Goal: Task Accomplishment & Management: Manage account settings

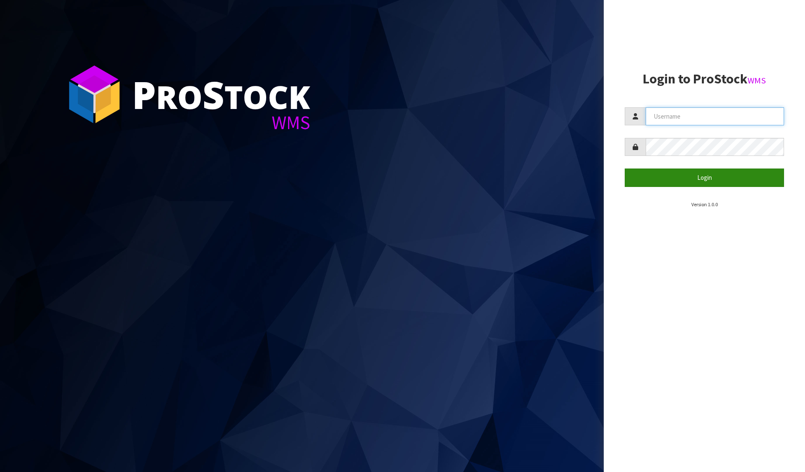
type input "[PERSON_NAME][EMAIL_ADDRESS][DOMAIN_NAME]"
click at [725, 181] on button "Login" at bounding box center [704, 178] width 159 height 18
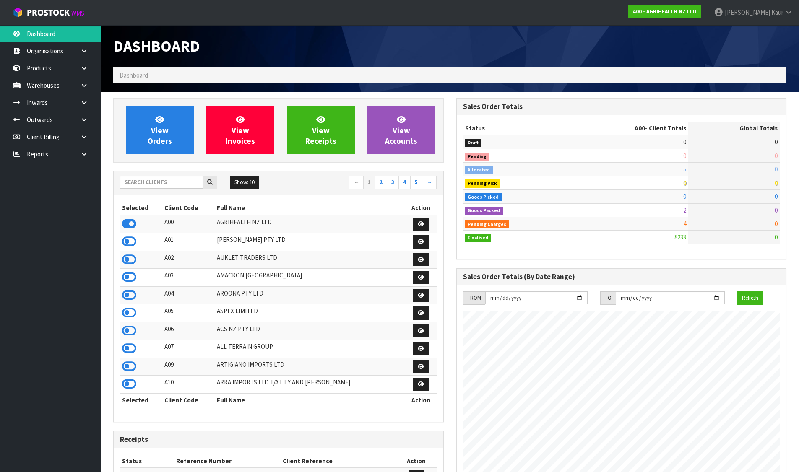
scroll to position [635, 343]
click at [158, 185] on input "text" at bounding box center [161, 182] width 83 height 13
drag, startPoint x: 125, startPoint y: 330, endPoint x: 146, endPoint y: 246, distance: 86.7
click at [125, 330] on icon at bounding box center [129, 331] width 14 height 13
click at [164, 147] on link "View Orders" at bounding box center [160, 131] width 68 height 48
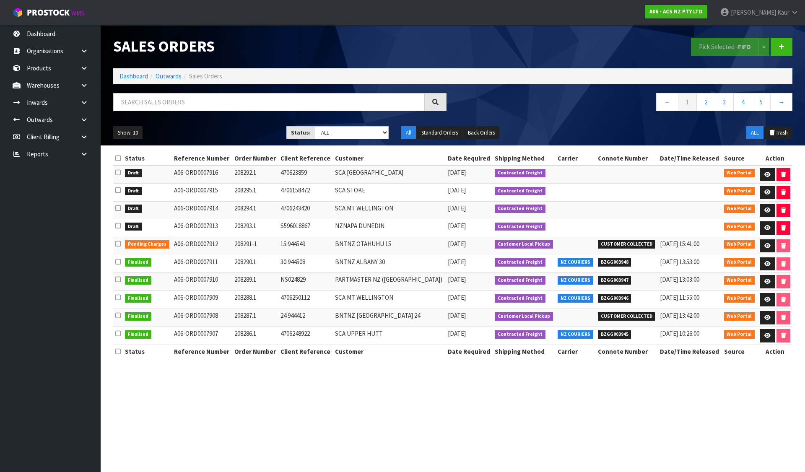
click at [117, 156] on icon at bounding box center [117, 158] width 5 height 6
click at [722, 44] on button "Pick Selected - FIFO" at bounding box center [725, 47] width 68 height 18
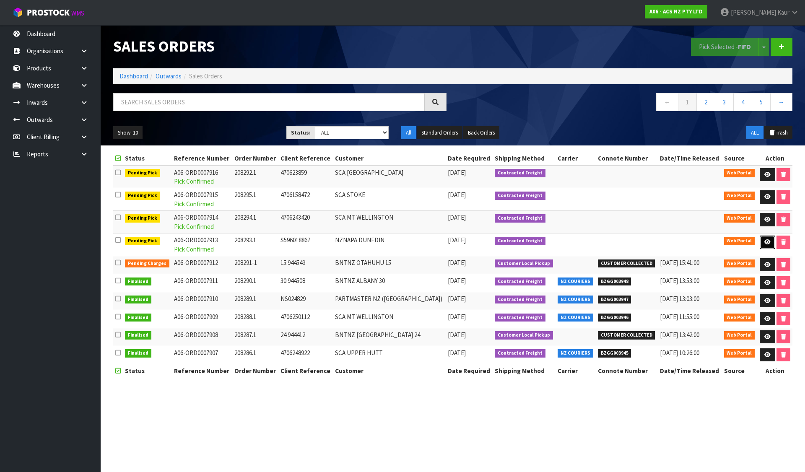
click at [766, 241] on icon at bounding box center [767, 241] width 6 height 5
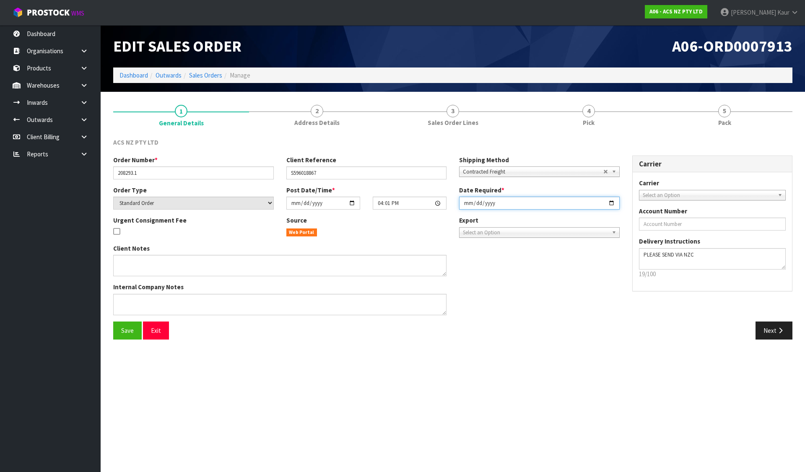
click at [467, 205] on input "[DATE]" at bounding box center [539, 203] width 161 height 13
type input "[DATE]"
click at [127, 332] on span "Save" at bounding box center [127, 331] width 13 height 8
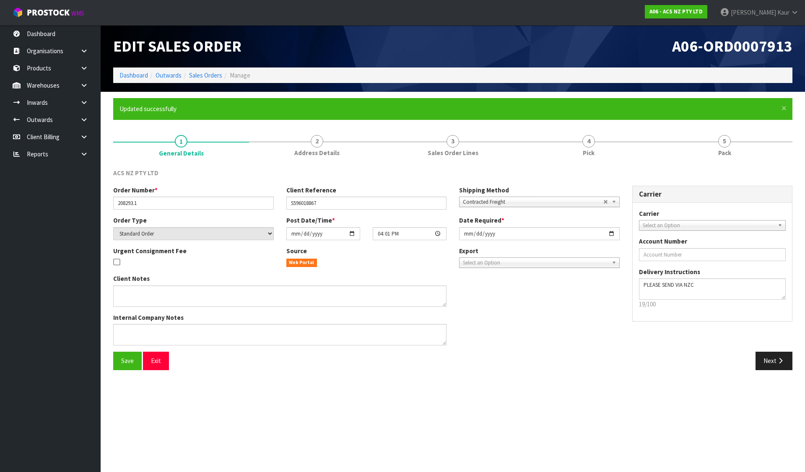
click at [577, 125] on form "× Close Updated successfully 1 General Details 2 Address Details 3 Sales Order …" at bounding box center [452, 237] width 679 height 278
click at [586, 146] on span "4" at bounding box center [588, 141] width 13 height 13
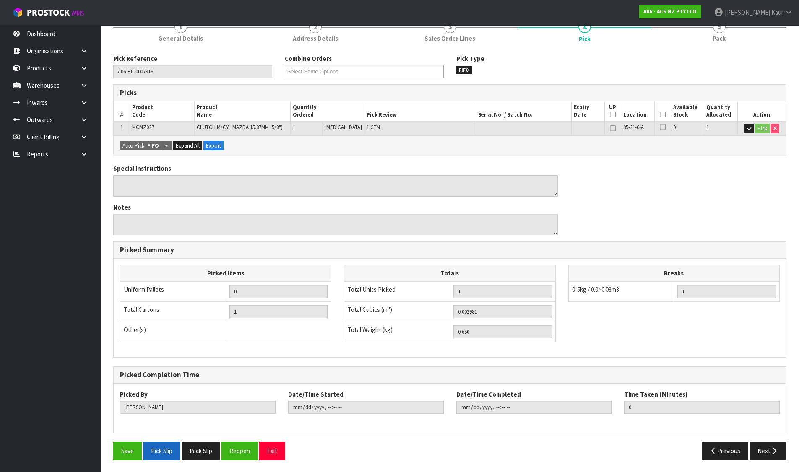
scroll to position [115, 0]
click at [159, 457] on button "Pick Slip" at bounding box center [161, 450] width 37 height 18
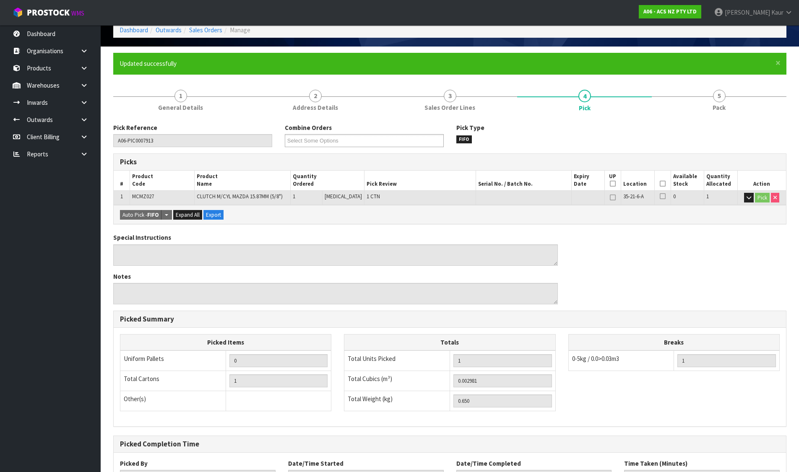
scroll to position [0, 0]
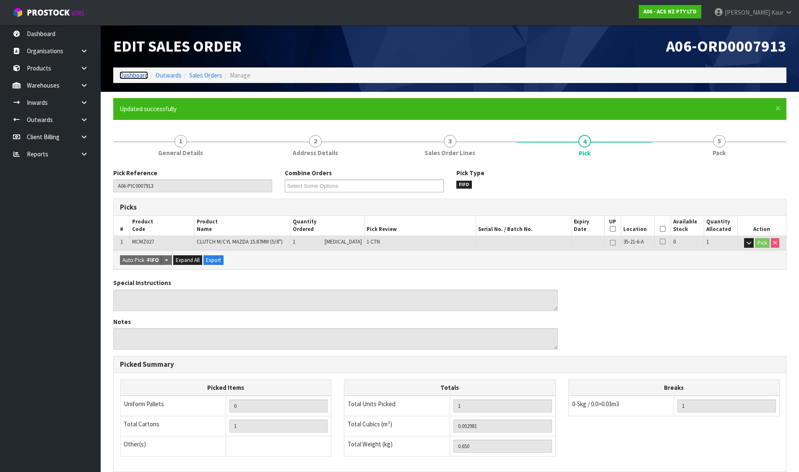
click at [138, 74] on link "Dashboard" at bounding box center [134, 75] width 29 height 8
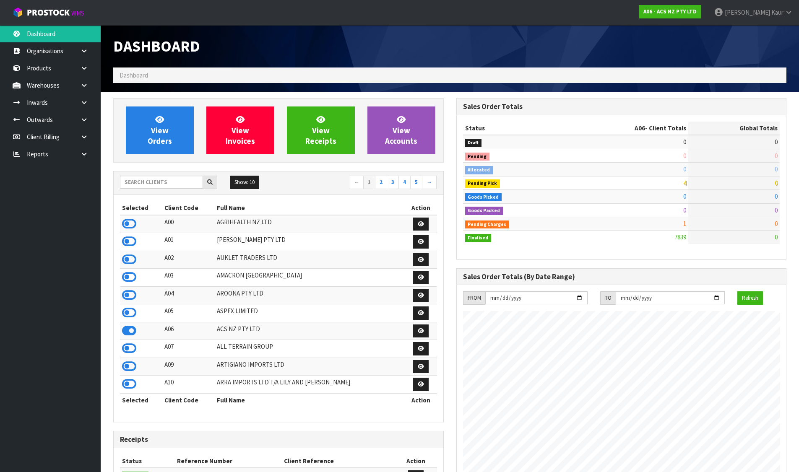
scroll to position [635, 343]
click at [162, 125] on link "View Orders" at bounding box center [160, 131] width 68 height 48
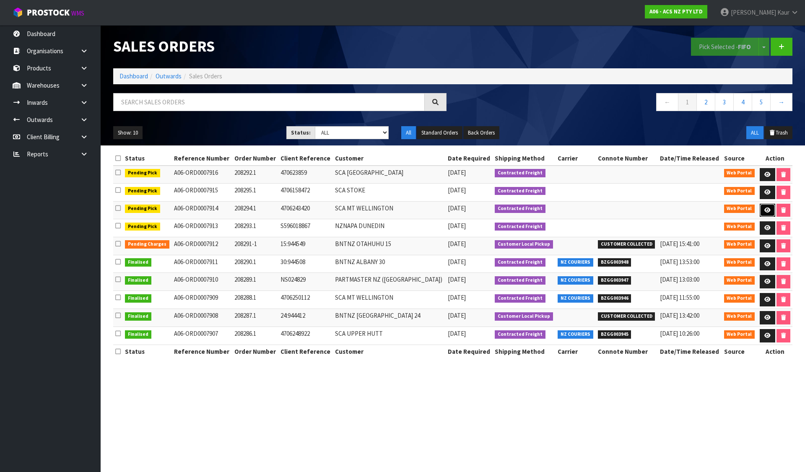
click at [761, 210] on link at bounding box center [768, 210] width 16 height 13
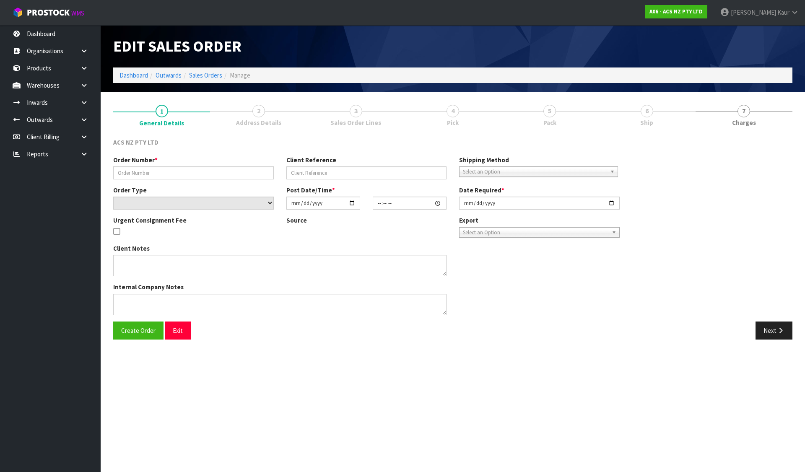
type input "208294.1"
type input "4706243420"
select select "number:0"
type input "[DATE]"
type input "16:38:00.000"
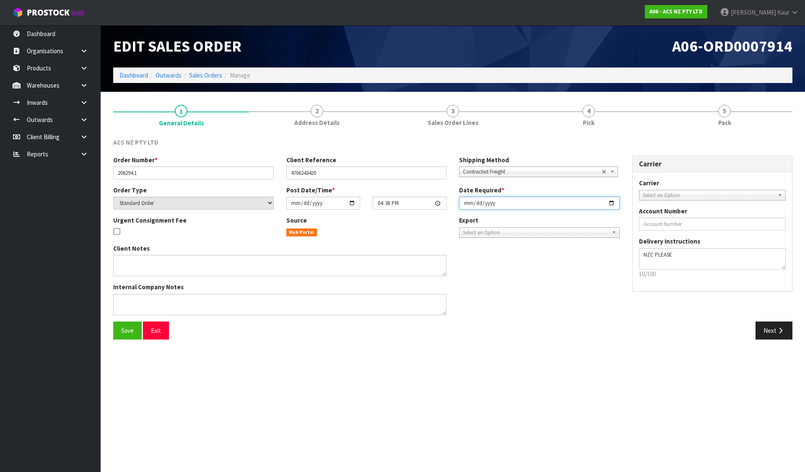
click at [464, 205] on input "[DATE]" at bounding box center [539, 203] width 161 height 13
type input "[DATE]"
click at [134, 328] on button "Save" at bounding box center [127, 331] width 29 height 18
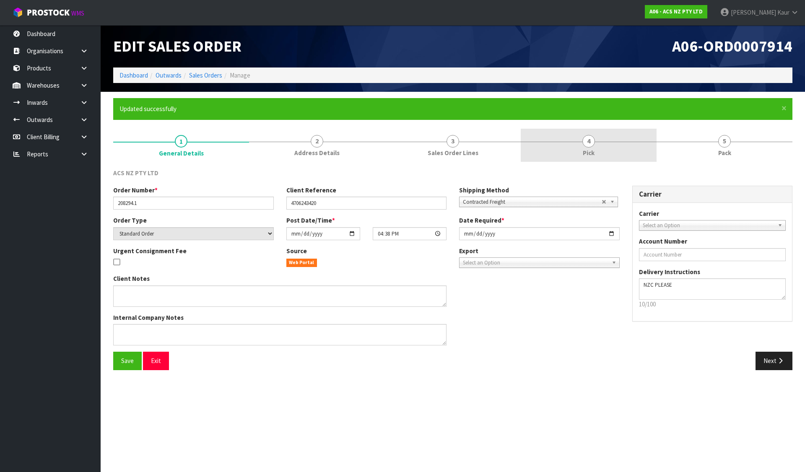
click at [590, 146] on span "4" at bounding box center [588, 141] width 13 height 13
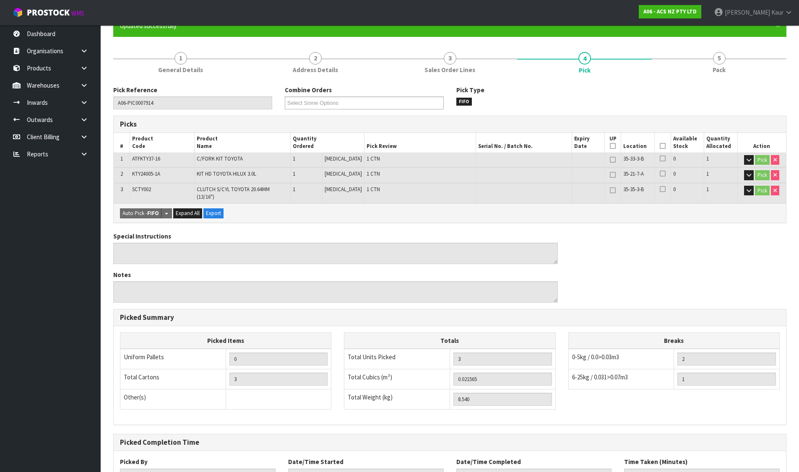
scroll to position [146, 0]
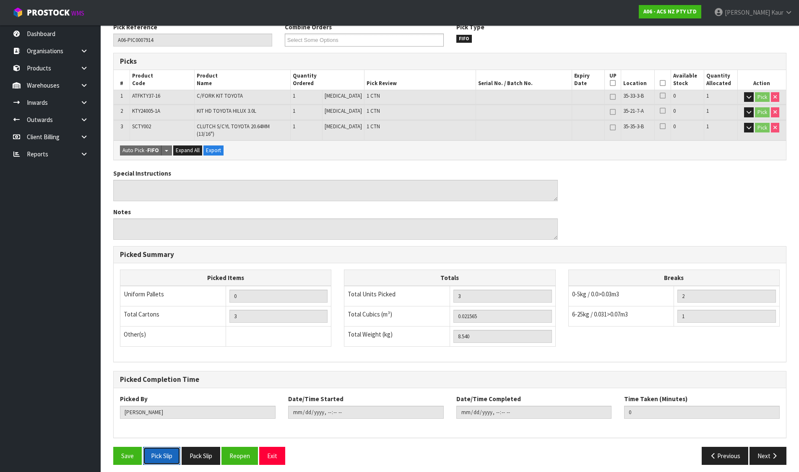
click at [166, 452] on button "Pick Slip" at bounding box center [161, 456] width 37 height 18
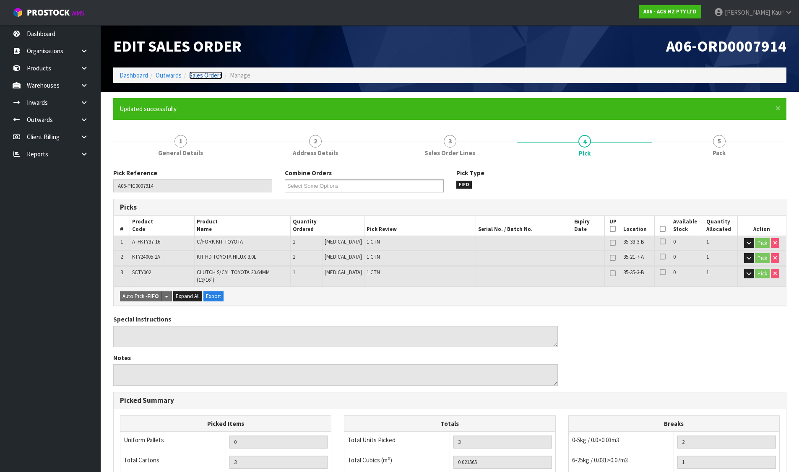
click at [204, 73] on link "Sales Orders" at bounding box center [205, 75] width 33 height 8
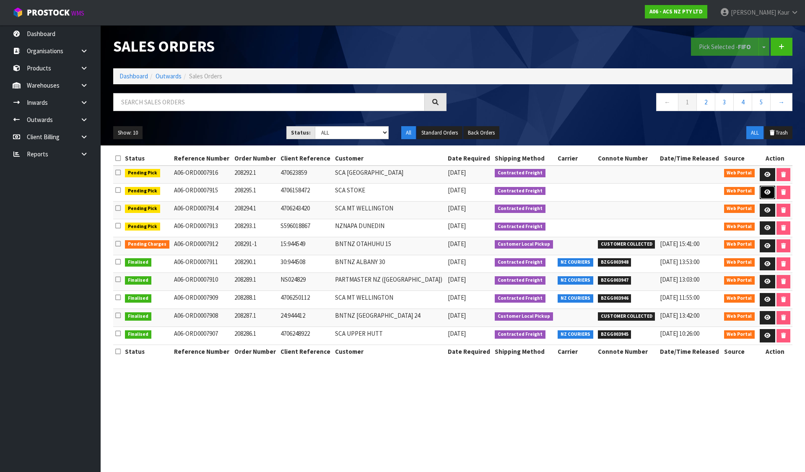
click at [768, 194] on icon at bounding box center [767, 192] width 6 height 5
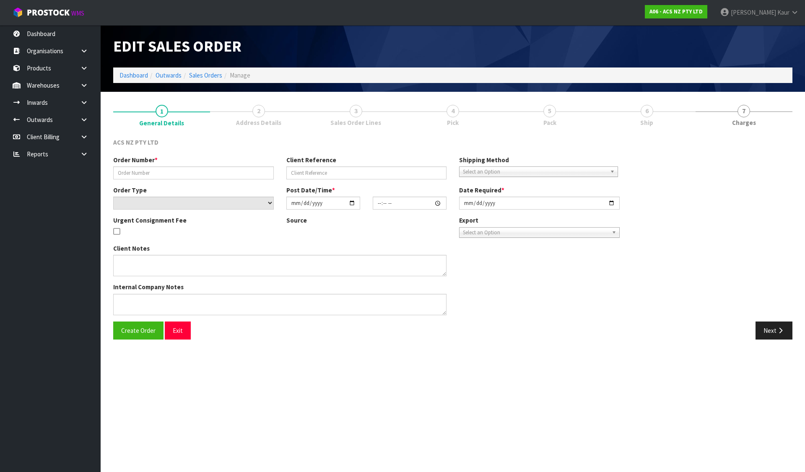
type input "208295.1"
type input "4706158472"
select select "number:0"
type input "[DATE]"
type input "16:45:00.000"
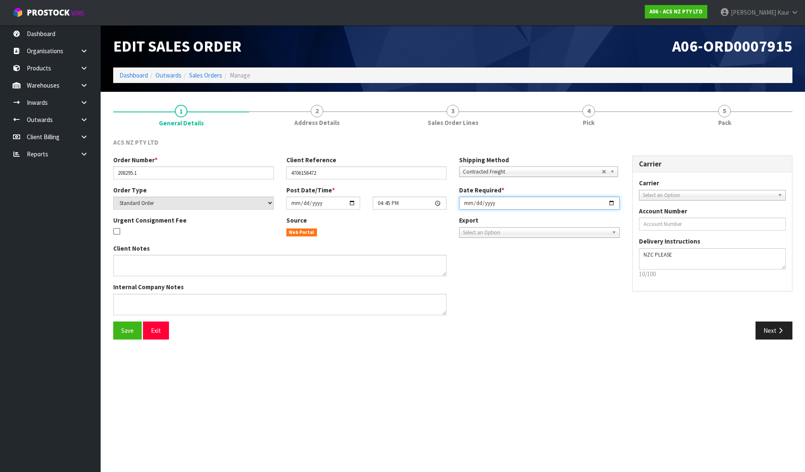
click at [467, 204] on input "[DATE]" at bounding box center [539, 203] width 161 height 13
type input "[DATE]"
click at [126, 330] on span "Save" at bounding box center [127, 331] width 13 height 8
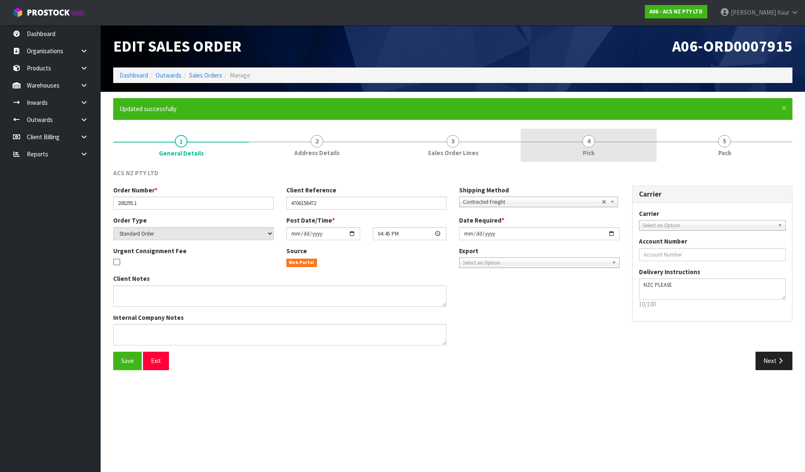
click at [586, 138] on span "4" at bounding box center [588, 141] width 13 height 13
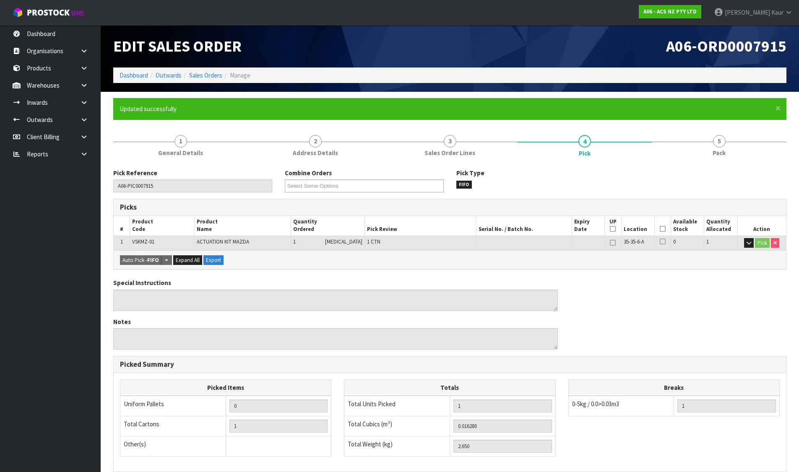
scroll to position [115, 0]
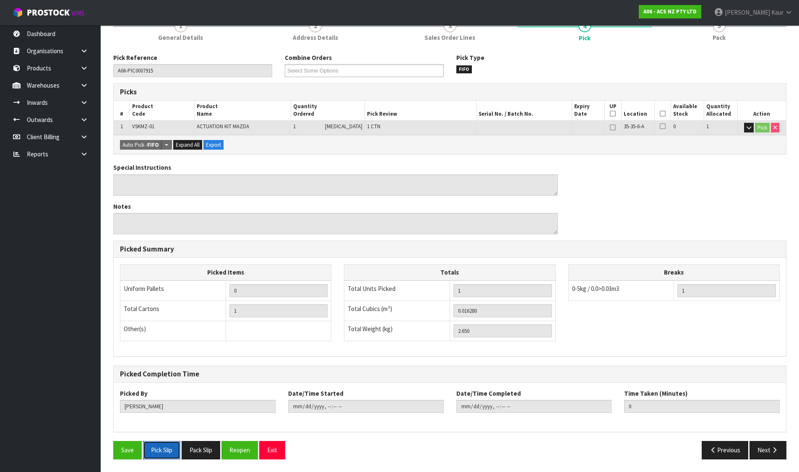
click at [160, 451] on button "Pick Slip" at bounding box center [161, 450] width 37 height 18
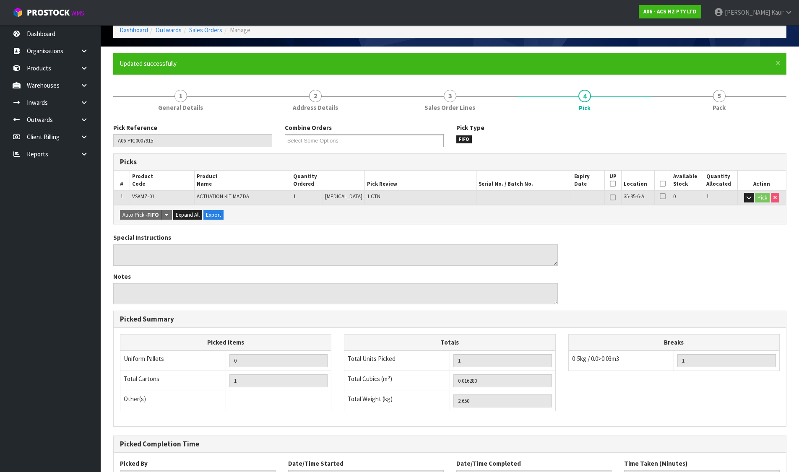
scroll to position [0, 0]
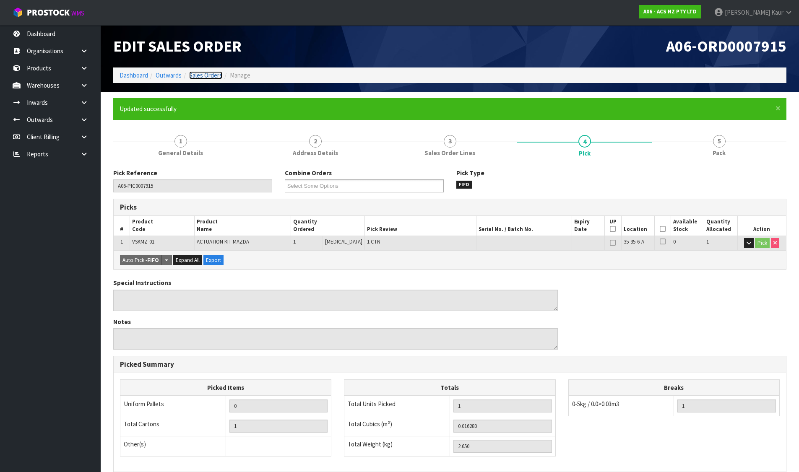
click at [200, 73] on link "Sales Orders" at bounding box center [205, 75] width 33 height 8
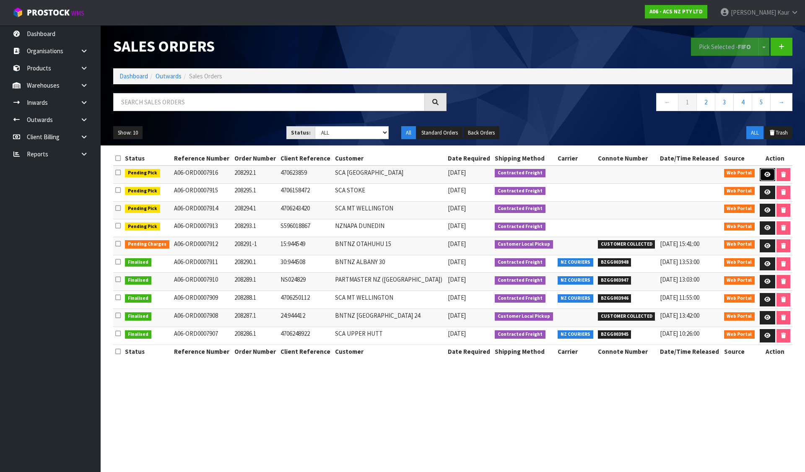
click at [764, 174] on icon at bounding box center [767, 174] width 6 height 5
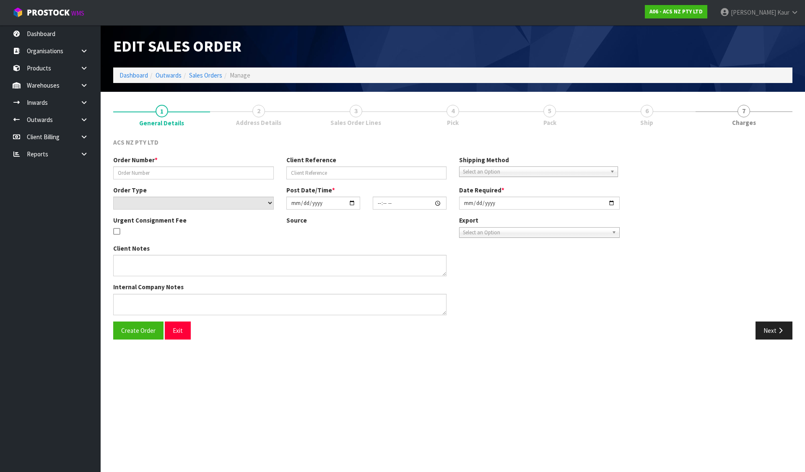
type input "208292.1"
type input "470623859"
select select "number:0"
type input "[DATE]"
type input "17:04:00.000"
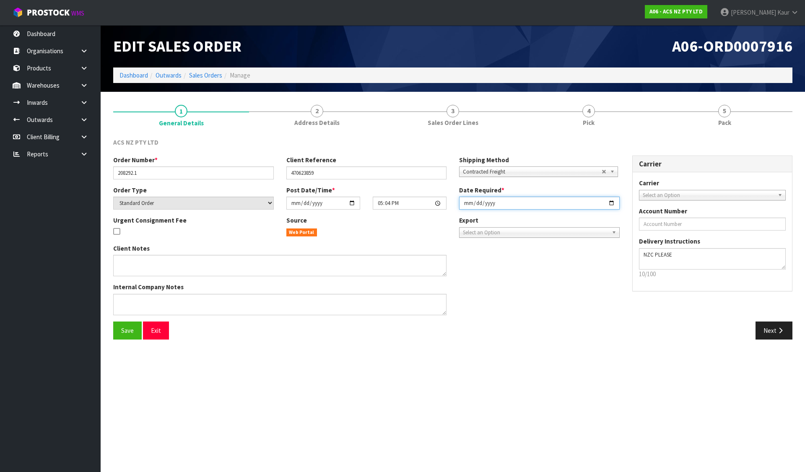
click at [466, 205] on input "[DATE]" at bounding box center [539, 203] width 161 height 13
type input "[DATE]"
click at [131, 322] on button "Save" at bounding box center [127, 331] width 29 height 18
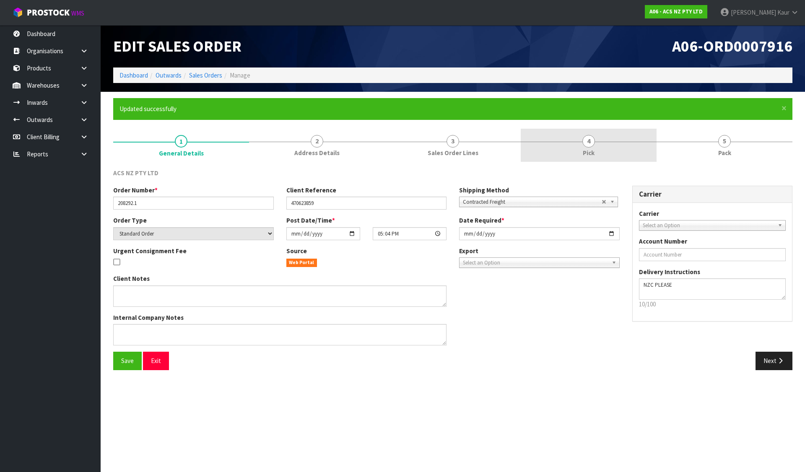
click at [599, 146] on link "4 Pick" at bounding box center [589, 145] width 136 height 33
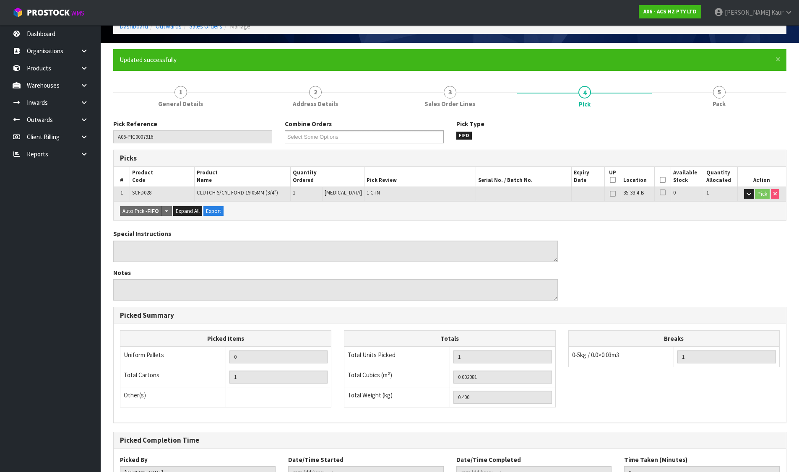
scroll to position [115, 0]
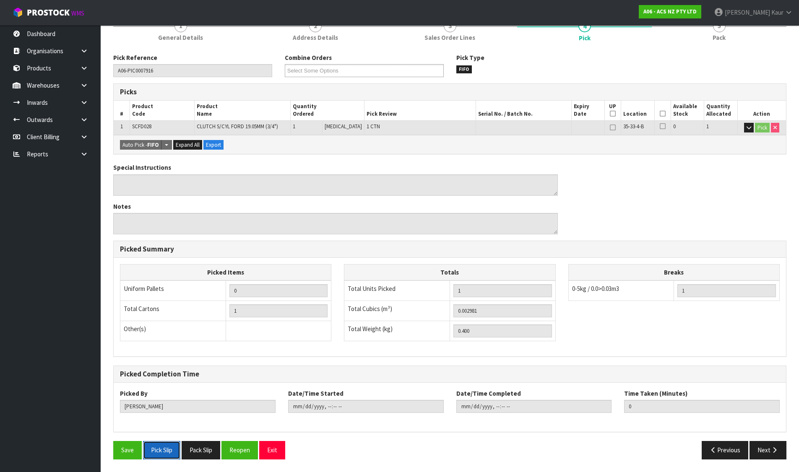
click at [164, 449] on button "Pick Slip" at bounding box center [161, 450] width 37 height 18
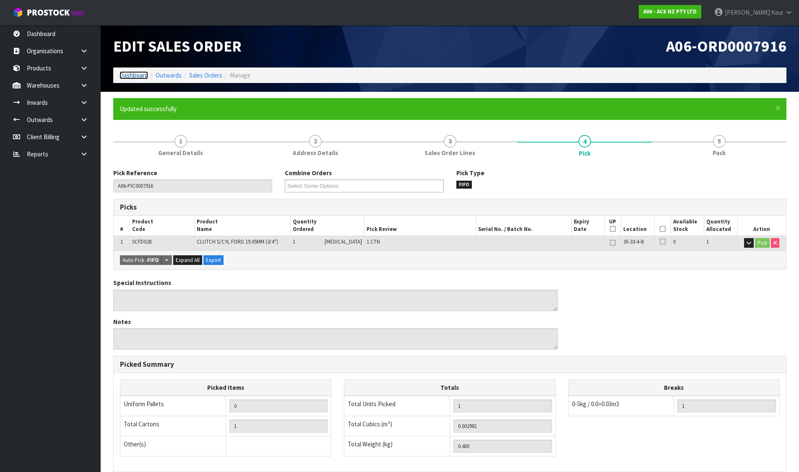
click at [133, 73] on link "Dashboard" at bounding box center [134, 75] width 29 height 8
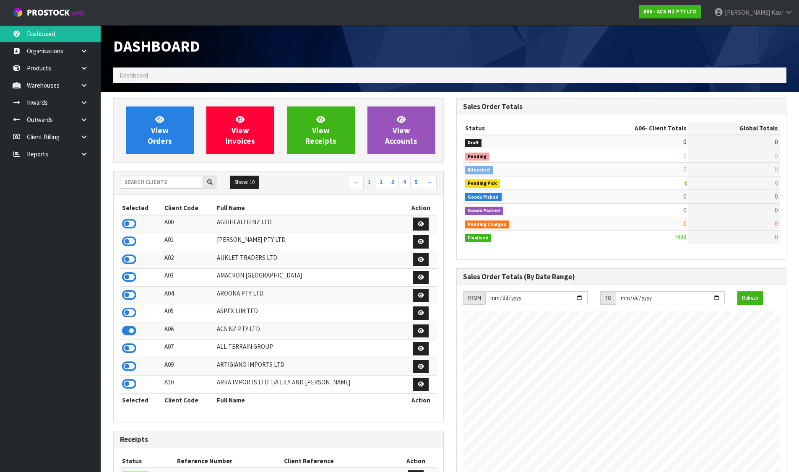
scroll to position [635, 343]
click at [132, 225] on icon at bounding box center [129, 224] width 14 height 13
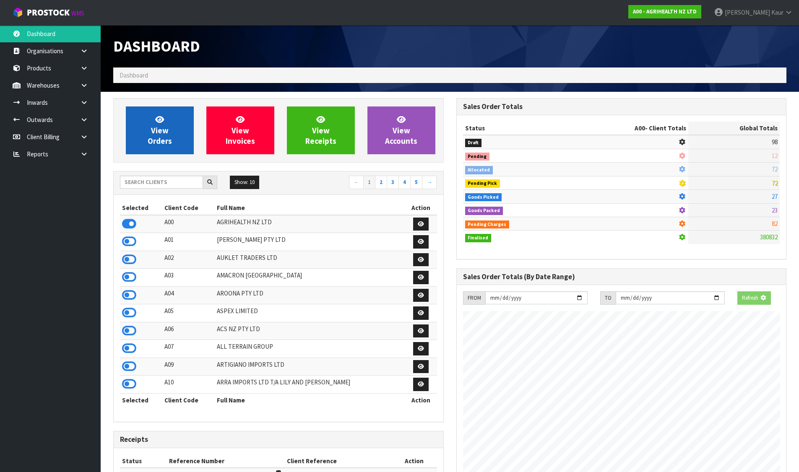
scroll to position [418788, 418968]
click at [170, 134] on link "View Orders" at bounding box center [160, 131] width 68 height 48
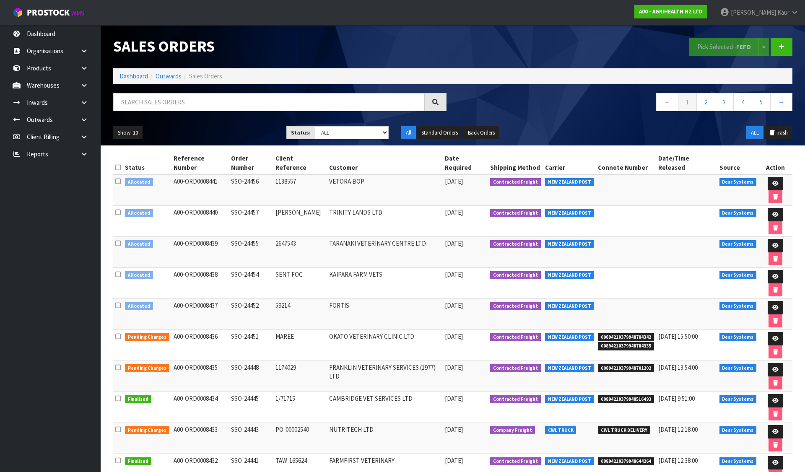
click at [118, 164] on icon at bounding box center [117, 167] width 5 height 6
click at [705, 47] on button "Pick Selected - FEFO" at bounding box center [724, 47] width 70 height 18
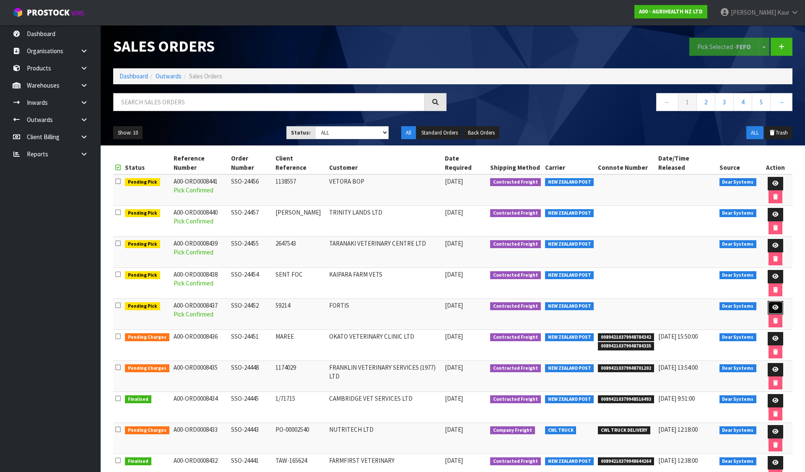
click at [768, 301] on link at bounding box center [776, 307] width 16 height 13
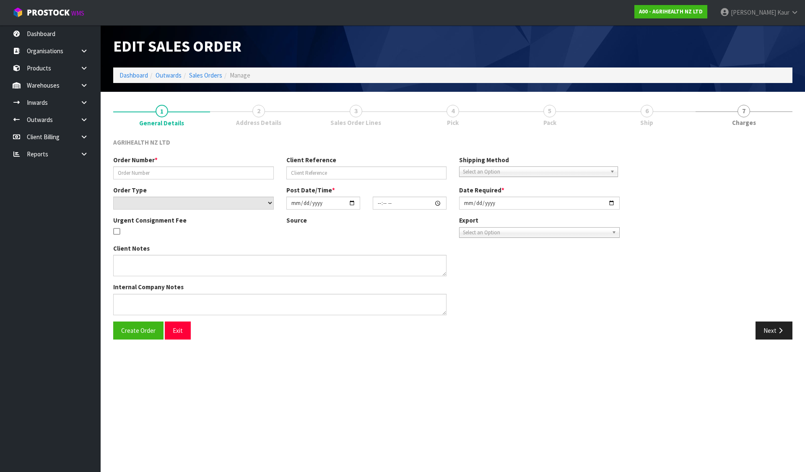
type input "SSO-24452"
type input "59214"
select select "number:0"
type input "[DATE]"
type input "16:14:49.000"
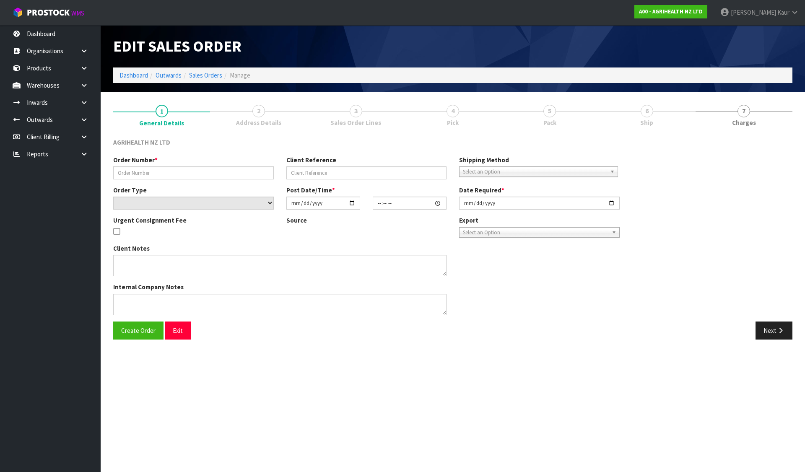
type input "[DATE]"
type textarea "REMAINDER OF NOVORMON AND MELOVEM SHIPPING SEPERATELY SHIP BY: Overnight Courier"
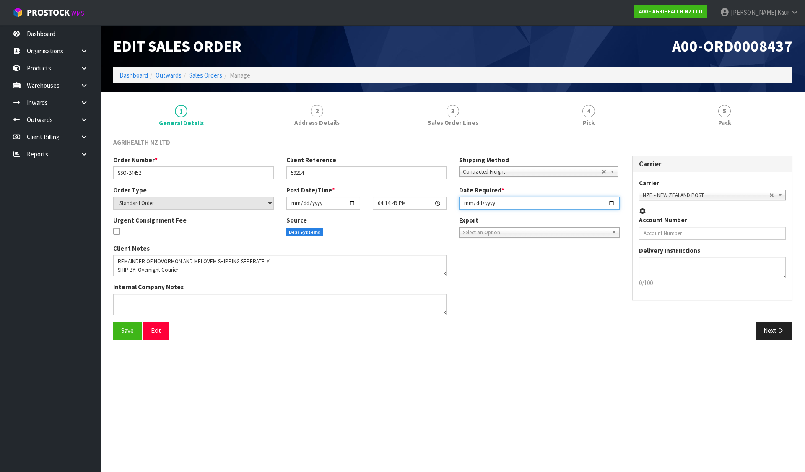
click at [467, 203] on input "[DATE]" at bounding box center [539, 203] width 161 height 13
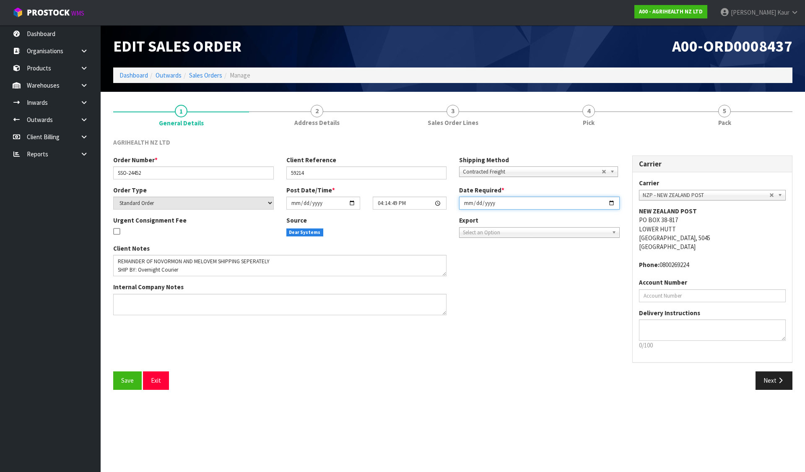
type input "[DATE]"
click at [115, 381] on button "Save" at bounding box center [127, 381] width 29 height 18
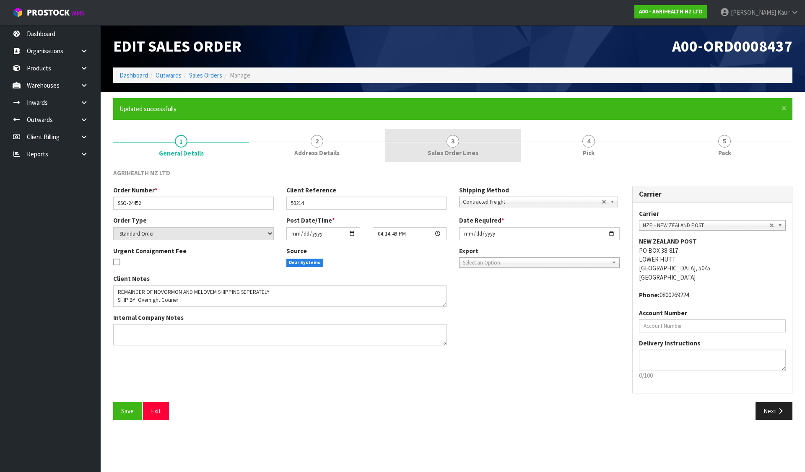
click at [489, 146] on link "3 Sales Order Lines" at bounding box center [453, 145] width 136 height 33
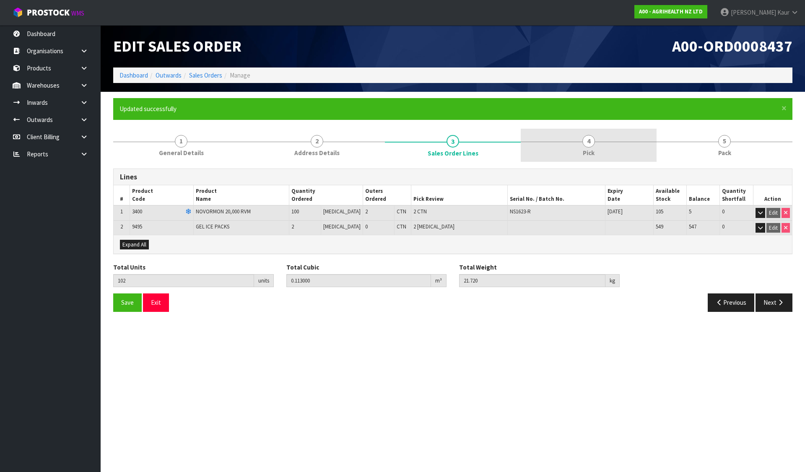
click at [603, 149] on link "4 Pick" at bounding box center [589, 145] width 136 height 33
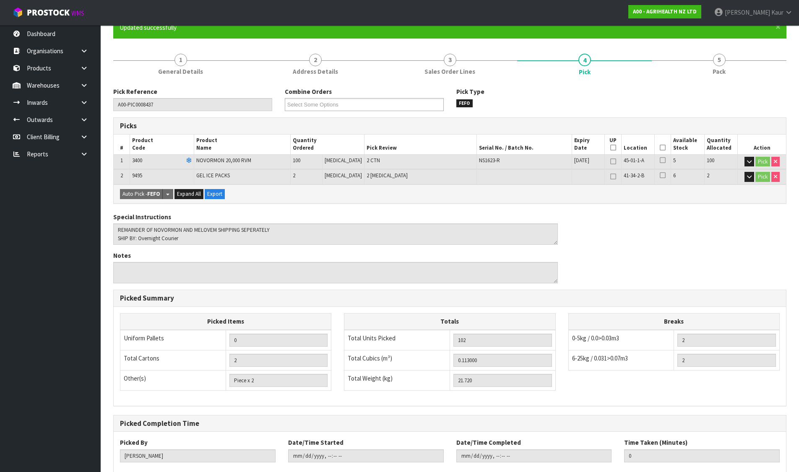
scroll to position [130, 0]
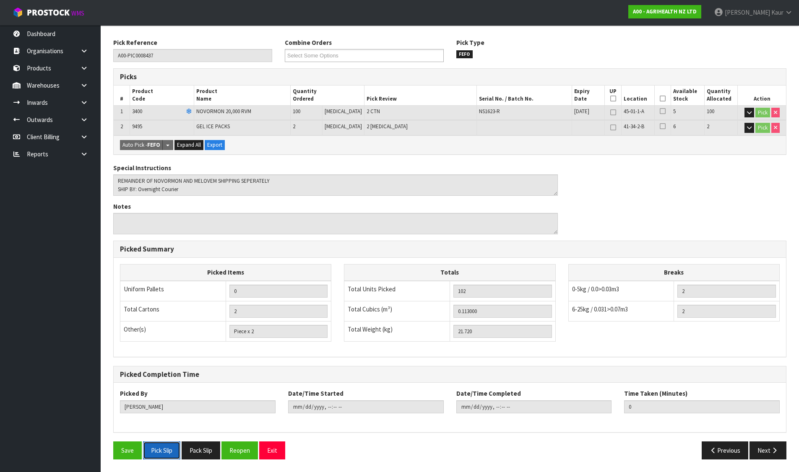
click at [174, 453] on button "Pick Slip" at bounding box center [161, 451] width 37 height 18
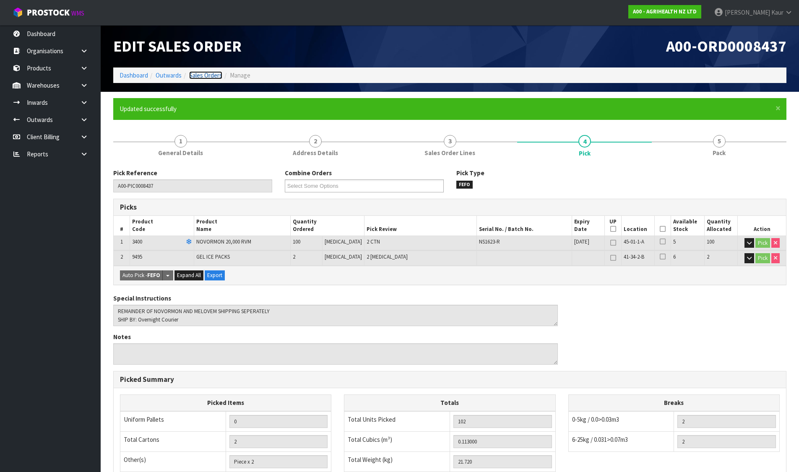
click at [200, 76] on link "Sales Orders" at bounding box center [205, 75] width 33 height 8
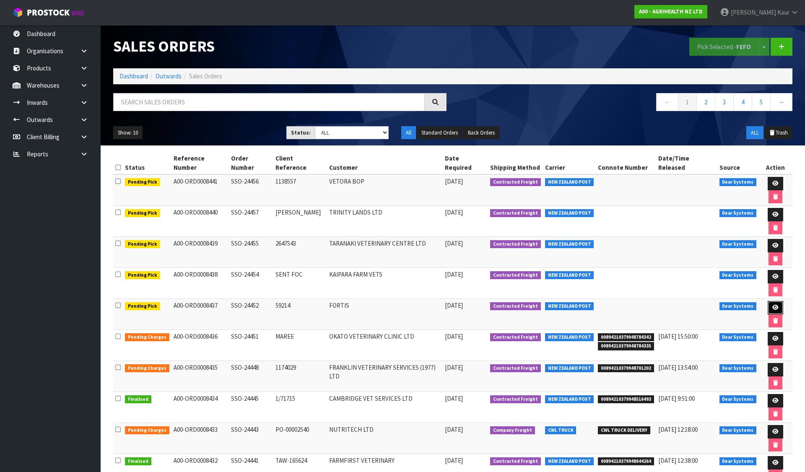
click at [771, 301] on link at bounding box center [776, 307] width 16 height 13
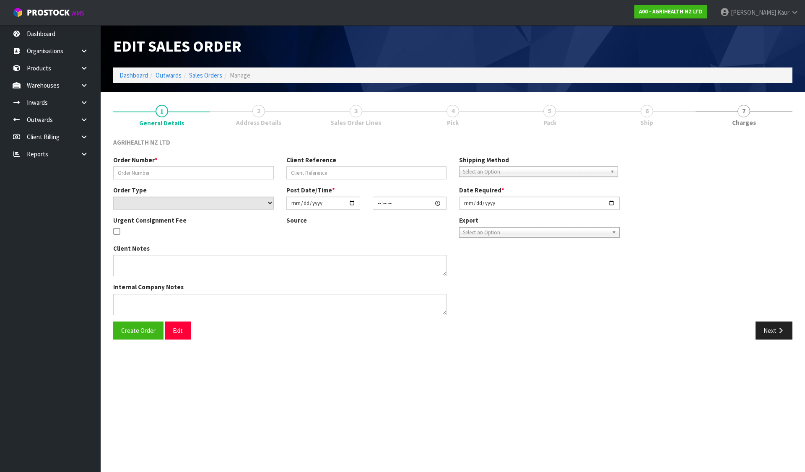
type input "SSO-24452"
type input "59214"
select select "number:0"
type input "[DATE]"
type input "16:14:49.000"
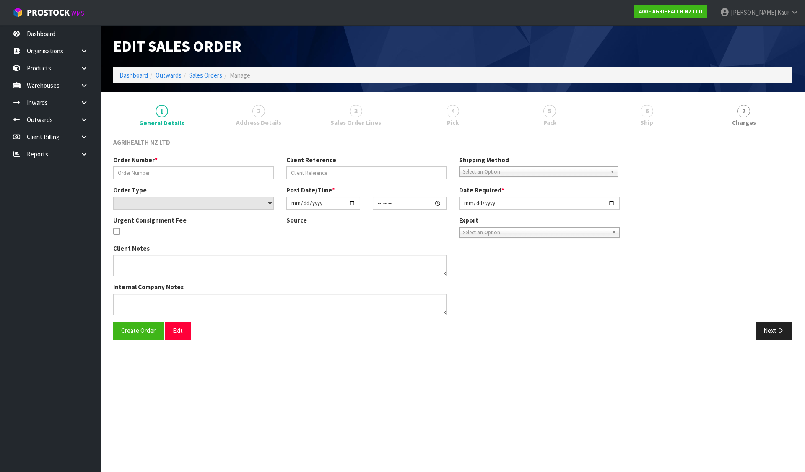
type input "[DATE]"
type textarea "REMAINDER OF NOVORMON AND MELOVEM SHIPPING SEPERATELY SHIP BY: Overnight Courier"
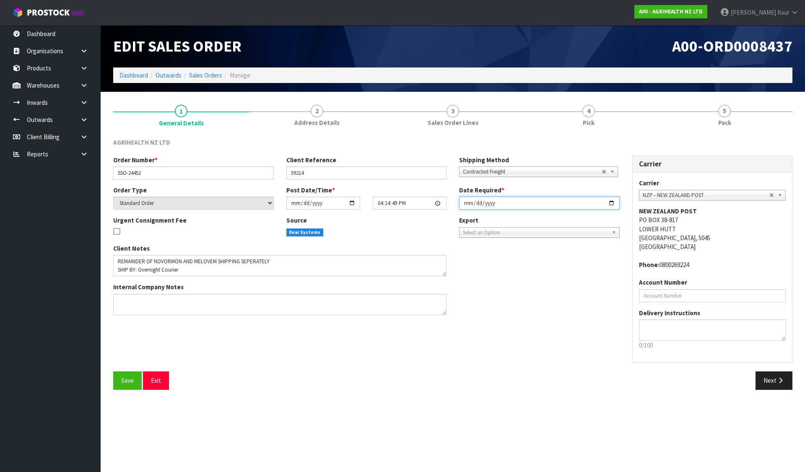
click at [611, 202] on input "[DATE]" at bounding box center [539, 203] width 161 height 13
type input "[DATE]"
click at [127, 378] on span "Save" at bounding box center [127, 381] width 13 height 8
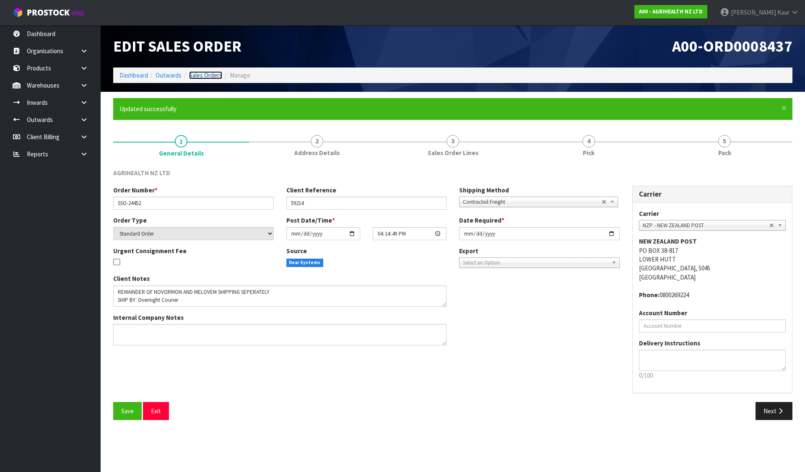
click at [211, 73] on link "Sales Orders" at bounding box center [205, 75] width 33 height 8
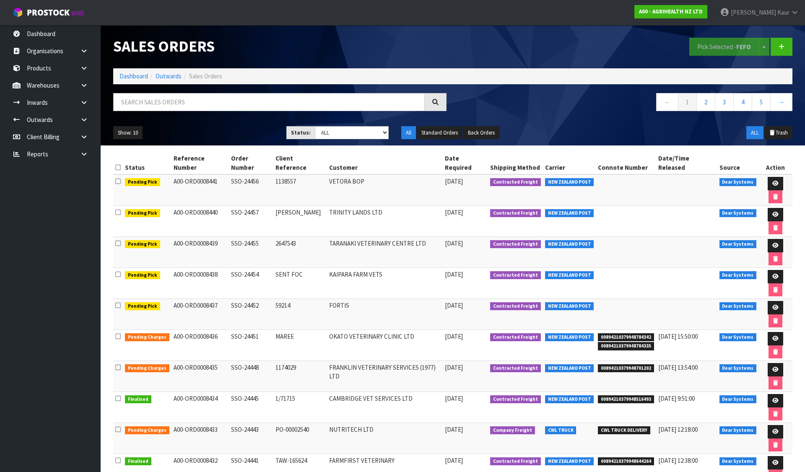
click at [128, 69] on ol "Dashboard Outwards Sales Orders" at bounding box center [452, 76] width 679 height 16
click at [128, 73] on link "Dashboard" at bounding box center [134, 76] width 29 height 8
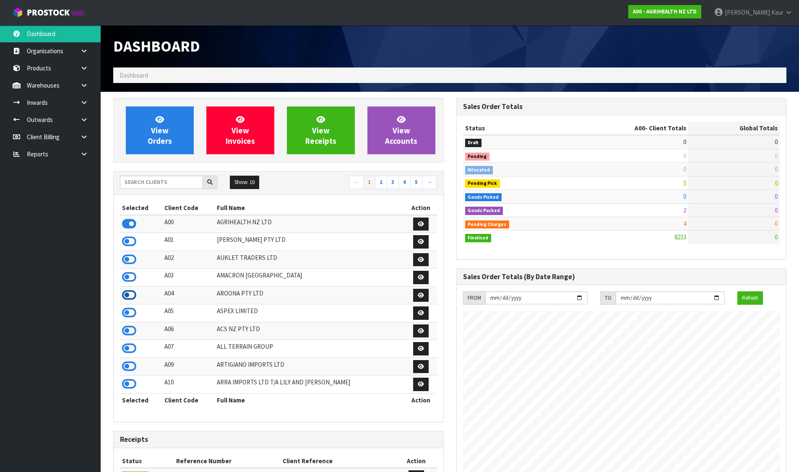
scroll to position [635, 343]
click at [130, 330] on icon at bounding box center [129, 331] width 14 height 13
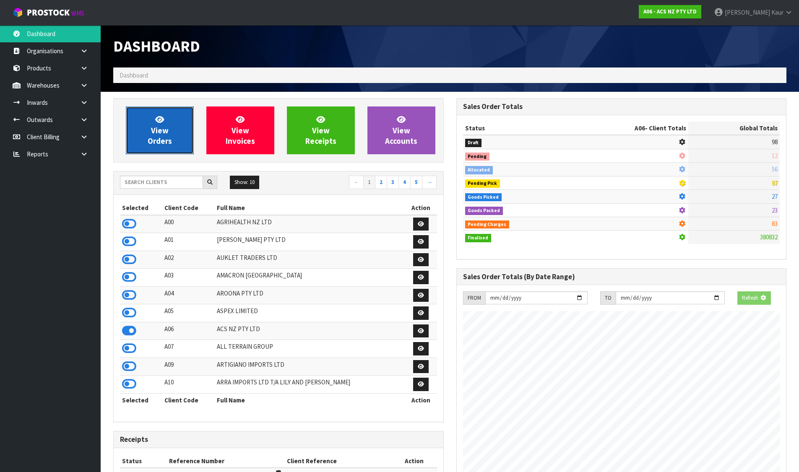
click at [153, 130] on span "View Orders" at bounding box center [160, 129] width 24 height 31
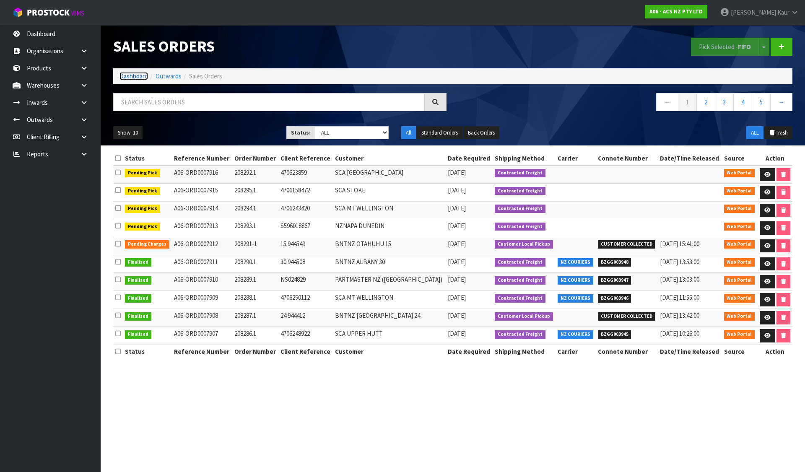
click at [133, 76] on link "Dashboard" at bounding box center [134, 76] width 29 height 8
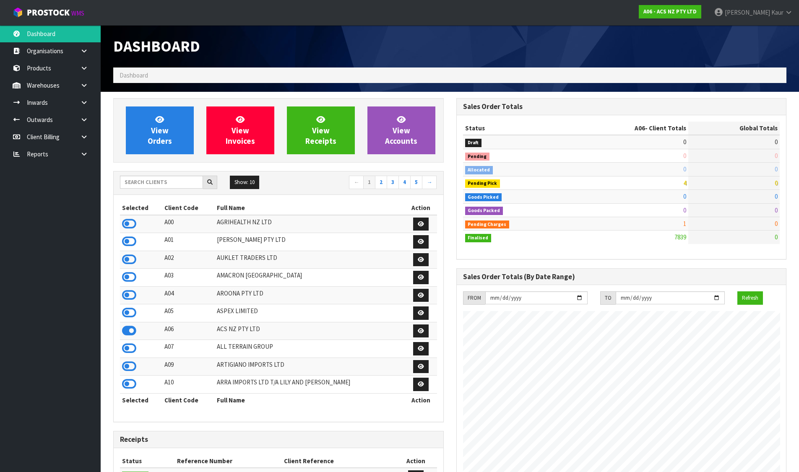
scroll to position [635, 343]
click at [166, 179] on input "text" at bounding box center [161, 182] width 83 height 13
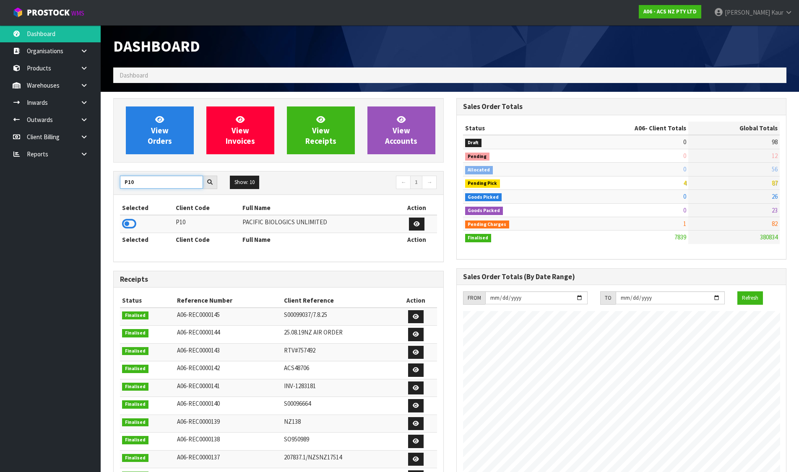
type input "P10"
click at [133, 221] on icon at bounding box center [129, 224] width 14 height 13
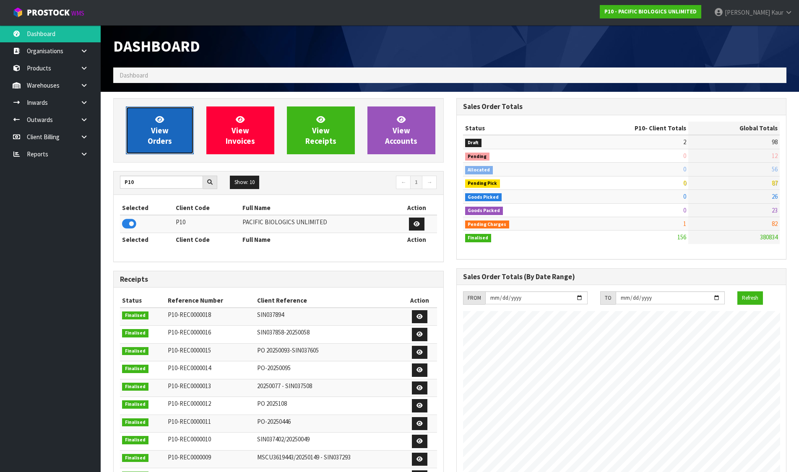
click at [139, 148] on link "View Orders" at bounding box center [160, 131] width 68 height 48
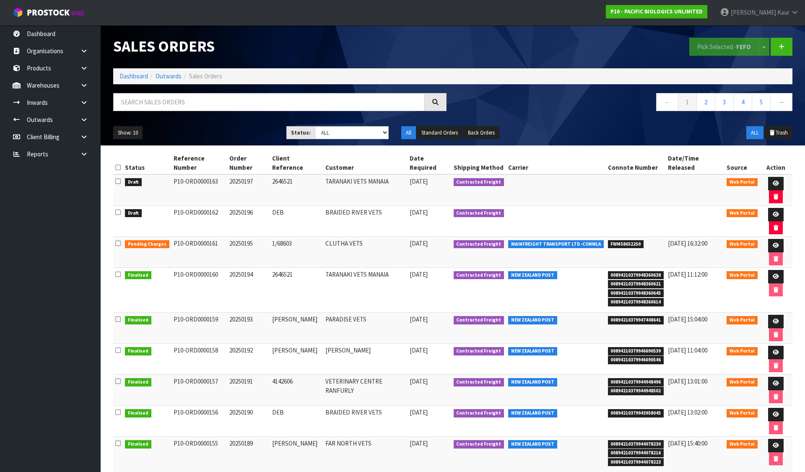
click at [119, 164] on icon at bounding box center [117, 167] width 5 height 6
click at [705, 42] on button "Pick Selected - FEFO" at bounding box center [724, 47] width 70 height 18
click at [768, 208] on link at bounding box center [776, 214] width 16 height 13
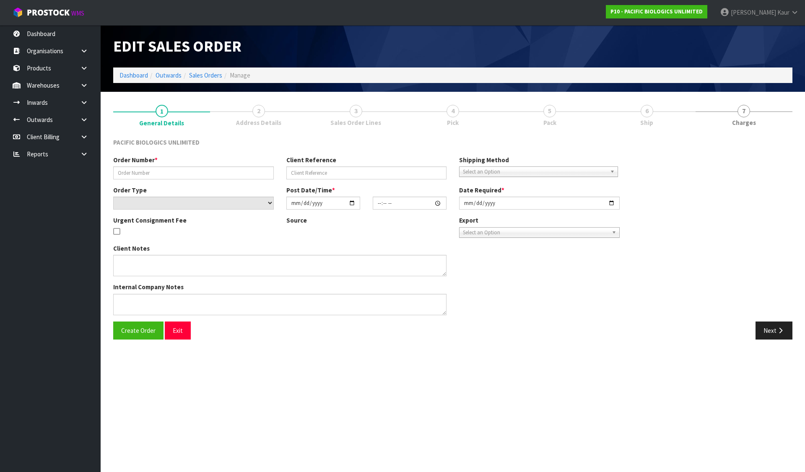
type input "20250196"
type input "DEB"
select select "number:0"
type input "[DATE]"
type input "16:46:00.000"
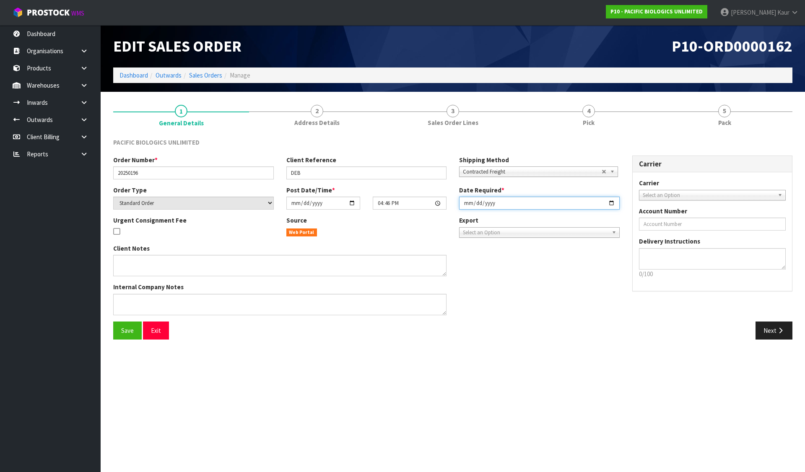
click at [466, 203] on input "[DATE]" at bounding box center [539, 203] width 161 height 13
type input "[DATE]"
click at [127, 333] on span "Save" at bounding box center [127, 331] width 13 height 8
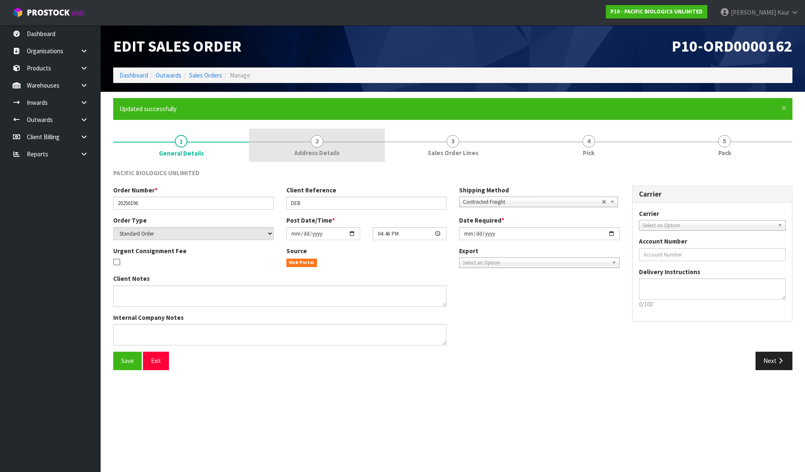
click at [335, 138] on link "2 Address Details" at bounding box center [317, 145] width 136 height 33
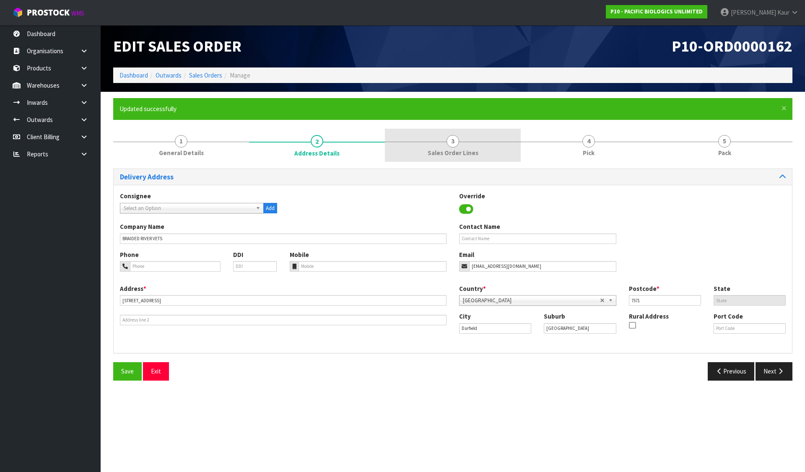
click at [448, 140] on span "3" at bounding box center [453, 141] width 13 height 13
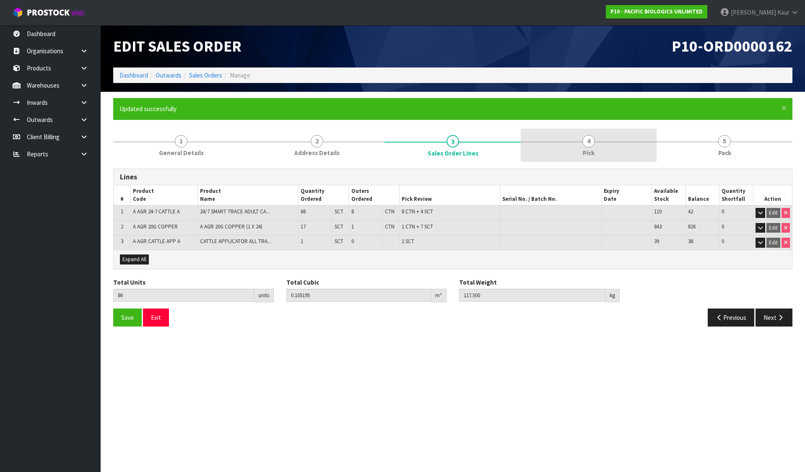
click at [587, 140] on span "4" at bounding box center [588, 141] width 13 height 13
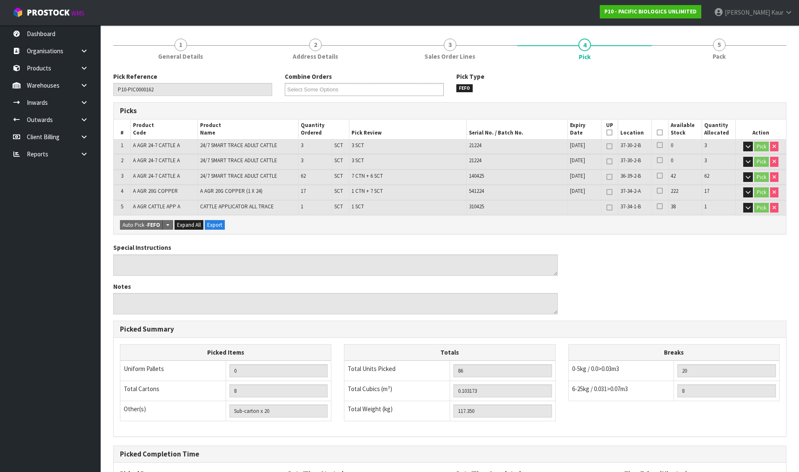
scroll to position [177, 0]
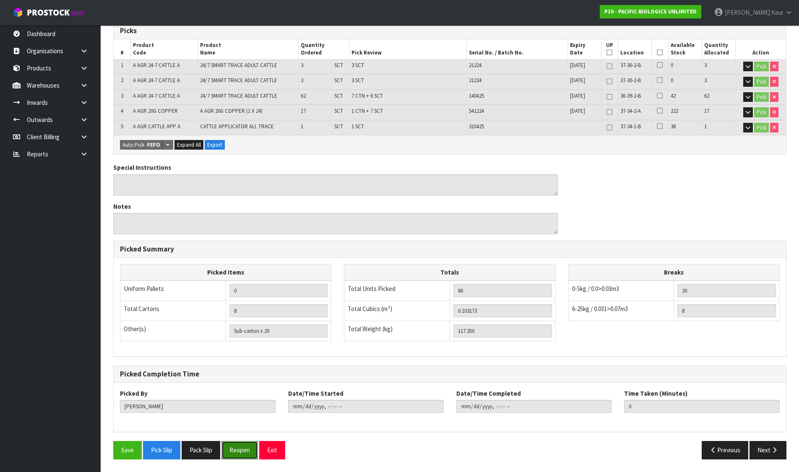
click at [254, 454] on button "Reopen" at bounding box center [239, 450] width 36 height 18
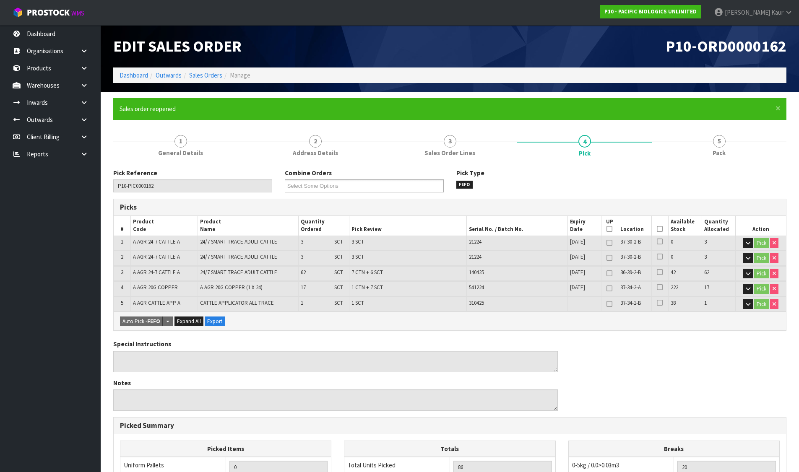
type input "8"
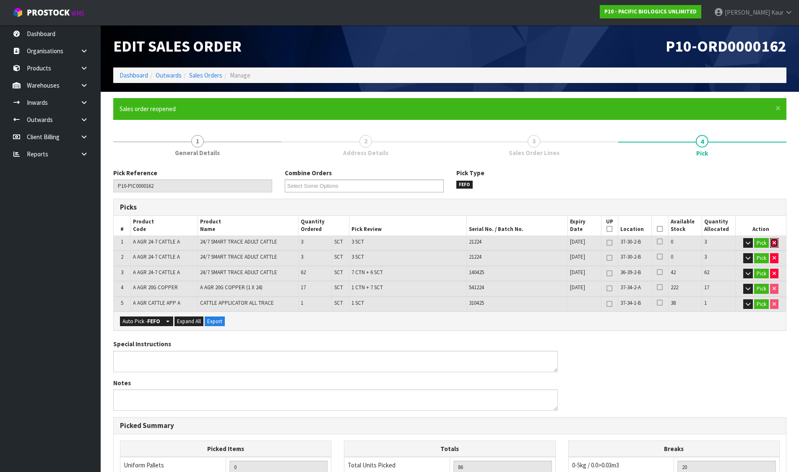
click at [774, 245] on icon "button" at bounding box center [773, 242] width 3 height 5
type input "83"
type input "0.100293"
type input "112.7"
click at [774, 255] on icon "button" at bounding box center [773, 257] width 3 height 5
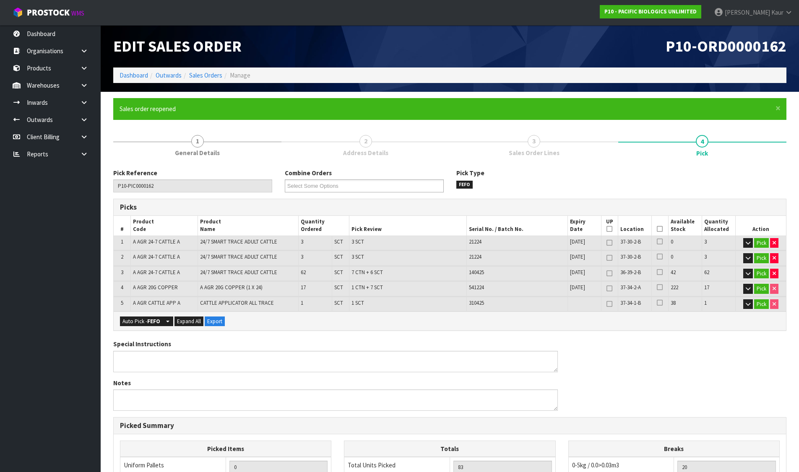
type input "80"
type input "0.097413"
type input "108.05"
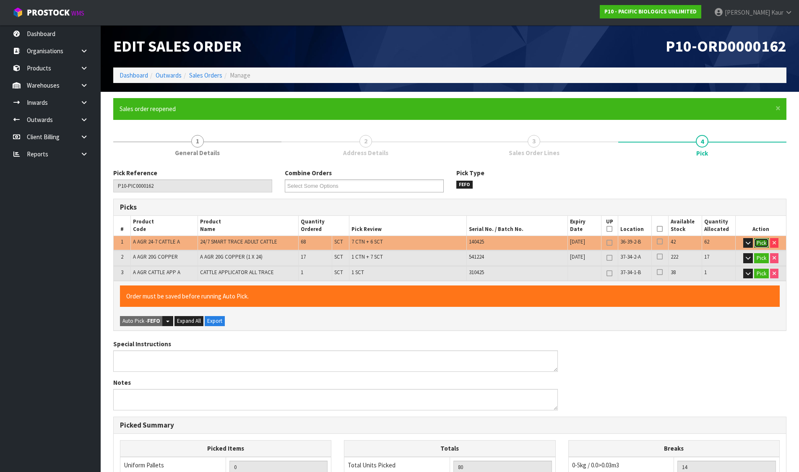
click at [766, 244] on button "Pick" at bounding box center [761, 243] width 15 height 10
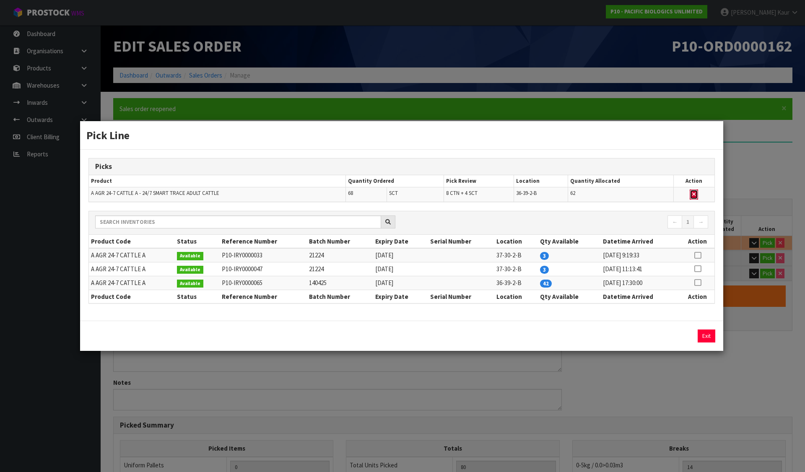
click at [693, 194] on icon "button" at bounding box center [693, 194] width 3 height 5
type input "1"
type input "Sub-carton x 14"
type input "18"
type input "0.023739"
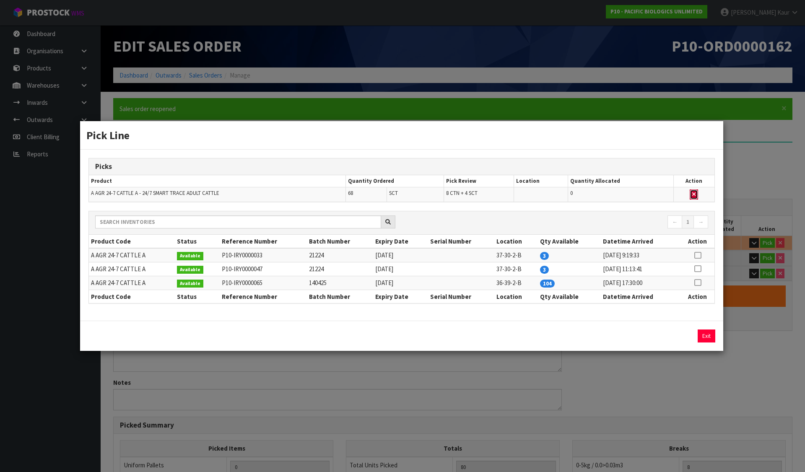
type input "10.9"
drag, startPoint x: 700, startPoint y: 252, endPoint x: 698, endPoint y: 257, distance: 5.5
click at [700, 255] on icon at bounding box center [697, 255] width 7 height 0
click at [689, 339] on button "Assign Pick" at bounding box center [678, 336] width 34 height 13
type input "Sub-carton x 17"
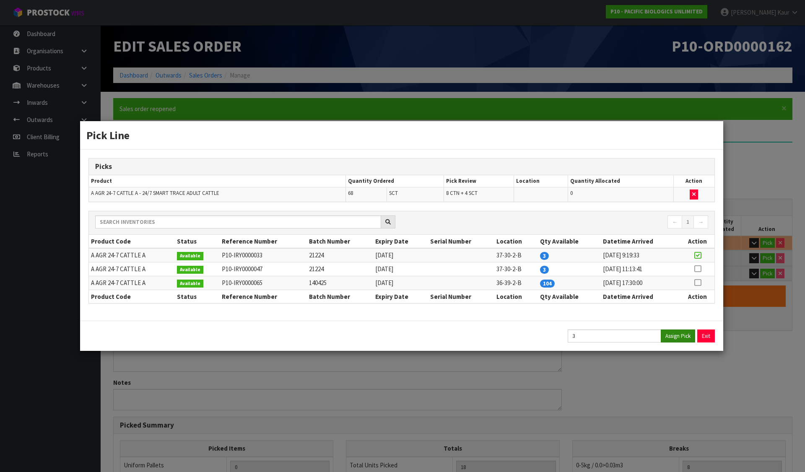
type input "21"
type input "0.026619"
type input "15.55"
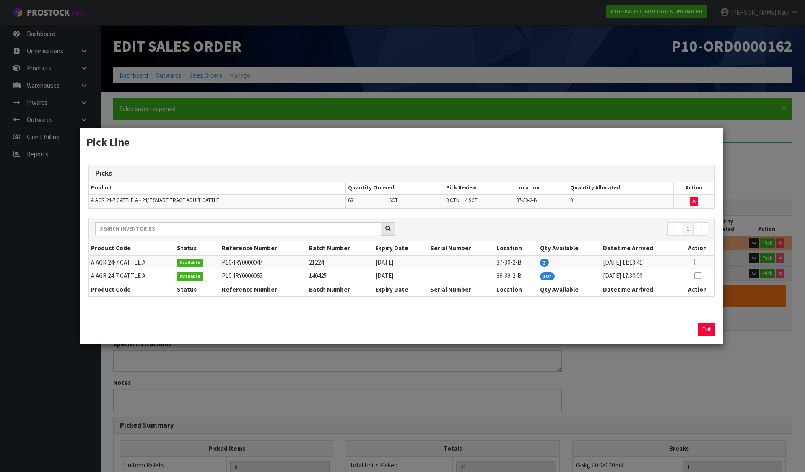
click at [699, 262] on icon at bounding box center [697, 262] width 7 height 0
click at [671, 338] on div "3 Assign Pick Exit" at bounding box center [401, 329] width 643 height 30
click at [674, 330] on button "Assign Pick" at bounding box center [678, 329] width 34 height 13
type input "24"
type input "0.029499"
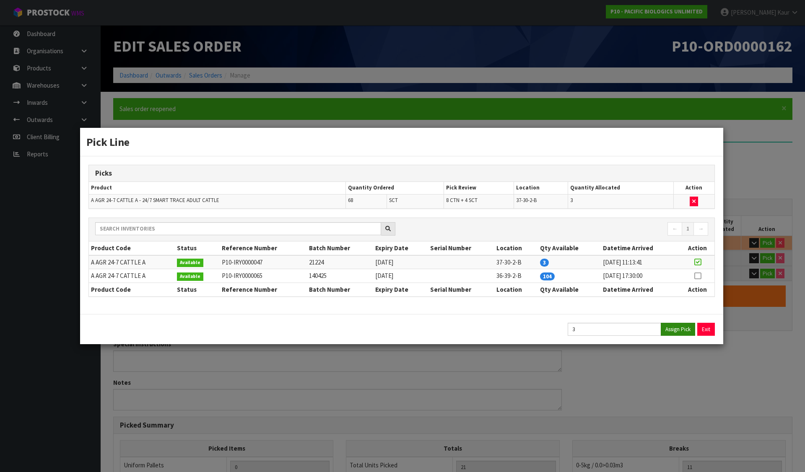
type input "20.2"
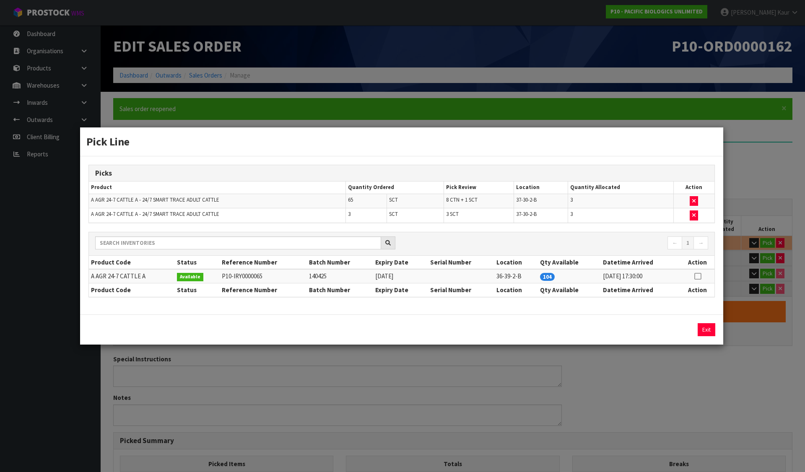
click at [698, 277] on icon at bounding box center [697, 276] width 7 height 0
click at [680, 333] on button "Assign Pick" at bounding box center [678, 329] width 34 height 13
type input "8"
type input "86"
type input "0.103173"
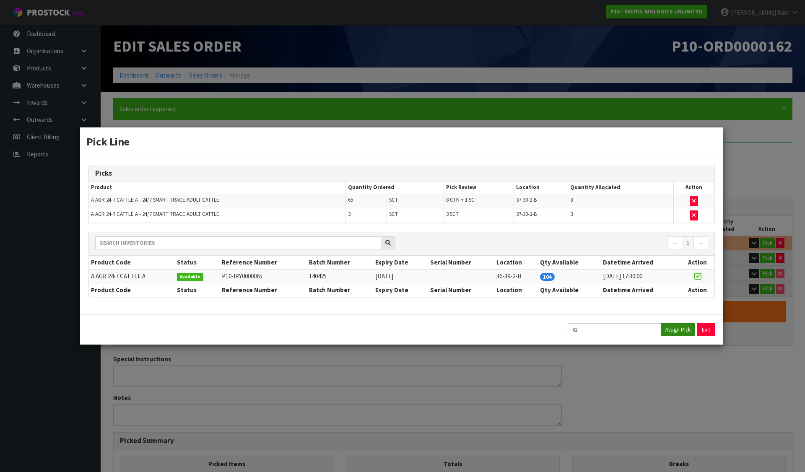
type input "117.35"
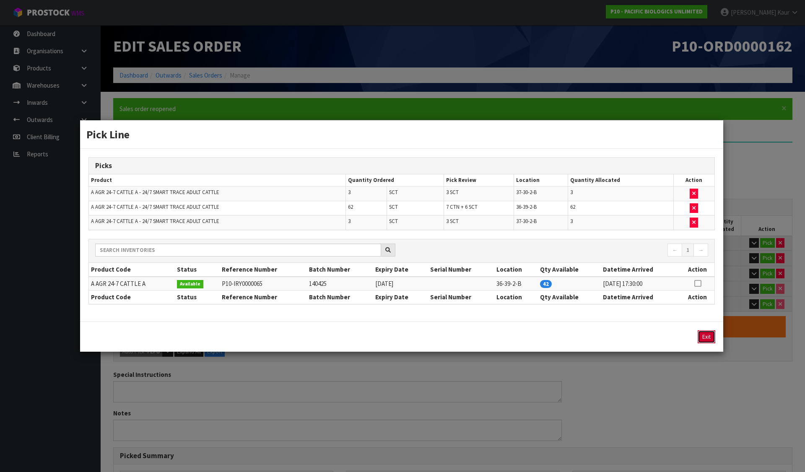
click at [704, 333] on button "Exit" at bounding box center [707, 336] width 18 height 13
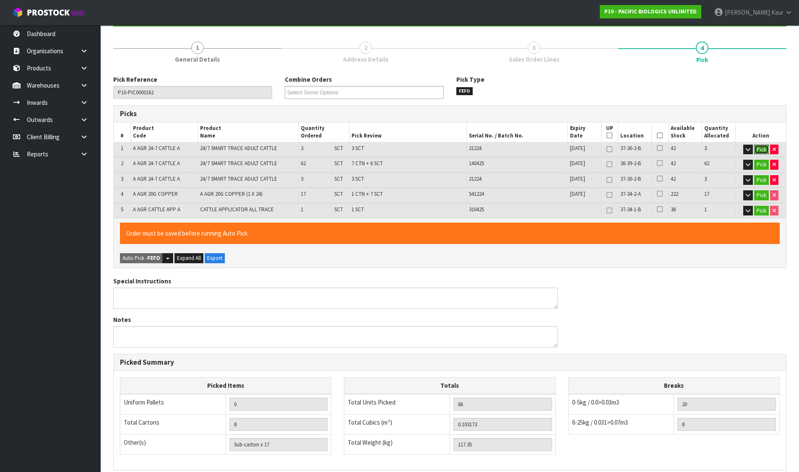
scroll to position [207, 0]
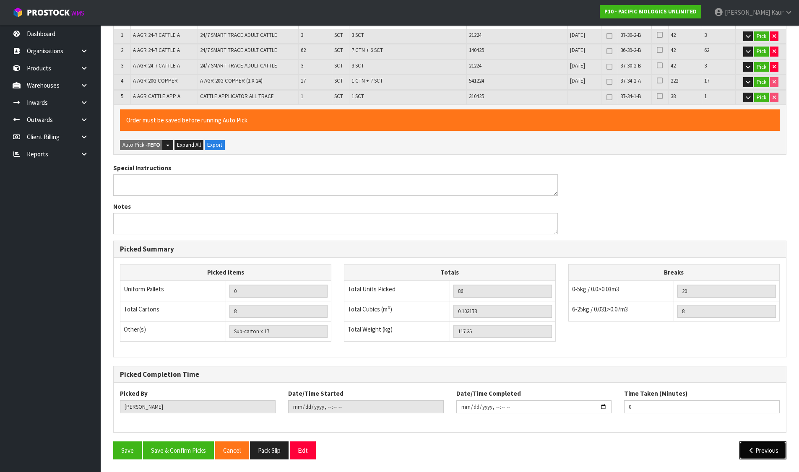
click at [766, 452] on button "Previous" at bounding box center [762, 451] width 47 height 18
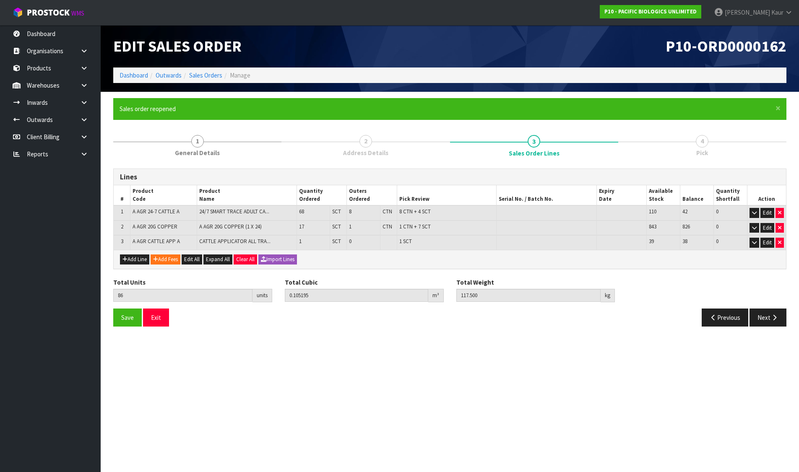
scroll to position [0, 0]
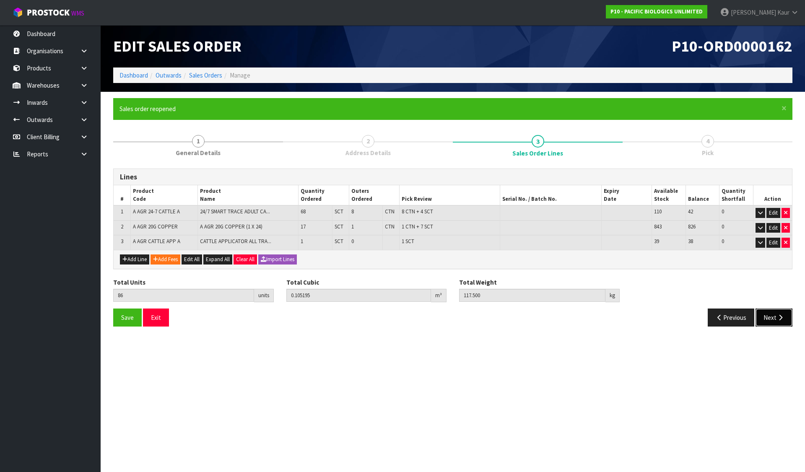
click at [777, 313] on button "Next" at bounding box center [774, 318] width 37 height 18
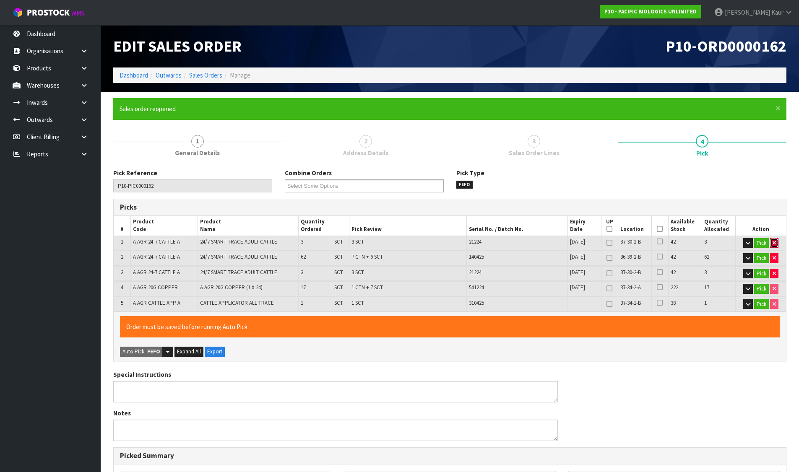
click at [775, 245] on icon "button" at bounding box center [773, 242] width 3 height 5
type input "83"
type input "0.100293"
type input "112.7"
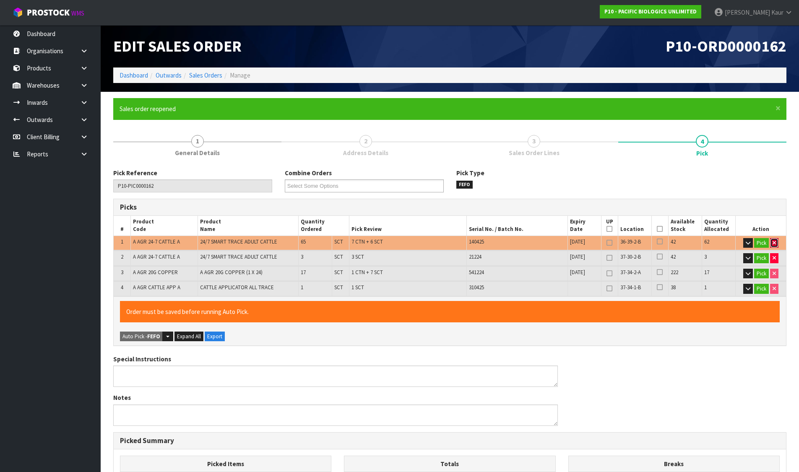
click at [776, 242] on button "button" at bounding box center [774, 243] width 8 height 10
type input "1"
type input "21"
type input "0.026619"
type input "15.55"
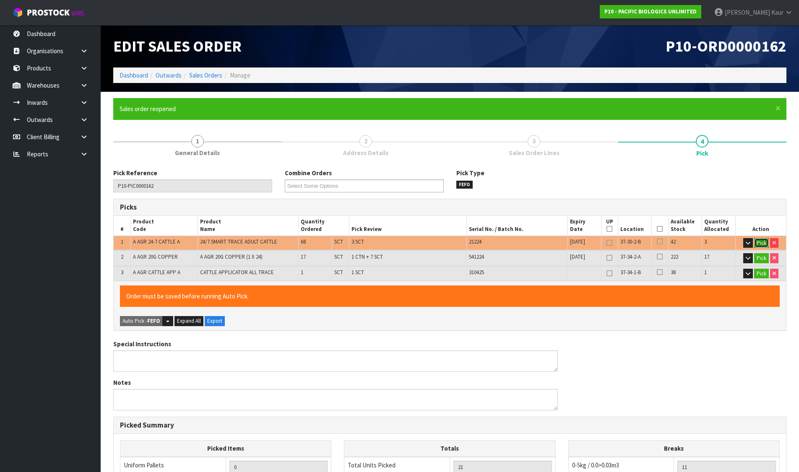
click at [762, 241] on button "Pick" at bounding box center [761, 243] width 15 height 10
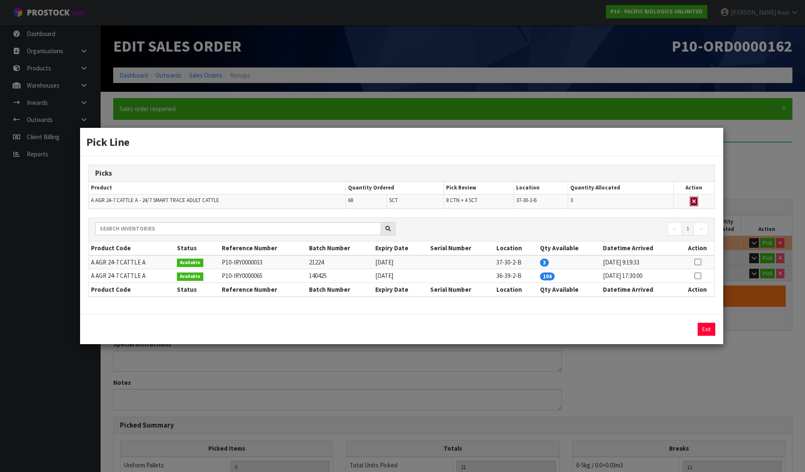
click at [696, 199] on button "button" at bounding box center [694, 202] width 8 height 10
type input "18"
type input "0.023739"
type input "10.9"
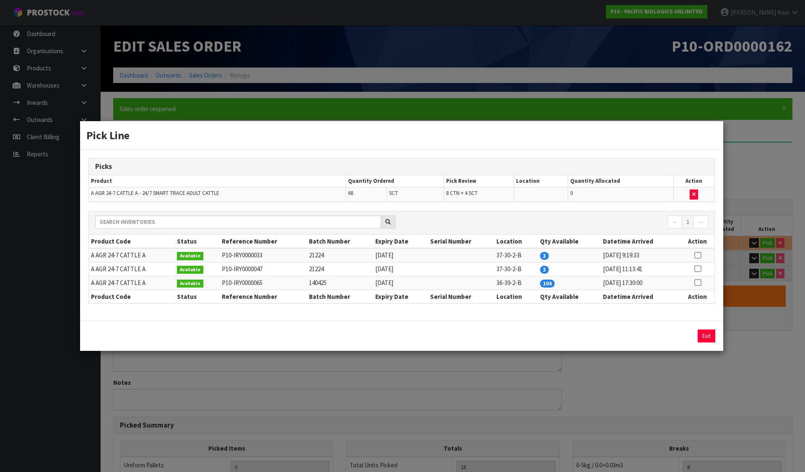
click at [699, 283] on icon at bounding box center [697, 283] width 7 height 0
click at [696, 269] on icon at bounding box center [697, 269] width 7 height 0
type input "3"
click at [681, 330] on div "3 Assign Pick Exit" at bounding box center [401, 336] width 643 height 30
click at [681, 332] on button "Assign Pick" at bounding box center [678, 336] width 34 height 13
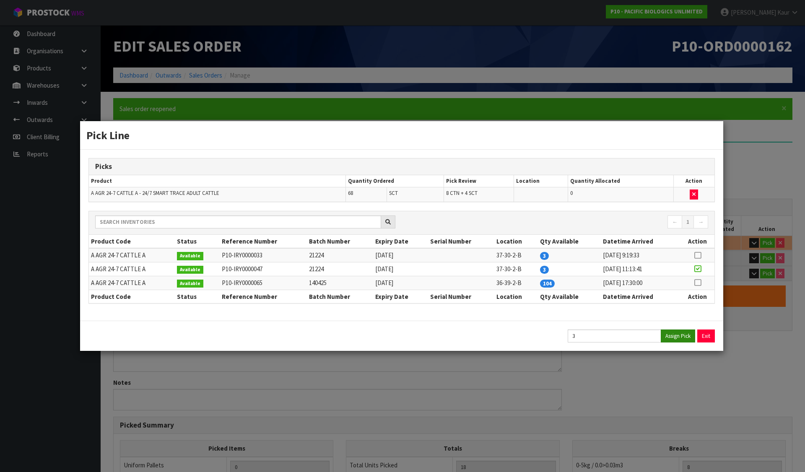
type input "21"
type input "0.026619"
type input "15.55"
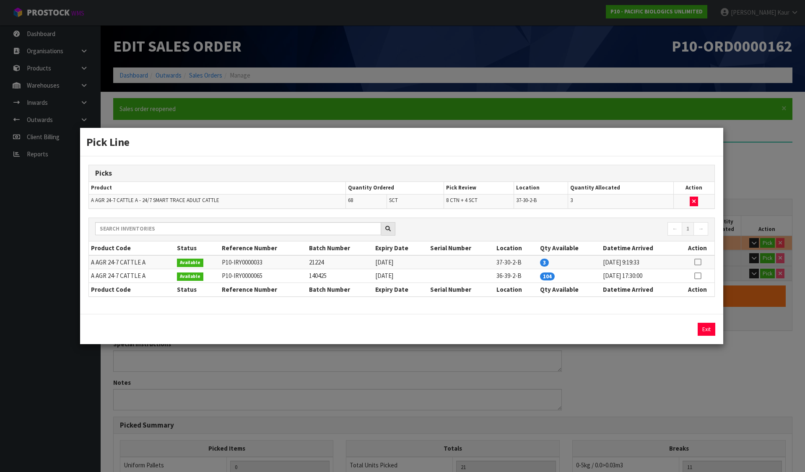
click at [699, 276] on icon at bounding box center [697, 276] width 7 height 0
type input "64"
click at [653, 331] on input "64" at bounding box center [615, 329] width 94 height 13
click at [676, 325] on button "Assign Pick" at bounding box center [678, 329] width 34 height 13
type input "9"
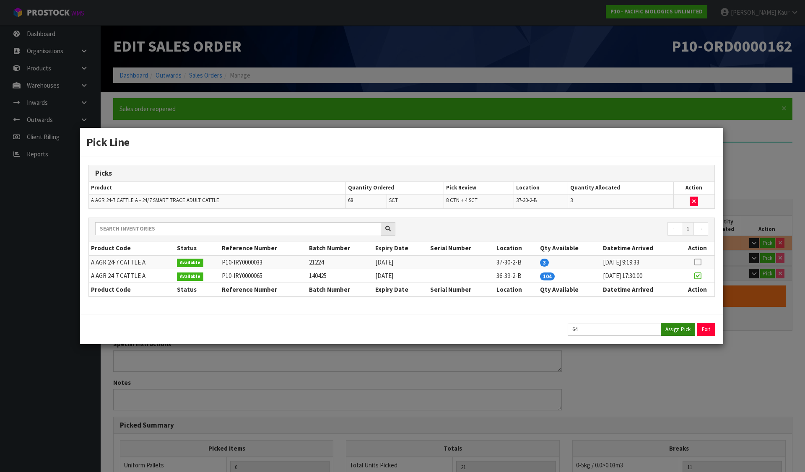
type input "85"
type input "0.104235"
type input "115.95"
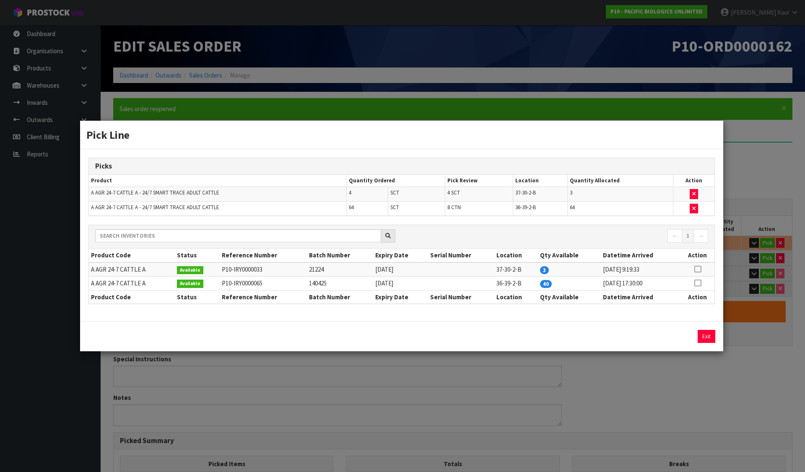
click at [700, 269] on icon at bounding box center [697, 269] width 7 height 0
click at [672, 336] on button "Assign Pick" at bounding box center [678, 336] width 34 height 13
type input "86"
type input "0.105195"
type input "117.5"
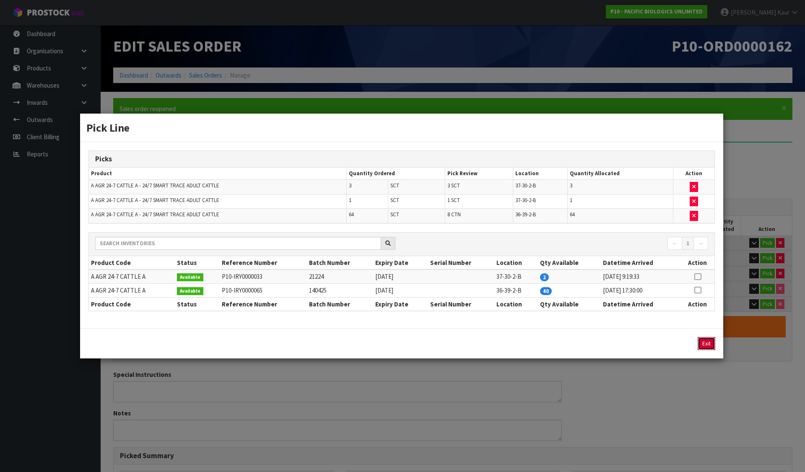
click at [708, 340] on button "Exit" at bounding box center [707, 343] width 18 height 13
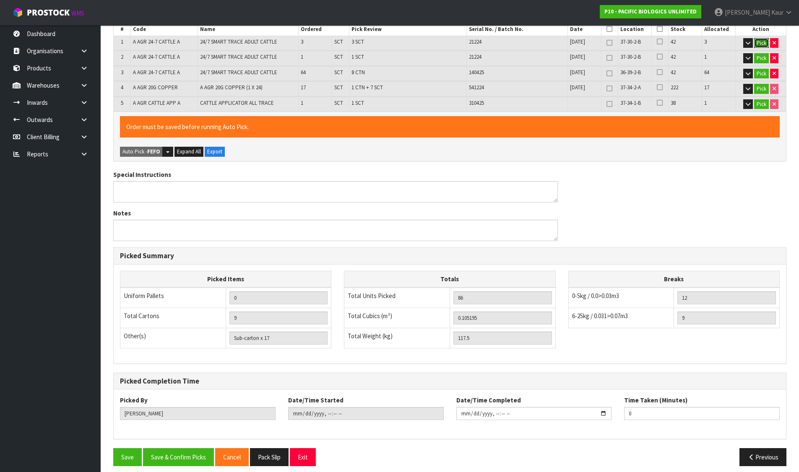
scroll to position [207, 0]
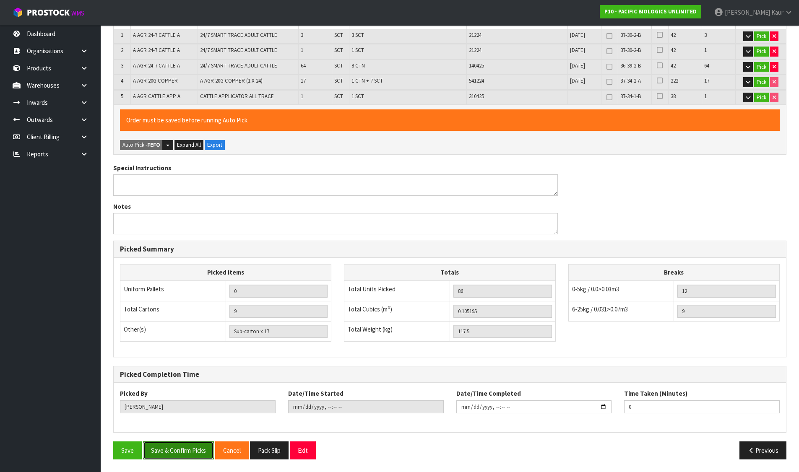
click at [182, 444] on button "Save & Confirm Picks" at bounding box center [178, 451] width 71 height 18
type input "Sub-carton x 12"
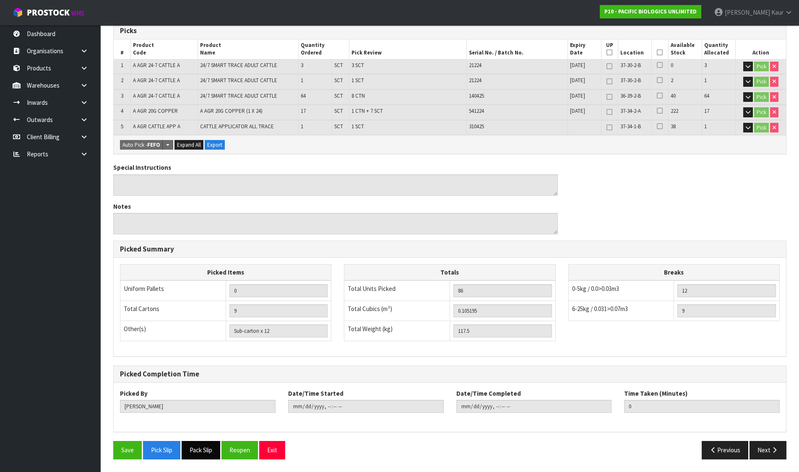
scroll to position [177, 0]
click at [212, 450] on button "Pack Slip" at bounding box center [201, 450] width 39 height 18
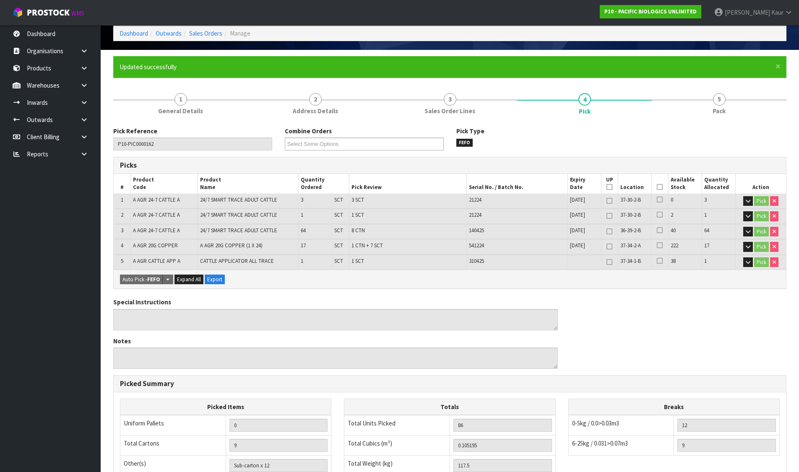
scroll to position [0, 0]
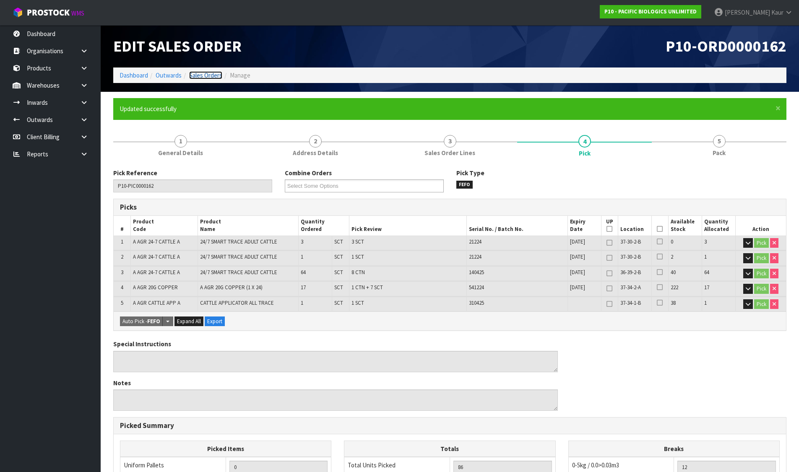
click at [205, 73] on link "Sales Orders" at bounding box center [205, 75] width 33 height 8
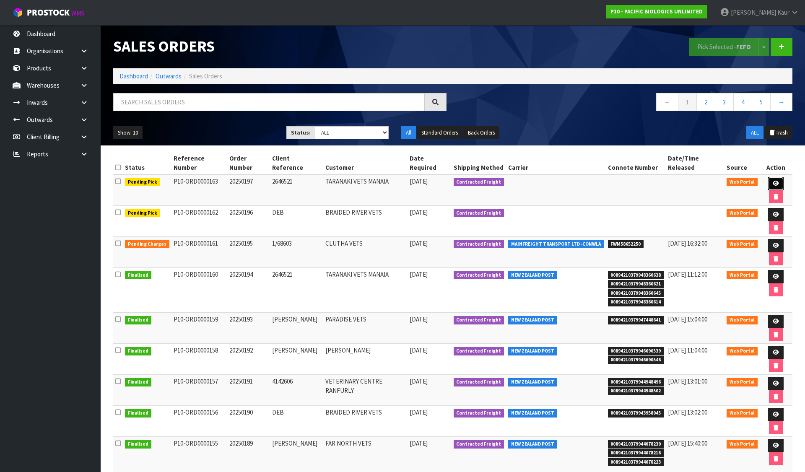
click at [773, 181] on icon at bounding box center [776, 183] width 6 height 5
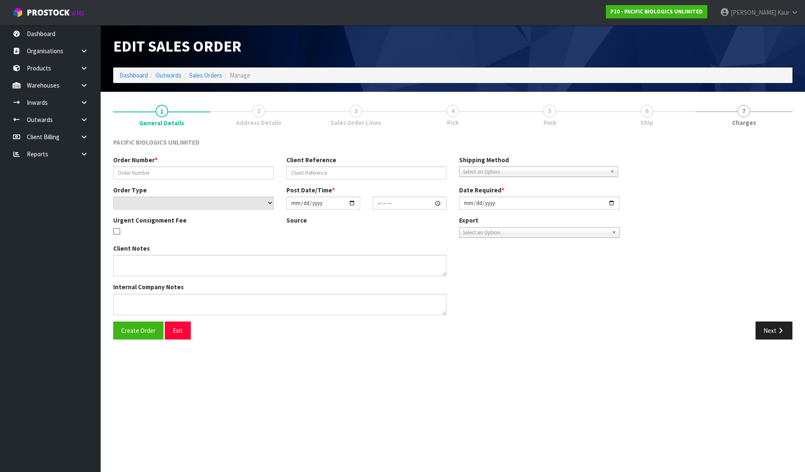
type input "20250197"
type input "2646521"
select select "number:0"
type input "[DATE]"
type input "06:59:00.000"
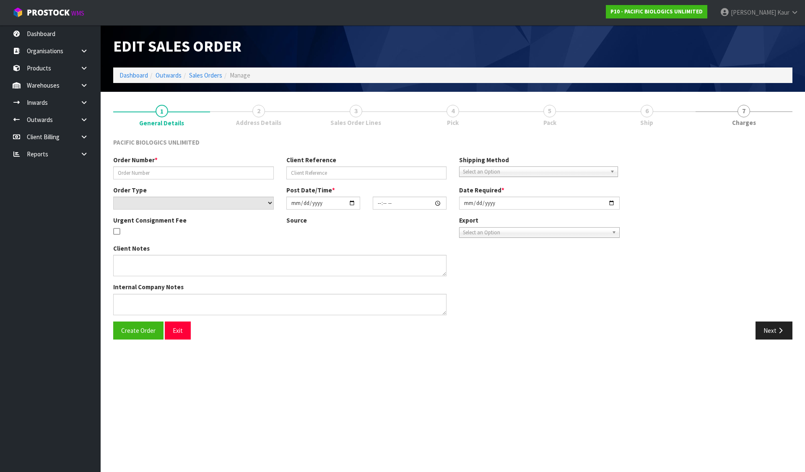
type input "[DATE]"
type textarea "PLEASE DISPATCH [DATE] IF POSSIBLE"
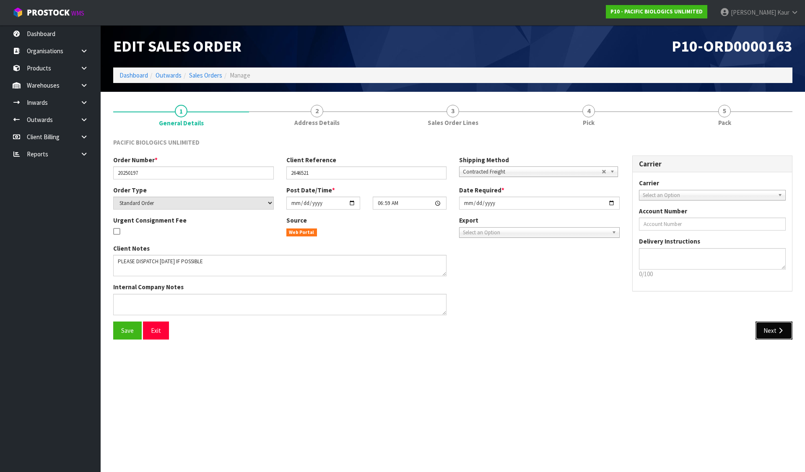
click at [766, 327] on button "Next" at bounding box center [774, 331] width 37 height 18
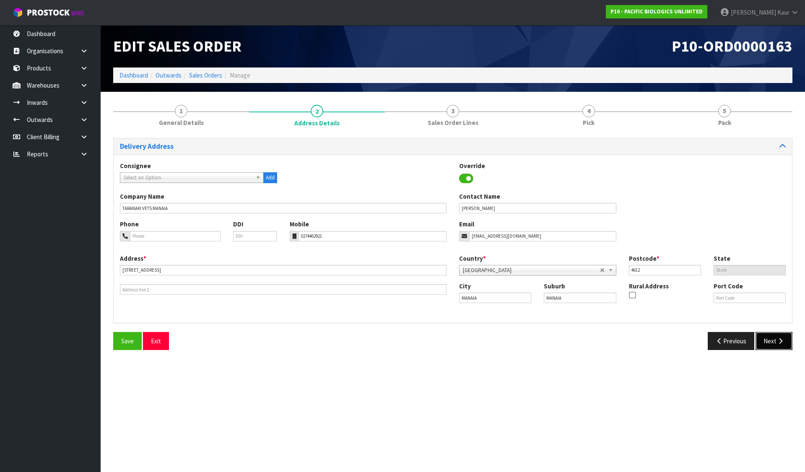
click at [772, 342] on button "Next" at bounding box center [774, 341] width 37 height 18
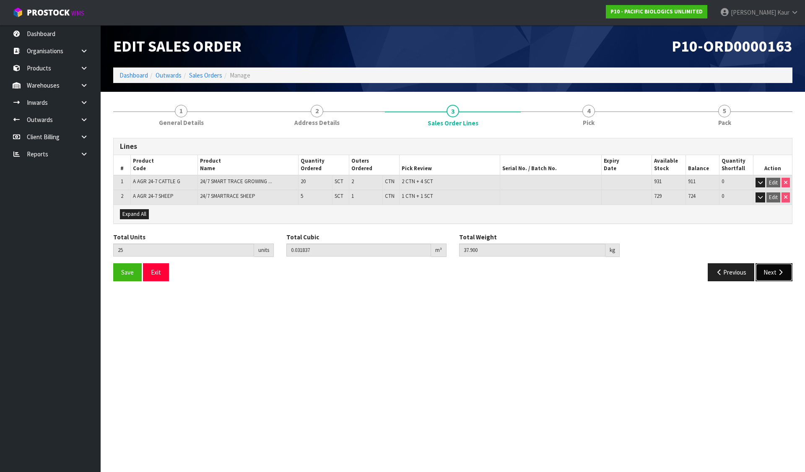
click at [780, 273] on icon "button" at bounding box center [781, 272] width 8 height 6
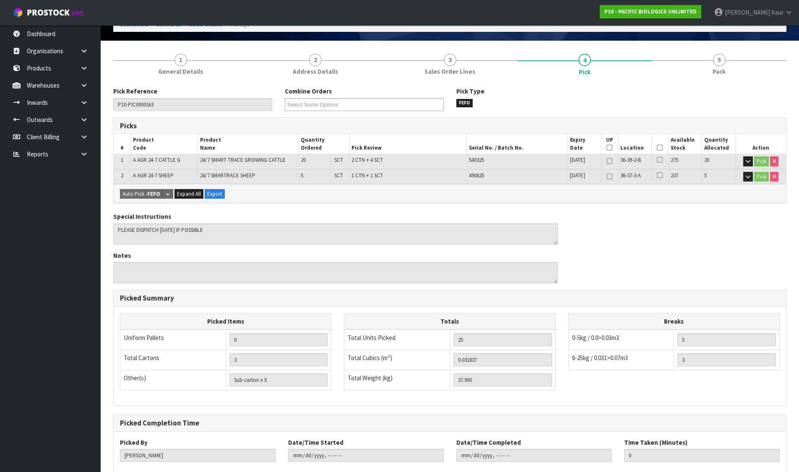
scroll to position [100, 0]
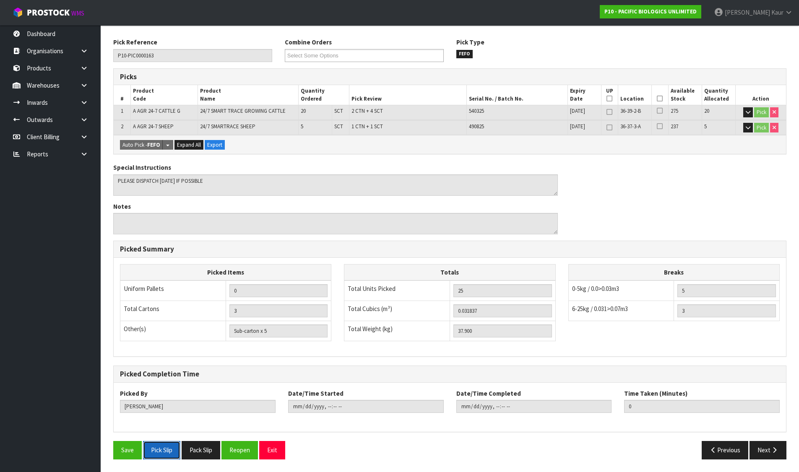
click at [167, 454] on button "Pick Slip" at bounding box center [161, 450] width 37 height 18
click at [203, 452] on button "Pack Slip" at bounding box center [201, 450] width 39 height 18
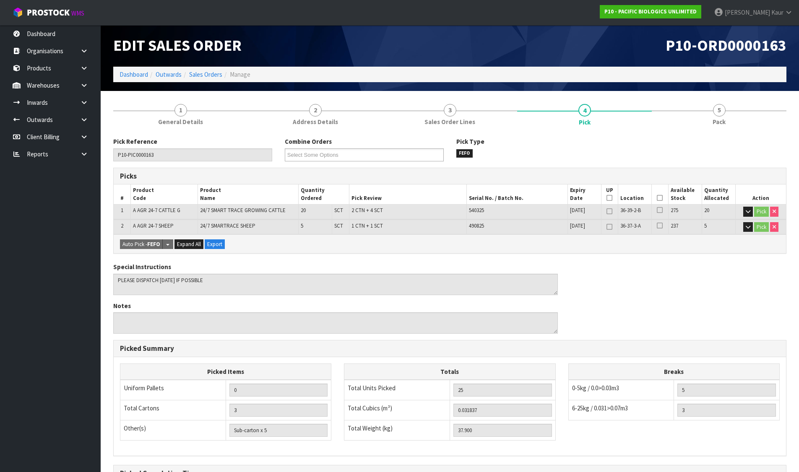
scroll to position [0, 0]
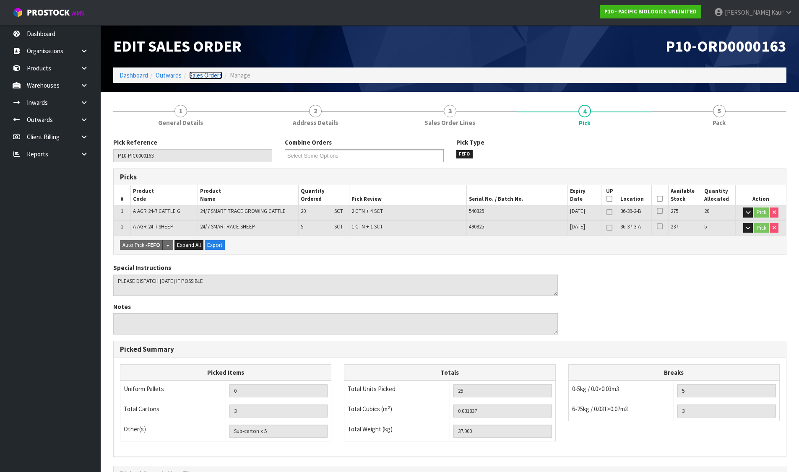
click at [197, 74] on link "Sales Orders" at bounding box center [205, 75] width 33 height 8
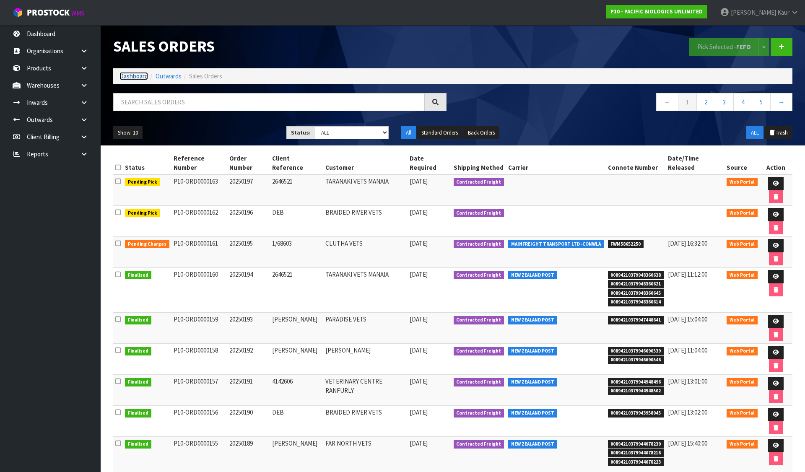
click at [138, 79] on link "Dashboard" at bounding box center [134, 76] width 29 height 8
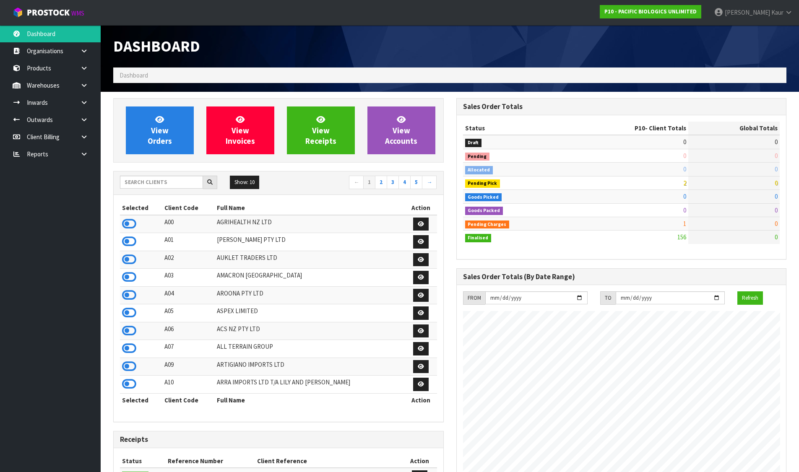
scroll to position [635, 343]
click at [166, 181] on input "text" at bounding box center [161, 182] width 83 height 13
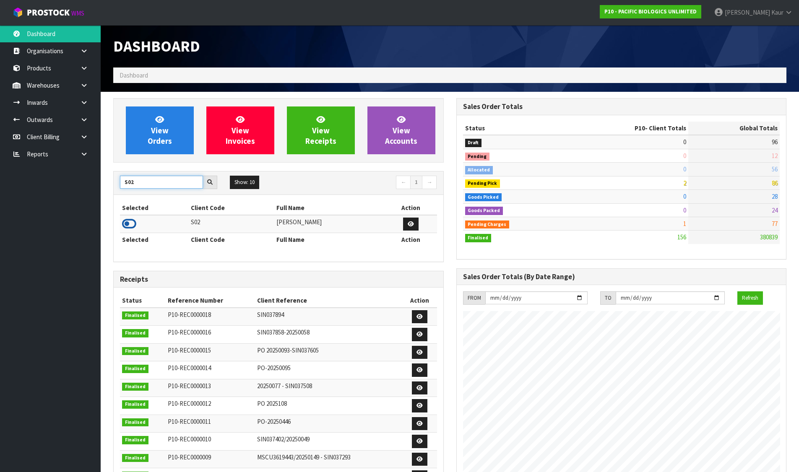
type input "S02"
click at [127, 223] on icon at bounding box center [129, 224] width 14 height 13
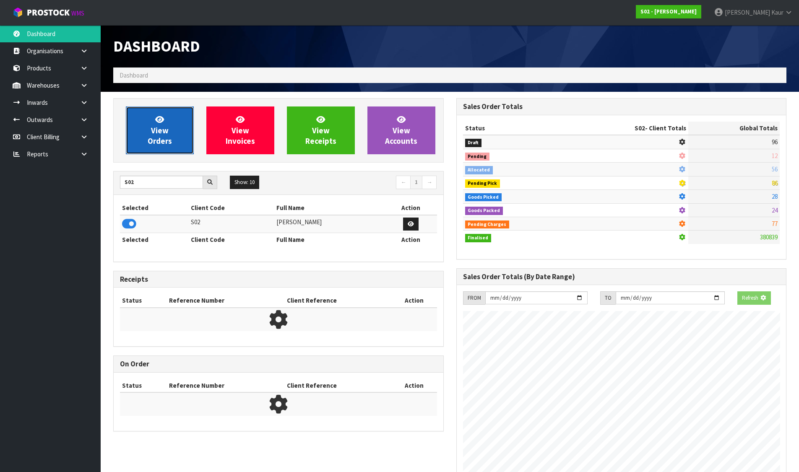
click at [163, 124] on span "View Orders" at bounding box center [160, 129] width 24 height 31
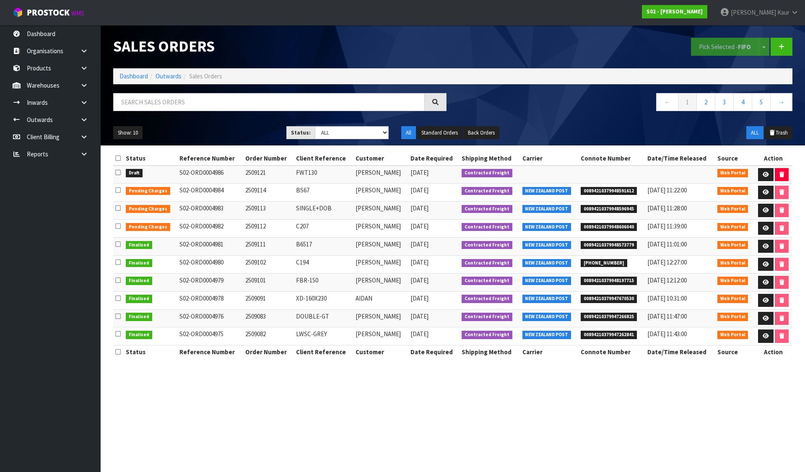
click at [118, 170] on icon at bounding box center [117, 172] width 5 height 6
click at [0, 0] on input "checkbox" at bounding box center [0, 0] width 0 height 0
click at [710, 41] on button "Pick Selected - FIFO" at bounding box center [725, 47] width 68 height 18
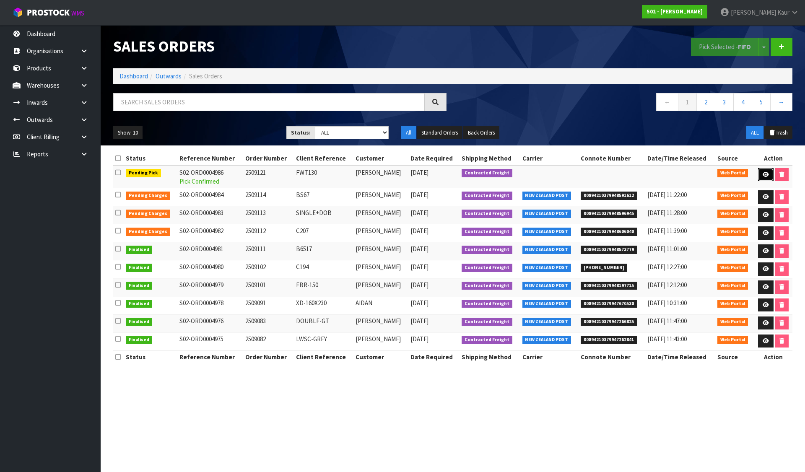
click at [768, 174] on icon at bounding box center [766, 174] width 6 height 5
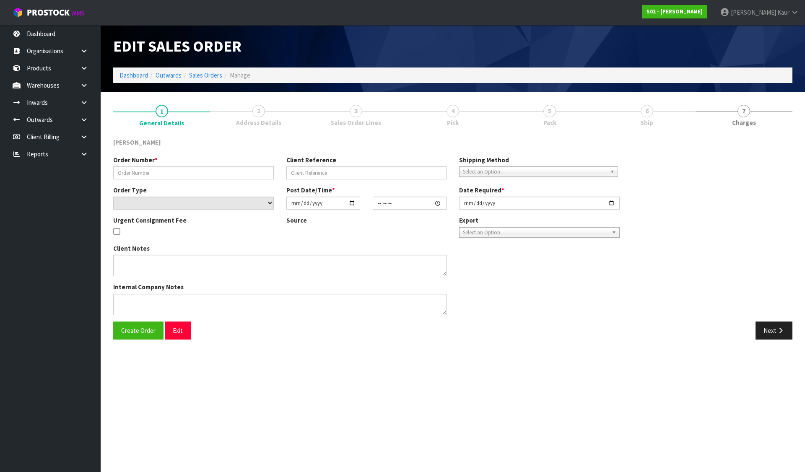
type input "2509121"
type input "FWT130"
select select "number:0"
type input "[DATE]"
type input "20:56:00.000"
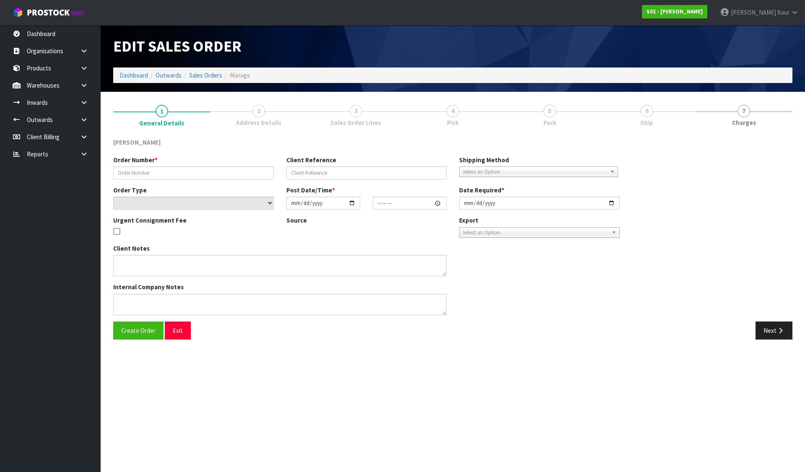
type input "[DATE]"
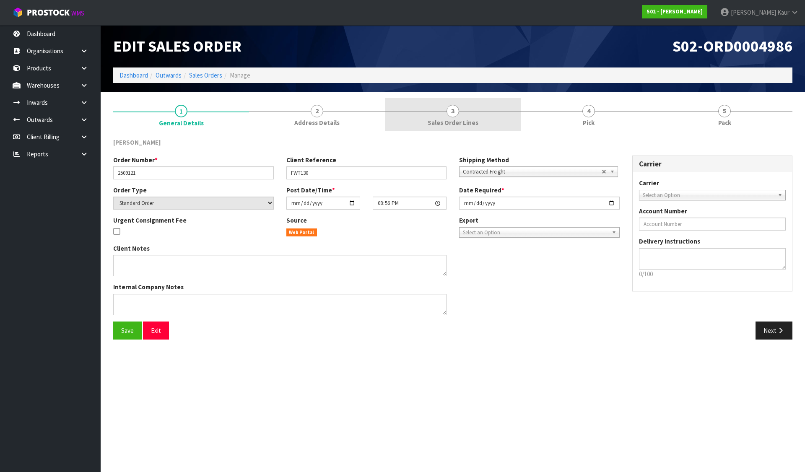
click at [436, 120] on span "Sales Order Lines" at bounding box center [453, 122] width 51 height 9
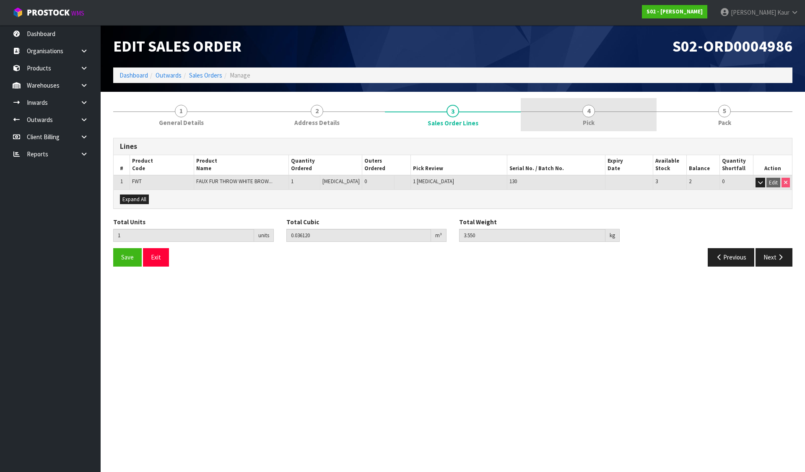
click at [578, 108] on link "4 Pick" at bounding box center [589, 114] width 136 height 33
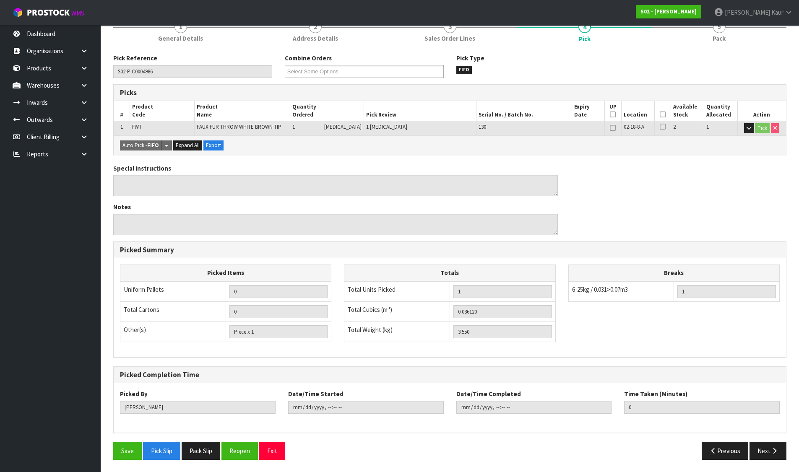
scroll to position [85, 0]
click at [213, 447] on button "Pack Slip" at bounding box center [201, 451] width 39 height 18
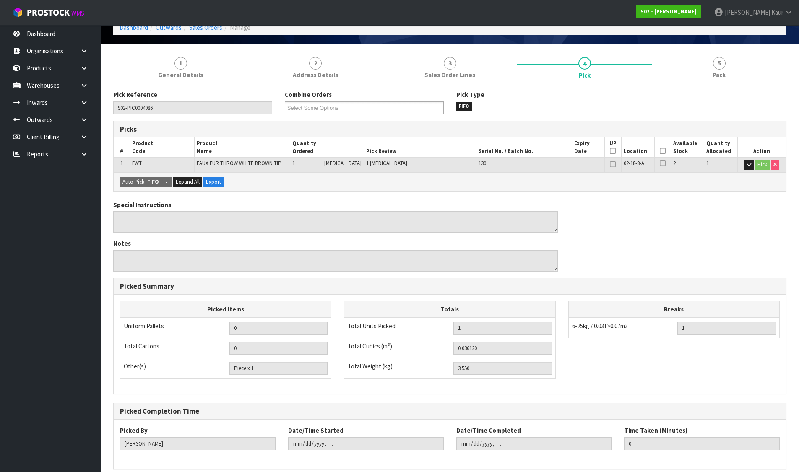
scroll to position [0, 0]
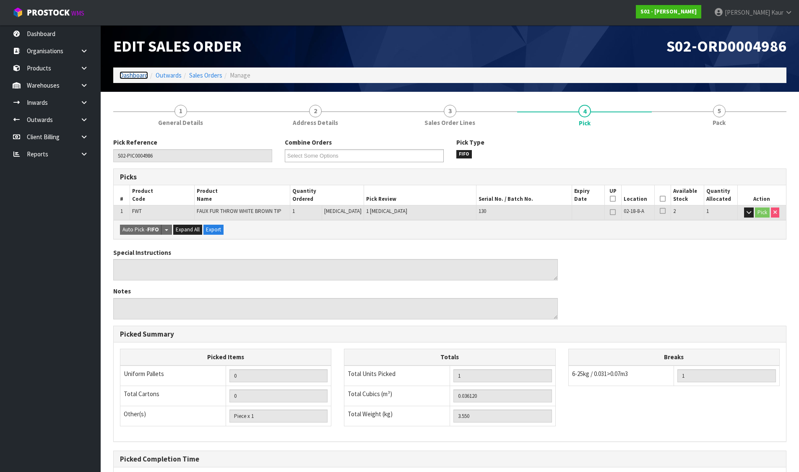
click at [145, 76] on link "Dashboard" at bounding box center [134, 75] width 29 height 8
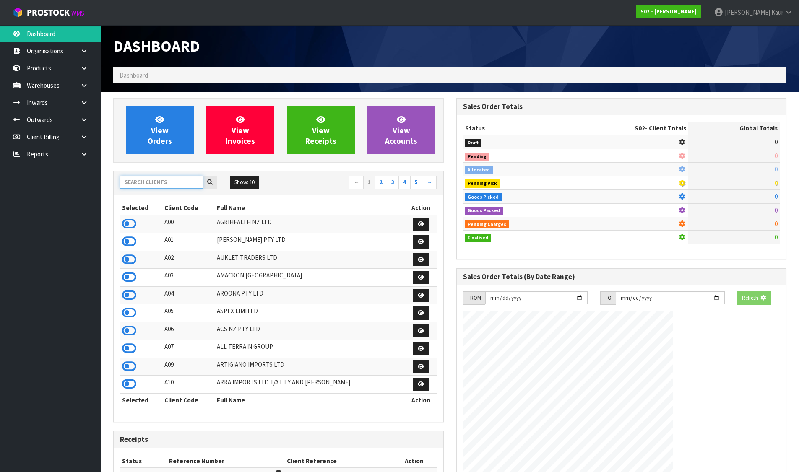
click at [174, 177] on input "text" at bounding box center [161, 182] width 83 height 13
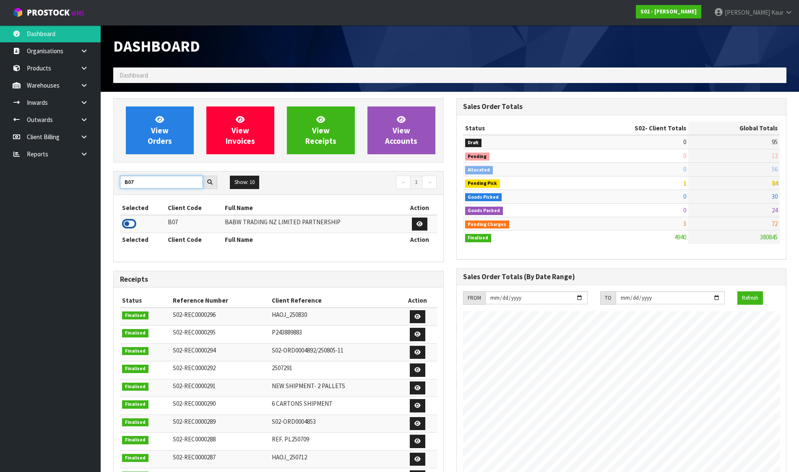
type input "B07"
click at [125, 223] on icon at bounding box center [129, 224] width 14 height 13
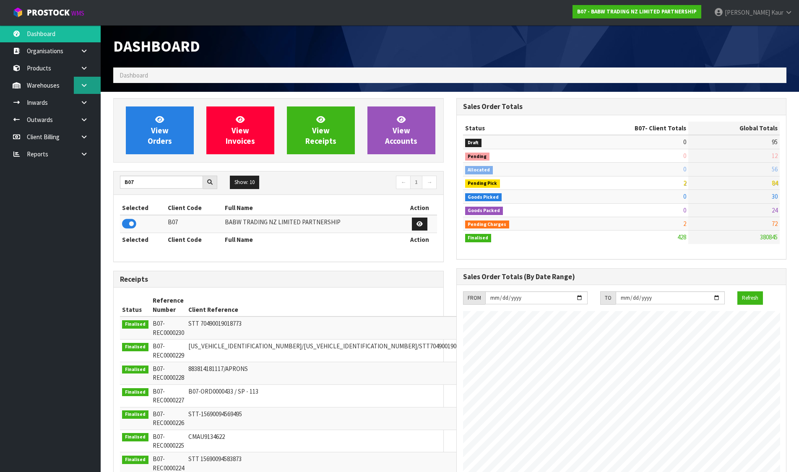
click at [89, 89] on link at bounding box center [87, 85] width 27 height 17
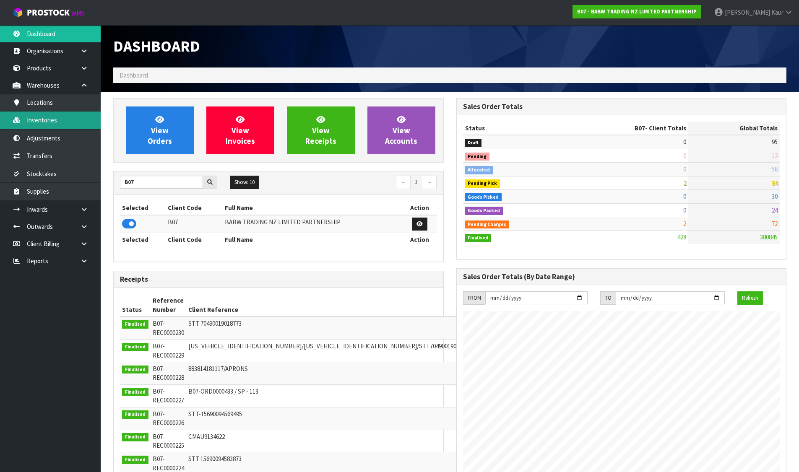
click at [76, 117] on link "Inventories" at bounding box center [50, 120] width 101 height 17
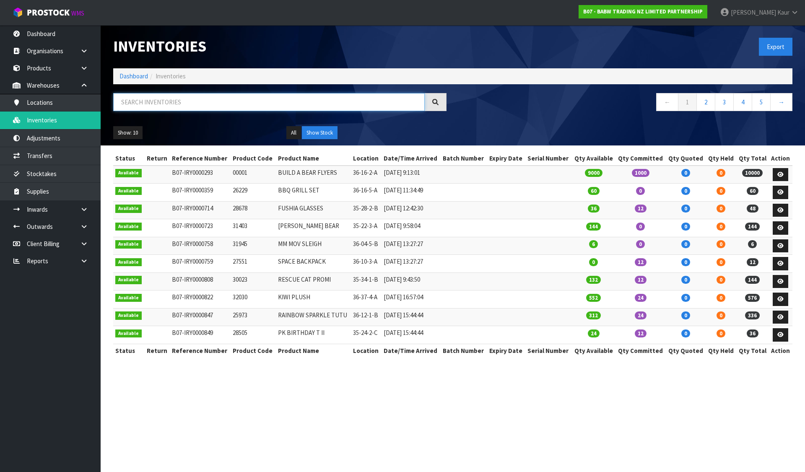
click at [127, 104] on input "text" at bounding box center [269, 102] width 312 height 18
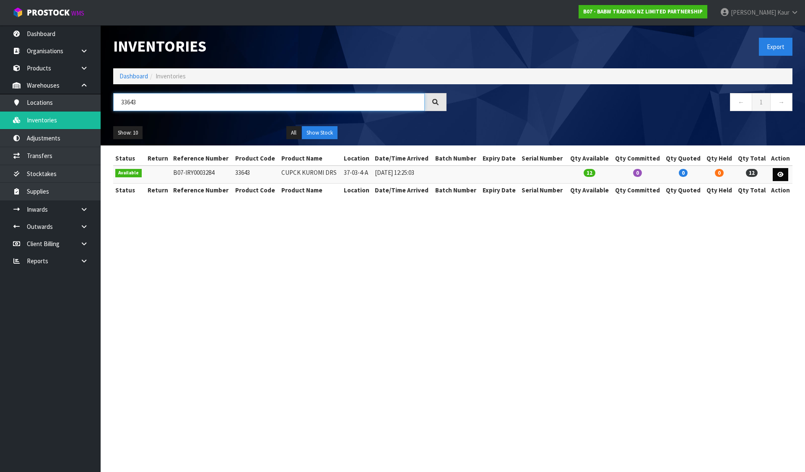
type input "33643"
click at [777, 173] on icon at bounding box center [780, 174] width 6 height 5
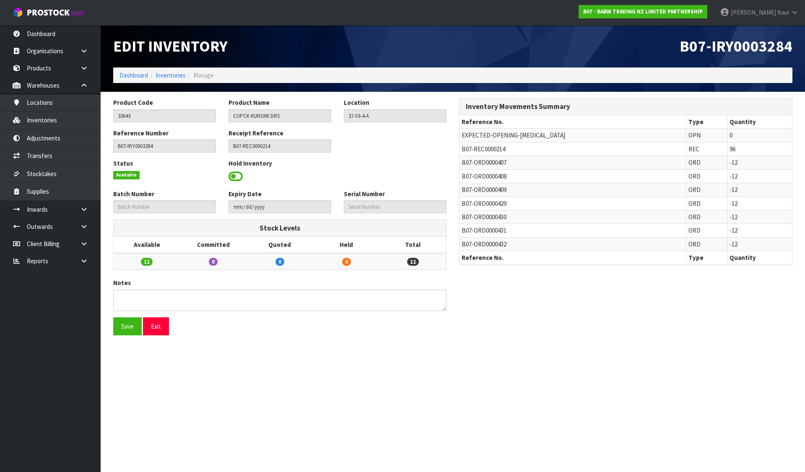
click at [234, 177] on span at bounding box center [236, 176] width 14 height 13
click at [387, 176] on span "Select an Option" at bounding box center [392, 176] width 88 height 10
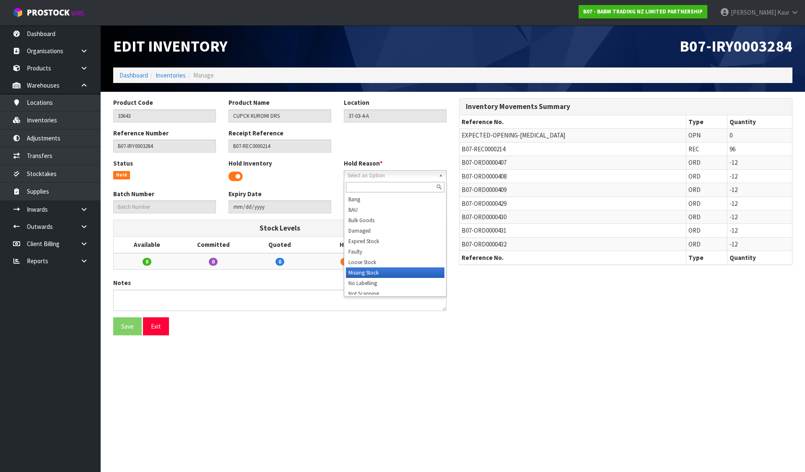
drag, startPoint x: 370, startPoint y: 270, endPoint x: 322, endPoint y: 273, distance: 48.3
click at [370, 270] on li "Missing Stock" at bounding box center [395, 273] width 99 height 10
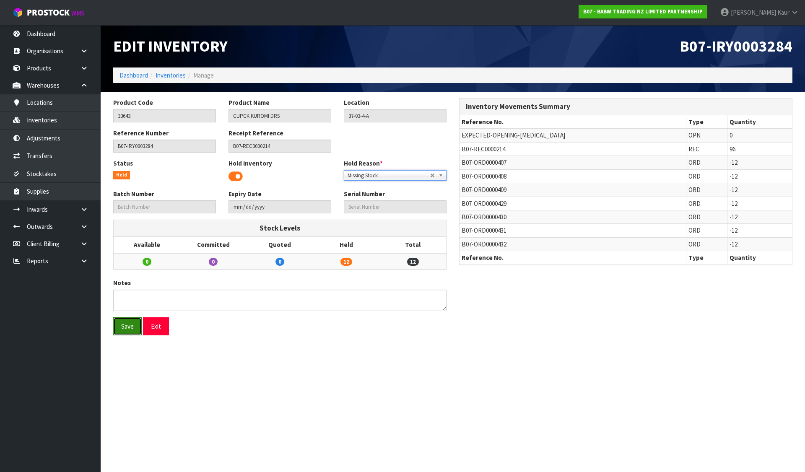
click at [122, 323] on button "Save" at bounding box center [127, 326] width 29 height 18
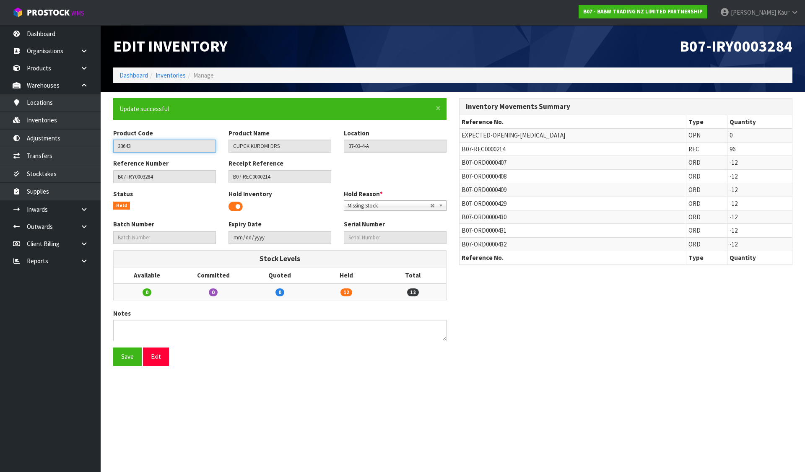
click at [120, 147] on input "33643" at bounding box center [164, 146] width 103 height 13
click at [44, 120] on link "Inventories" at bounding box center [50, 120] width 101 height 17
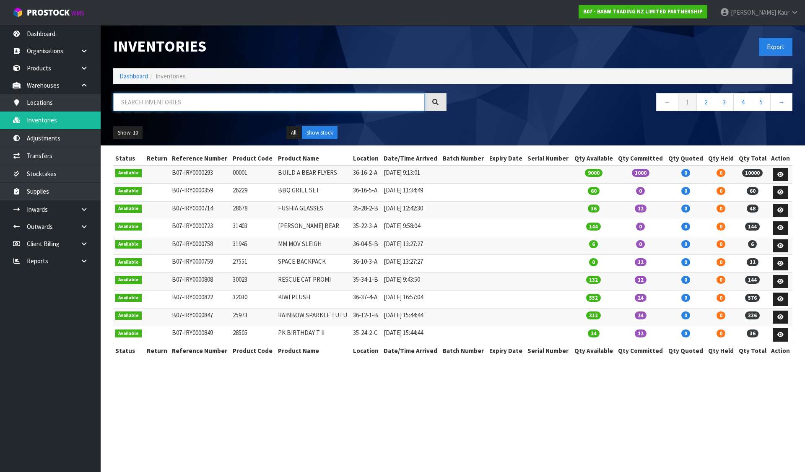
click at [147, 108] on input "text" at bounding box center [269, 102] width 312 height 18
paste input "33643"
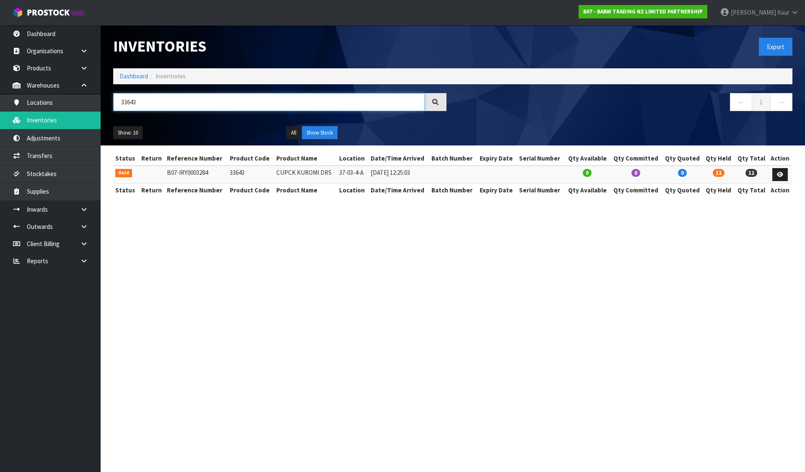
type input "33643"
click at [138, 78] on link "Dashboard" at bounding box center [134, 76] width 29 height 8
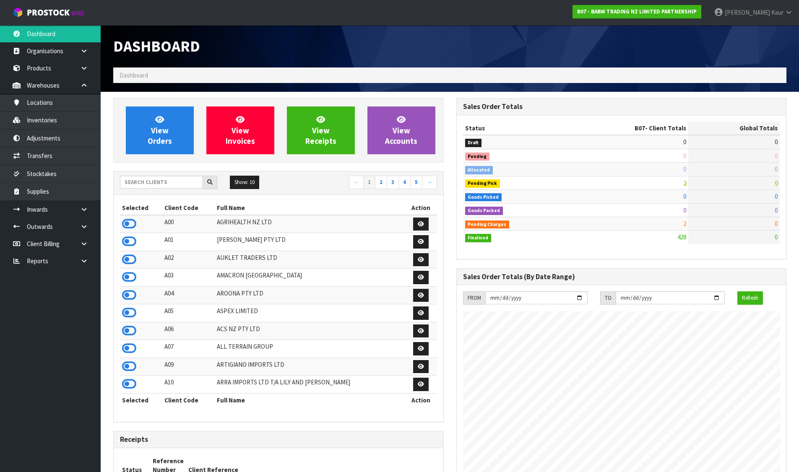
scroll to position [635, 343]
click at [90, 265] on link at bounding box center [87, 260] width 27 height 17
click at [46, 295] on link "CWL" at bounding box center [50, 295] width 101 height 17
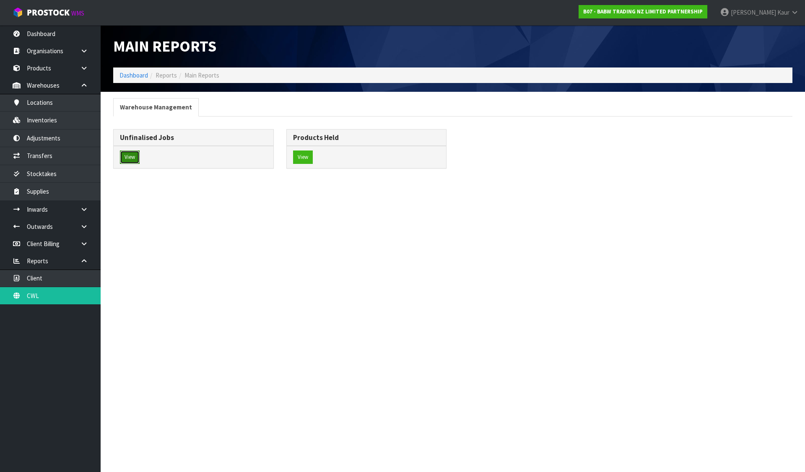
click at [127, 156] on button "View" at bounding box center [130, 157] width 20 height 13
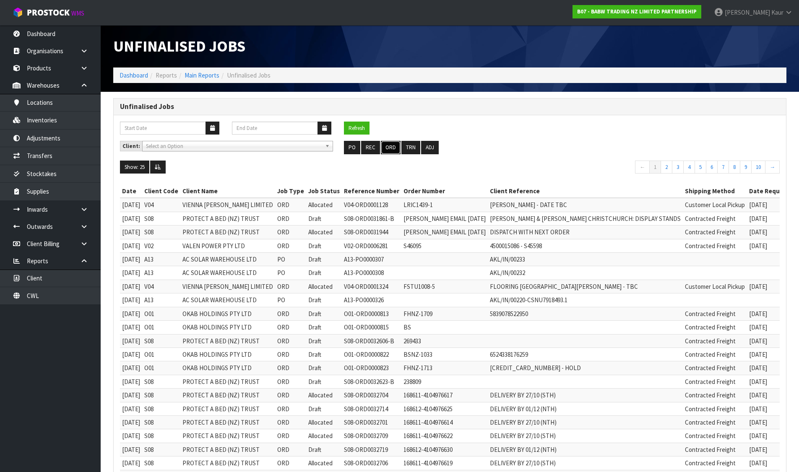
click at [388, 147] on button "ORD" at bounding box center [391, 147] width 20 height 13
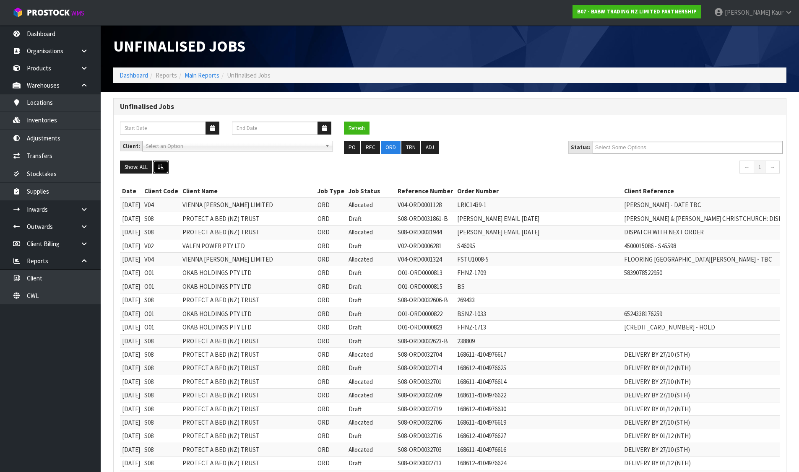
click at [158, 168] on icon at bounding box center [161, 166] width 6 height 5
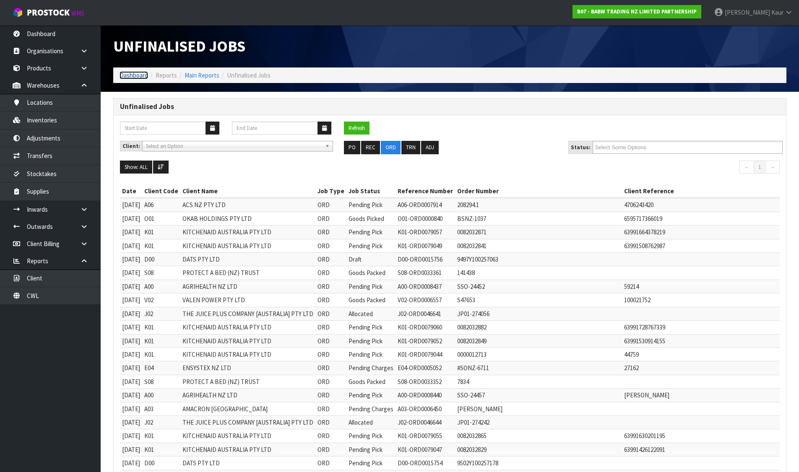
click at [135, 75] on link "Dashboard" at bounding box center [134, 75] width 29 height 8
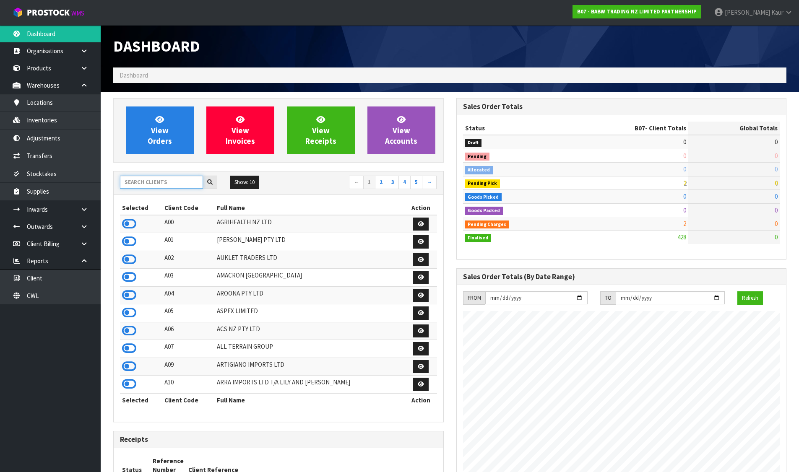
click at [135, 180] on input "text" at bounding box center [161, 182] width 83 height 13
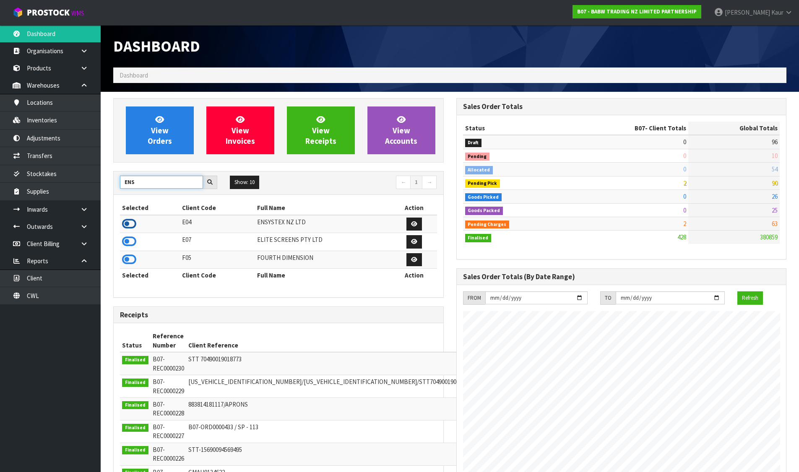
type input "ENS"
click at [125, 220] on icon at bounding box center [129, 224] width 14 height 13
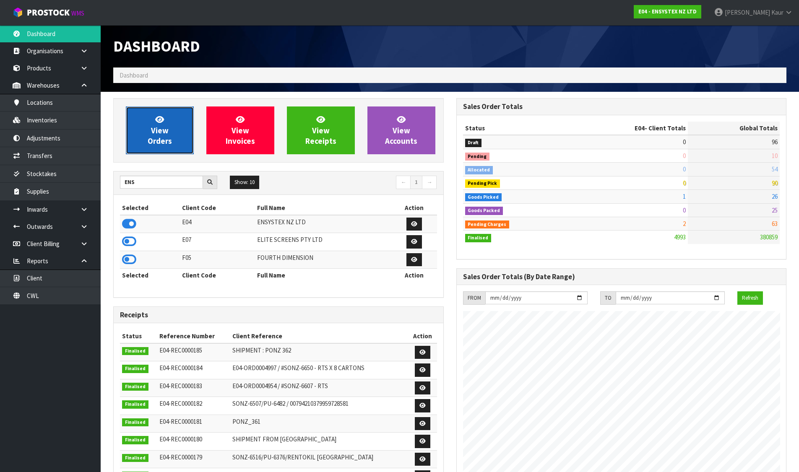
click at [169, 117] on link "View Orders" at bounding box center [160, 131] width 68 height 48
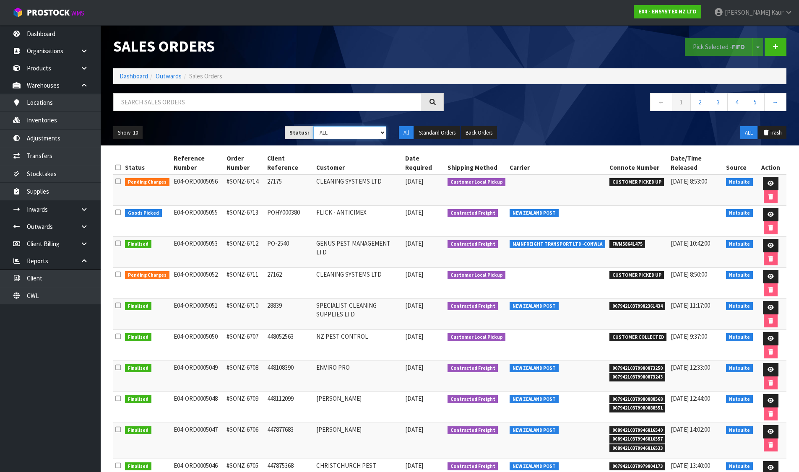
click at [355, 128] on select "Draft Pending Allocated Pending Pick Goods Picked Goods Packed Pending Charges …" at bounding box center [349, 132] width 73 height 13
select select "string:2"
click at [313, 126] on select "Draft Pending Allocated Pending Pick Goods Picked Goods Packed Pending Charges …" at bounding box center [349, 132] width 73 height 13
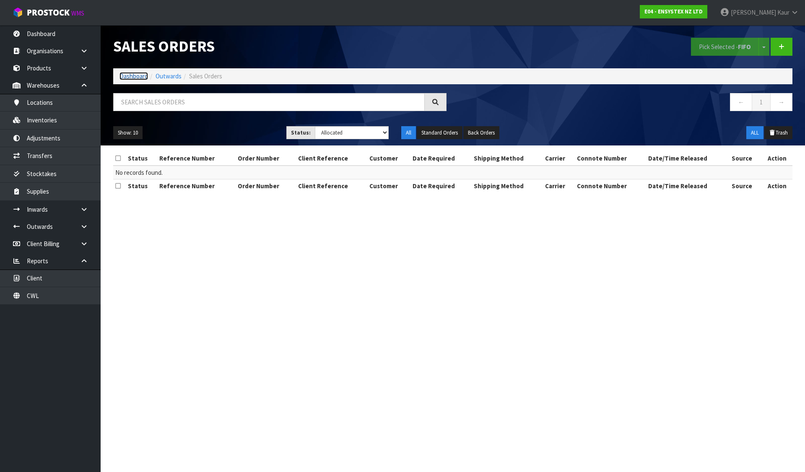
click at [133, 75] on link "Dashboard" at bounding box center [134, 76] width 29 height 8
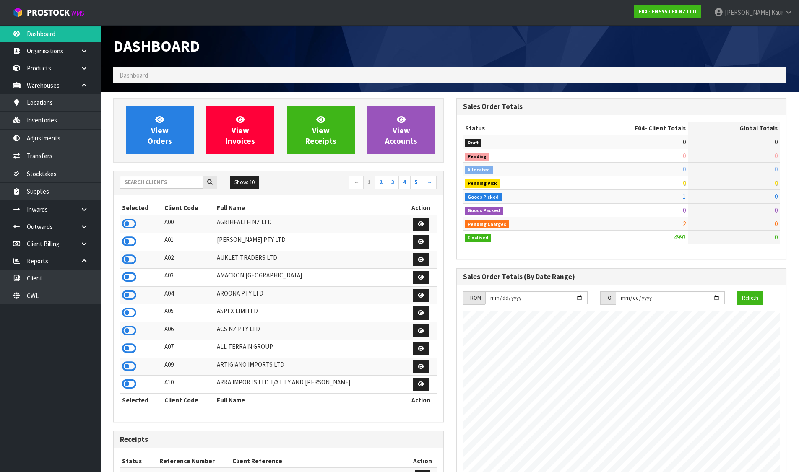
scroll to position [635, 343]
click at [44, 300] on link "CWL" at bounding box center [50, 295] width 101 height 17
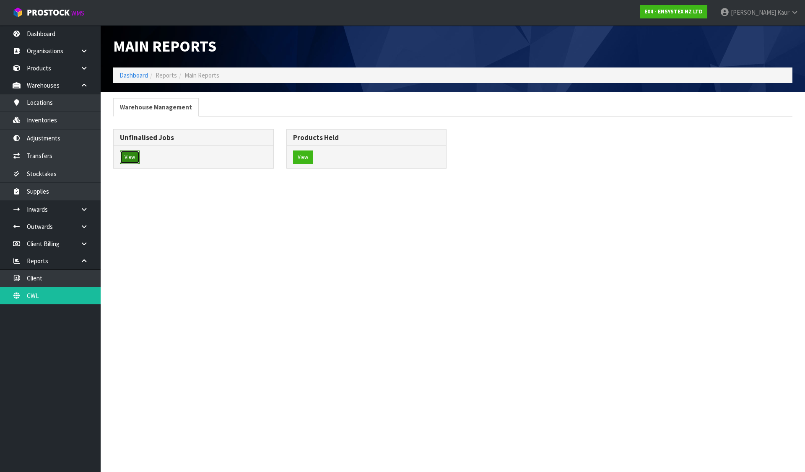
click at [139, 158] on button "View" at bounding box center [130, 157] width 20 height 13
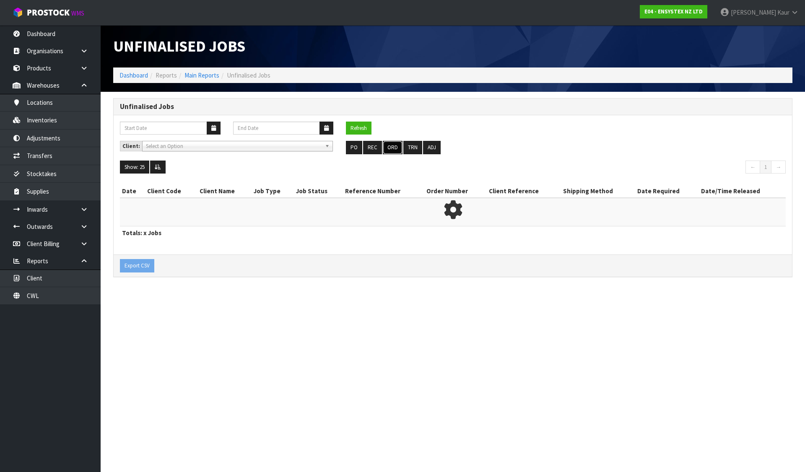
click at [394, 145] on button "ORD" at bounding box center [393, 147] width 20 height 13
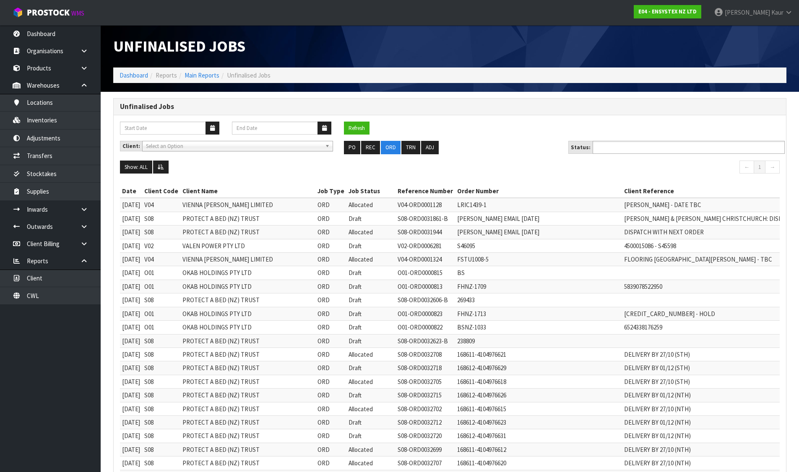
click at [626, 152] on input "text" at bounding box center [626, 147] width 62 height 10
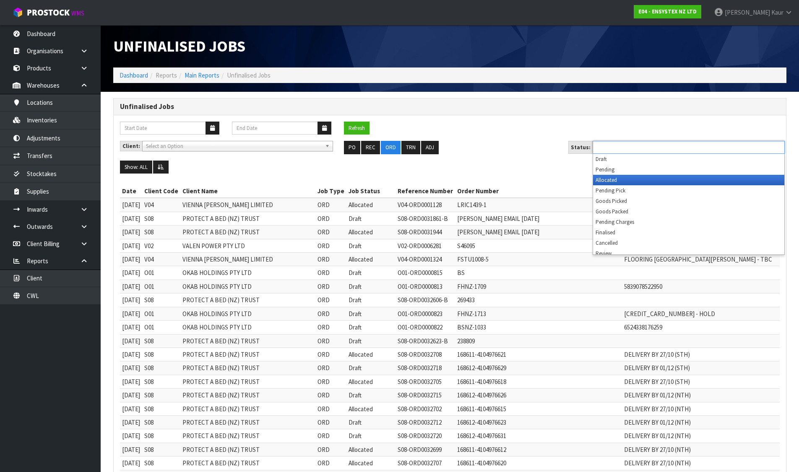
drag, startPoint x: 616, startPoint y: 182, endPoint x: 595, endPoint y: 175, distance: 22.5
click at [615, 182] on li "Allocated" at bounding box center [688, 180] width 191 height 10
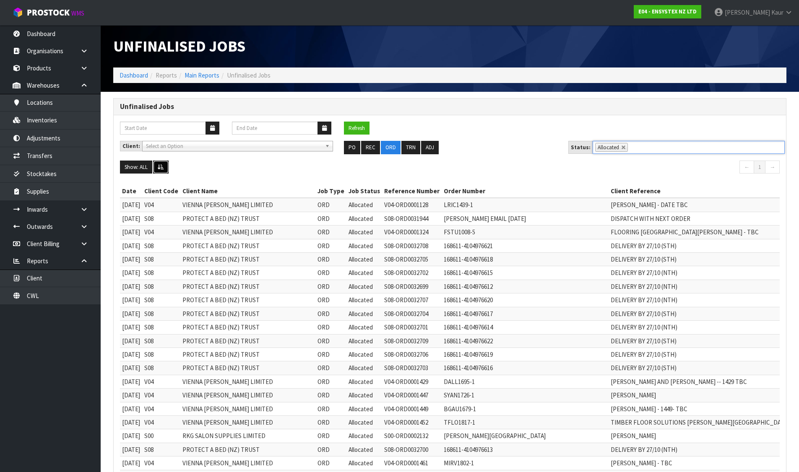
click at [165, 169] on button at bounding box center [161, 167] width 16 height 13
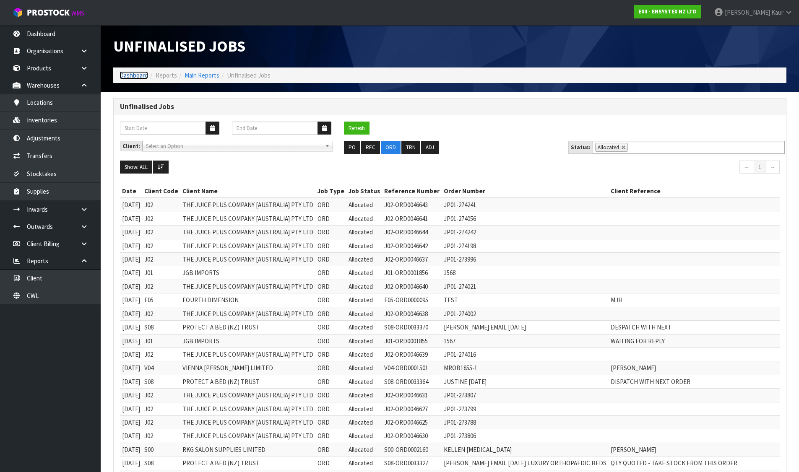
click at [128, 74] on link "Dashboard" at bounding box center [134, 75] width 29 height 8
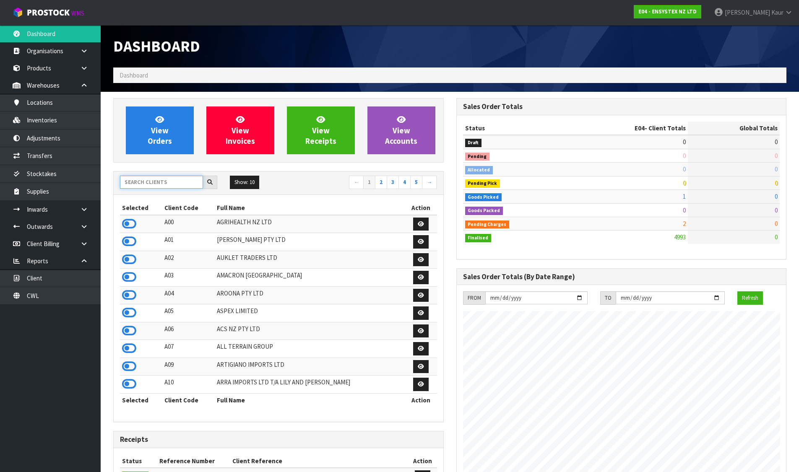
scroll to position [635, 343]
click at [165, 185] on input "text" at bounding box center [161, 182] width 83 height 13
click at [188, 182] on input "text" at bounding box center [161, 182] width 83 height 13
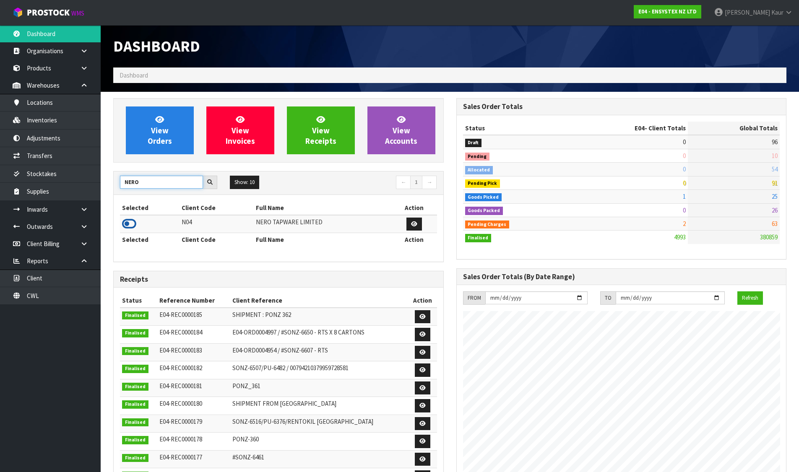
type input "NERO"
click at [124, 219] on icon at bounding box center [129, 224] width 14 height 13
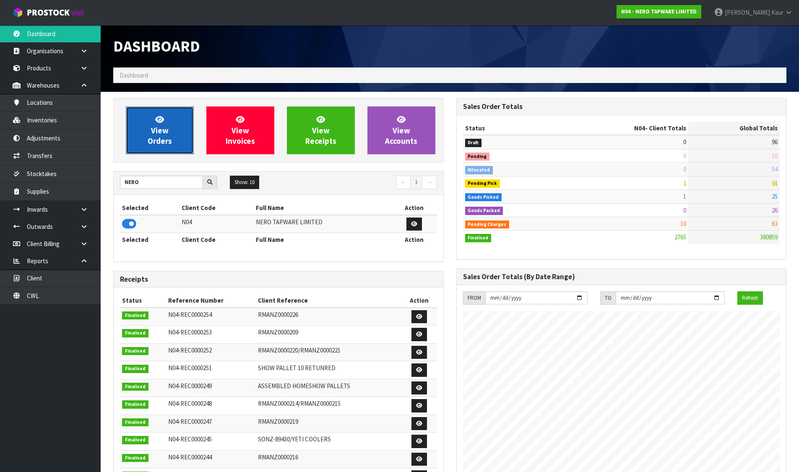
click at [160, 129] on span "View Orders" at bounding box center [160, 129] width 24 height 31
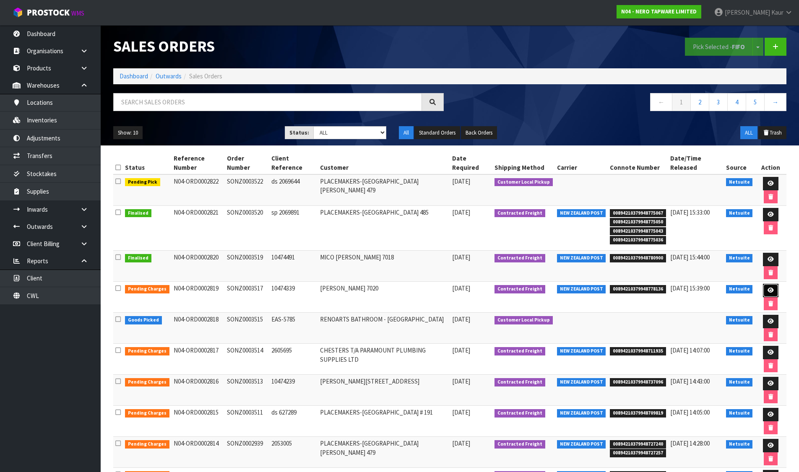
click at [763, 288] on link at bounding box center [771, 290] width 16 height 13
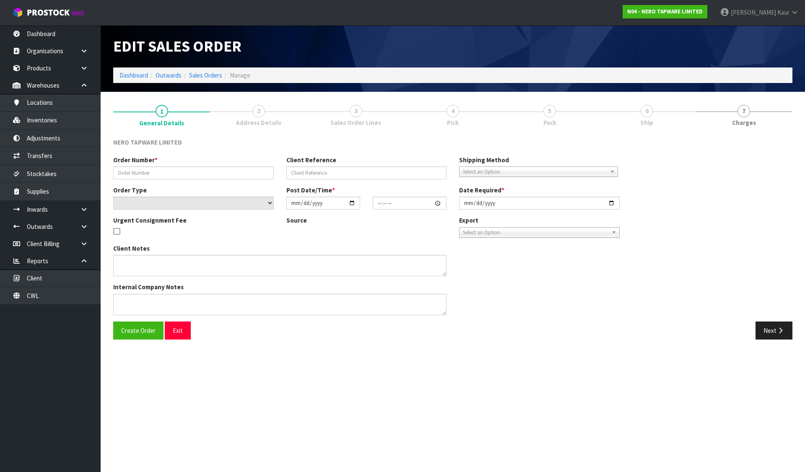
type input "SONZ0003517"
type input "10474339"
select select "number:0"
type input "[DATE]"
type input "14:45:04.000"
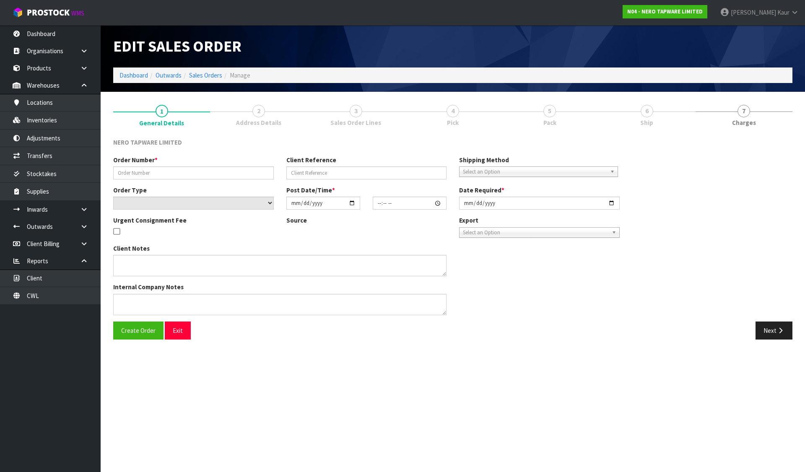
type input "[DATE]"
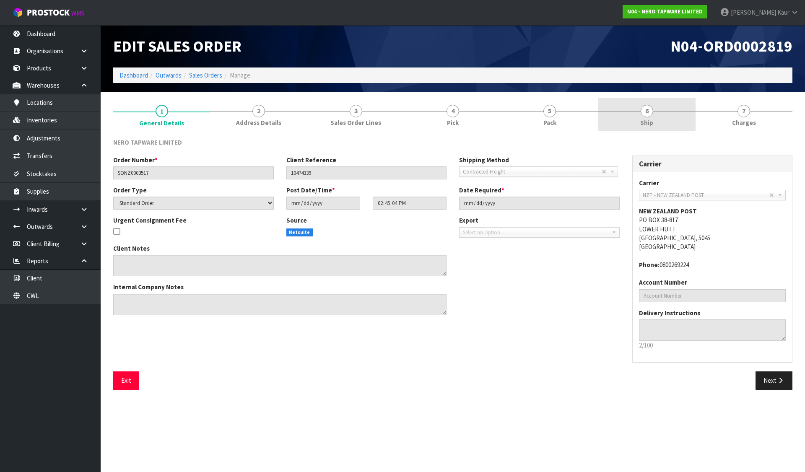
click at [637, 109] on link "6 Ship" at bounding box center [646, 114] width 97 height 33
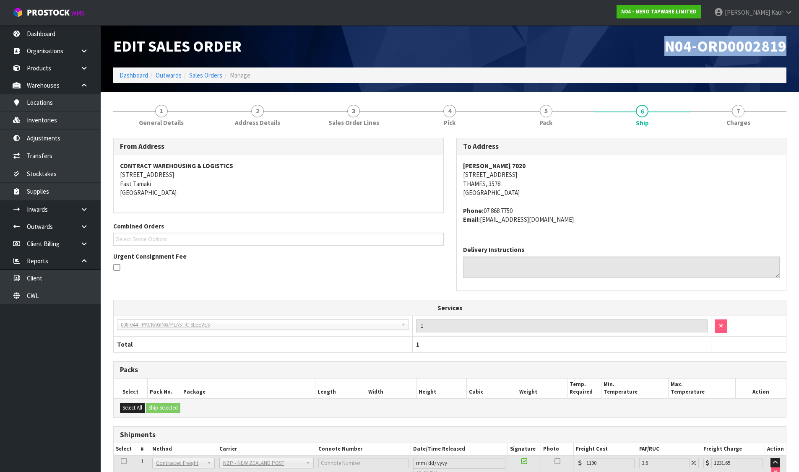
drag, startPoint x: 667, startPoint y: 46, endPoint x: 783, endPoint y: 47, distance: 116.1
click at [783, 47] on span "N04-ORD0002819" at bounding box center [725, 46] width 122 height 20
copy span "N04-ORD0002819"
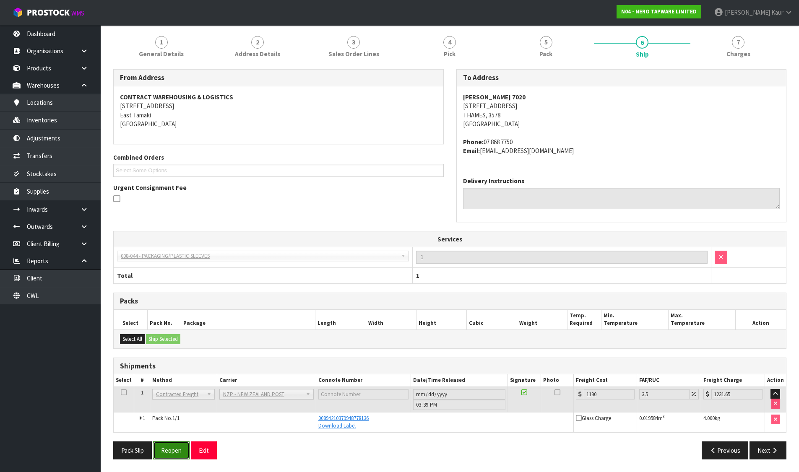
click at [184, 450] on button "Reopen" at bounding box center [171, 451] width 36 height 18
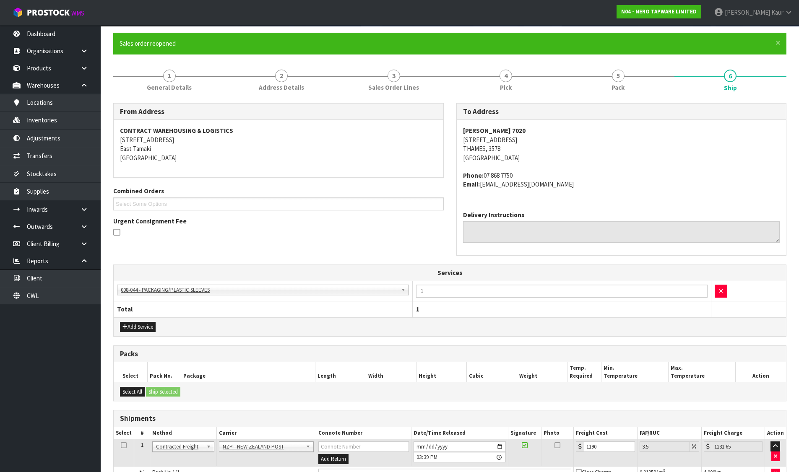
scroll to position [122, 0]
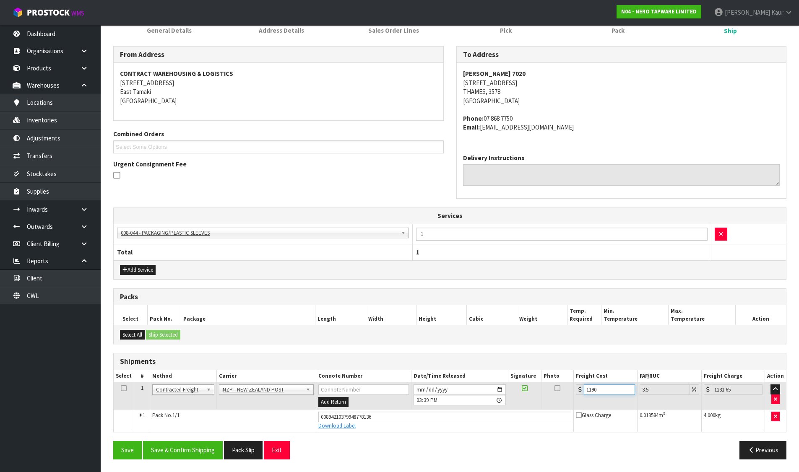
click at [592, 391] on input "1190" at bounding box center [609, 390] width 51 height 10
type input "11.90"
type input "12.32"
type input "11.90"
click at [193, 450] on button "Save & Confirm Shipping" at bounding box center [183, 450] width 80 height 18
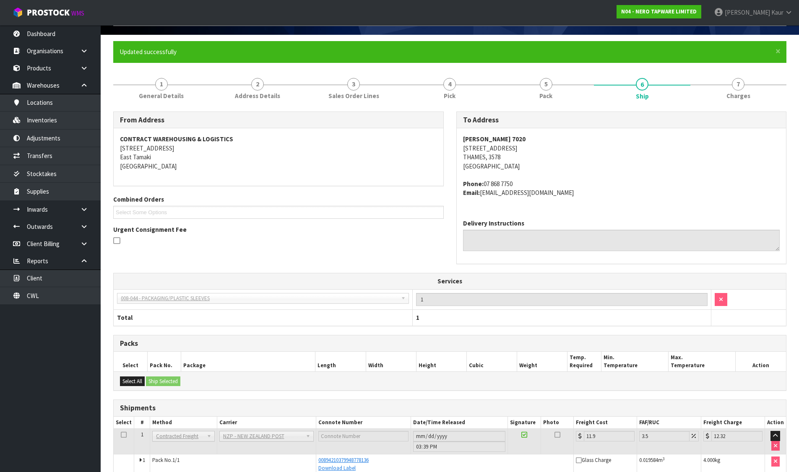
scroll to position [99, 0]
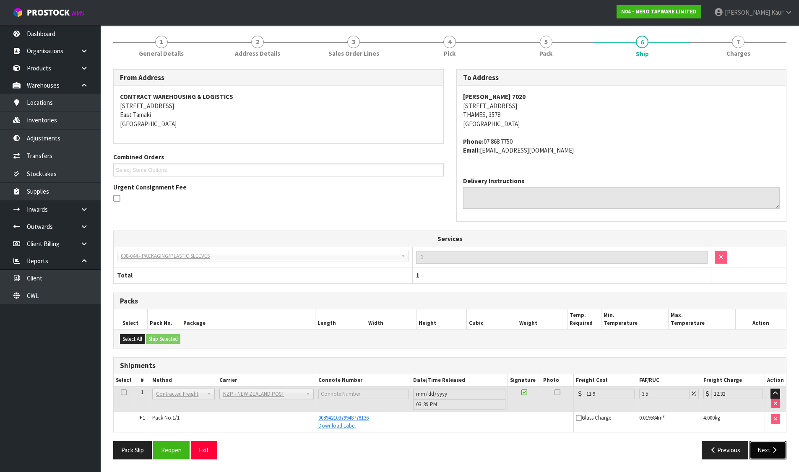
click at [772, 446] on button "Next" at bounding box center [767, 450] width 37 height 18
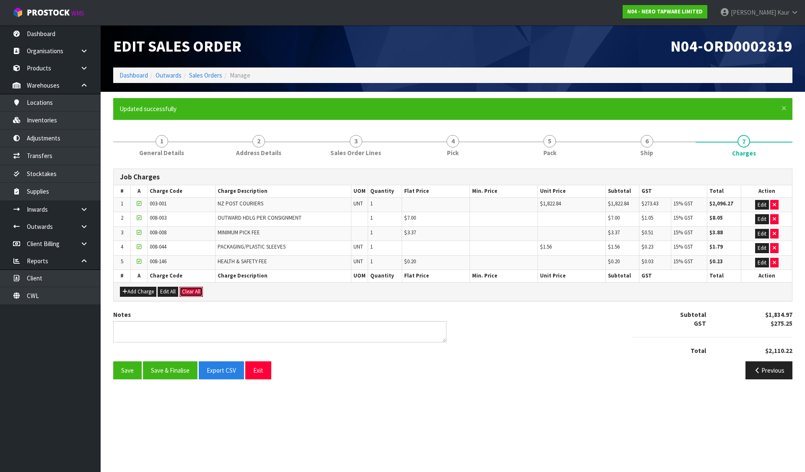
click at [194, 290] on button "Clear All" at bounding box center [190, 292] width 23 height 10
click at [194, 290] on span "Confirm" at bounding box center [191, 291] width 18 height 7
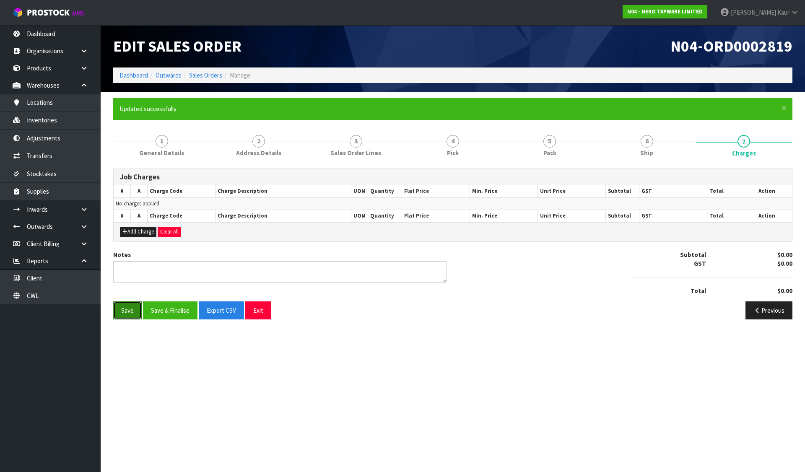
click at [138, 307] on button "Save" at bounding box center [127, 310] width 29 height 18
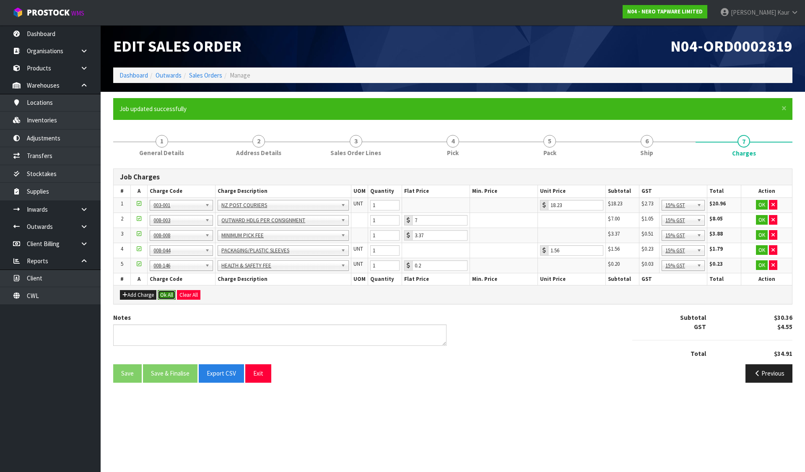
click at [161, 297] on button "Ok All" at bounding box center [167, 295] width 18 height 10
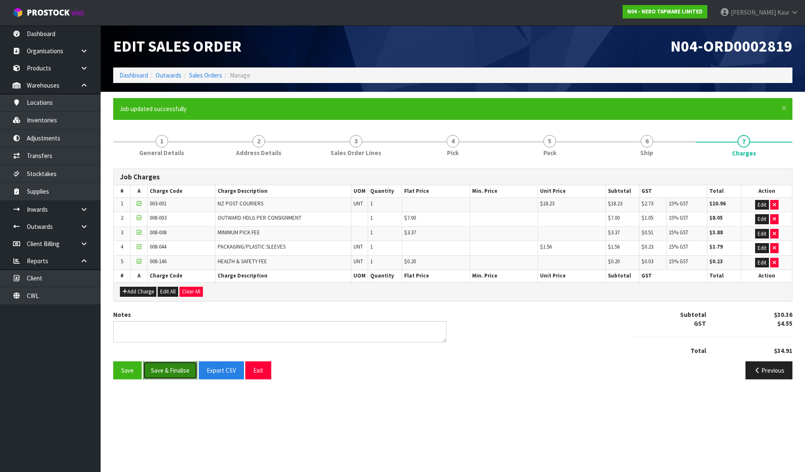
click at [162, 366] on button "Save & Finalise" at bounding box center [170, 370] width 55 height 18
drag, startPoint x: 460, startPoint y: 149, endPoint x: 527, endPoint y: 140, distance: 68.0
click at [462, 148] on link "4 Pick" at bounding box center [452, 145] width 97 height 33
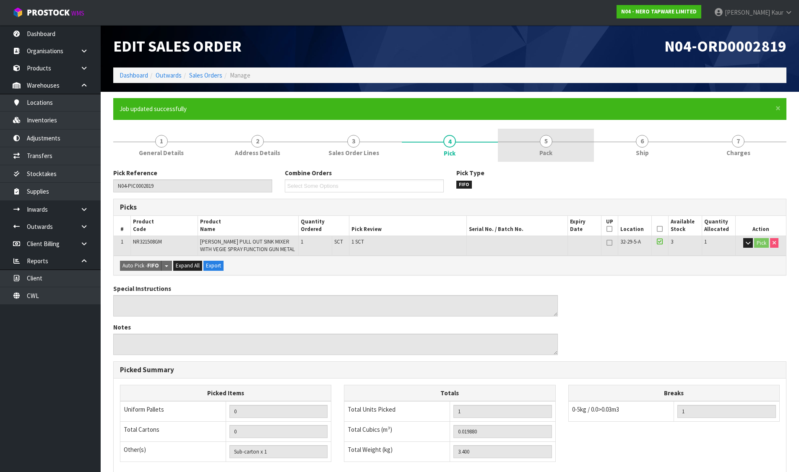
click at [530, 140] on link "5 Pack" at bounding box center [546, 145] width 96 height 33
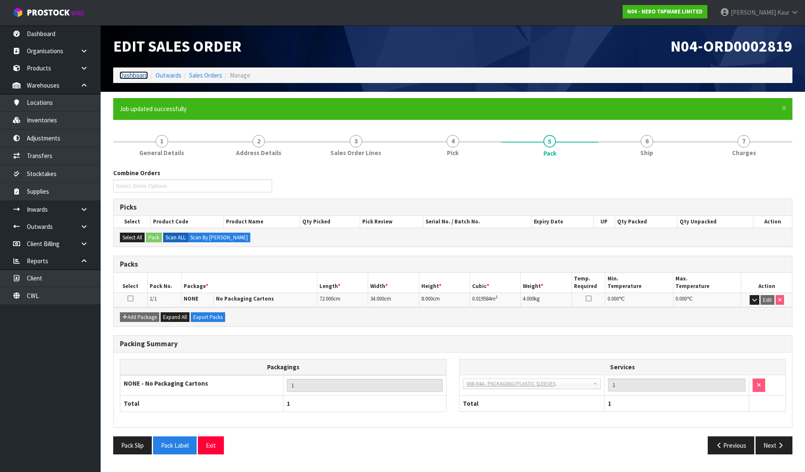
click at [141, 79] on link "Dashboard" at bounding box center [134, 75] width 29 height 8
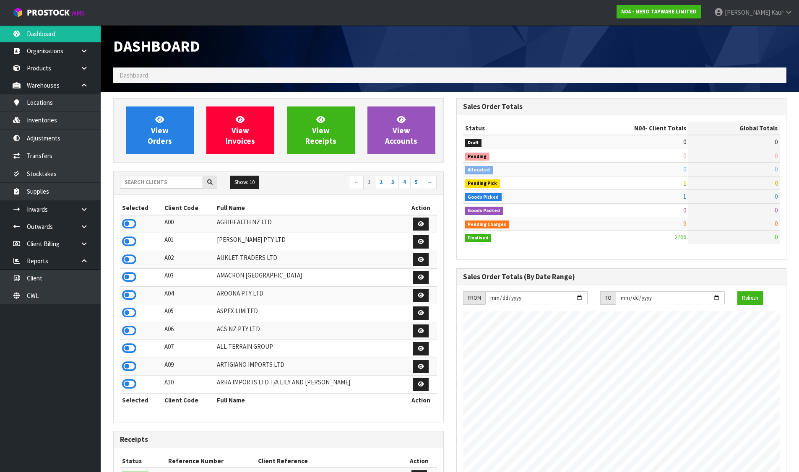
scroll to position [635, 343]
click at [146, 177] on input "text" at bounding box center [161, 182] width 83 height 13
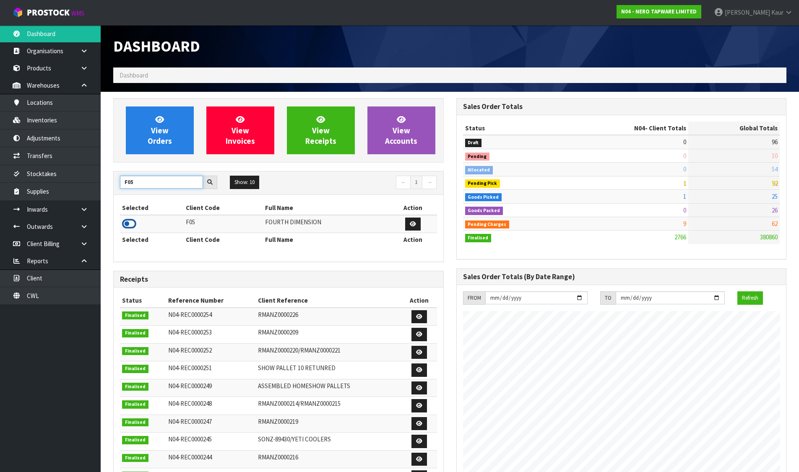
type input "F05"
click at [126, 222] on icon at bounding box center [129, 224] width 14 height 13
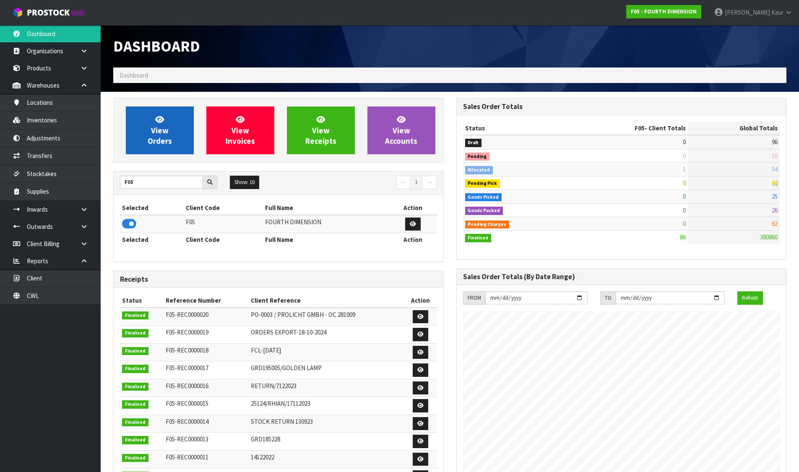
scroll to position [545, 343]
click at [174, 138] on link "View Orders" at bounding box center [160, 131] width 68 height 48
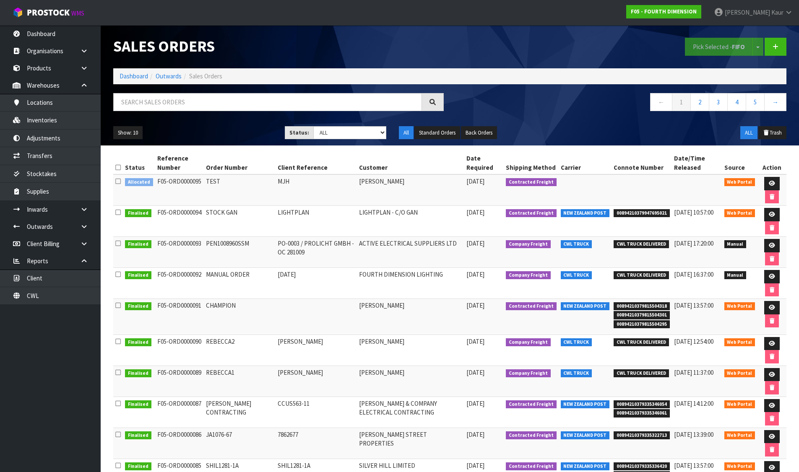
click at [117, 181] on icon at bounding box center [117, 181] width 5 height 6
click at [0, 0] on input "checkbox" at bounding box center [0, 0] width 0 height 0
click at [707, 44] on button "Pick Selected - FIFO" at bounding box center [719, 47] width 68 height 18
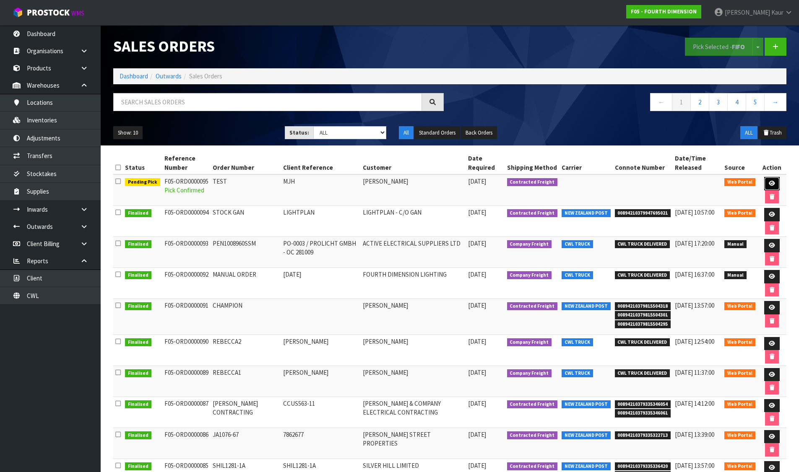
click at [771, 180] on link at bounding box center [772, 183] width 16 height 13
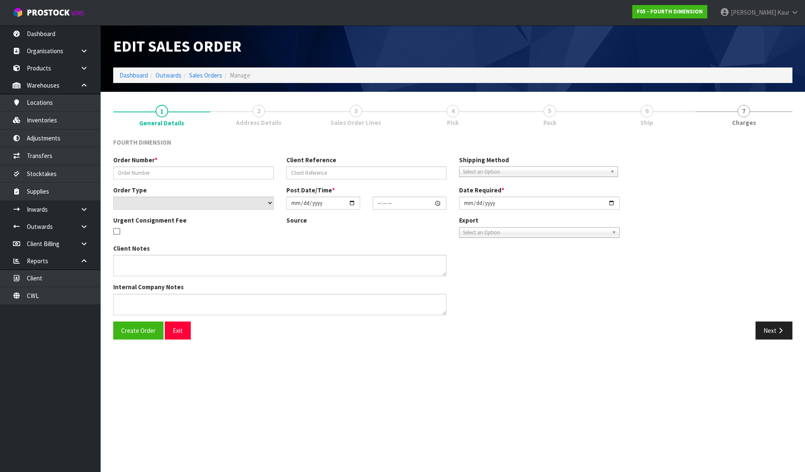
type input "TEST"
type input "MJH"
select select "number:0"
type input "[DATE]"
type input "15:42:00.000"
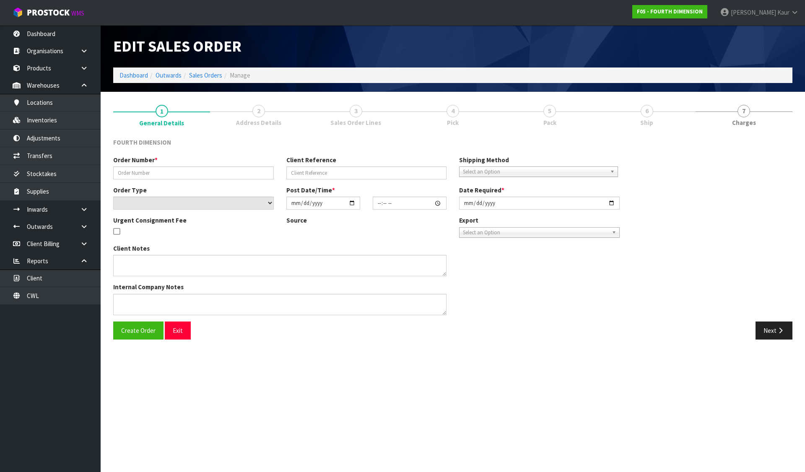
type input "[DATE]"
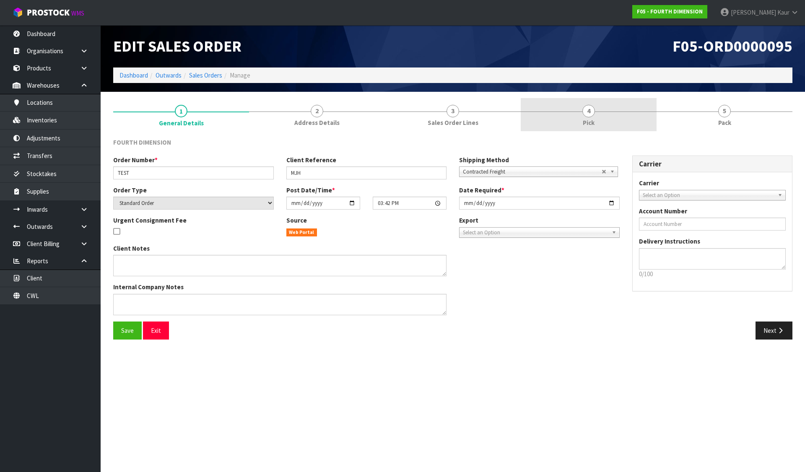
drag, startPoint x: 534, startPoint y: 117, endPoint x: 564, endPoint y: 110, distance: 30.9
click at [534, 117] on link "4 Pick" at bounding box center [589, 114] width 136 height 33
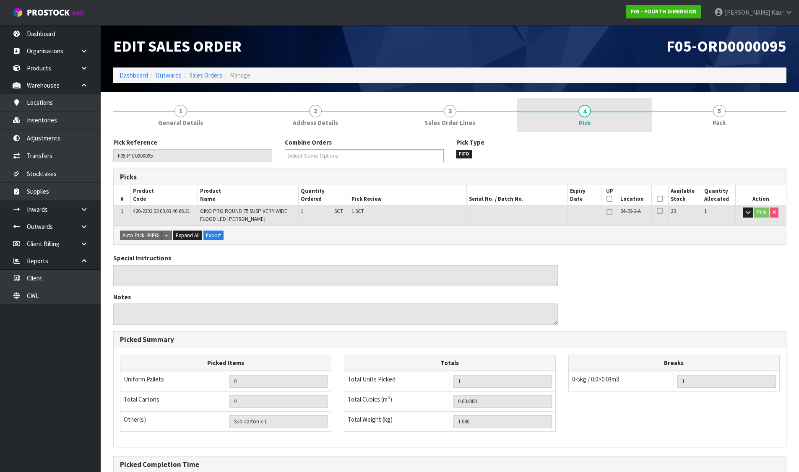
click at [582, 110] on span "4" at bounding box center [584, 111] width 13 height 13
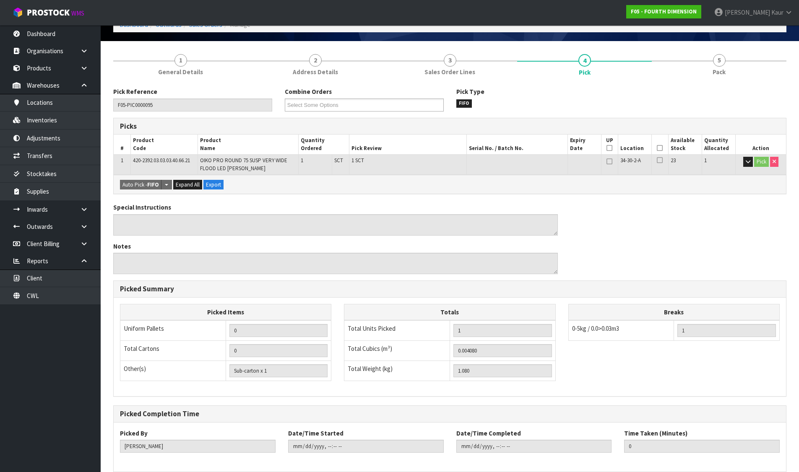
scroll to position [91, 0]
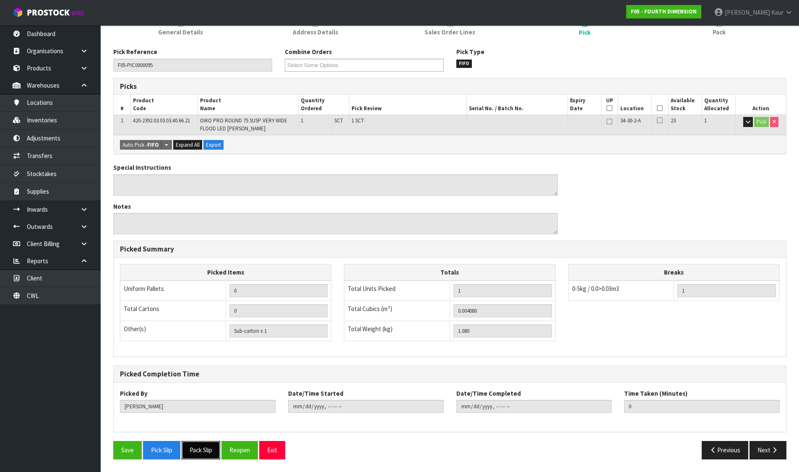
click at [203, 444] on button "Pack Slip" at bounding box center [201, 450] width 39 height 18
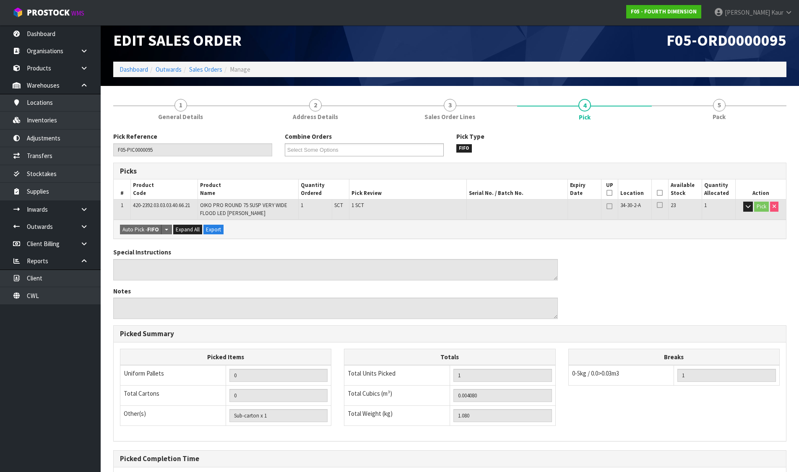
scroll to position [0, 0]
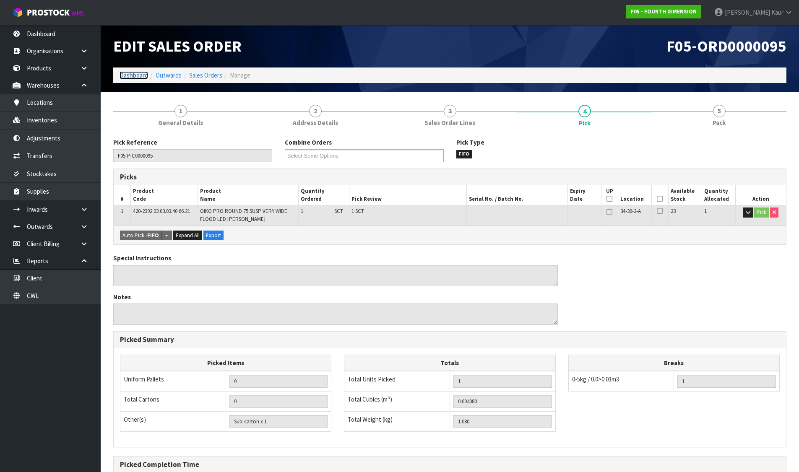
click at [125, 75] on link "Dashboard" at bounding box center [134, 75] width 29 height 8
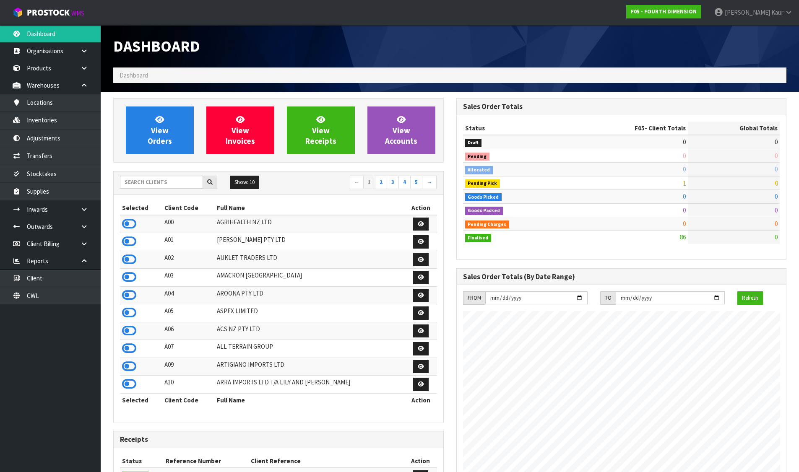
scroll to position [545, 343]
click at [146, 185] on input "text" at bounding box center [161, 182] width 83 height 13
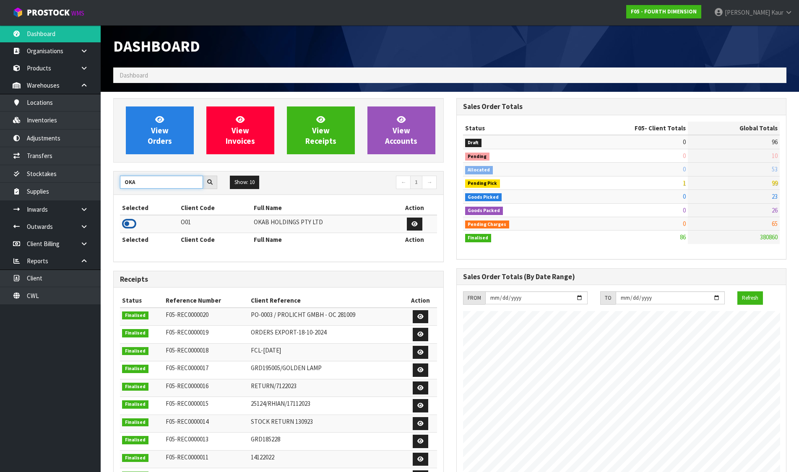
type input "OKA"
click at [122, 223] on icon at bounding box center [129, 224] width 14 height 13
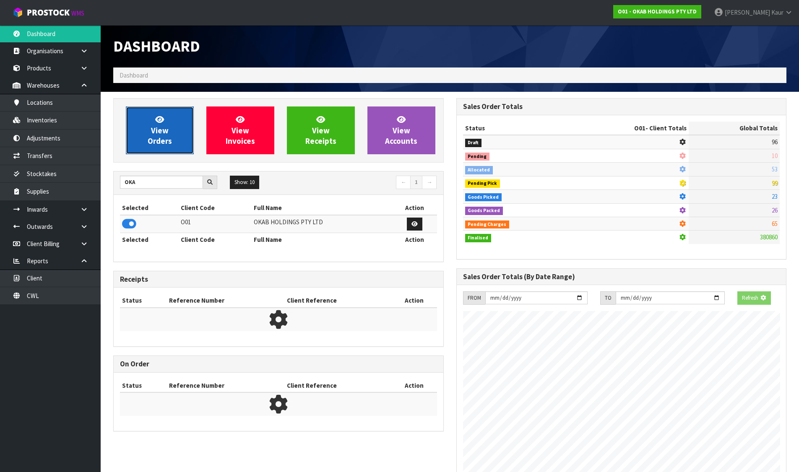
click at [140, 141] on link "View Orders" at bounding box center [160, 131] width 68 height 48
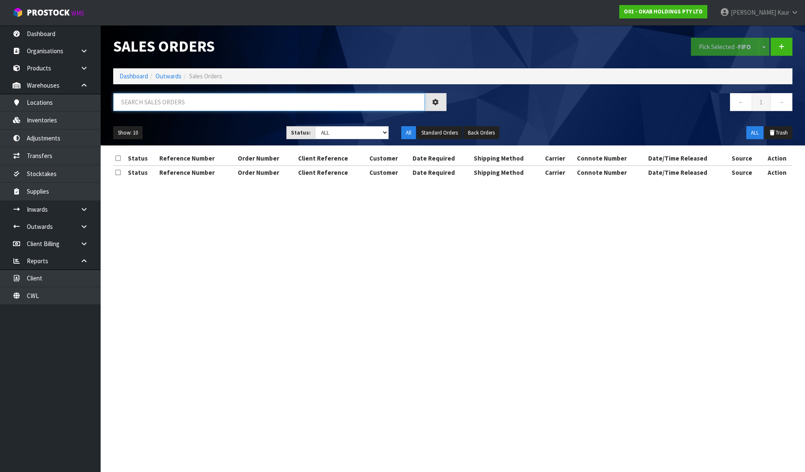
click at [138, 102] on input "text" at bounding box center [269, 102] width 312 height 18
paste input "BUT-755 GRID"
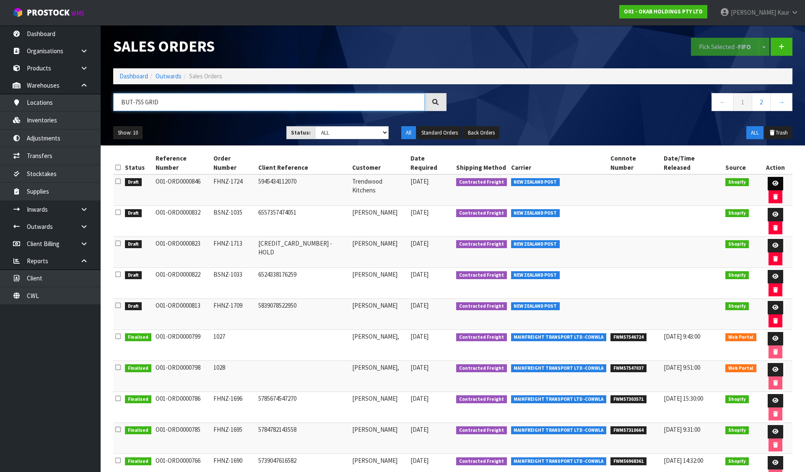
type input "BUT-755 GRID"
click at [772, 181] on icon at bounding box center [775, 183] width 6 height 5
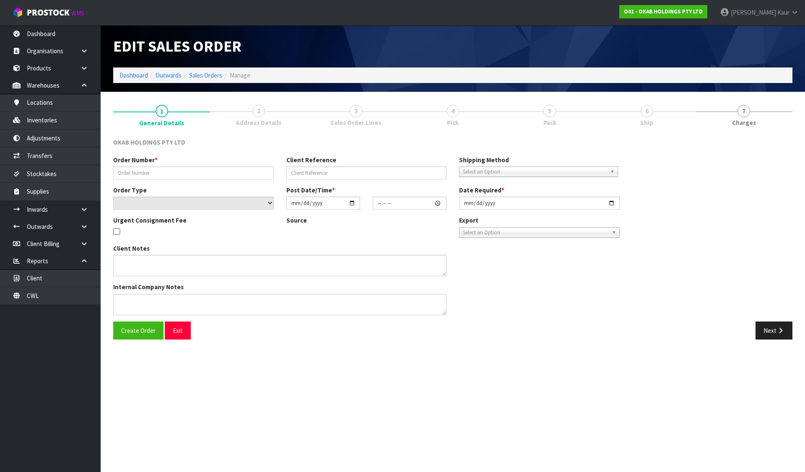
type input "FHNZ-1724"
type input "5945434112070"
select select "number:0"
type input "[DATE]"
type input "18:45:21.000"
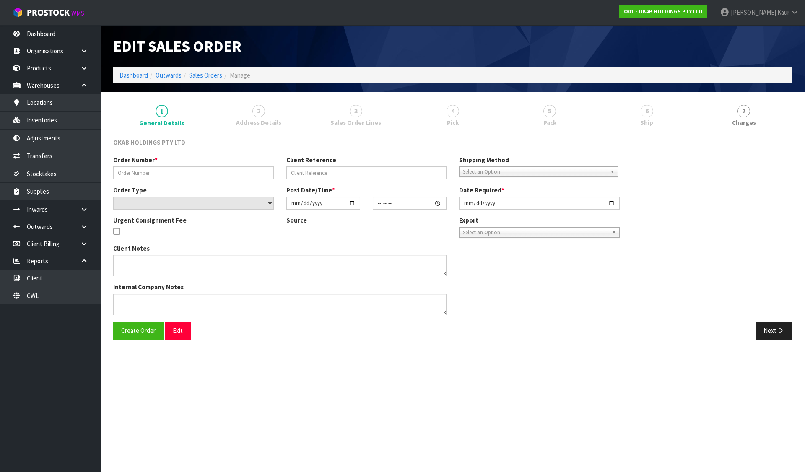
type input "[DATE]"
type textarea "#1724 [DATE] AT 02:45 PM [PERSON_NAME] ONLINE STORE $906.00 COMPLETEPAID ATTENT…"
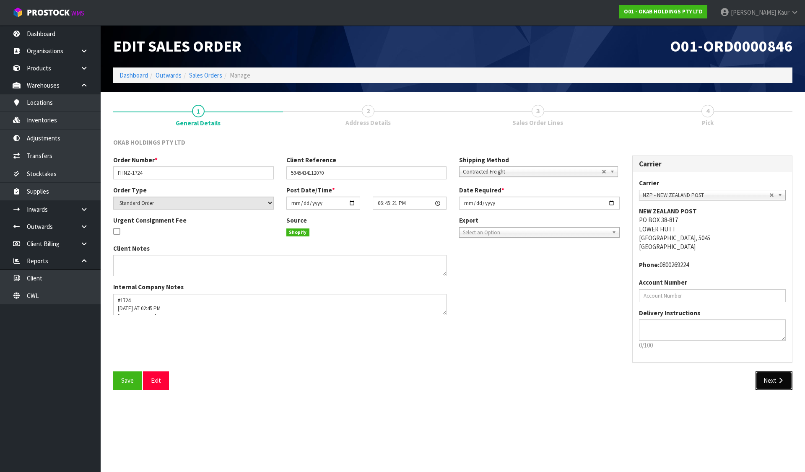
click at [784, 382] on icon "button" at bounding box center [781, 380] width 8 height 6
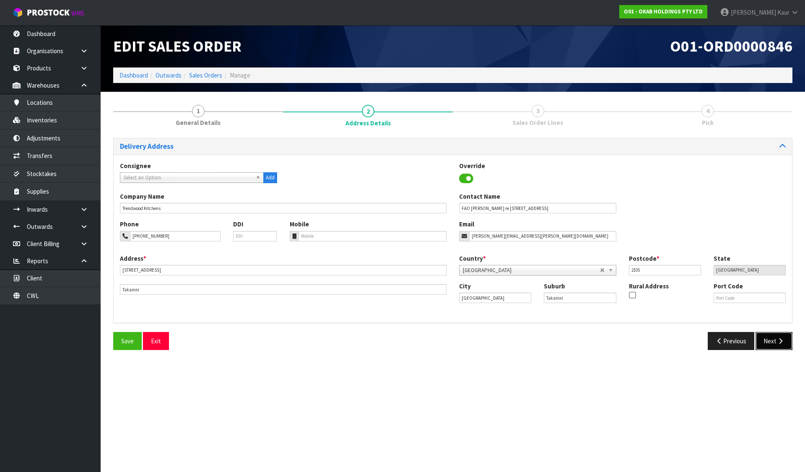
click at [776, 339] on button "Next" at bounding box center [774, 341] width 37 height 18
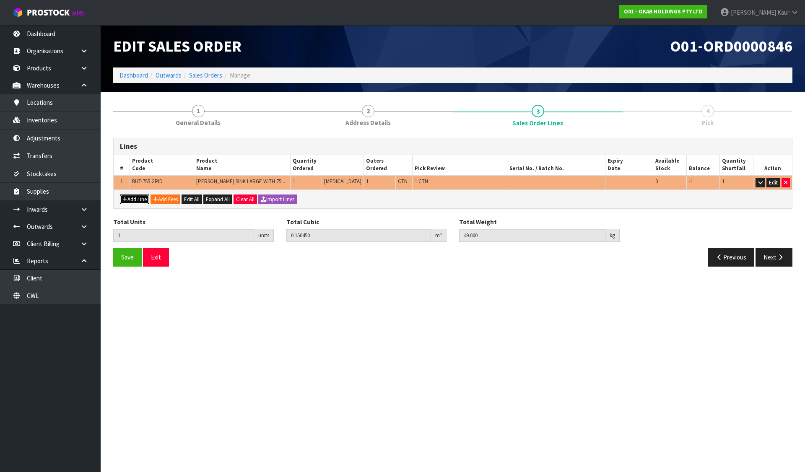
click at [134, 204] on button "Add Line" at bounding box center [134, 200] width 29 height 10
type input "0"
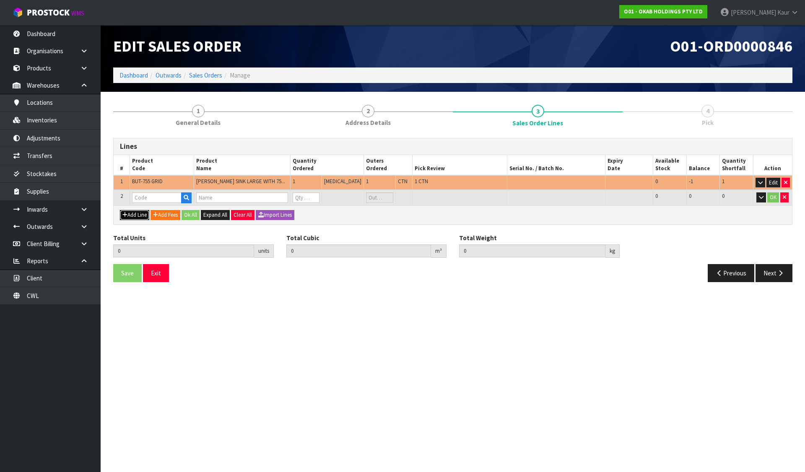
click at [120, 210] on button "Add Line" at bounding box center [134, 215] width 29 height 10
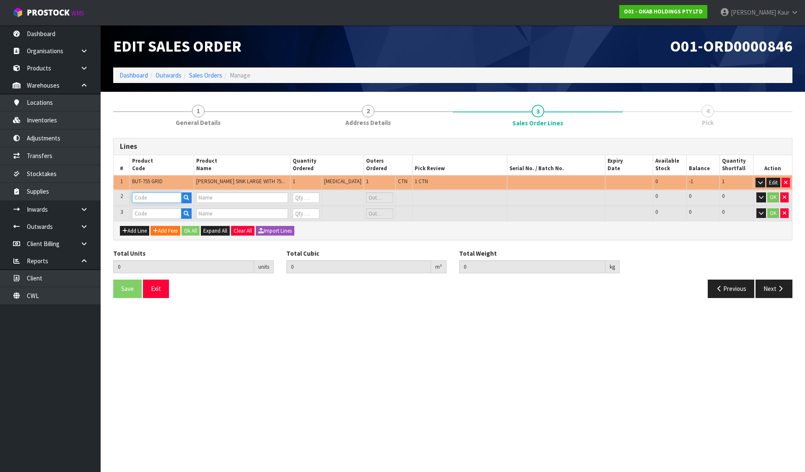
click at [137, 201] on input "text" at bounding box center [156, 197] width 49 height 10
paste input "BUT-755 GRID"
type input "BUT-755 GRID"
type input "[PERSON_NAME] SINK LARGE WITH 755X455X255 WITH GRID (MAYFAIR)"
type input "0"
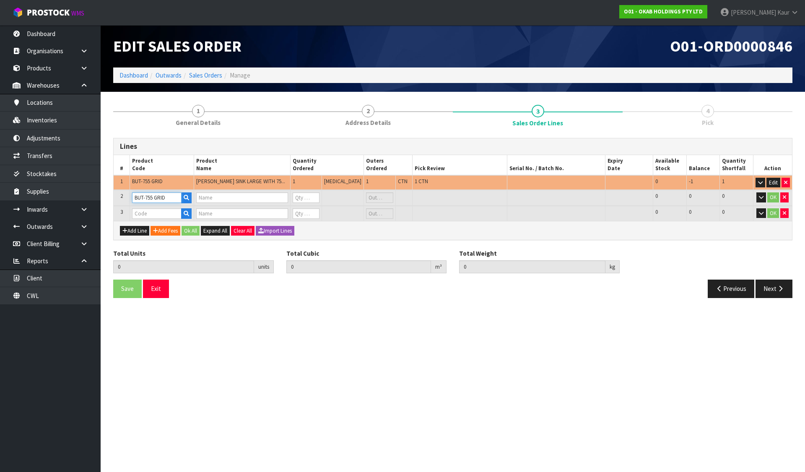
type input "0"
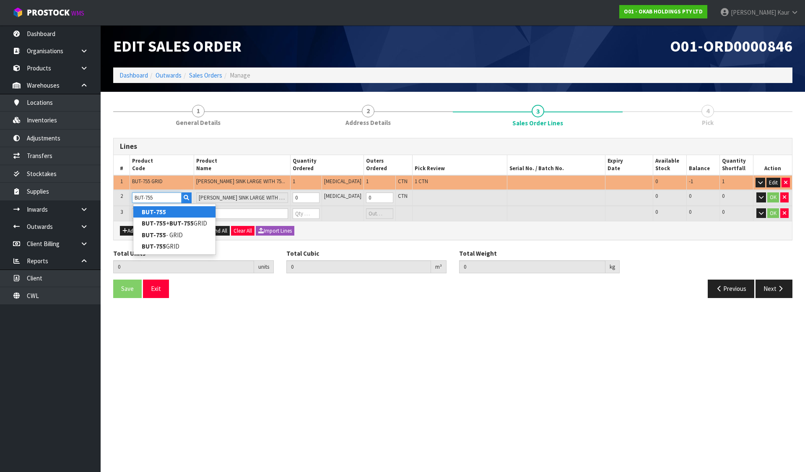
type input "BUT-755"
click at [166, 211] on link "BUT-755" at bounding box center [174, 211] width 82 height 11
type input "BUT-755"
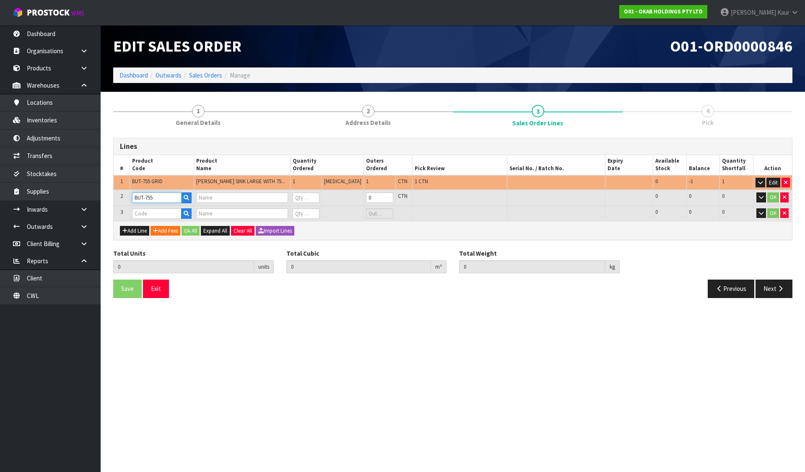
type input "[PERSON_NAME] LARGE SINK 755X475X255"
type input "0"
click at [162, 211] on input "text" at bounding box center [156, 213] width 49 height 10
paste input "BUT-755 GRID"
type input "BUT-755 GRID"
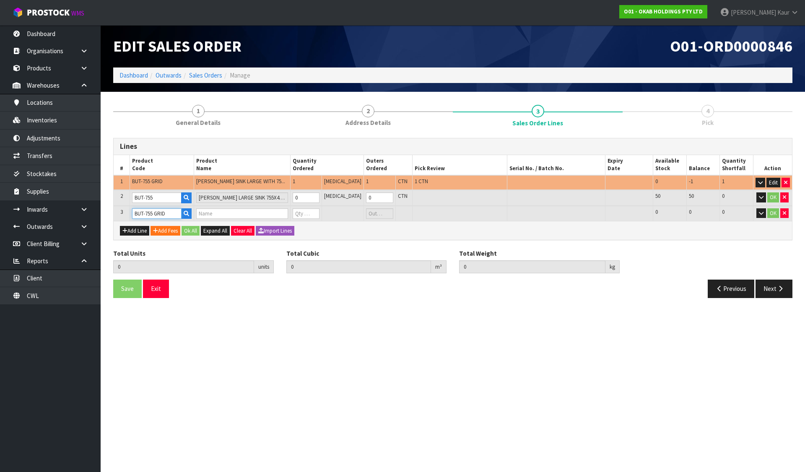
type input "1"
type input "0.15045"
type input "49"
type input "[PERSON_NAME] SINK LARGE WITH 755X455X255 WITH GRID (MAYFAIR)"
type input "0"
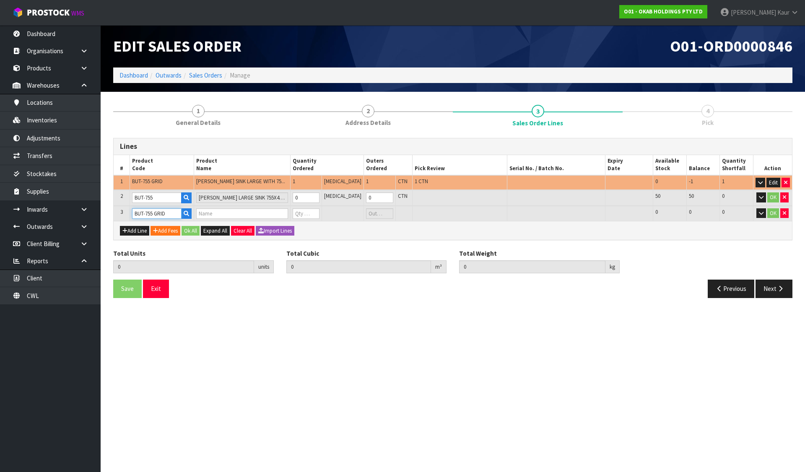
type input "0"
drag, startPoint x: 171, startPoint y: 214, endPoint x: 129, endPoint y: 212, distance: 42.0
click at [129, 212] on tr "3 BUT-755 GRID [PERSON_NAME] SINK LARGE WITH 755X455X255 WITH GRID (MAYFAIR) 0 …" at bounding box center [453, 214] width 678 height 16
click at [158, 213] on input "BUT-755 GRID" at bounding box center [156, 213] width 49 height 10
drag, startPoint x: 156, startPoint y: 213, endPoint x: 122, endPoint y: 209, distance: 34.1
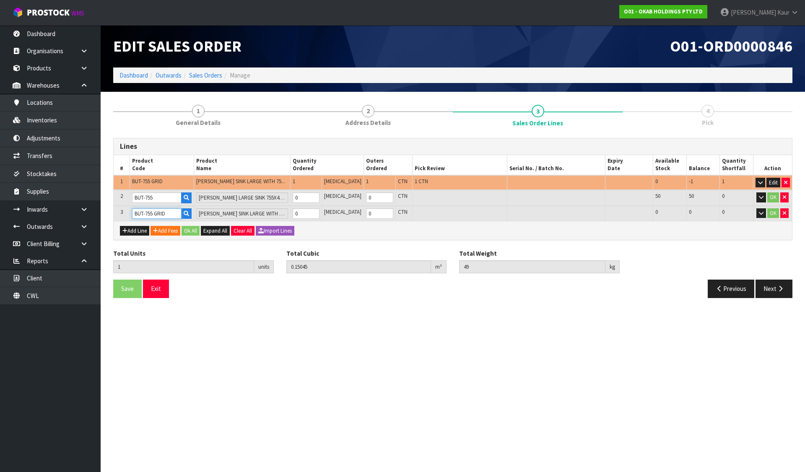
click at [122, 209] on tr "3 BUT-755 GRID [PERSON_NAME] SINK LARGE WITH 755X455X255 WITH GRID (MAYFAIR) 0 …" at bounding box center [453, 214] width 678 height 16
click at [140, 215] on input "GRID" at bounding box center [156, 213] width 49 height 10
type input "GRID"
type input "0"
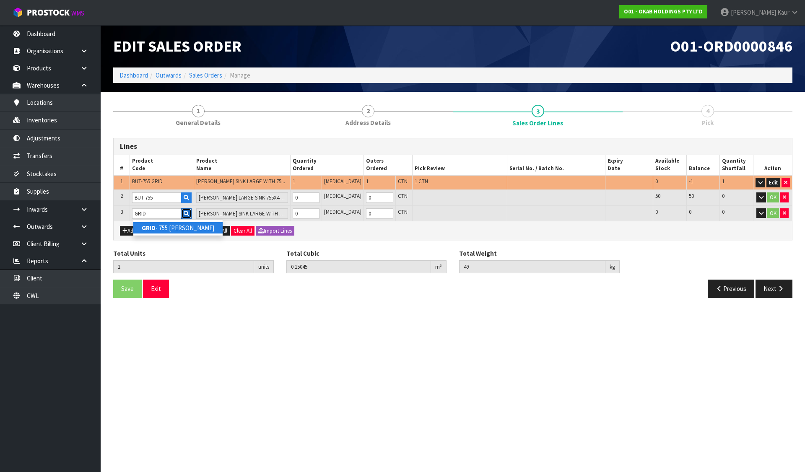
type input "0"
click at [189, 213] on icon "button" at bounding box center [186, 213] width 5 height 5
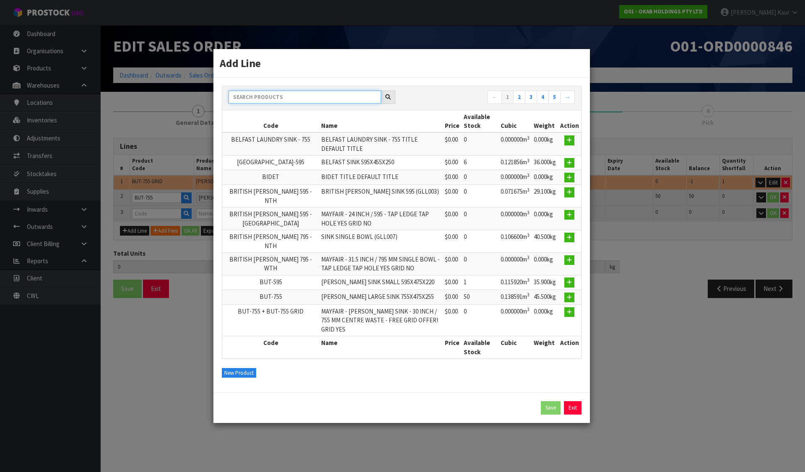
click at [290, 101] on input "text" at bounding box center [305, 97] width 153 height 13
paste input "GRID"
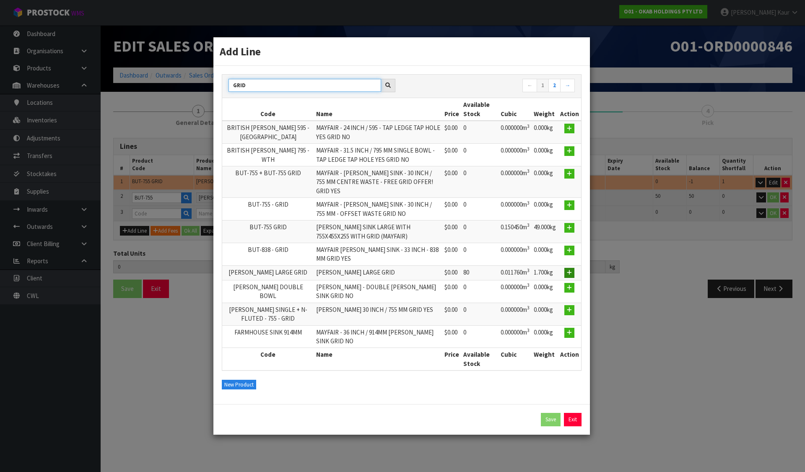
type input "GRID"
click at [569, 270] on icon "button" at bounding box center [569, 272] width 5 height 5
type input "1"
type input "0.15045"
type input "49"
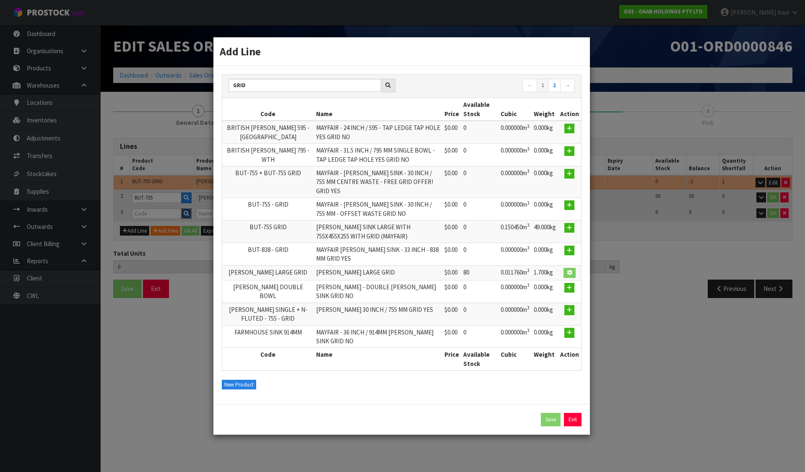
type input "[PERSON_NAME] LARGE GRID"
type input "0"
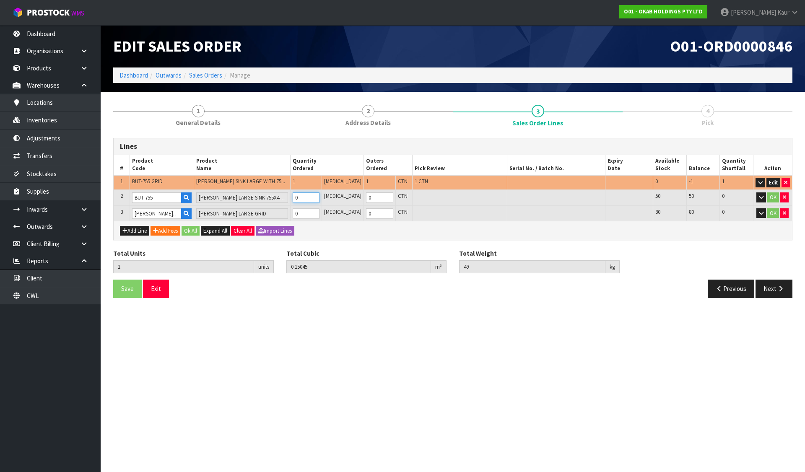
click at [310, 200] on input "0" at bounding box center [306, 197] width 27 height 10
type input "2"
type input "0.289041"
type input "94.5"
type input "1"
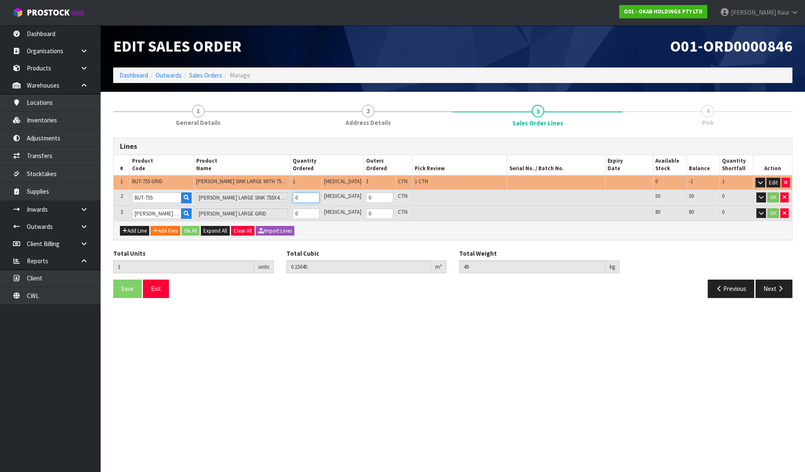
type input "1"
click at [316, 214] on input "0" at bounding box center [306, 213] width 27 height 10
type input "3"
type input "0.300801"
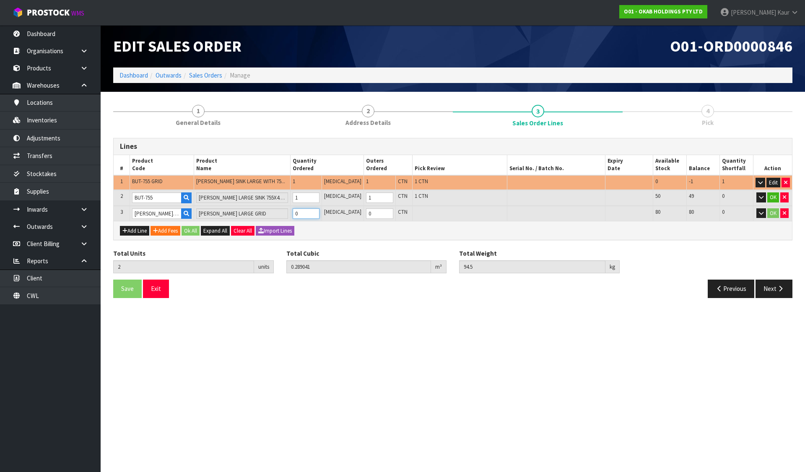
type input "96.2"
type input "1"
click at [190, 231] on button "Ok All" at bounding box center [191, 231] width 18 height 10
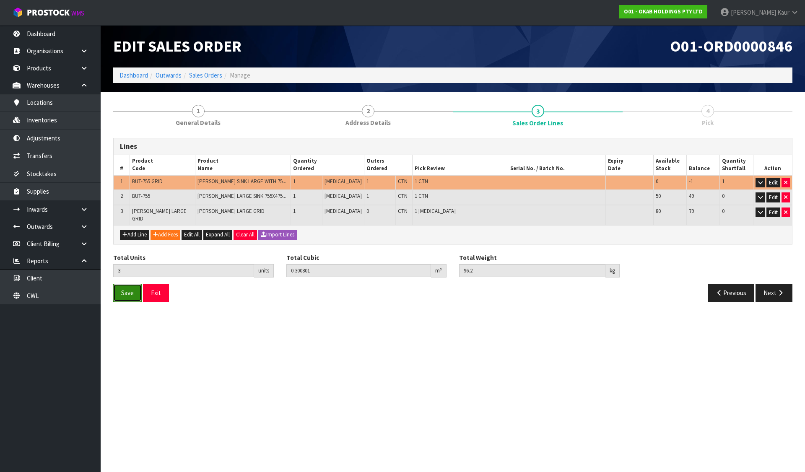
click at [125, 289] on span "Save" at bounding box center [127, 293] width 13 height 8
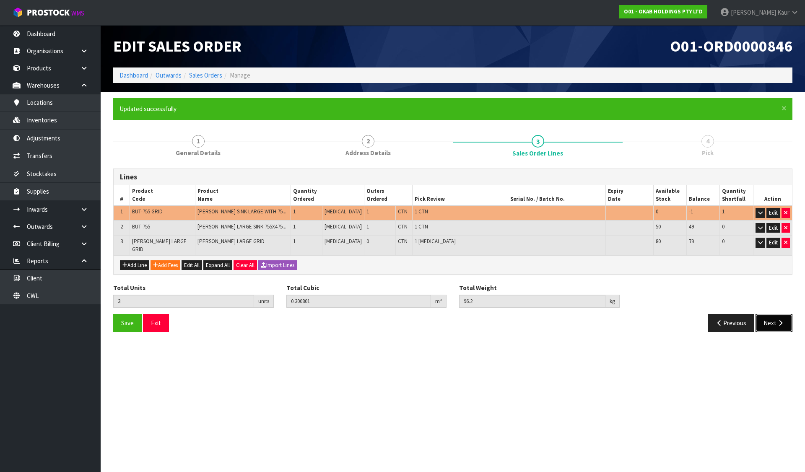
click at [772, 320] on button "Next" at bounding box center [774, 323] width 37 height 18
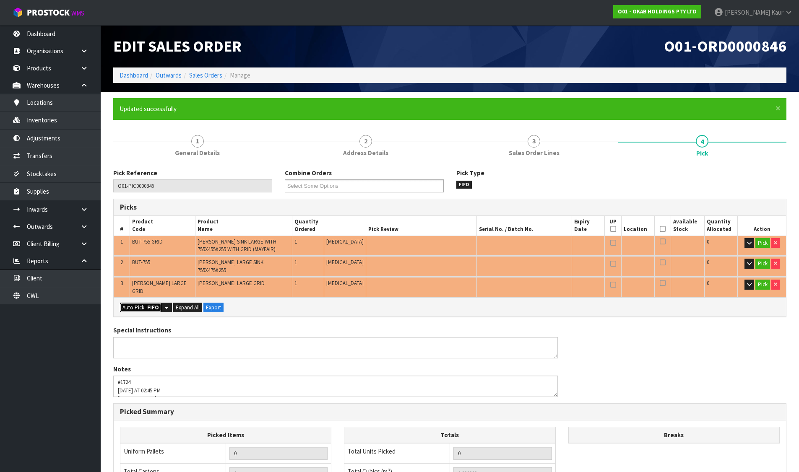
click at [138, 303] on button "Auto Pick - FIFO" at bounding box center [141, 308] width 42 height 10
type input "1"
type input "Piece x 1"
type input "2"
type input "0.150351"
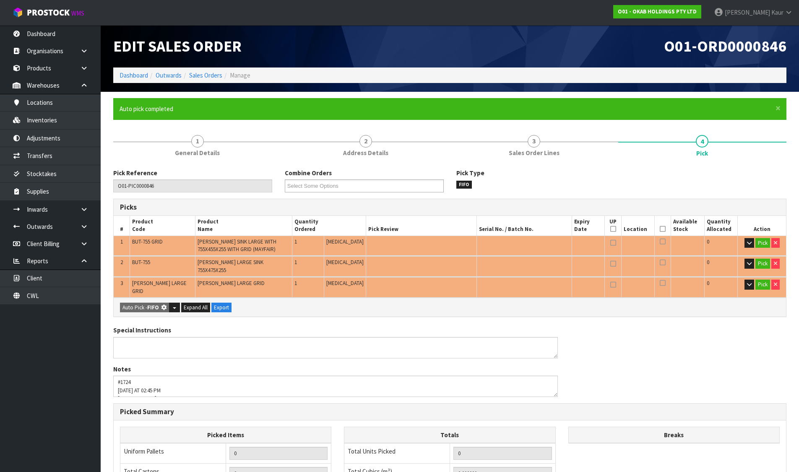
type input "47.200"
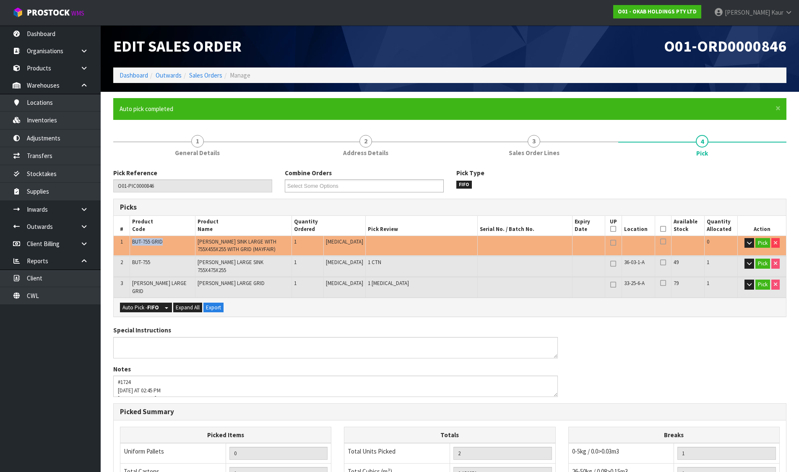
drag, startPoint x: 133, startPoint y: 239, endPoint x: 167, endPoint y: 242, distance: 34.5
click at [167, 242] on td "BUT-755 GRID" at bounding box center [162, 246] width 65 height 20
copy span "BUT-755 GRID"
drag, startPoint x: 134, startPoint y: 262, endPoint x: 156, endPoint y: 264, distance: 22.7
click at [156, 264] on td "BUT-755" at bounding box center [162, 266] width 65 height 20
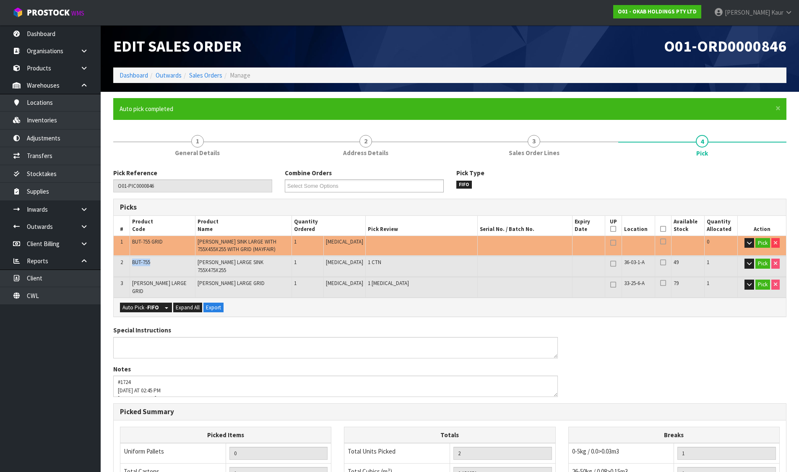
copy span "BUT-755"
drag, startPoint x: 133, startPoint y: 278, endPoint x: 181, endPoint y: 278, distance: 48.6
click at [181, 278] on td "[PERSON_NAME] LARGE GRID" at bounding box center [162, 287] width 65 height 20
copy span "[PERSON_NAME] LARGE GRID"
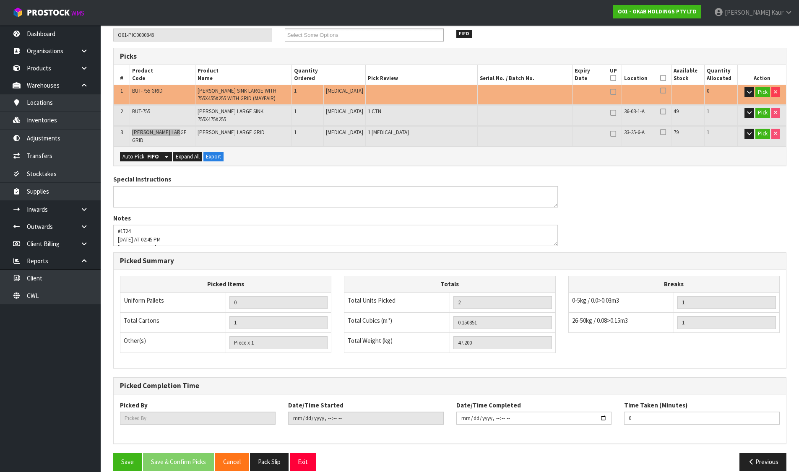
scroll to position [151, 0]
click at [127, 454] on button "Save" at bounding box center [127, 461] width 29 height 18
click at [759, 454] on button "Previous" at bounding box center [762, 461] width 47 height 18
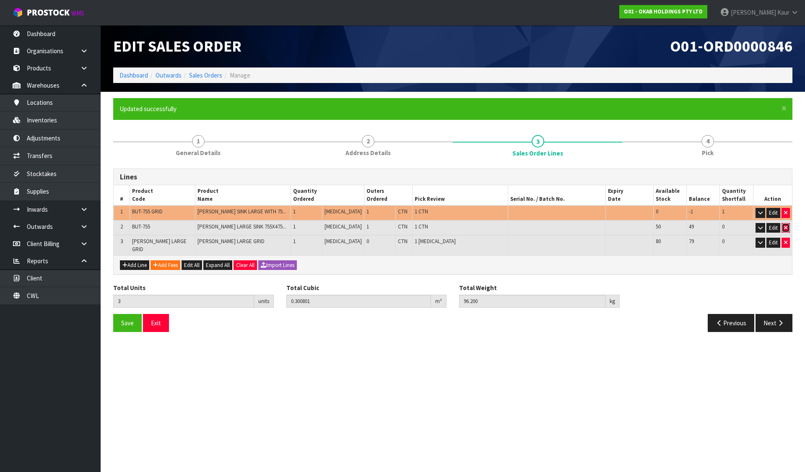
click at [787, 229] on icon "button" at bounding box center [785, 227] width 3 height 5
type input "2"
type input "0.16221"
type input "50.7"
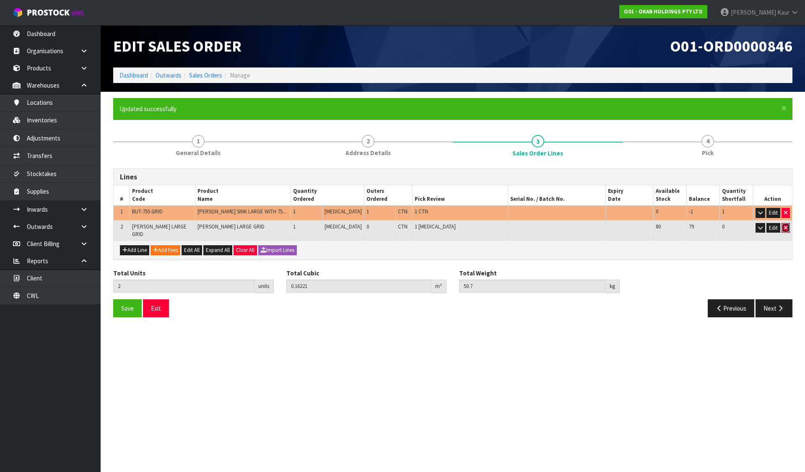
click at [787, 229] on icon "button" at bounding box center [785, 227] width 3 height 5
type input "1"
type input "0.15045"
type input "49"
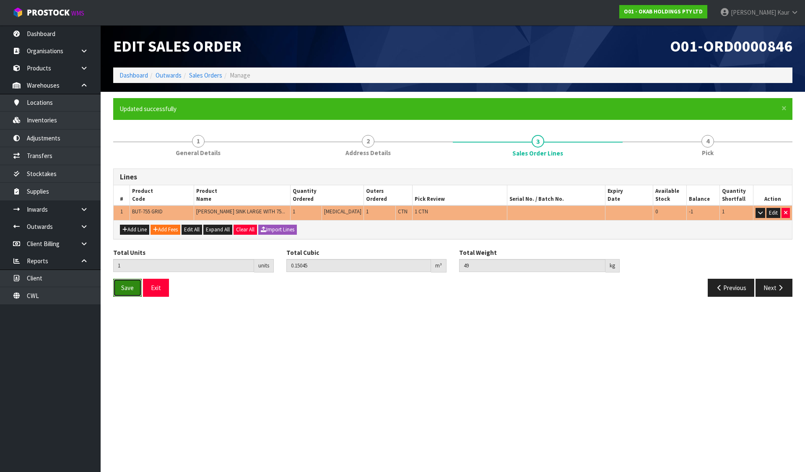
click at [118, 289] on button "Save" at bounding box center [127, 288] width 29 height 18
click at [200, 77] on link "Sales Orders" at bounding box center [205, 75] width 33 height 8
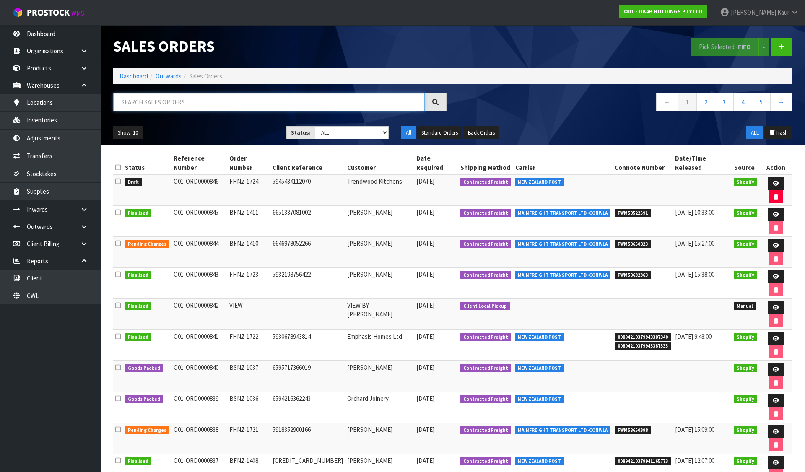
drag, startPoint x: 236, startPoint y: 102, endPoint x: 214, endPoint y: 98, distance: 22.2
click at [236, 102] on input "text" at bounding box center [269, 102] width 312 height 18
paste input "- BUT-755 + BUT-755 GRID"
click at [131, 101] on input "- BUT-755 + BUT-755 GRID" at bounding box center [269, 102] width 312 height 18
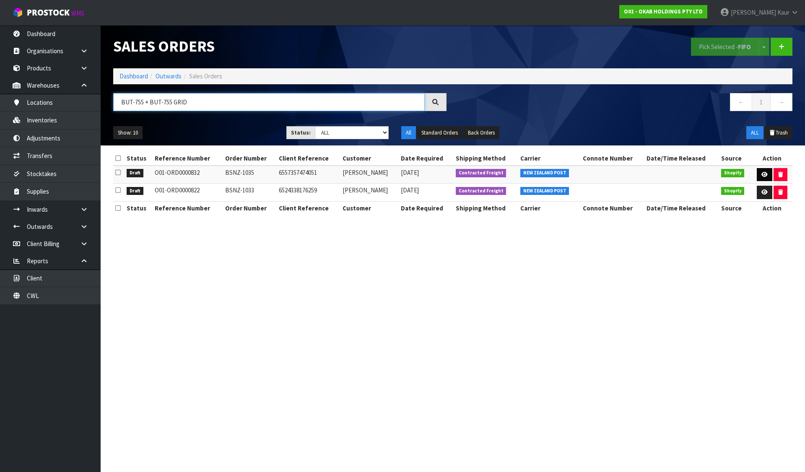
type input "BUT-755 + BUT-755 GRID"
click at [765, 178] on link at bounding box center [765, 174] width 16 height 13
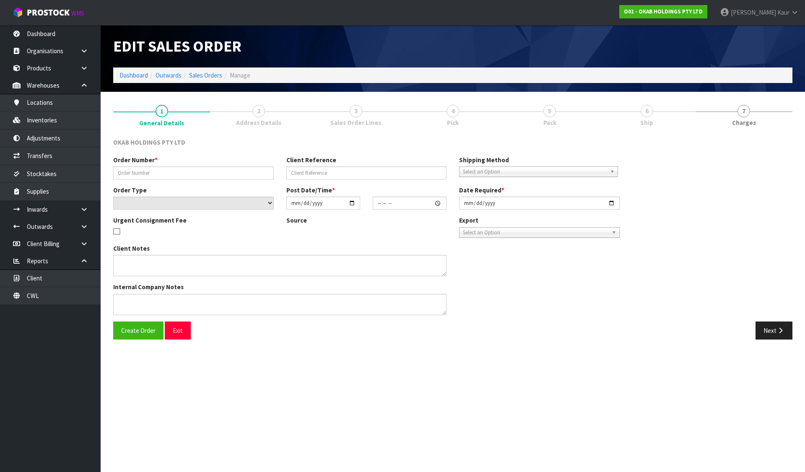
type input "BSNZ-1035"
type input "6557357474051"
select select "number:0"
type input "[DATE]"
type input "13:41:40.000"
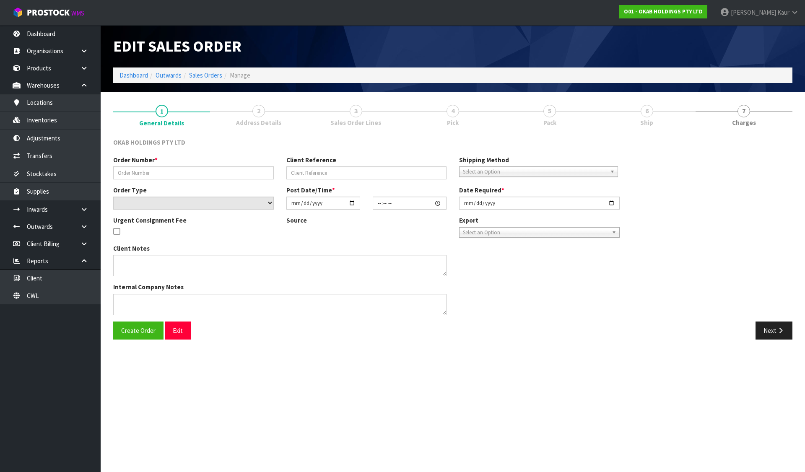
type input "[DATE]"
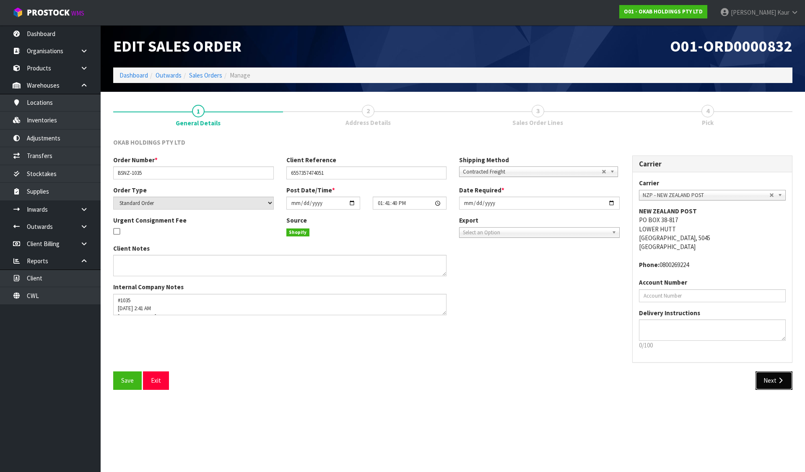
click at [773, 382] on button "Next" at bounding box center [774, 381] width 37 height 18
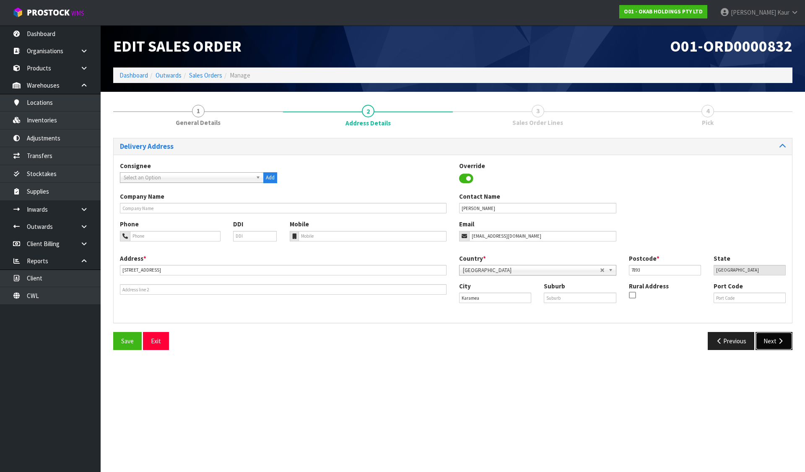
click at [776, 343] on button "Next" at bounding box center [774, 341] width 37 height 18
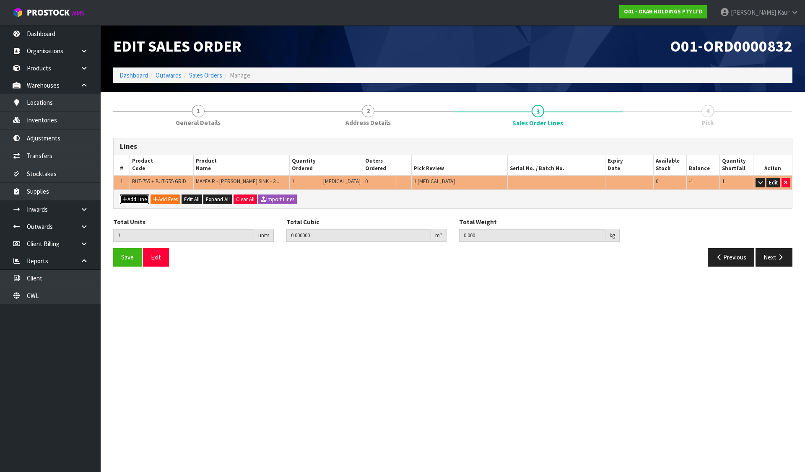
click at [142, 196] on button "Add Line" at bounding box center [134, 200] width 29 height 10
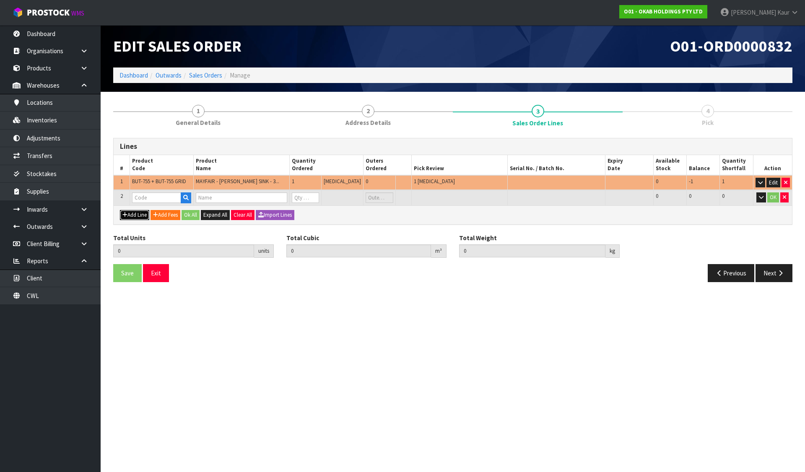
click at [120, 210] on button "Add Line" at bounding box center [134, 215] width 29 height 10
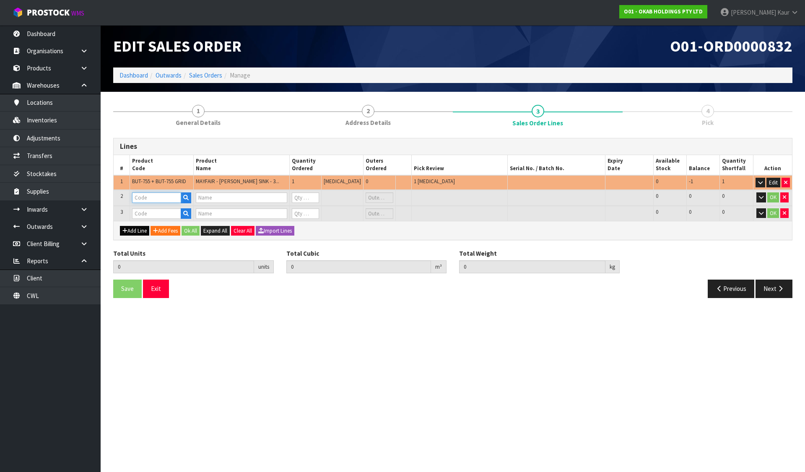
click at [142, 196] on input "text" at bounding box center [156, 197] width 49 height 10
click at [178, 213] on link "N-F LUTED - 755 - GRID" at bounding box center [171, 211] width 77 height 11
click at [158, 212] on input "text" at bounding box center [156, 213] width 49 height 10
click at [318, 197] on input "0" at bounding box center [305, 197] width 27 height 10
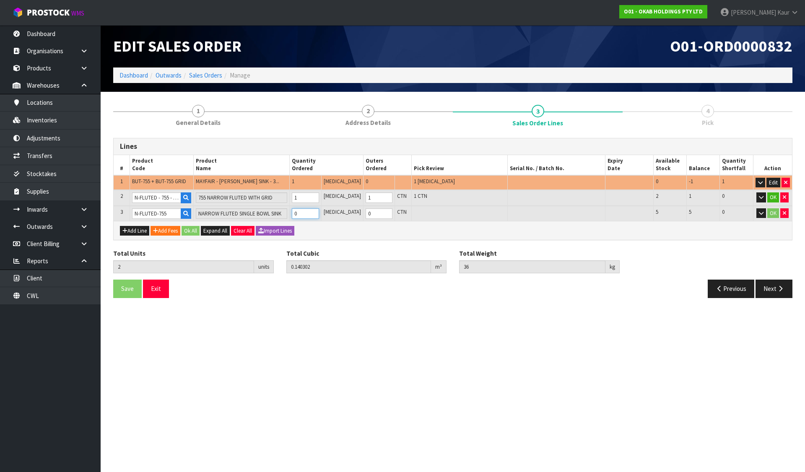
click at [316, 212] on input "0" at bounding box center [305, 213] width 27 height 10
click at [190, 232] on button "Ok All" at bounding box center [191, 231] width 18 height 10
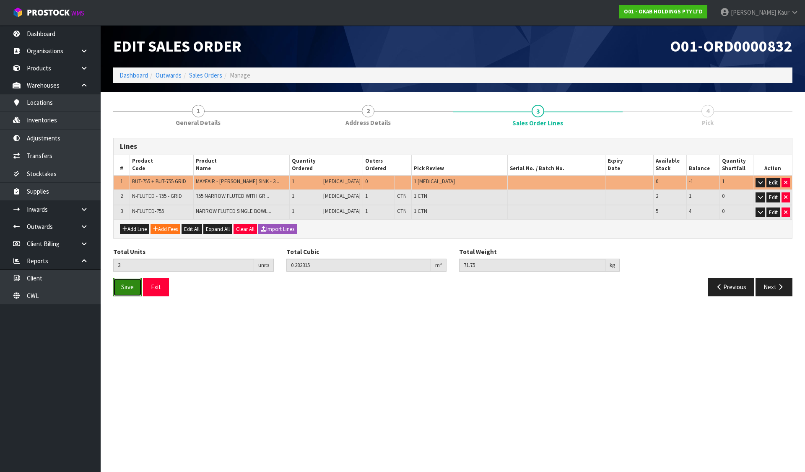
click at [131, 285] on span "Save" at bounding box center [127, 287] width 13 height 8
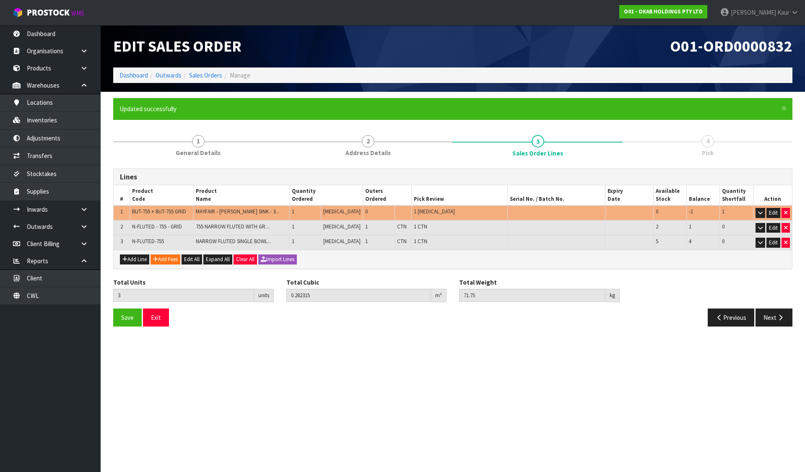
drag, startPoint x: 190, startPoint y: 318, endPoint x: 174, endPoint y: 242, distance: 77.6
click at [190, 318] on div "Save Exit" at bounding box center [280, 318] width 346 height 18
drag, startPoint x: 134, startPoint y: 228, endPoint x: 183, endPoint y: 228, distance: 49.1
click at [183, 228] on td "N-FLUTED - 755 - GRID" at bounding box center [162, 228] width 64 height 15
copy span "N-FLUTED - 755 - GRID"
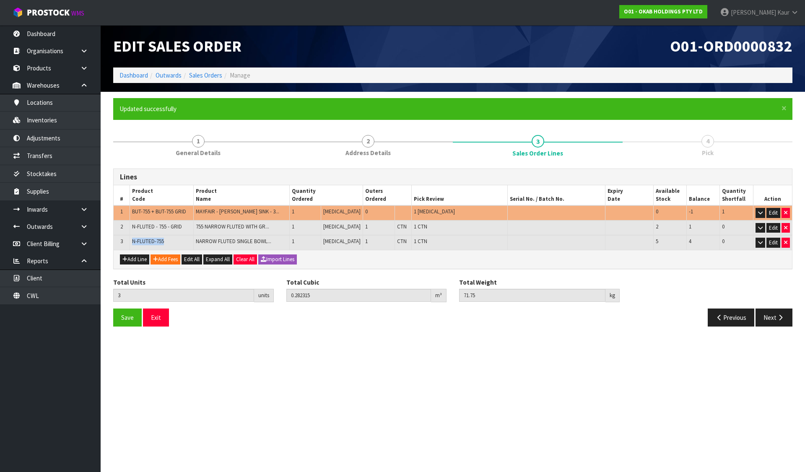
drag, startPoint x: 130, startPoint y: 241, endPoint x: 168, endPoint y: 239, distance: 37.4
click at [168, 239] on td "N-FLUTED-755" at bounding box center [162, 242] width 64 height 15
copy span "N-FLUTED-755"
click at [788, 228] on button "button" at bounding box center [786, 228] width 8 height 10
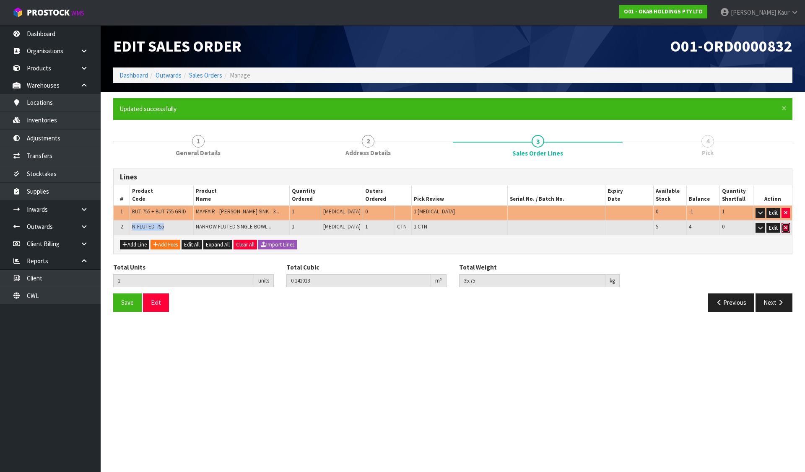
click at [788, 228] on button "button" at bounding box center [786, 228] width 8 height 10
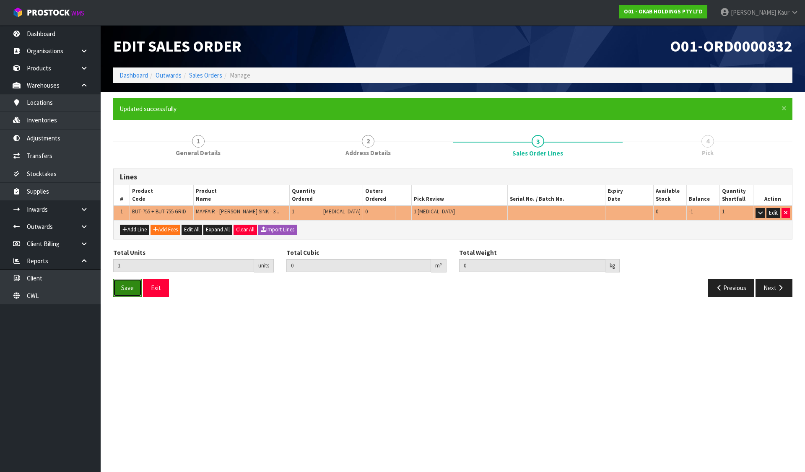
click at [127, 286] on span "Save" at bounding box center [127, 288] width 13 height 8
click at [137, 76] on link "Dashboard" at bounding box center [134, 75] width 29 height 8
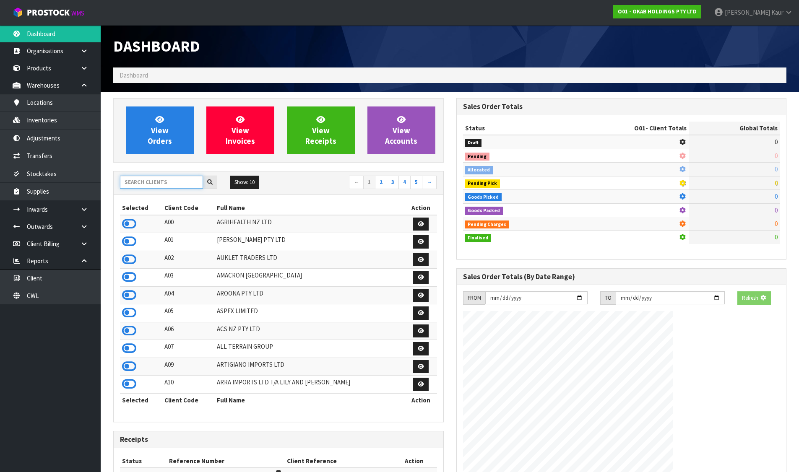
click at [194, 181] on input "text" at bounding box center [161, 182] width 83 height 13
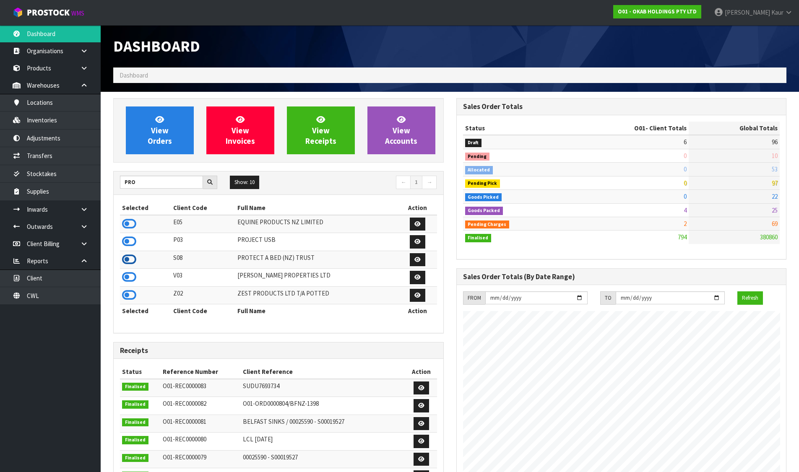
click at [132, 261] on icon at bounding box center [129, 259] width 14 height 13
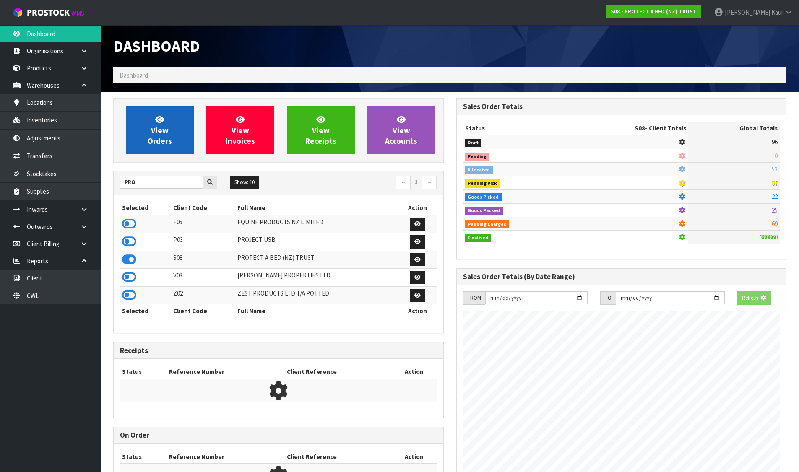
scroll to position [523, 343]
click at [153, 150] on link "View Orders" at bounding box center [160, 131] width 68 height 48
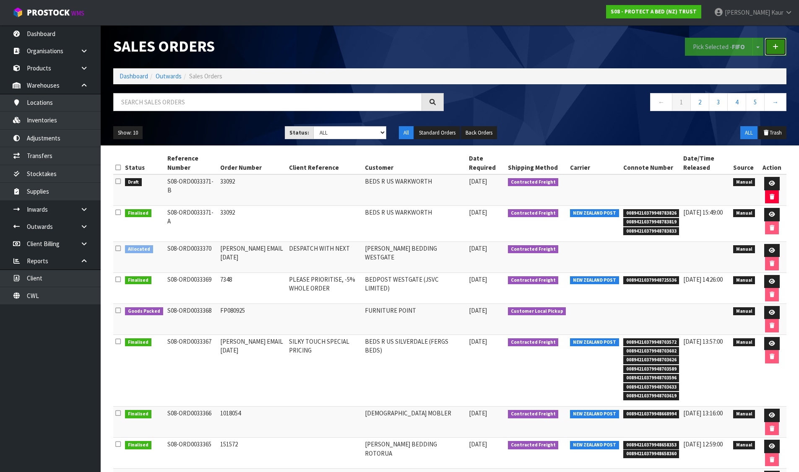
click at [779, 48] on link at bounding box center [775, 47] width 22 height 18
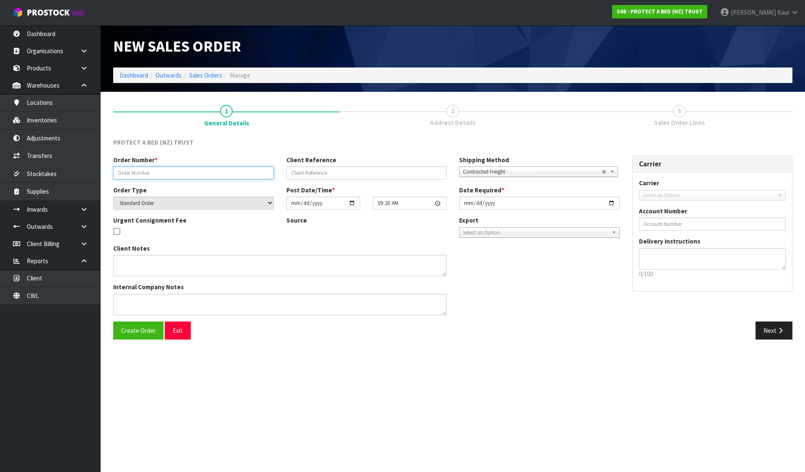
click at [226, 173] on input "text" at bounding box center [193, 172] width 161 height 13
paste input "7844"
click at [142, 337] on button "Create Order" at bounding box center [138, 331] width 50 height 18
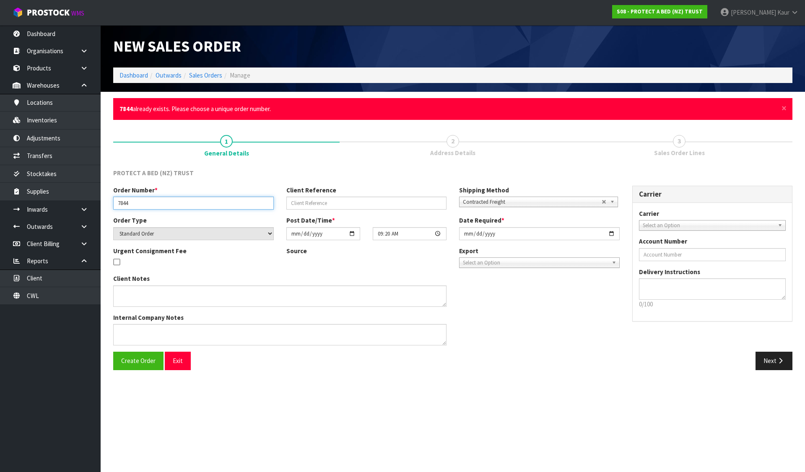
click at [149, 202] on input "7844" at bounding box center [193, 203] width 161 height 13
click at [146, 356] on button "Create Order" at bounding box center [138, 361] width 50 height 18
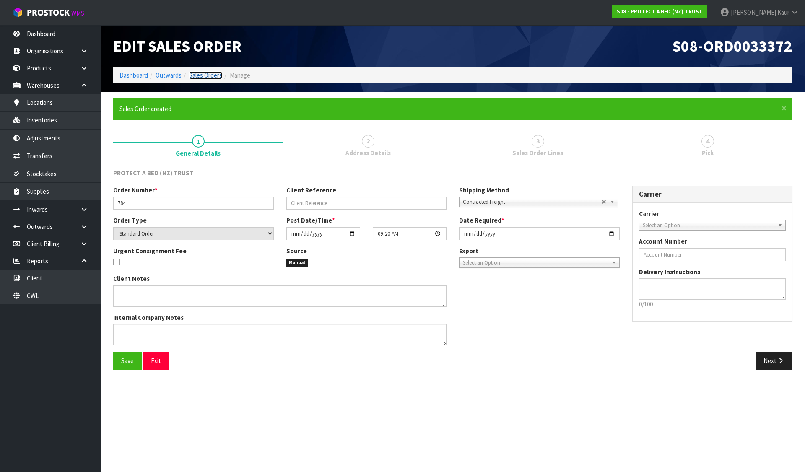
click at [206, 75] on link "Sales Orders" at bounding box center [205, 75] width 33 height 8
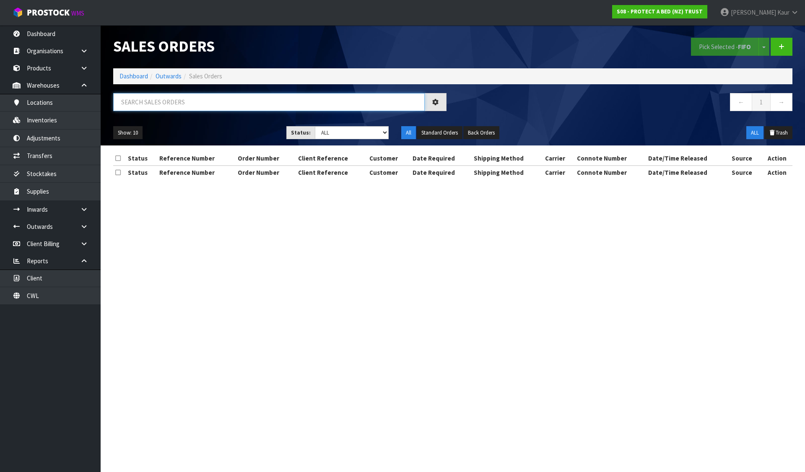
click at [212, 95] on input "text" at bounding box center [269, 102] width 312 height 18
paste input "7844"
click at [79, 82] on link at bounding box center [87, 85] width 27 height 17
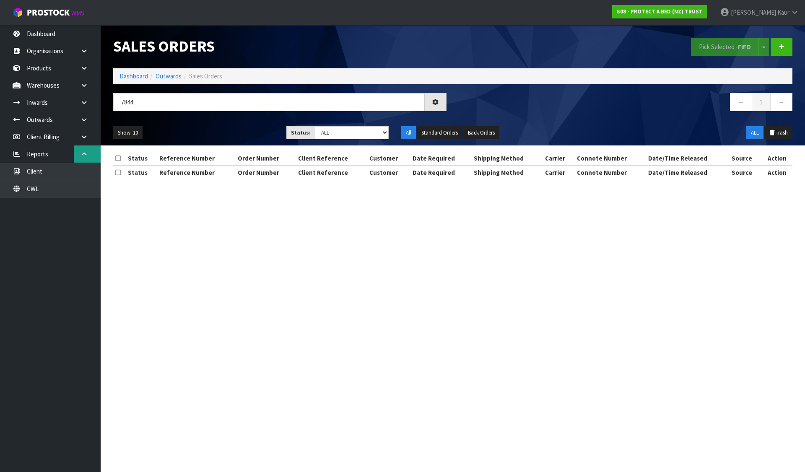
click at [85, 151] on icon at bounding box center [84, 154] width 8 height 6
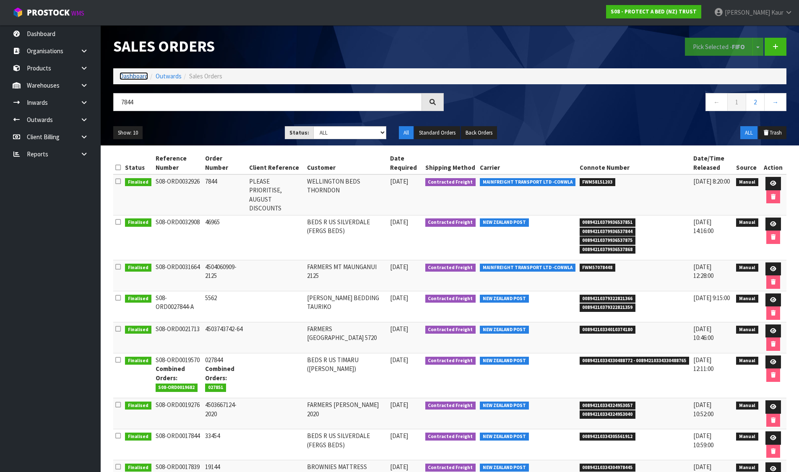
click at [134, 74] on link "Dashboard" at bounding box center [134, 76] width 29 height 8
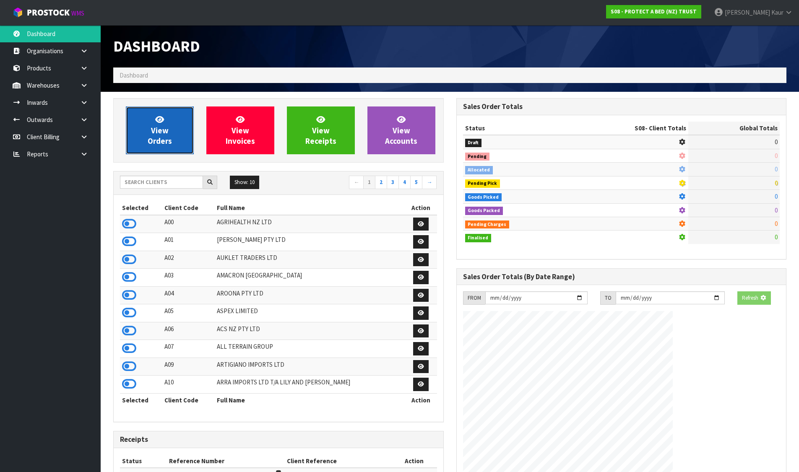
click at [167, 147] on link "View Orders" at bounding box center [160, 131] width 68 height 48
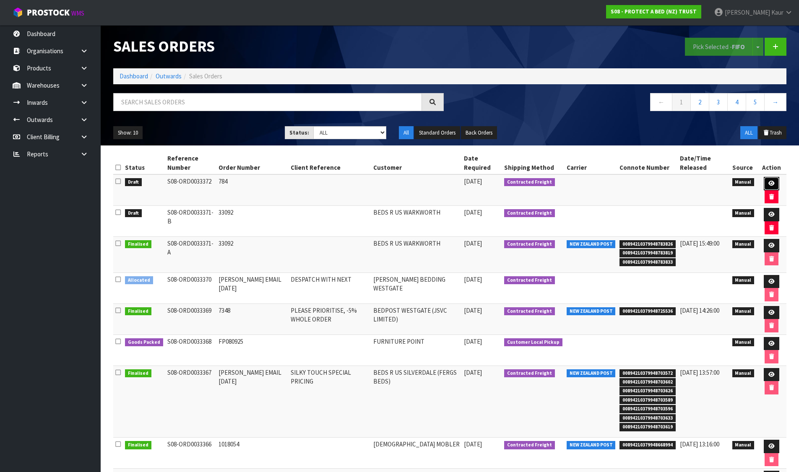
click at [765, 177] on link at bounding box center [772, 183] width 16 height 13
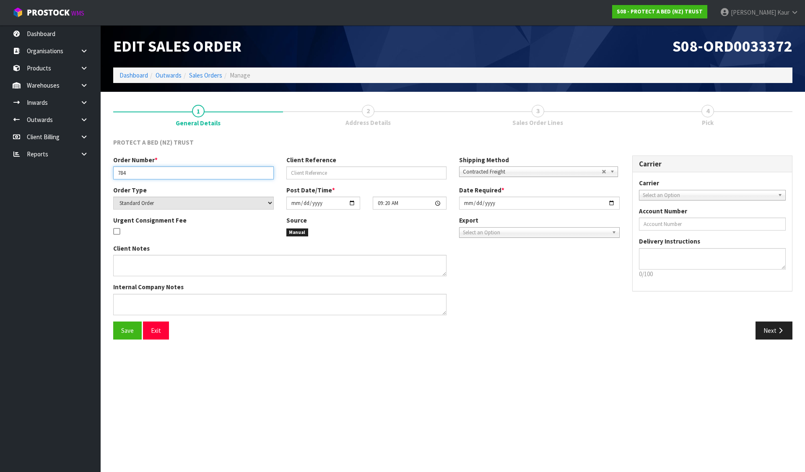
click at [186, 172] on input "784" at bounding box center [193, 172] width 161 height 13
paste input "NORTHWOOD OUTLET"
click at [128, 331] on span "Save" at bounding box center [127, 331] width 13 height 8
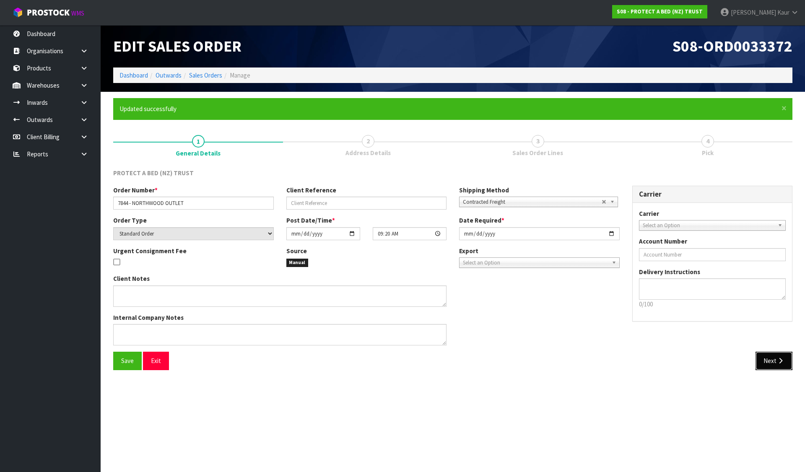
click at [773, 353] on button "Next" at bounding box center [774, 361] width 37 height 18
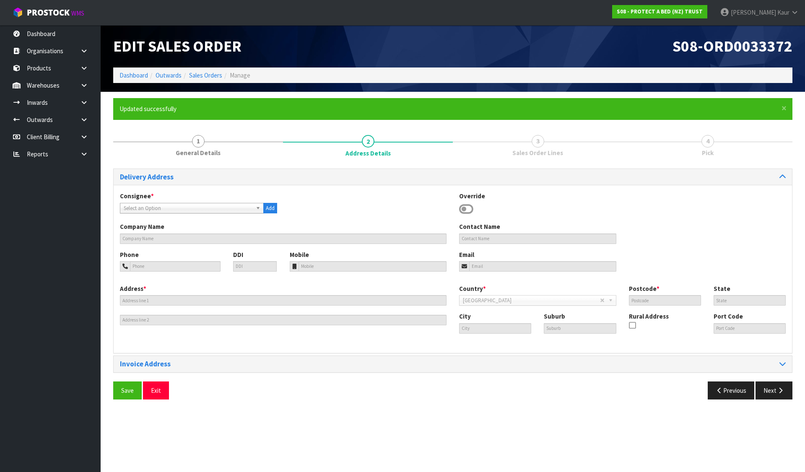
click at [140, 205] on span "Select an Option" at bounding box center [188, 208] width 129 height 10
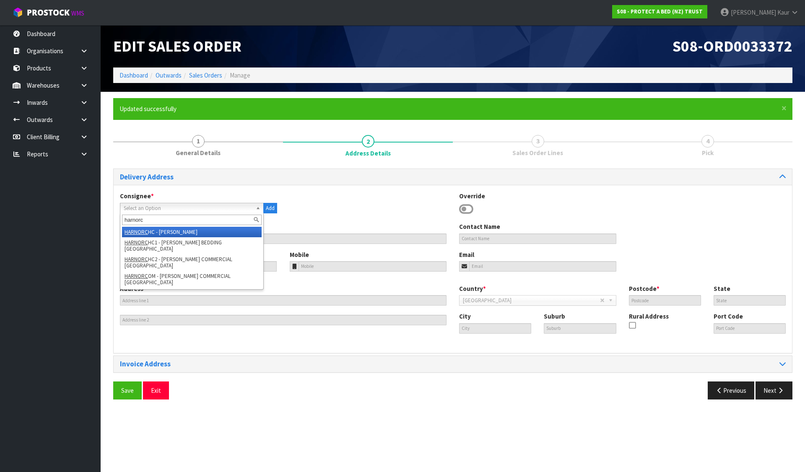
click at [180, 229] on li "HARNORC HC - [PERSON_NAME]" at bounding box center [192, 232] width 140 height 10
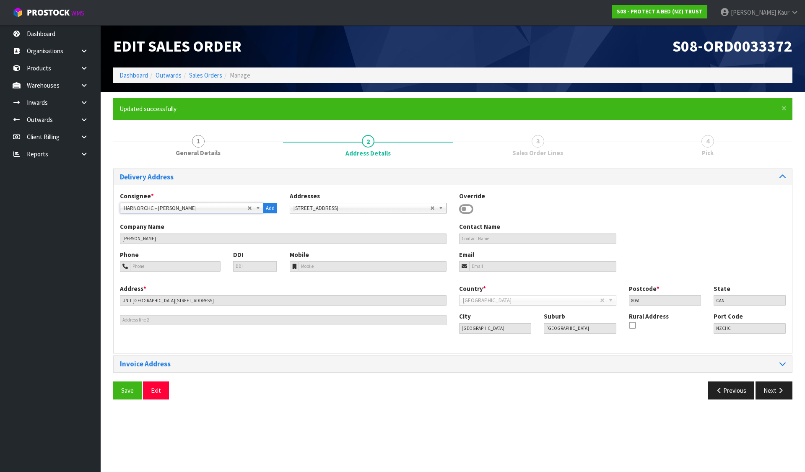
click at [182, 208] on span "HARNORCHC - [PERSON_NAME]" at bounding box center [186, 208] width 124 height 10
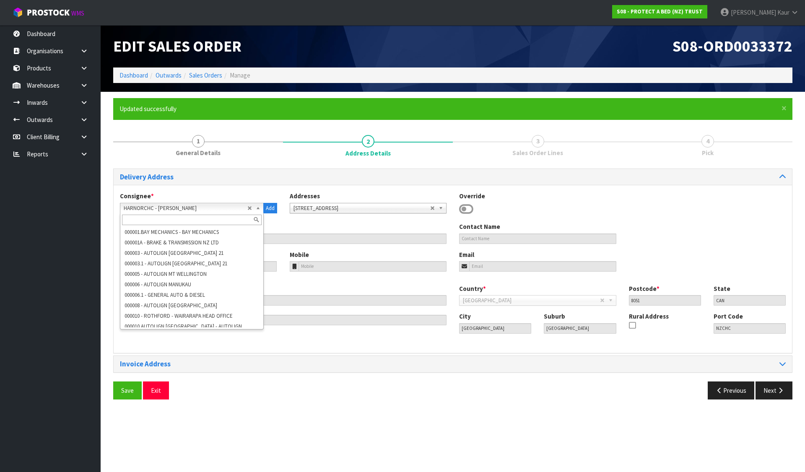
scroll to position [31717, 0]
click at [185, 225] on input "text" at bounding box center [192, 220] width 140 height 10
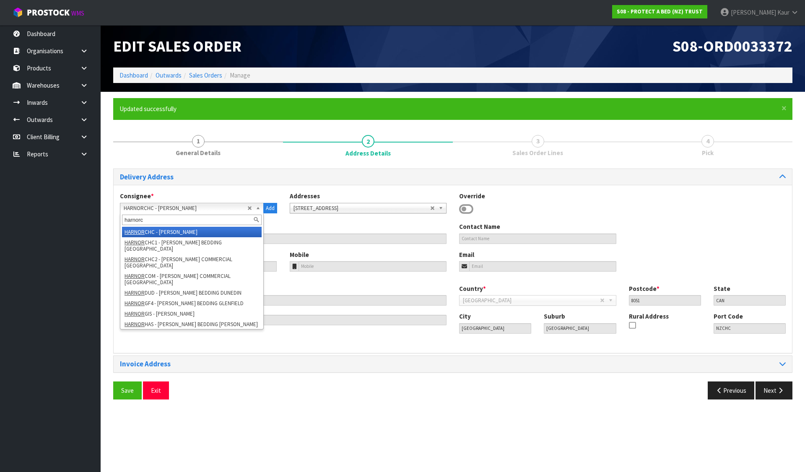
scroll to position [0, 0]
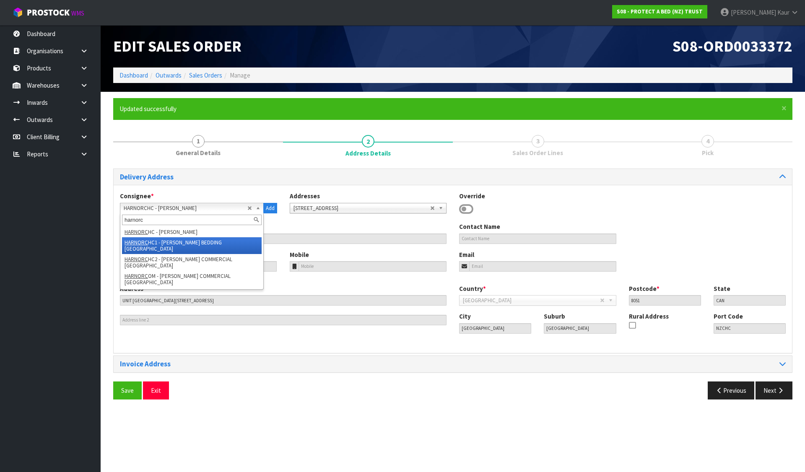
click at [183, 242] on li "HARNORC HC1 - [PERSON_NAME] BEDDING [GEOGRAPHIC_DATA]" at bounding box center [192, 245] width 140 height 17
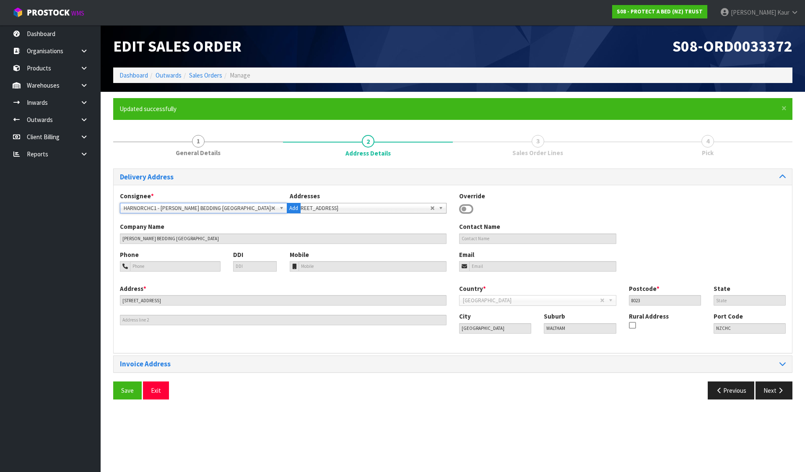
click at [180, 211] on span "HARNORCHC1 - [PERSON_NAME] BEDDING [GEOGRAPHIC_DATA]" at bounding box center [197, 208] width 147 height 10
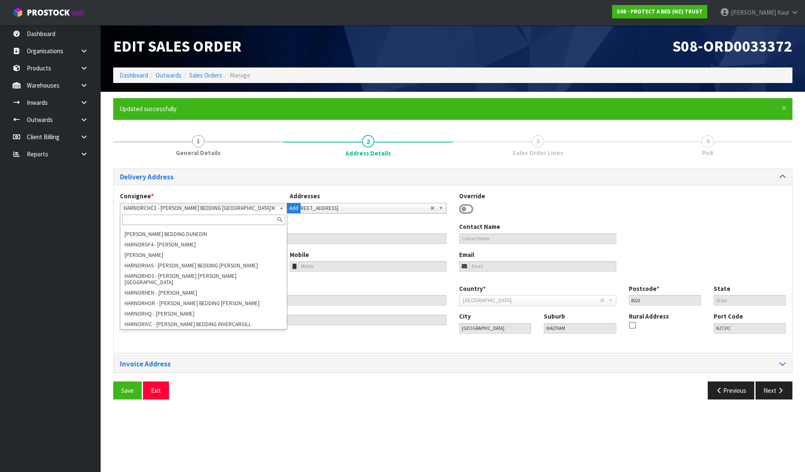
scroll to position [31073, 0]
click at [190, 221] on input "text" at bounding box center [203, 220] width 163 height 10
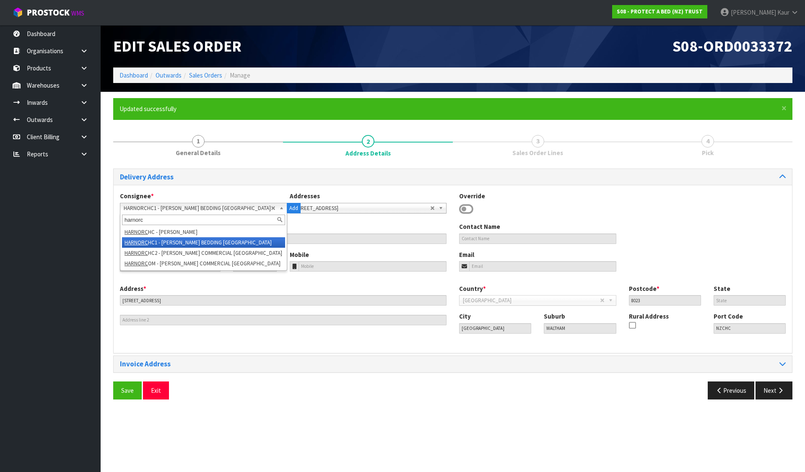
scroll to position [0, 0]
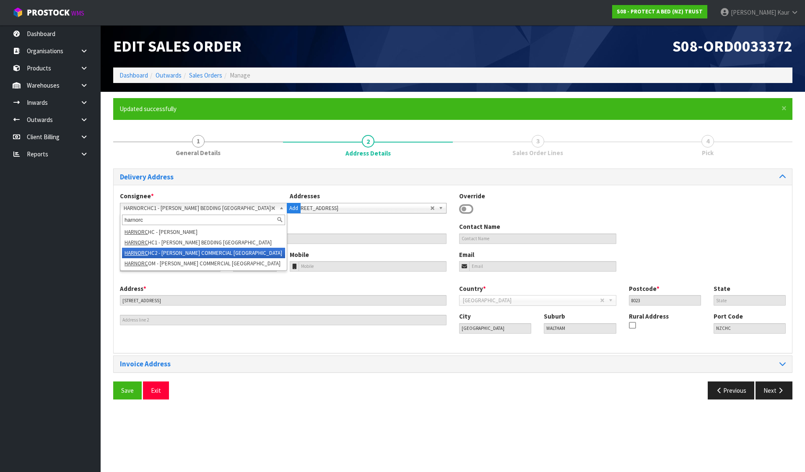
click at [244, 257] on li "HARNORC HC2 - [PERSON_NAME] COMMERCIAL [GEOGRAPHIC_DATA]" at bounding box center [203, 253] width 163 height 10
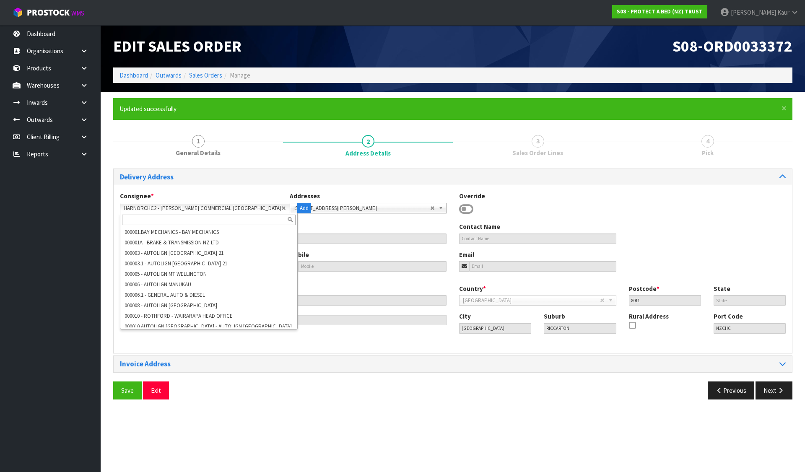
scroll to position [30851, 0]
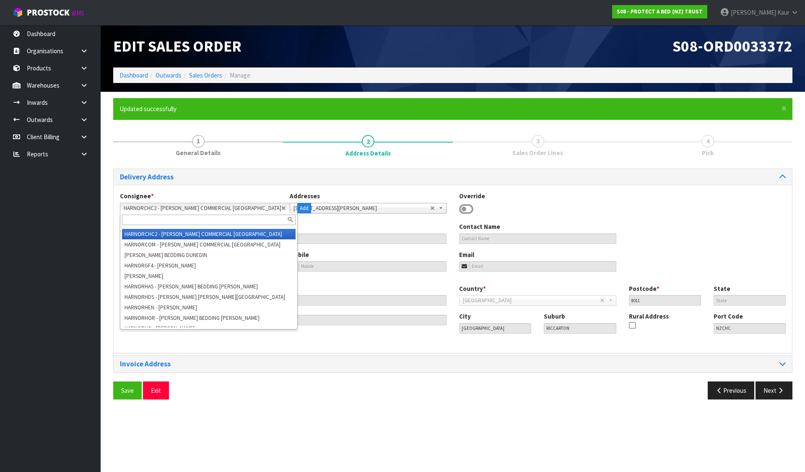
click at [200, 206] on span "HARNORCHC2 - [PERSON_NAME] COMMERCIAL [GEOGRAPHIC_DATA]" at bounding box center [203, 208] width 158 height 10
click at [199, 221] on input "text" at bounding box center [209, 220] width 174 height 10
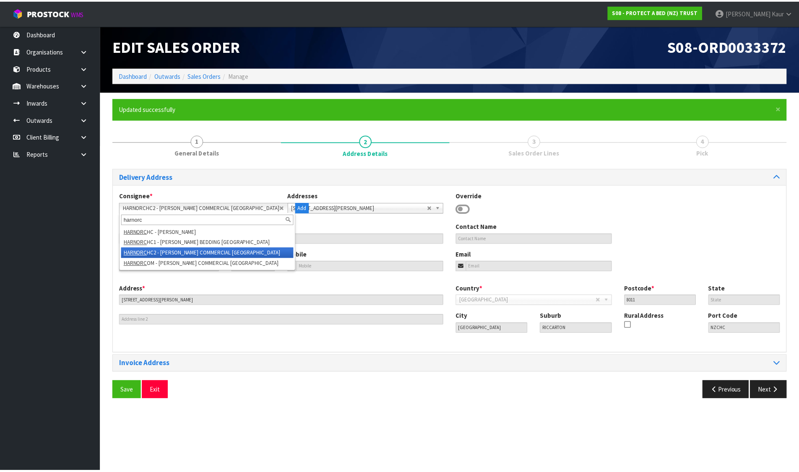
scroll to position [0, 0]
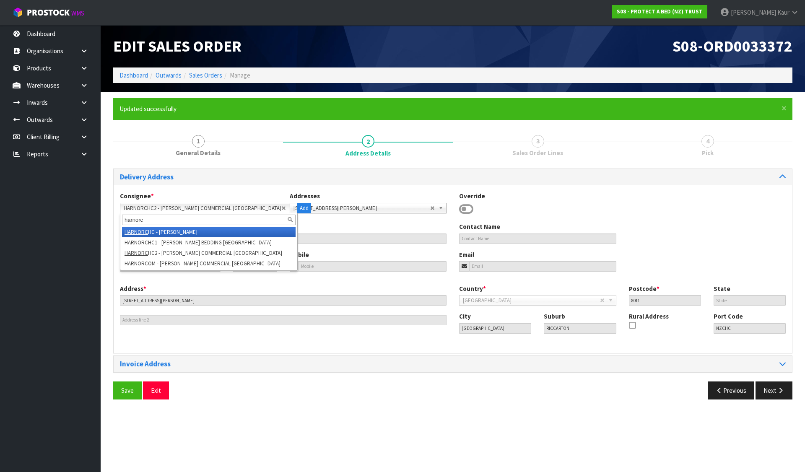
click at [217, 231] on li "HARNORC HC - [PERSON_NAME]" at bounding box center [209, 232] width 174 height 10
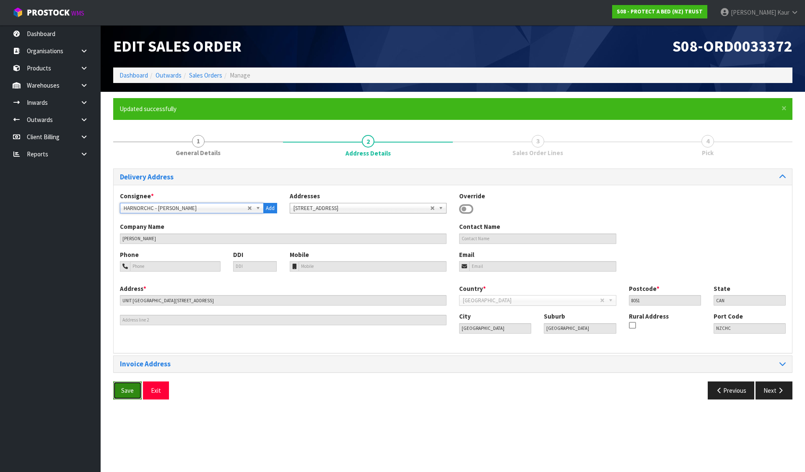
click at [128, 393] on span "Save" at bounding box center [127, 391] width 13 height 8
click at [764, 384] on button "Next" at bounding box center [774, 391] width 37 height 18
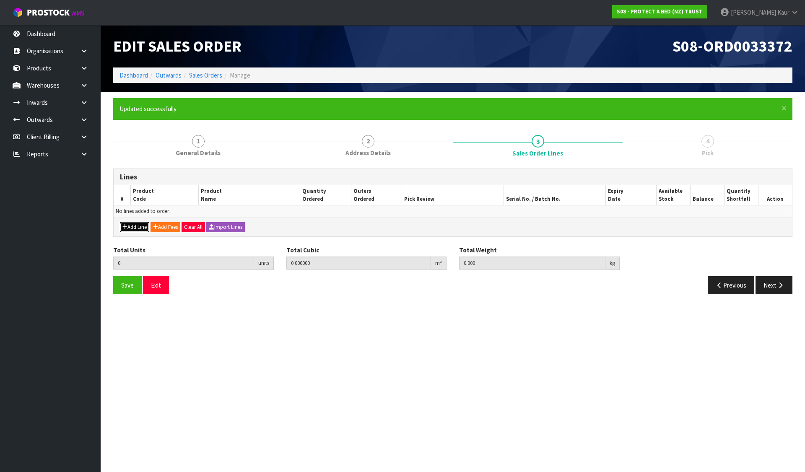
click at [140, 230] on button "Add Line" at bounding box center [134, 227] width 29 height 10
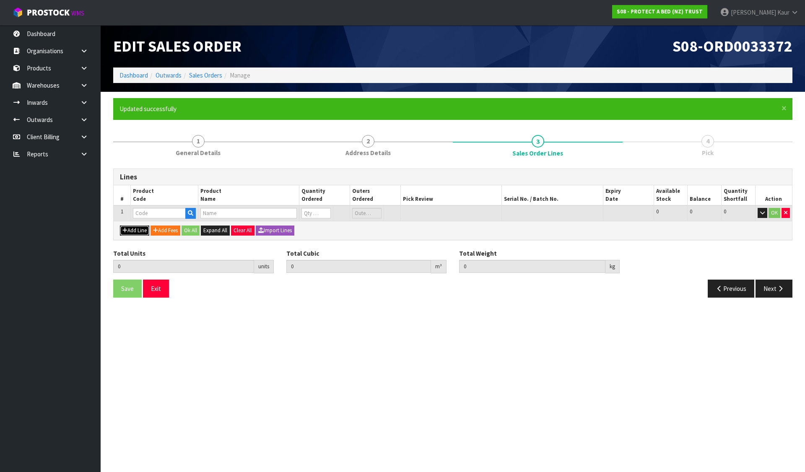
click at [120, 226] on button "Add Line" at bounding box center [134, 231] width 29 height 10
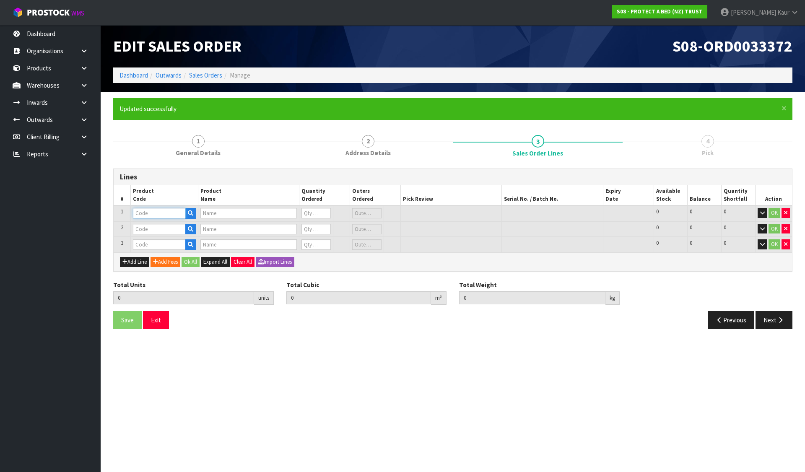
click at [169, 215] on input "text" at bounding box center [159, 213] width 53 height 10
paste input "F0590SKN0"
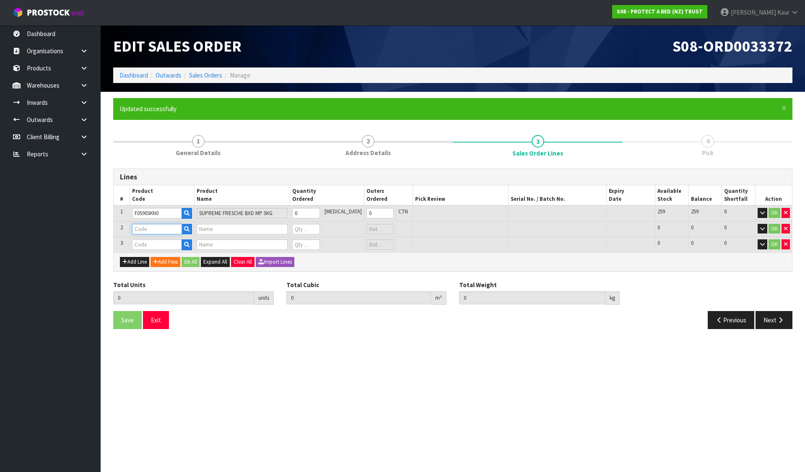
click at [164, 231] on input "text" at bounding box center [157, 229] width 50 height 10
paste input "F0591SKN0"
click at [149, 245] on input "text" at bounding box center [157, 244] width 50 height 10
paste input "F0592SKN0"
click at [315, 211] on input "0" at bounding box center [305, 213] width 27 height 10
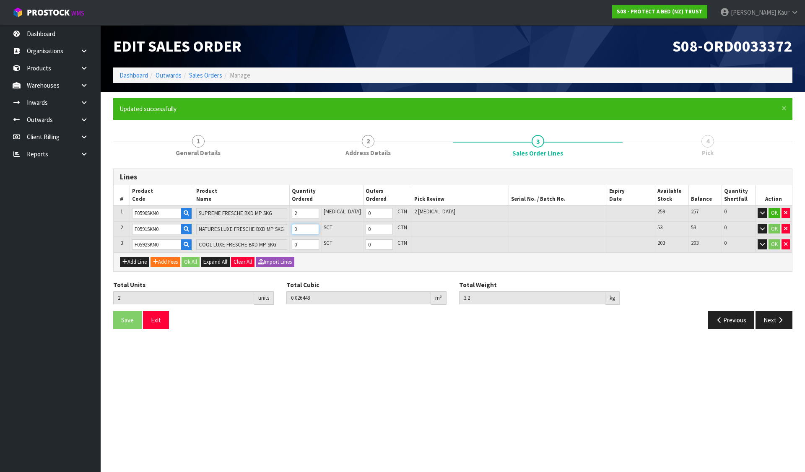
click at [318, 231] on input "0" at bounding box center [305, 229] width 27 height 10
click at [312, 249] on input "0" at bounding box center [305, 244] width 27 height 10
click at [195, 264] on button "Ok All" at bounding box center [191, 262] width 18 height 10
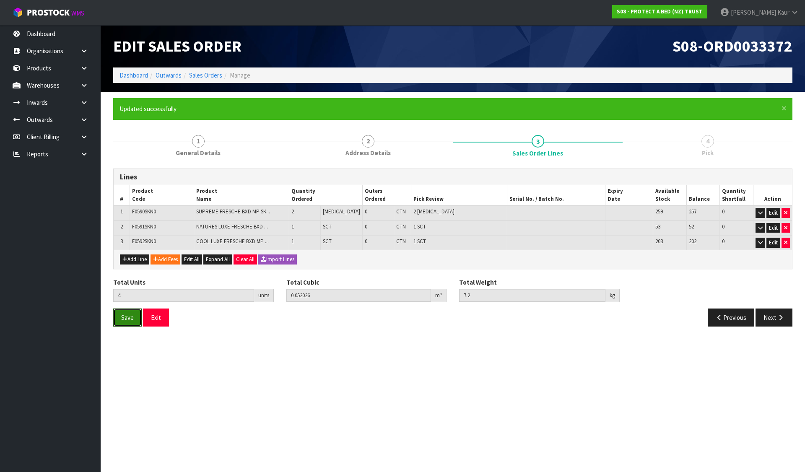
drag, startPoint x: 141, startPoint y: 317, endPoint x: 119, endPoint y: 329, distance: 24.9
click at [119, 329] on div "Save Exit Previous Next" at bounding box center [453, 321] width 692 height 24
click at [119, 311] on button "Save" at bounding box center [127, 318] width 29 height 18
click at [781, 313] on button "Next" at bounding box center [774, 318] width 37 height 18
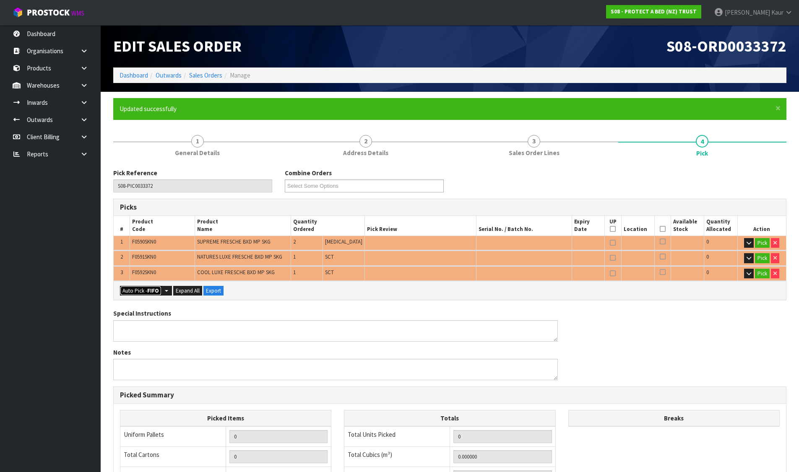
click at [127, 289] on button "Auto Pick - FIFO" at bounding box center [141, 291] width 42 height 10
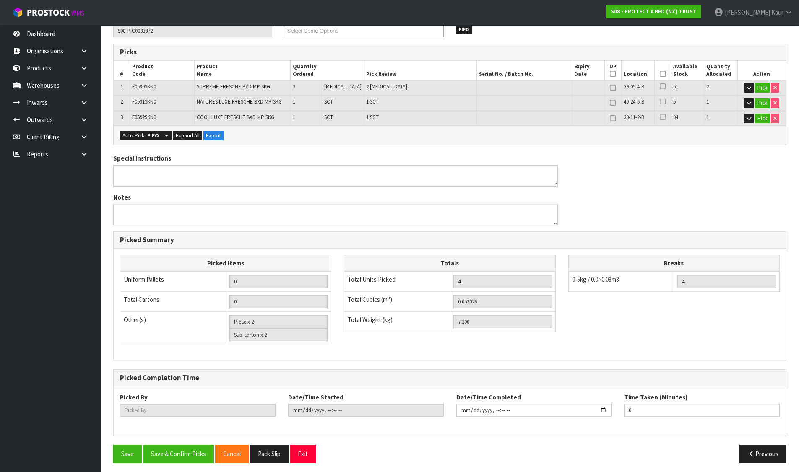
scroll to position [159, 0]
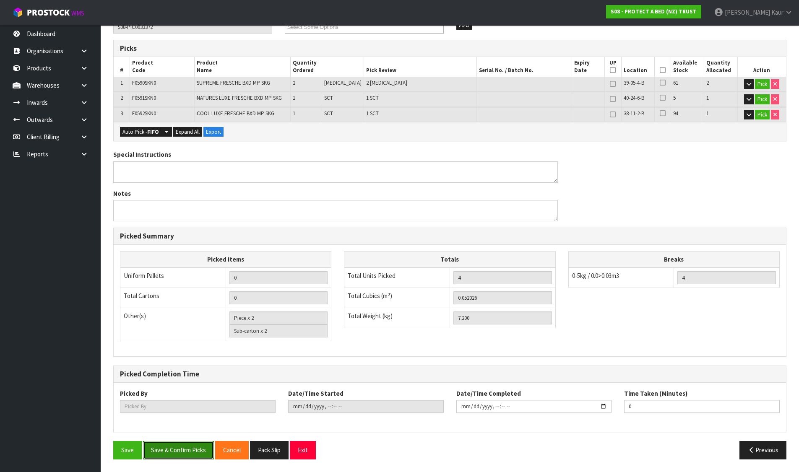
click at [168, 453] on button "Save & Confirm Picks" at bounding box center [178, 450] width 71 height 18
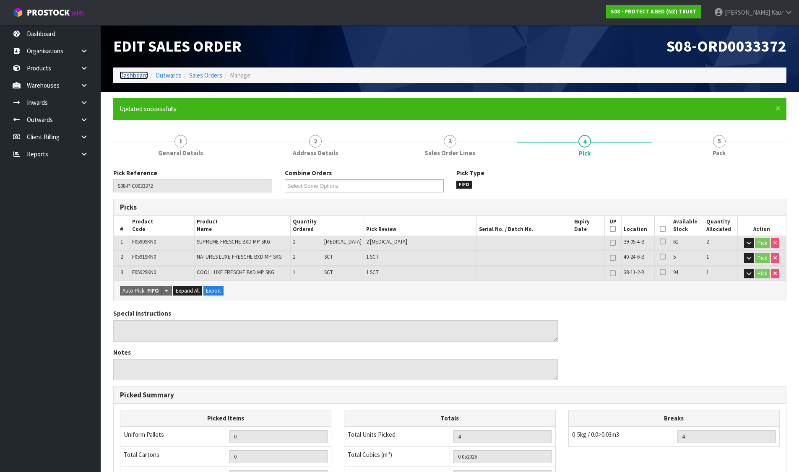
click at [139, 78] on link "Dashboard" at bounding box center [134, 75] width 29 height 8
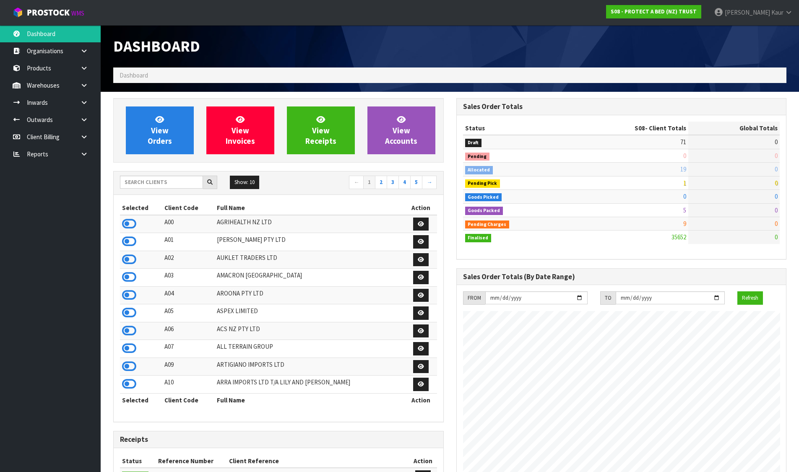
scroll to position [635, 343]
click at [156, 184] on input "text" at bounding box center [161, 182] width 83 height 13
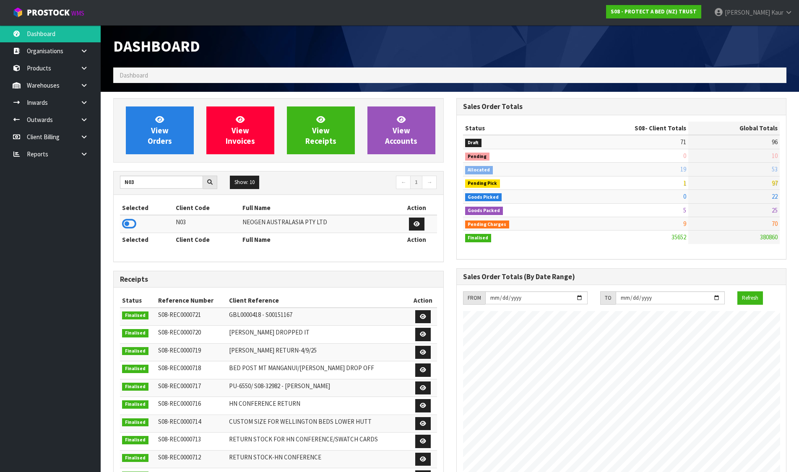
click at [133, 227] on icon at bounding box center [129, 224] width 14 height 13
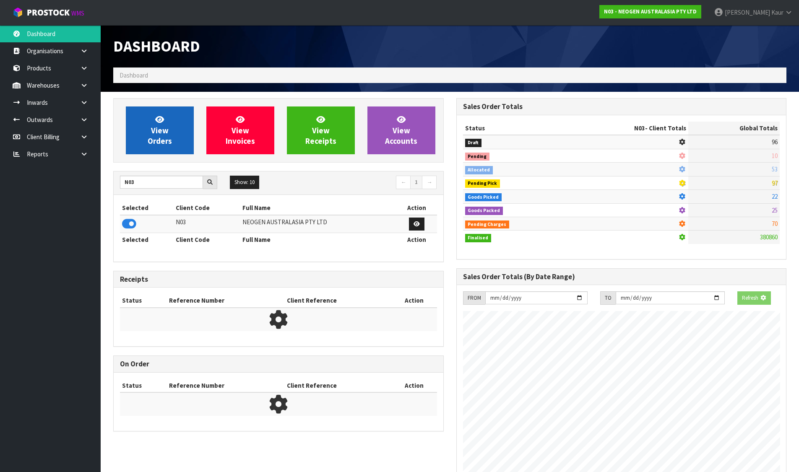
scroll to position [523, 343]
click at [160, 141] on span "View Orders" at bounding box center [160, 129] width 24 height 31
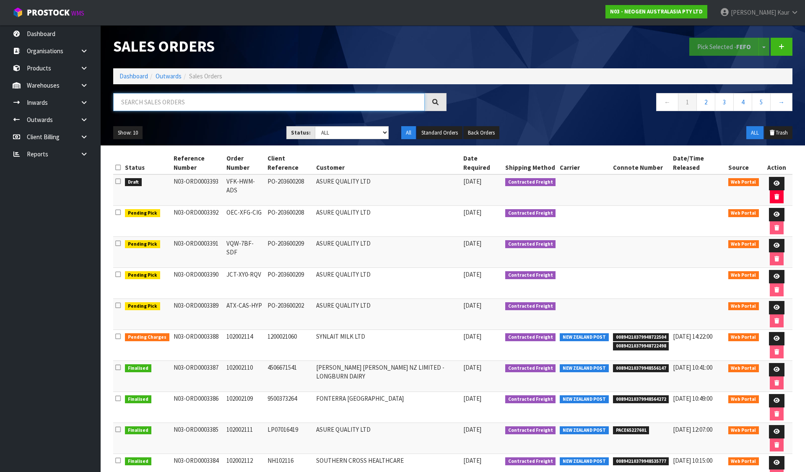
click at [203, 106] on input "text" at bounding box center [269, 102] width 312 height 18
click at [769, 425] on link at bounding box center [777, 431] width 16 height 13
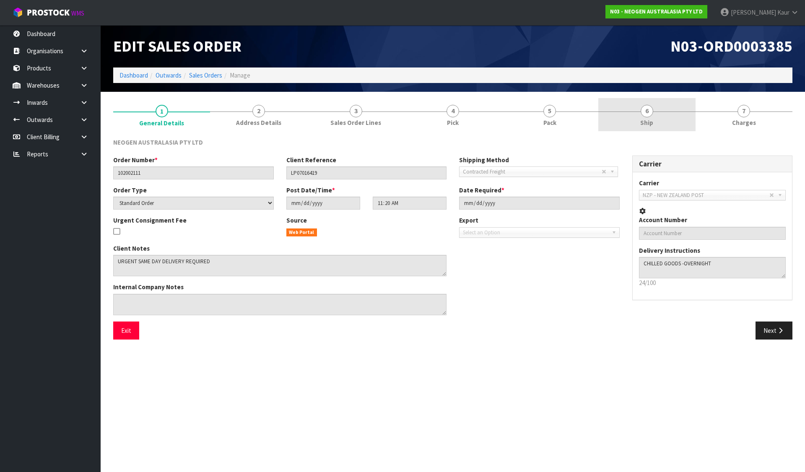
click at [653, 114] on link "6 Ship" at bounding box center [646, 114] width 97 height 33
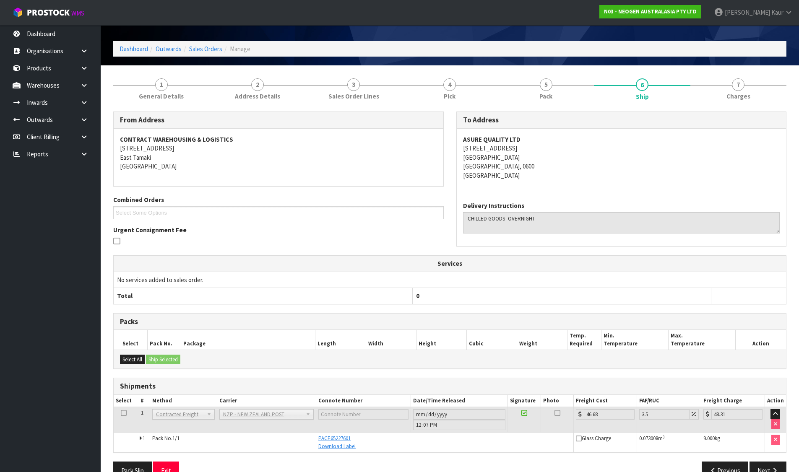
scroll to position [47, 0]
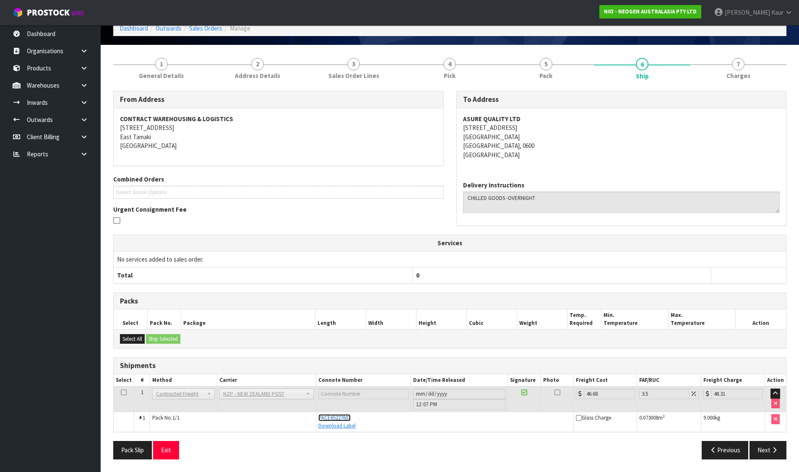
click at [327, 419] on span "PACE65227601" at bounding box center [334, 417] width 32 height 7
click at [604, 437] on div "From Address CONTRACT WAREHOUSING & LOGISTICS [STREET_ADDRESS] Combined Orders …" at bounding box center [449, 278] width 673 height 375
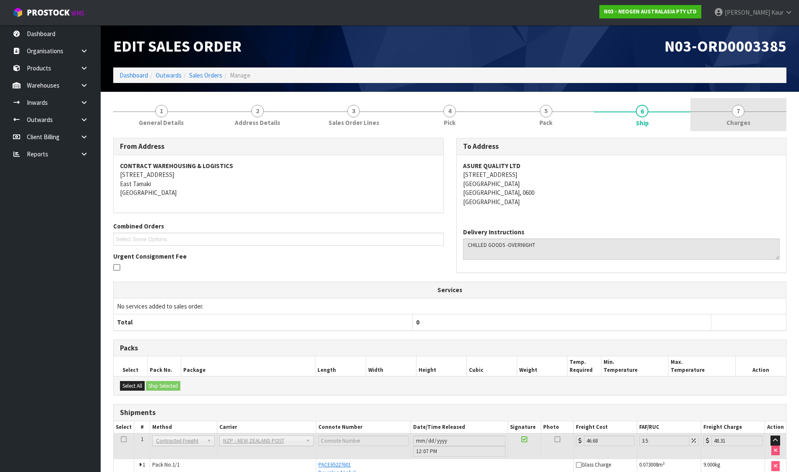
click at [738, 108] on span "7" at bounding box center [738, 111] width 13 height 13
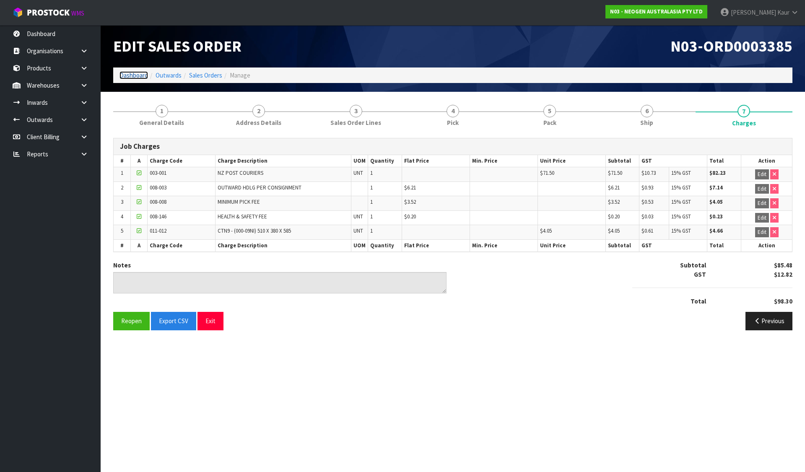
click at [135, 74] on link "Dashboard" at bounding box center [134, 75] width 29 height 8
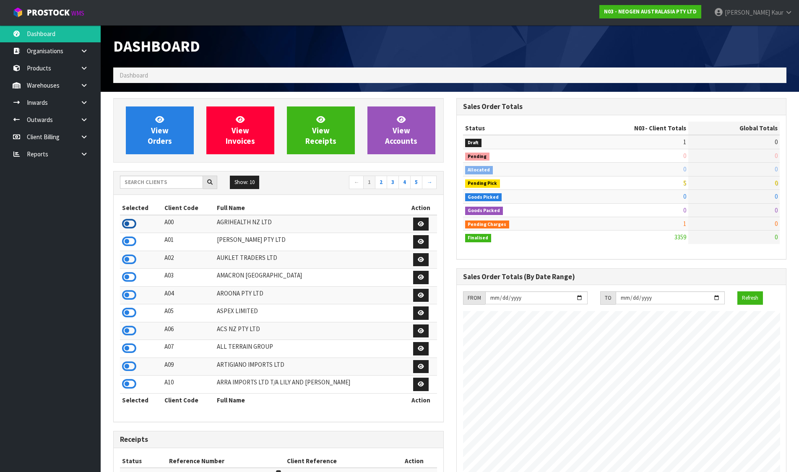
scroll to position [418675, 418968]
click at [129, 224] on icon at bounding box center [129, 224] width 14 height 13
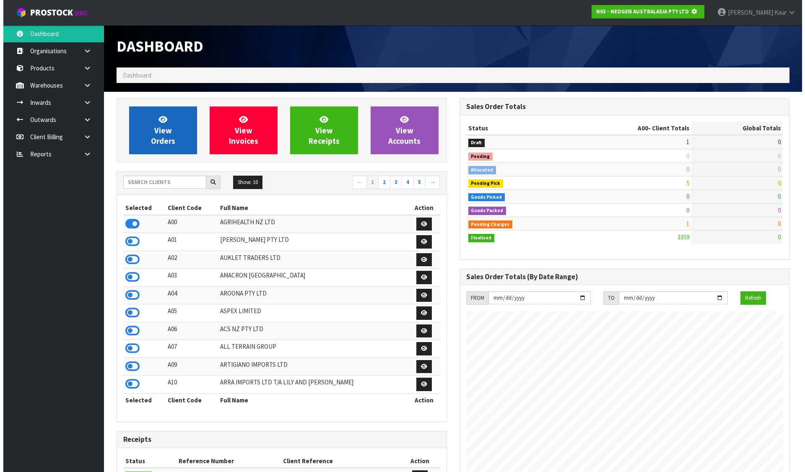
scroll to position [418788, 418968]
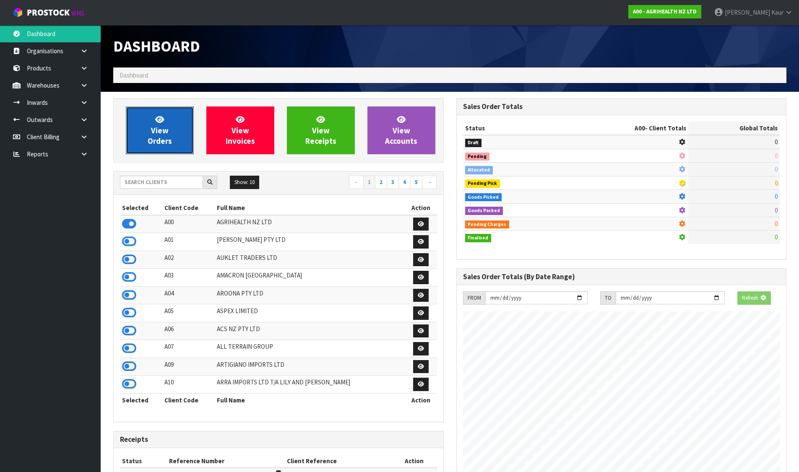
click at [158, 142] on span "View Orders" at bounding box center [160, 129] width 24 height 31
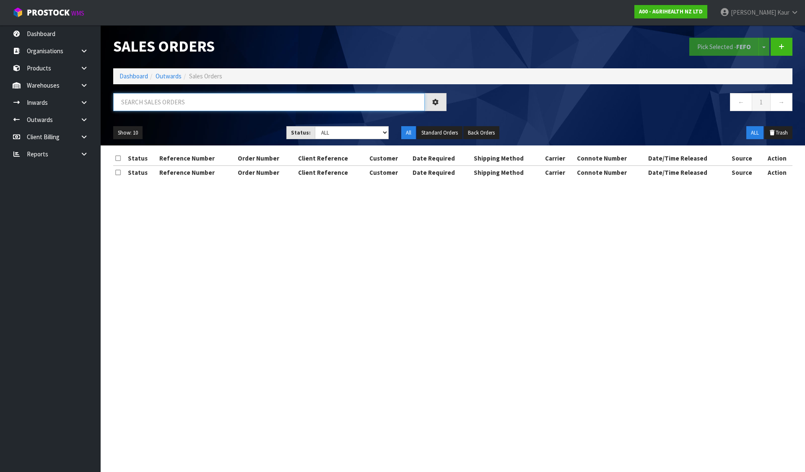
click at [204, 107] on input "text" at bounding box center [269, 102] width 312 height 18
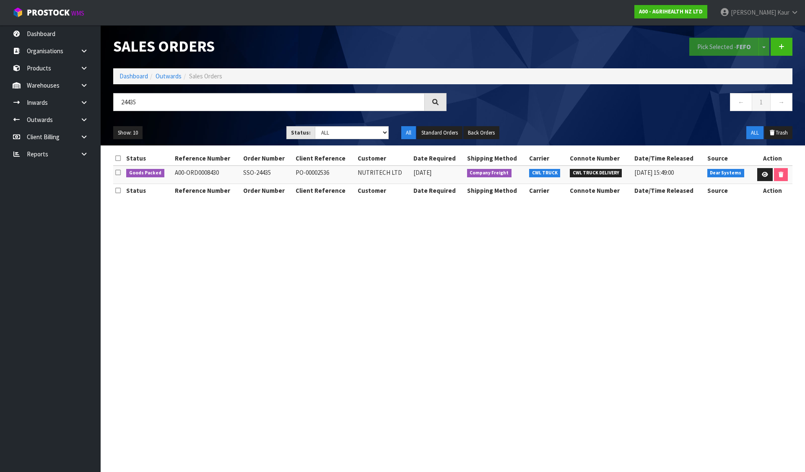
type input "24435"
click at [135, 77] on link "Dashboard" at bounding box center [134, 76] width 29 height 8
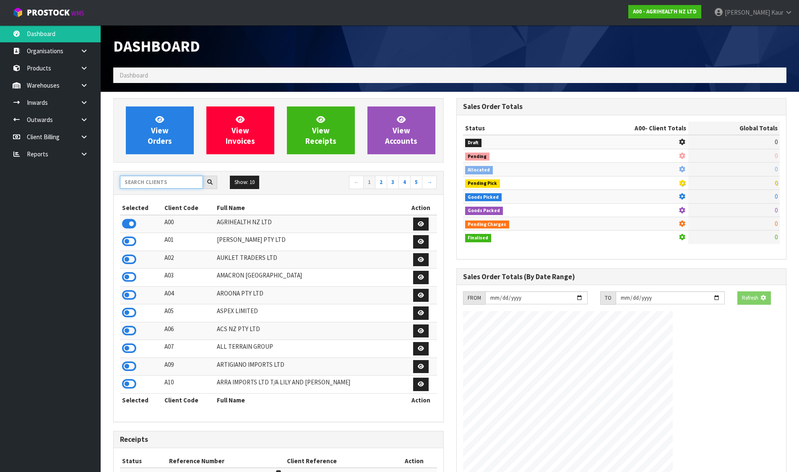
click at [146, 179] on input "text" at bounding box center [161, 182] width 83 height 13
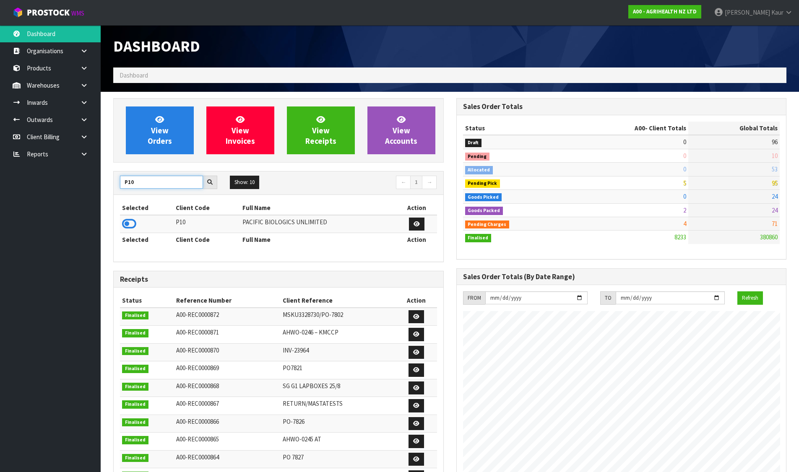
type input "P10"
click at [133, 216] on td at bounding box center [147, 224] width 54 height 18
drag, startPoint x: 133, startPoint y: 223, endPoint x: 177, endPoint y: 126, distance: 106.6
click at [134, 222] on icon at bounding box center [129, 224] width 14 height 13
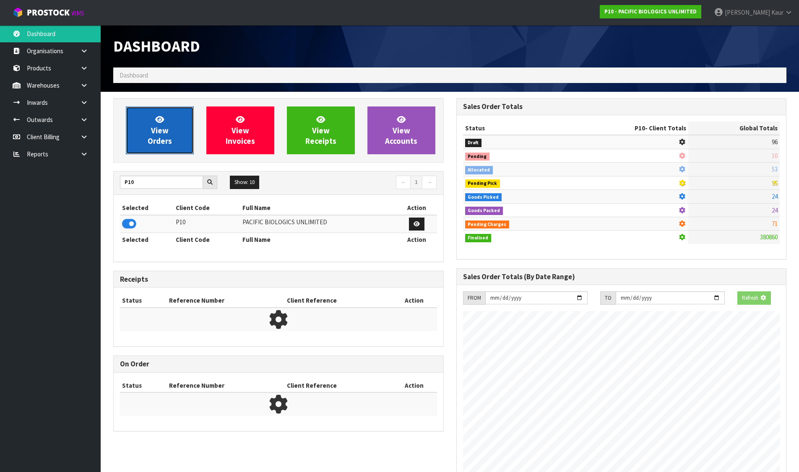
scroll to position [418788, 418968]
click at [177, 126] on link "View Orders" at bounding box center [160, 131] width 68 height 48
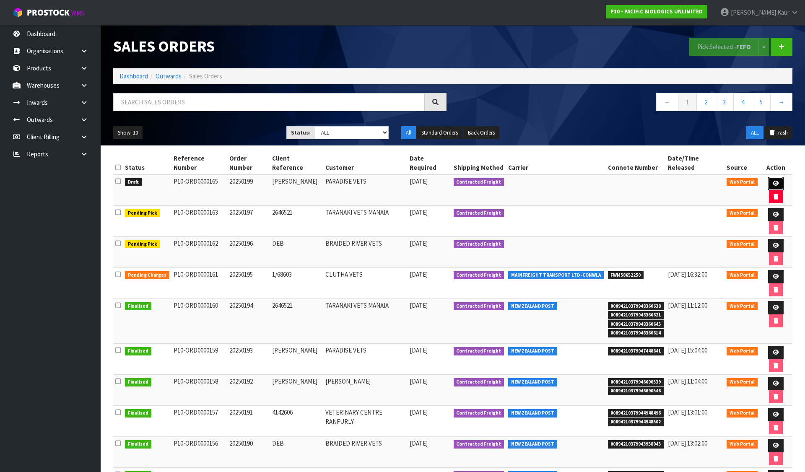
click at [768, 177] on link at bounding box center [776, 183] width 16 height 13
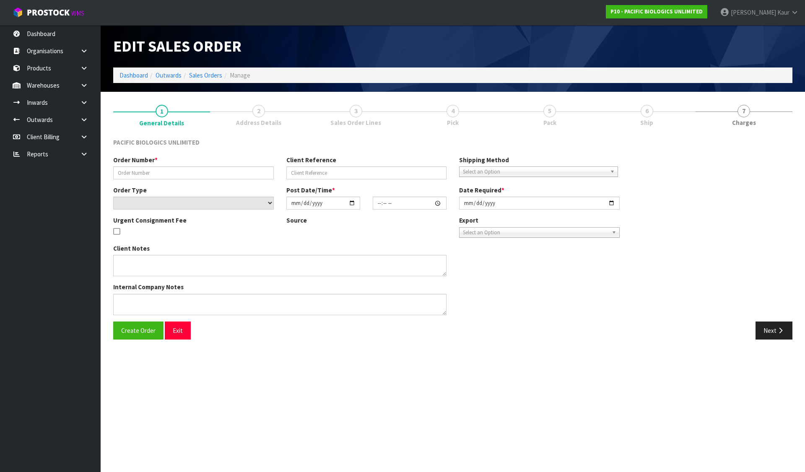
type input "20250199"
type input "KELLY"
select select "number:0"
type input "[DATE]"
type input "09:02:00.000"
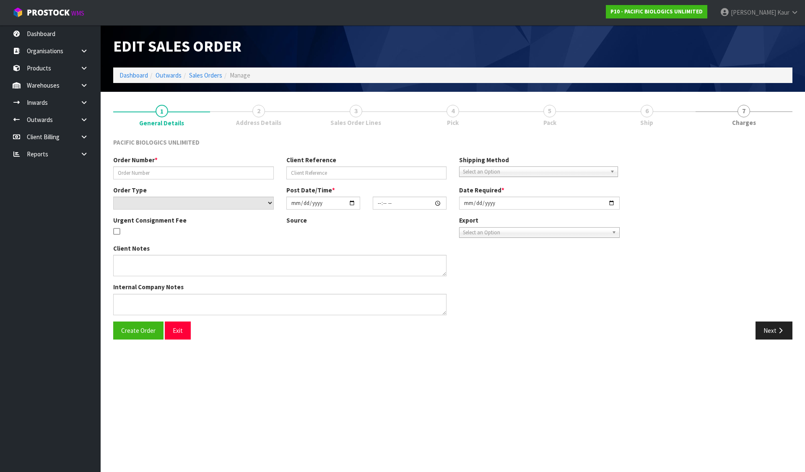
type input "[DATE]"
type textarea "URGENT OVERNIGHT COURIER PLEASE"
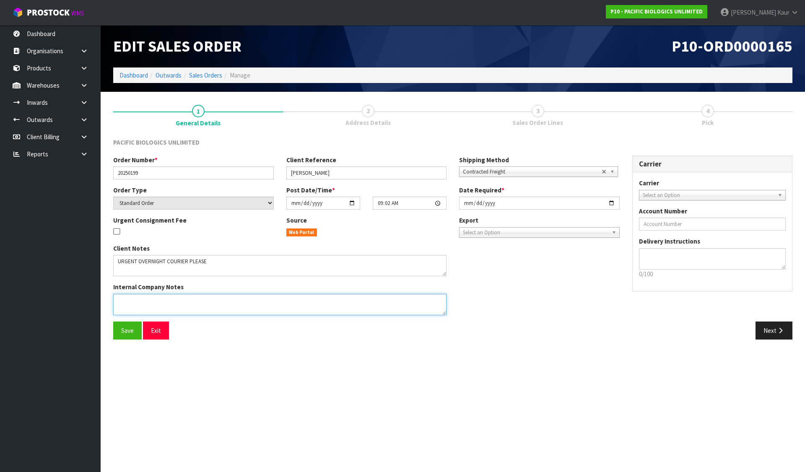
click at [246, 299] on textarea at bounding box center [279, 304] width 333 height 21
paste textarea "AS PER NOTES THIS IS URGENT FOR OVERNIGHT COURIER PLEASE."
type textarea "AS PER NOTES THIS IS URGENT FOR OVERNIGHT COURIER PLEASE."
click at [123, 328] on span "Save" at bounding box center [127, 331] width 13 height 8
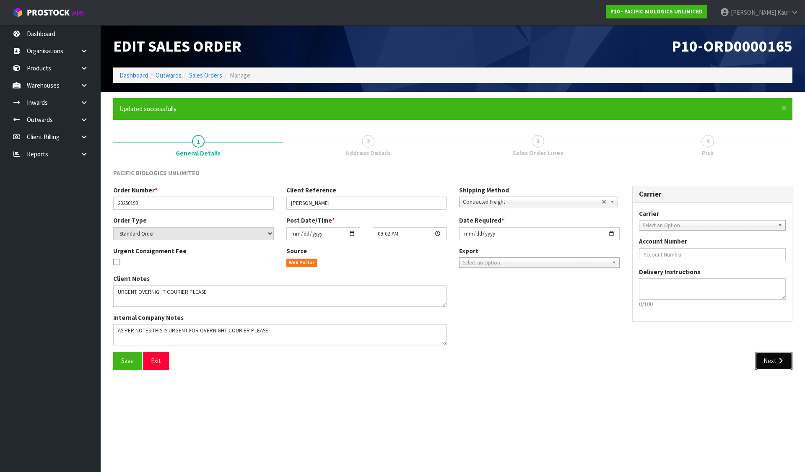
click at [776, 360] on button "Next" at bounding box center [774, 361] width 37 height 18
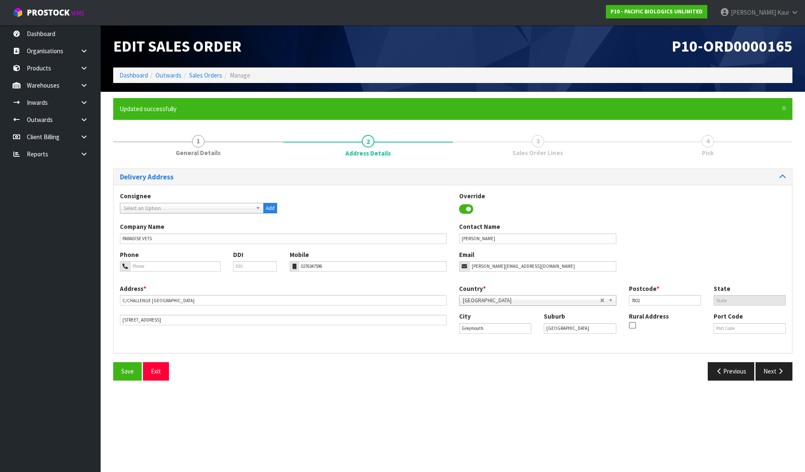
click at [770, 382] on div "Save Exit Previous Next" at bounding box center [453, 374] width 692 height 24
drag, startPoint x: 776, startPoint y: 357, endPoint x: 773, endPoint y: 369, distance: 12.1
click at [775, 357] on div "Delivery Address Consignee 000001.BAY MECHANICS - BAY MECHANICS 000001A - BRAKE…" at bounding box center [452, 278] width 679 height 218
click at [773, 369] on button "Next" at bounding box center [774, 371] width 37 height 18
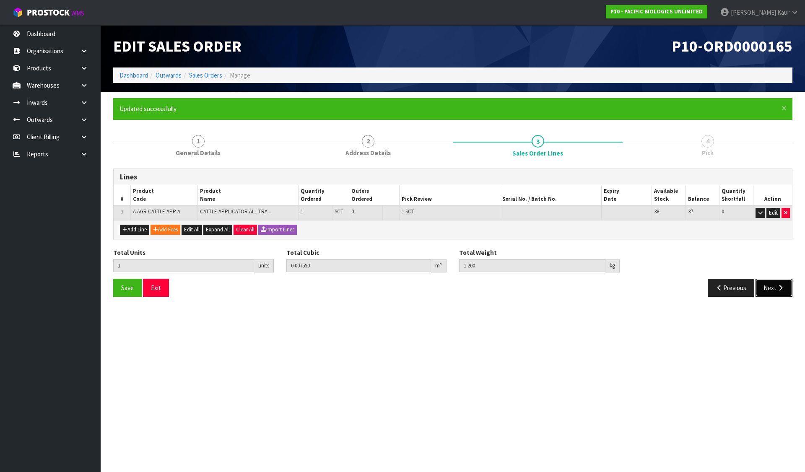
click at [775, 290] on button "Next" at bounding box center [774, 288] width 37 height 18
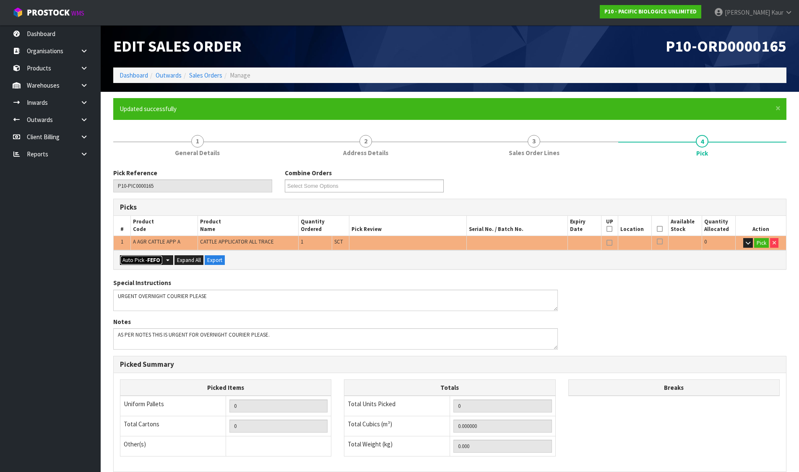
click at [131, 261] on button "Auto Pick - FEFO" at bounding box center [141, 260] width 43 height 10
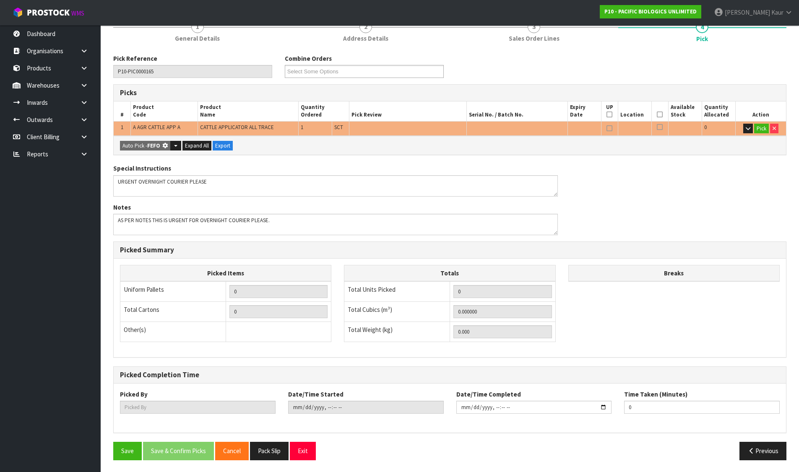
scroll to position [115, 0]
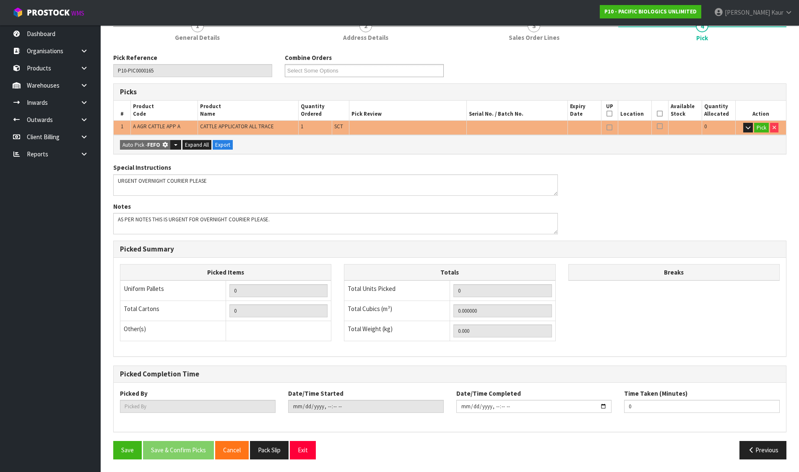
type input "Sub-carton x 1"
type input "1"
type input "0.007590"
type input "1.200"
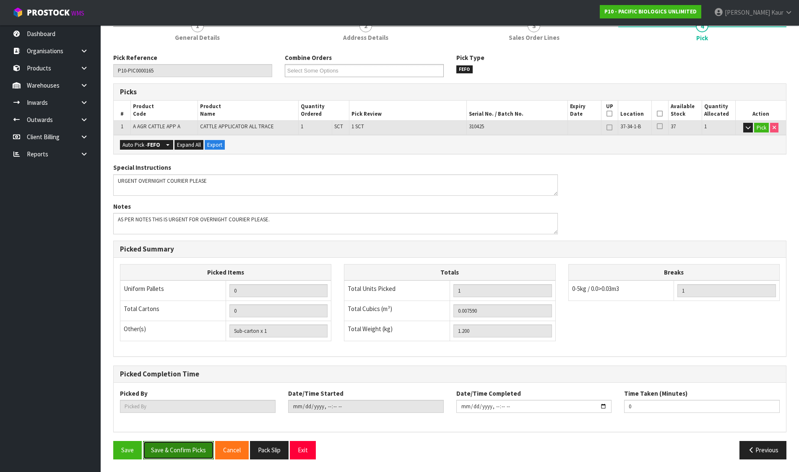
click at [180, 444] on button "Save & Confirm Picks" at bounding box center [178, 450] width 71 height 18
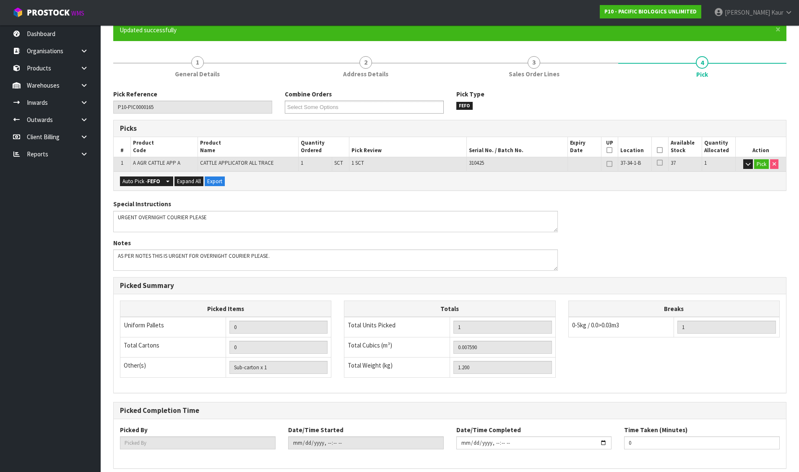
type input "[PERSON_NAME]"
type input "2025-09-12T09:27:35"
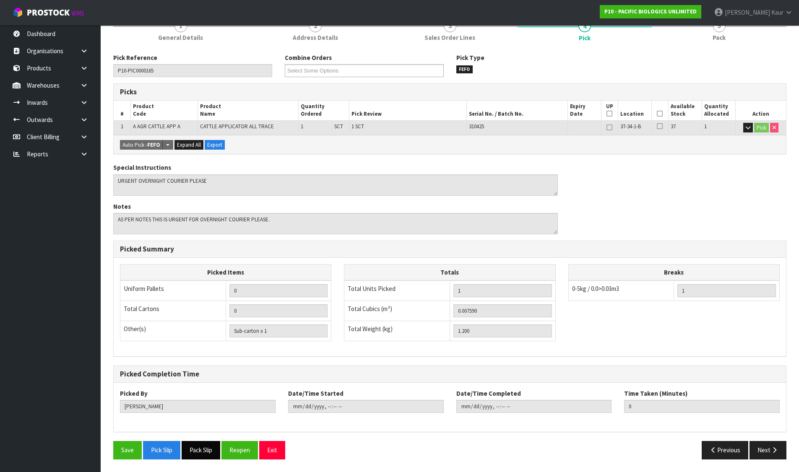
click at [190, 452] on button "Pack Slip" at bounding box center [201, 450] width 39 height 18
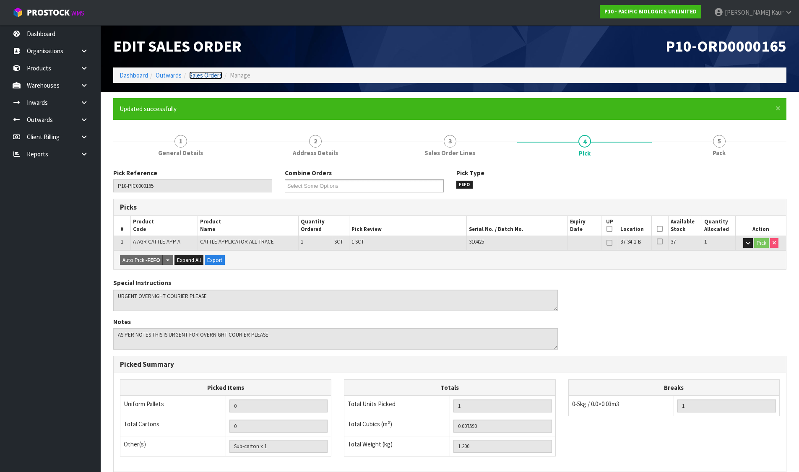
click at [205, 77] on link "Sales Orders" at bounding box center [205, 75] width 33 height 8
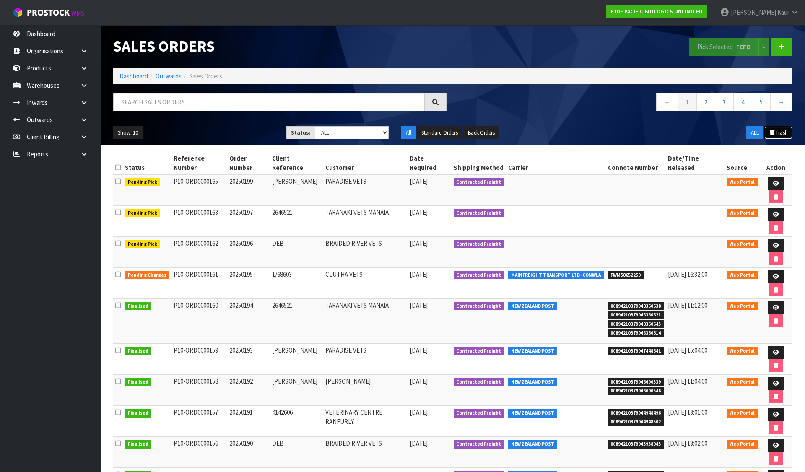
click at [779, 128] on button "Trash" at bounding box center [778, 132] width 28 height 13
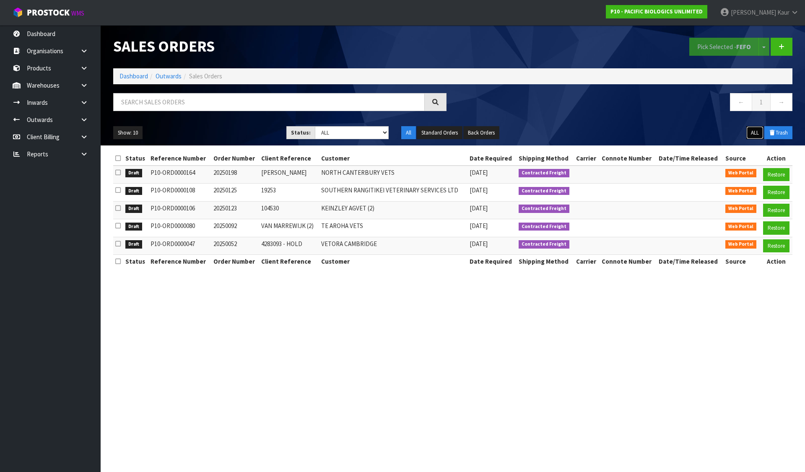
click at [757, 134] on button "ALL" at bounding box center [754, 132] width 17 height 13
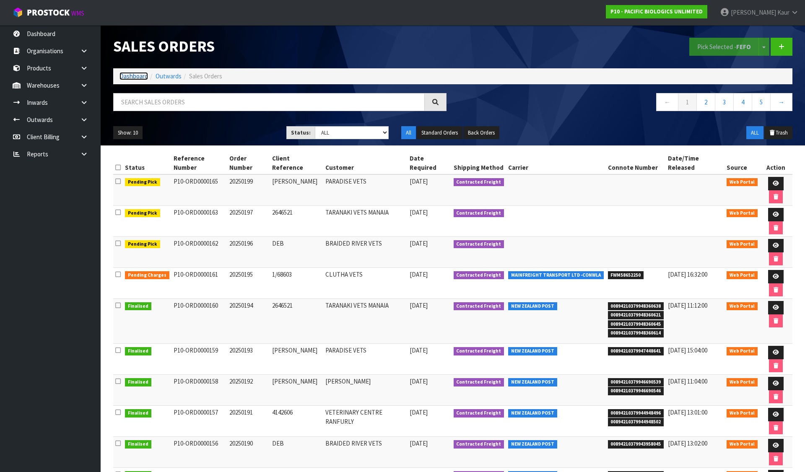
click at [130, 77] on link "Dashboard" at bounding box center [134, 76] width 29 height 8
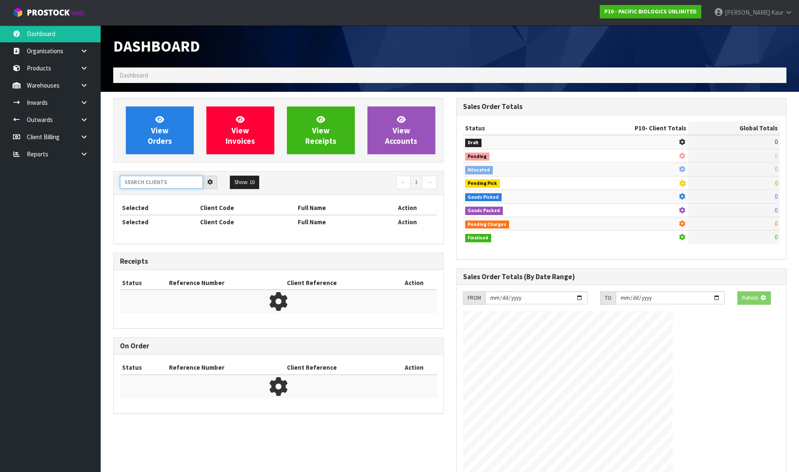
click at [155, 184] on input "text" at bounding box center [161, 182] width 83 height 13
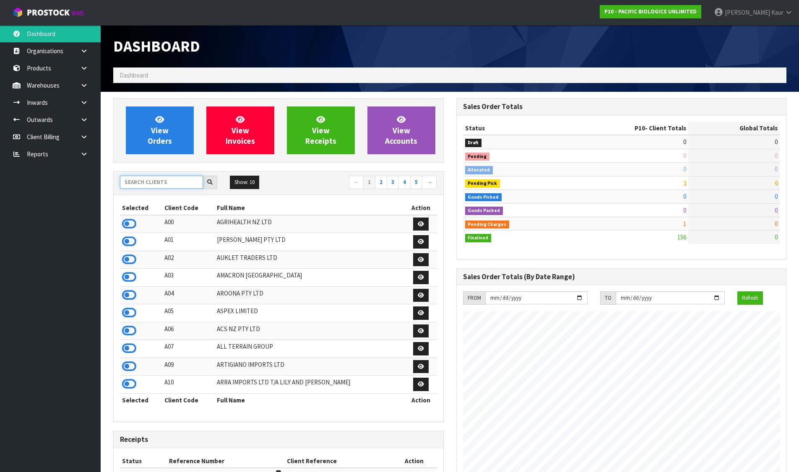
scroll to position [635, 343]
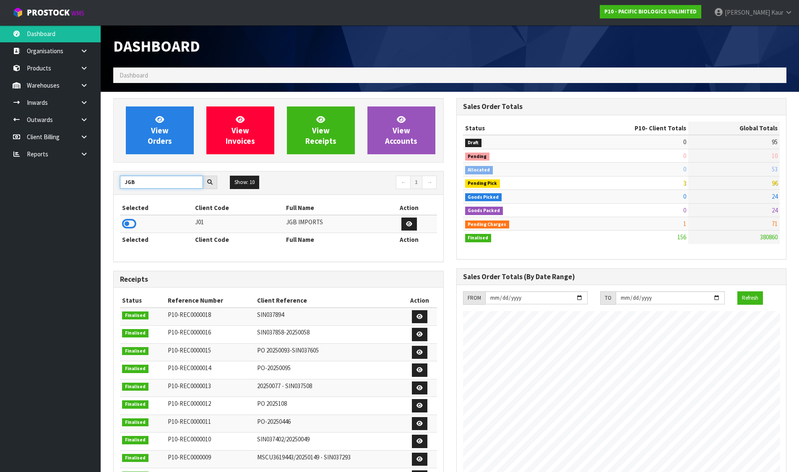
type input "JGB"
click at [120, 220] on td at bounding box center [156, 224] width 73 height 18
click at [123, 221] on icon at bounding box center [129, 224] width 14 height 13
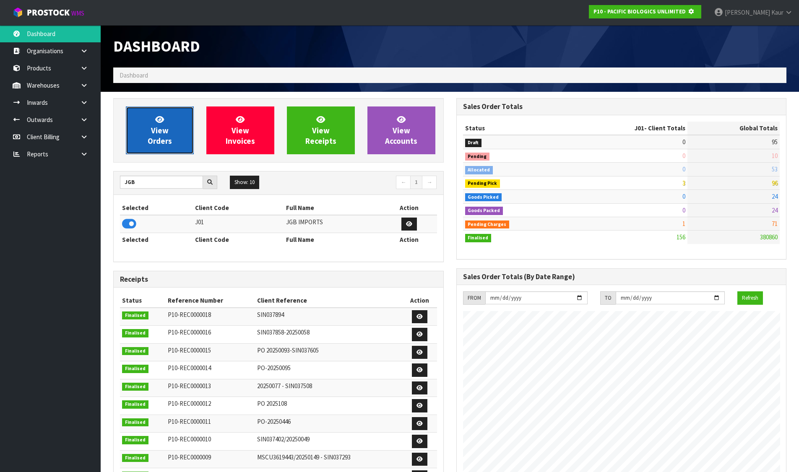
scroll to position [418788, 418968]
click at [147, 136] on link "View Orders" at bounding box center [160, 131] width 68 height 48
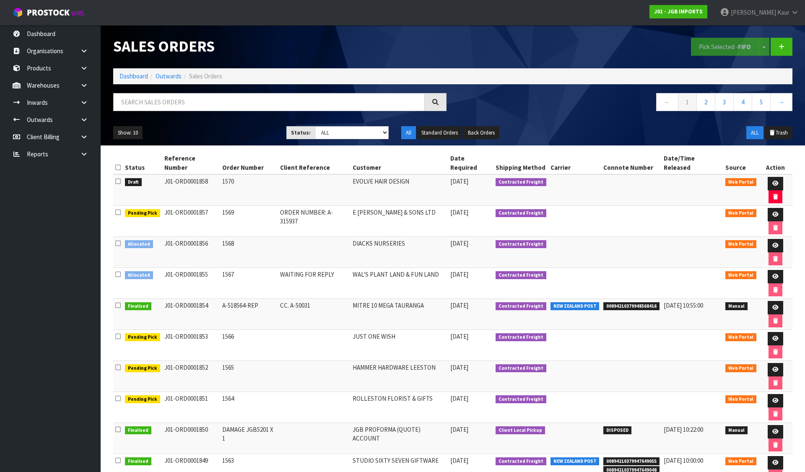
click at [118, 178] on icon at bounding box center [117, 181] width 5 height 6
click at [0, 0] on input "checkbox" at bounding box center [0, 0] width 0 height 0
click at [736, 47] on button "Pick Selected - FIFO" at bounding box center [725, 47] width 68 height 18
click at [772, 181] on icon at bounding box center [775, 183] width 6 height 5
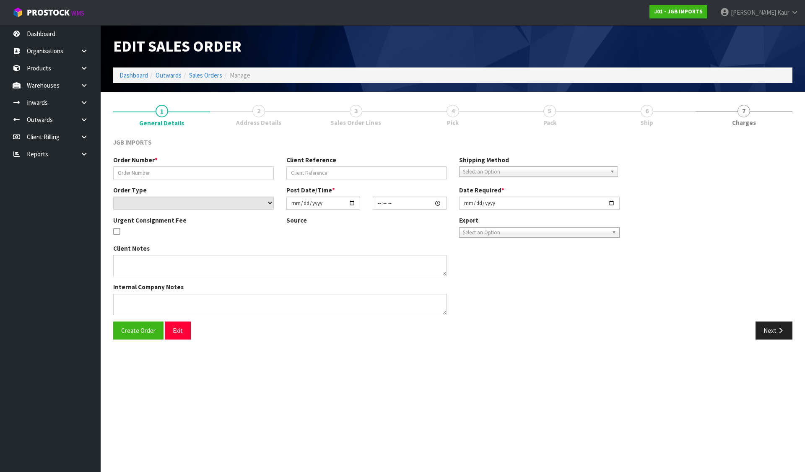
type input "1570"
select select "number:0"
type input "[DATE]"
type input "15:58:00.000"
type input "[DATE]"
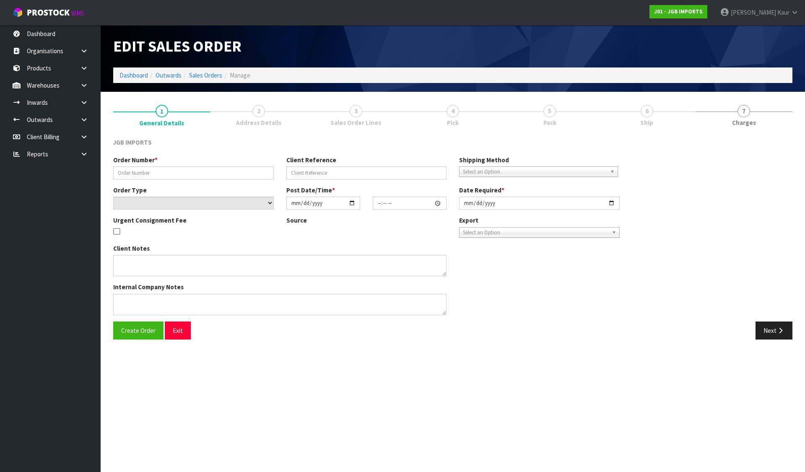
type textarea "NEW CUSTOMER FREIGHT FREE - 100% DISCOUNT"
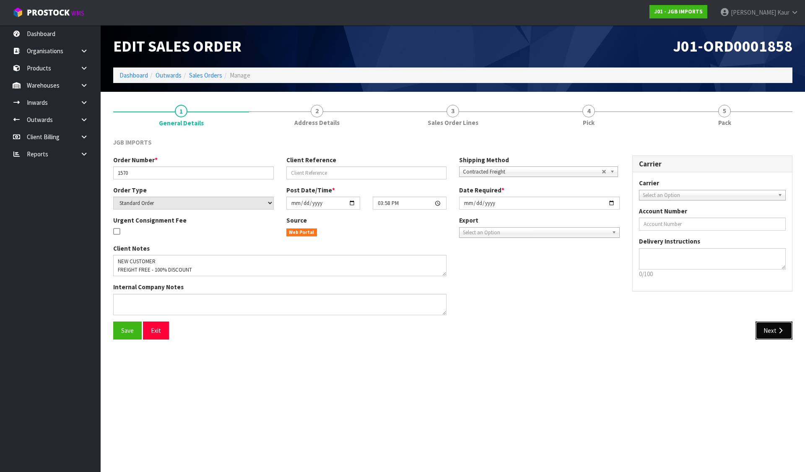
drag, startPoint x: 770, startPoint y: 331, endPoint x: 532, endPoint y: 470, distance: 276.0
click at [770, 331] on button "Next" at bounding box center [774, 331] width 37 height 18
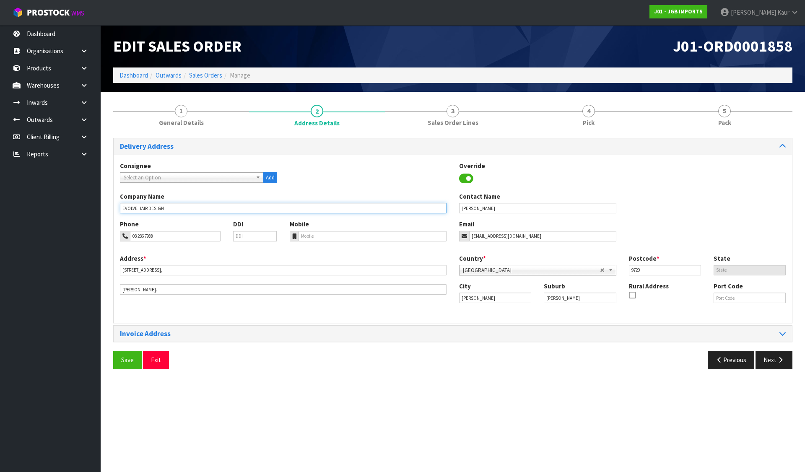
drag, startPoint x: 171, startPoint y: 209, endPoint x: 117, endPoint y: 210, distance: 54.1
click at [117, 210] on div "Company Name EVOLVE HAIR DESIGN" at bounding box center [283, 202] width 339 height 21
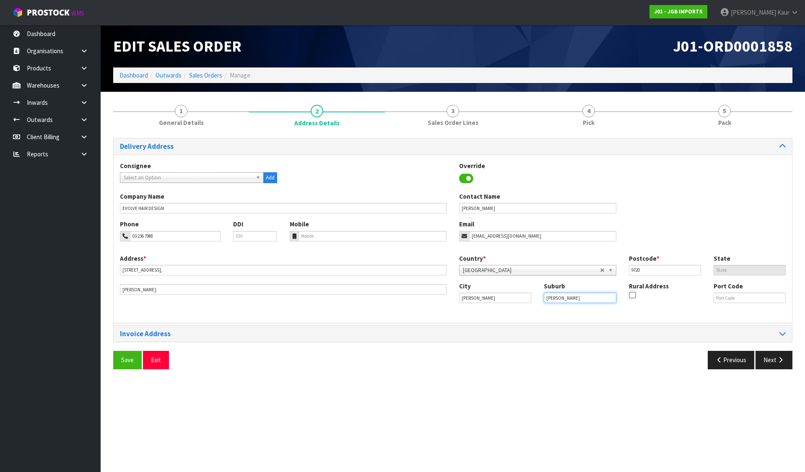
drag, startPoint x: 562, startPoint y: 298, endPoint x: 534, endPoint y: 298, distance: 27.7
click at [534, 298] on div "City Winton Suburb WINTON Rural Address Port Code" at bounding box center [622, 296] width 339 height 29
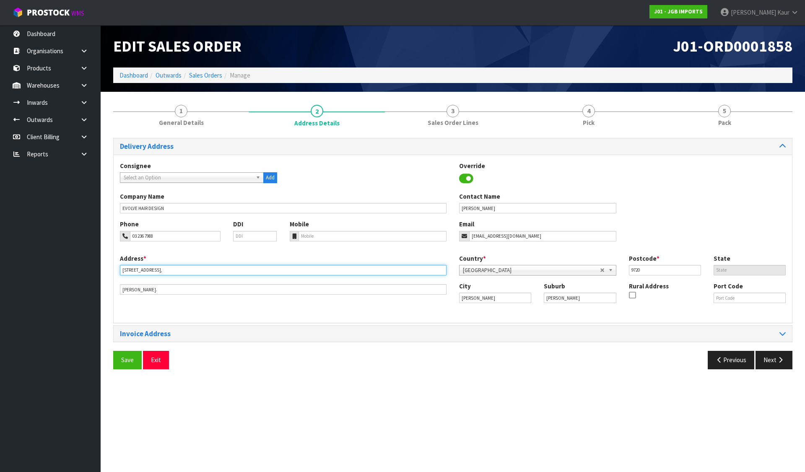
drag, startPoint x: 184, startPoint y: 271, endPoint x: 116, endPoint y: 273, distance: 67.9
click at [116, 273] on div "Address * 302 GREAT NORTH ROAD, This address line exceeds the recommended limit…" at bounding box center [283, 274] width 339 height 41
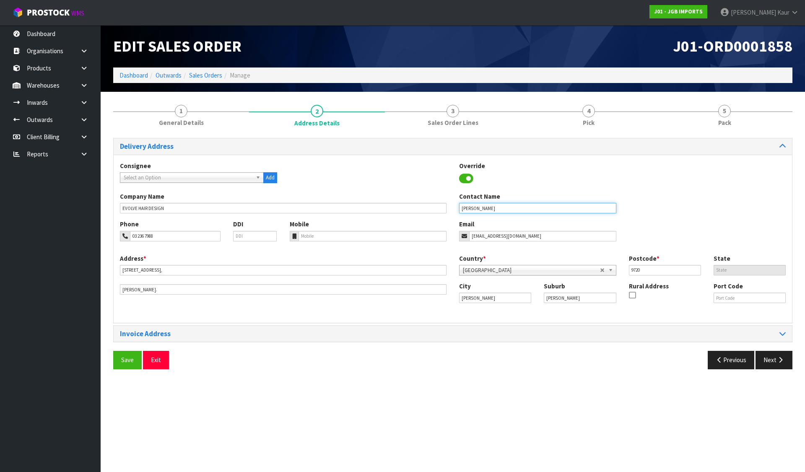
drag, startPoint x: 511, startPoint y: 208, endPoint x: 421, endPoint y: 209, distance: 89.3
click at [421, 209] on div "Company Name EVOLVE HAIR DESIGN Contact Name DAINA ROBERTSON" at bounding box center [453, 206] width 678 height 28
drag, startPoint x: 163, startPoint y: 237, endPoint x: 121, endPoint y: 242, distance: 41.8
click at [121, 242] on div "Phone 03 236 7988 DDI" at bounding box center [199, 234] width 170 height 28
drag, startPoint x: 554, startPoint y: 239, endPoint x: 466, endPoint y: 238, distance: 88.5
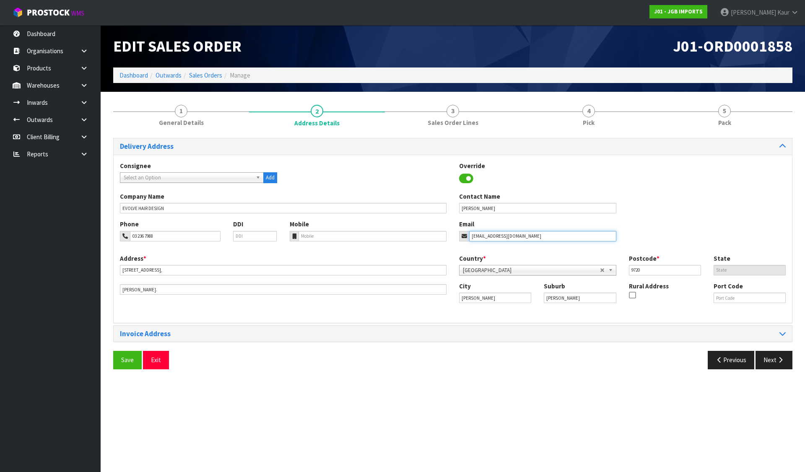
click at [466, 238] on div "chopchophairdesign@gmail.com" at bounding box center [537, 236] width 157 height 10
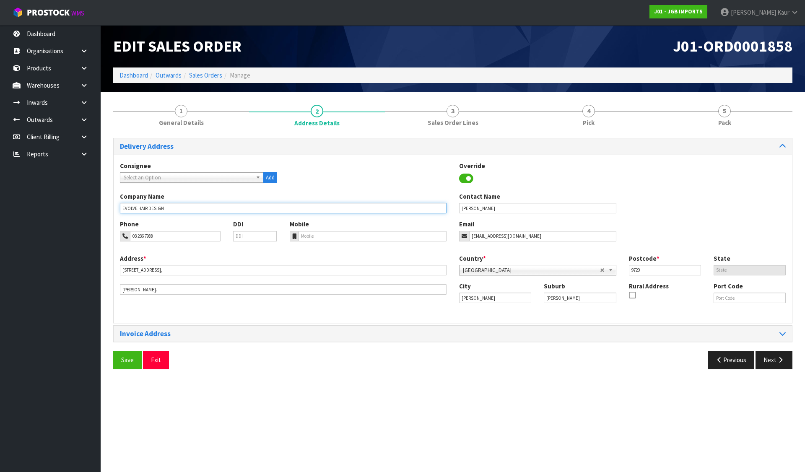
drag, startPoint x: 184, startPoint y: 208, endPoint x: 116, endPoint y: 203, distance: 69.0
click at [116, 203] on div "Company Name EVOLVE HAIR DESIGN" at bounding box center [283, 202] width 339 height 21
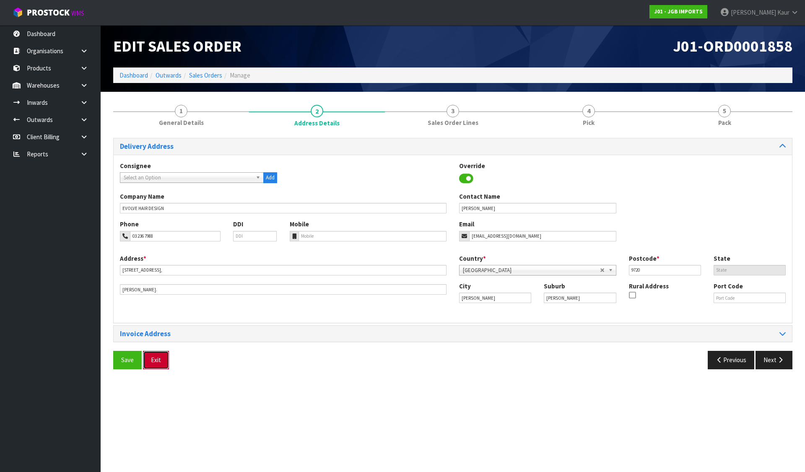
click at [150, 360] on button "Exit" at bounding box center [156, 360] width 26 height 18
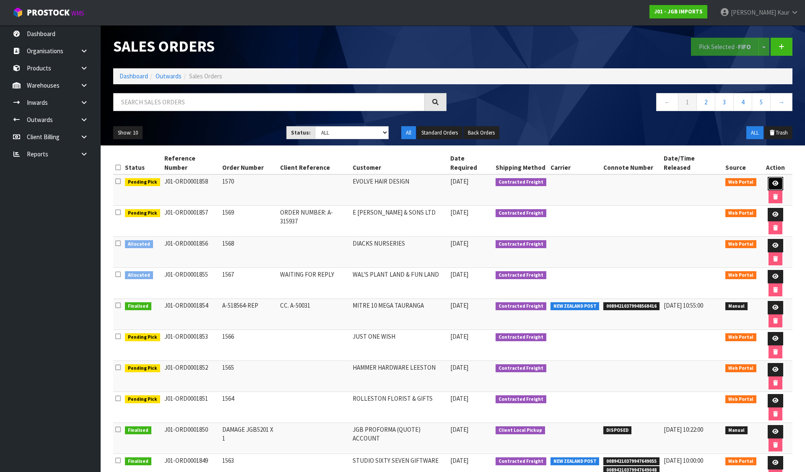
click at [768, 177] on link at bounding box center [776, 183] width 16 height 13
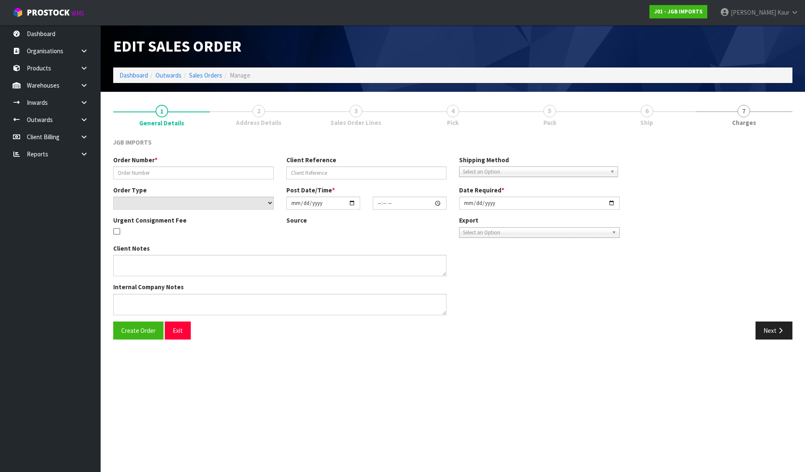
type input "1570"
select select "number:0"
type input "[DATE]"
type input "15:58:00.000"
type input "[DATE]"
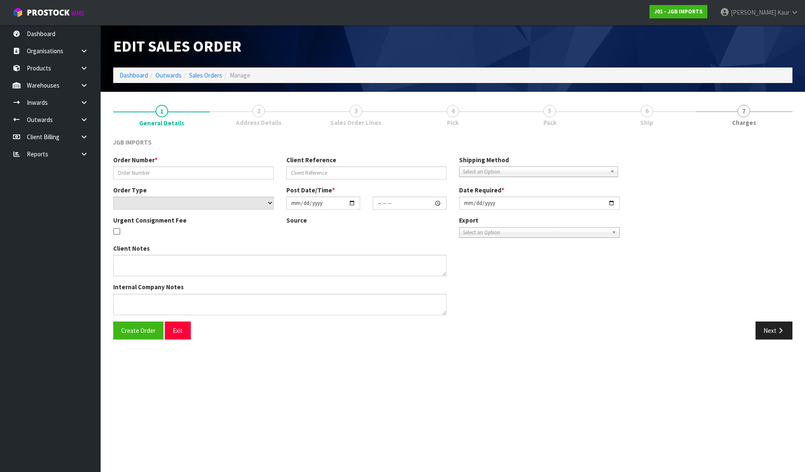
type textarea "NEW CUSTOMER FREIGHT FREE - 100% DISCOUNT"
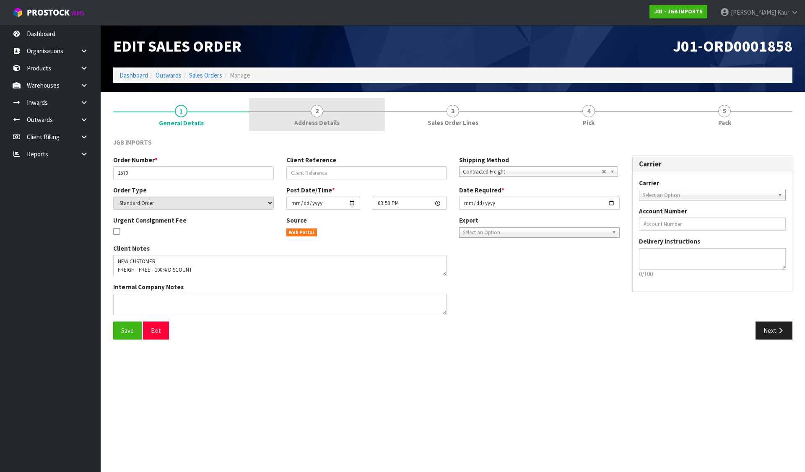
click at [335, 101] on link "2 Address Details" at bounding box center [317, 114] width 136 height 33
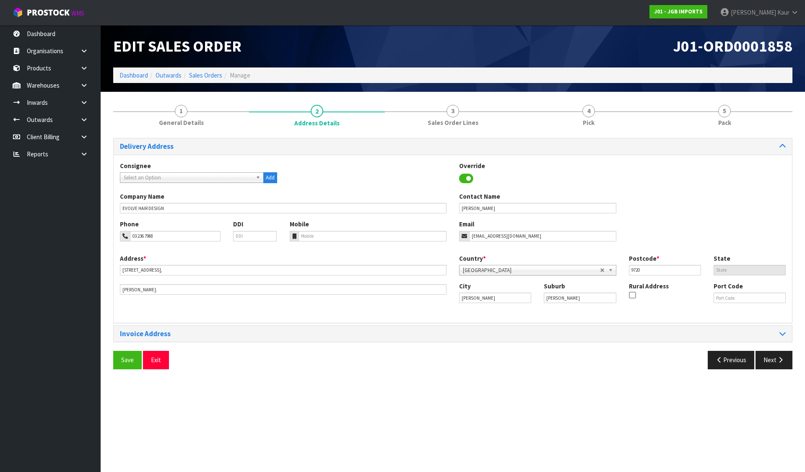
click at [179, 173] on span "Select an Option" at bounding box center [188, 178] width 129 height 10
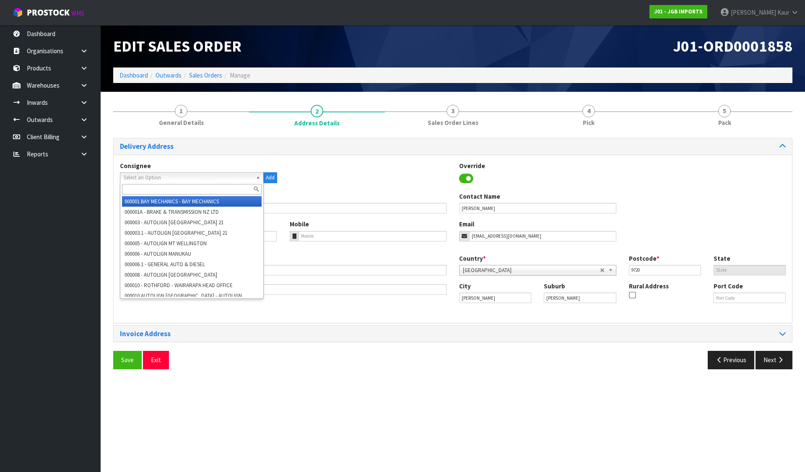
paste input "EVOLVE HAIR DESIGN"
type input "EVOLVE HAIR DESIGN"
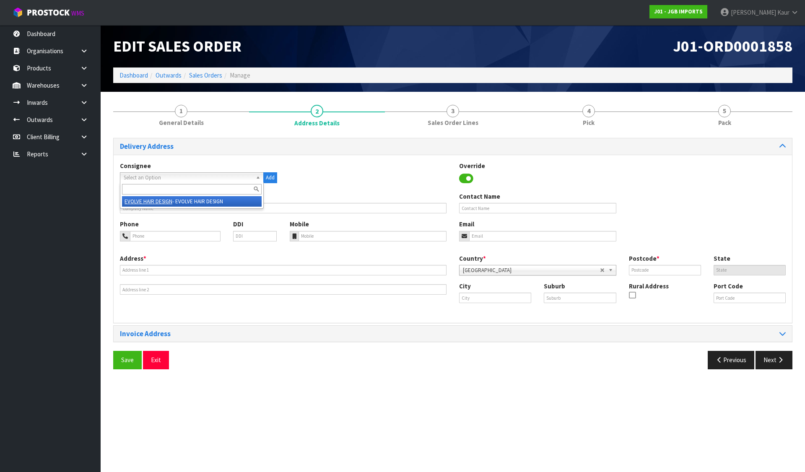
type input "EVOLVE HAIR DESIGN"
type input "DAINA ROBERTSON"
type input "03 236 7988"
type input "chopchophairdesign@gmail.com"
type input "302 GREAT NORTH ROAD,"
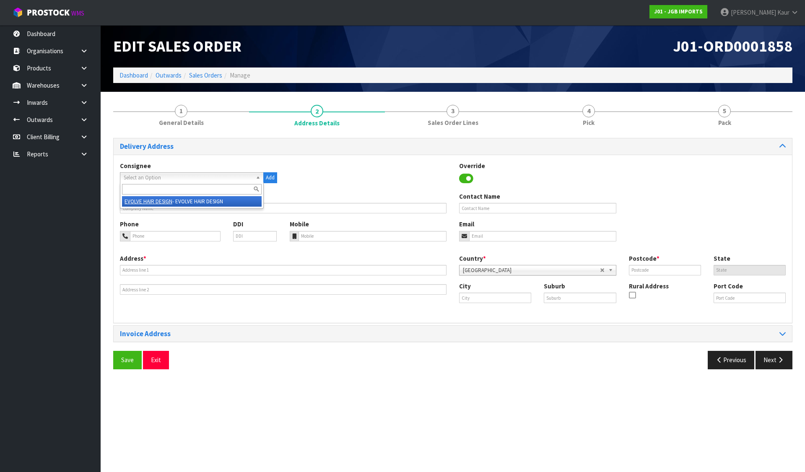
type input "9720"
type input "WINTON"
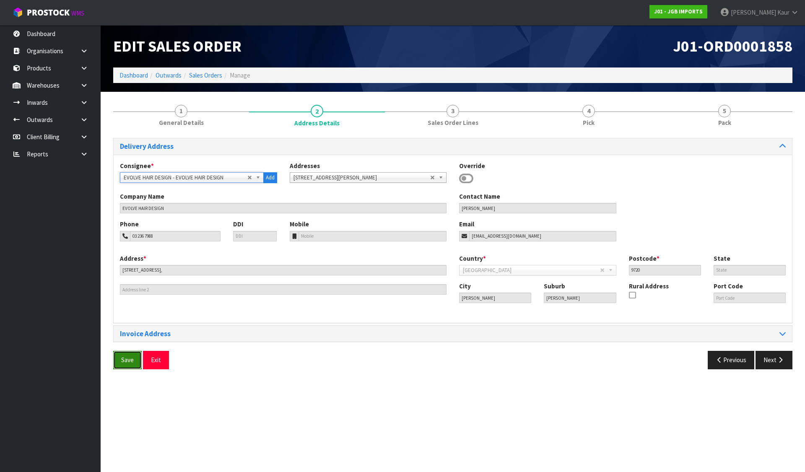
click at [121, 364] on span "Save" at bounding box center [127, 360] width 13 height 8
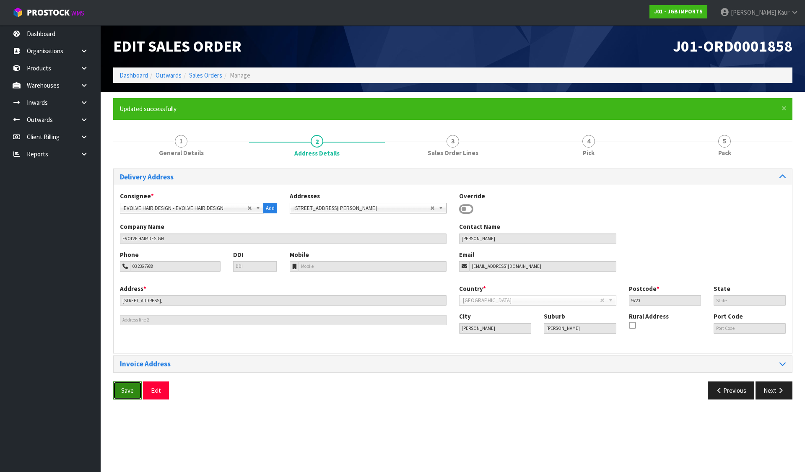
click at [131, 387] on span "Save" at bounding box center [127, 391] width 13 height 8
click at [136, 388] on button "Save" at bounding box center [127, 391] width 29 height 18
click at [598, 151] on link "4 Pick" at bounding box center [589, 145] width 136 height 33
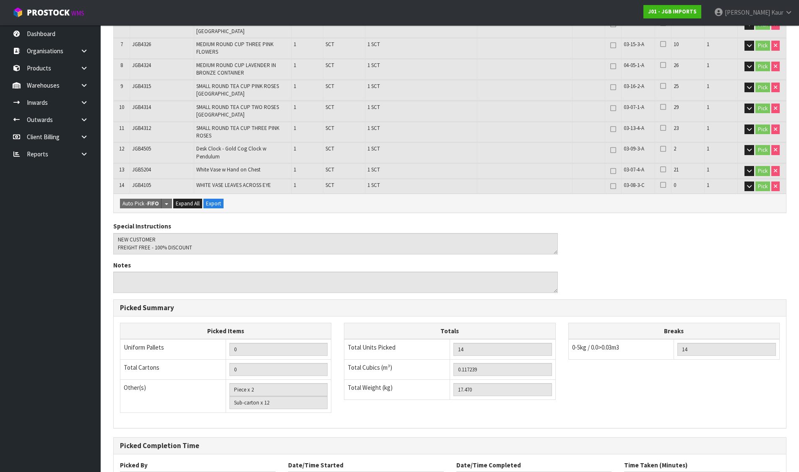
scroll to position [355, 0]
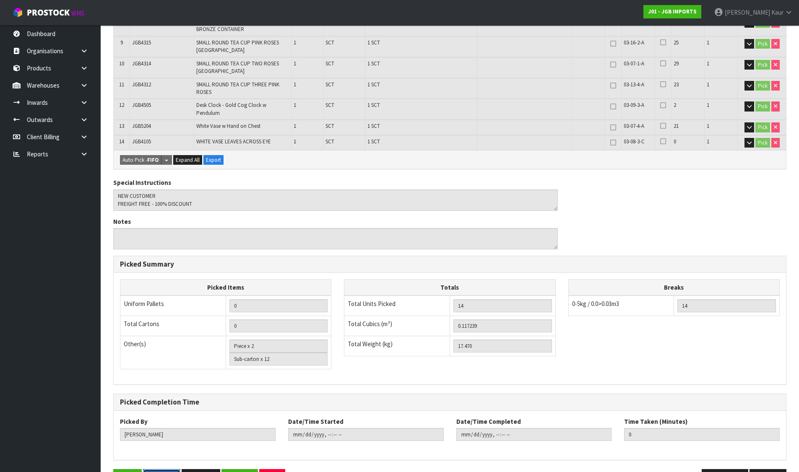
click at [163, 469] on button "Pick Slip" at bounding box center [161, 478] width 37 height 18
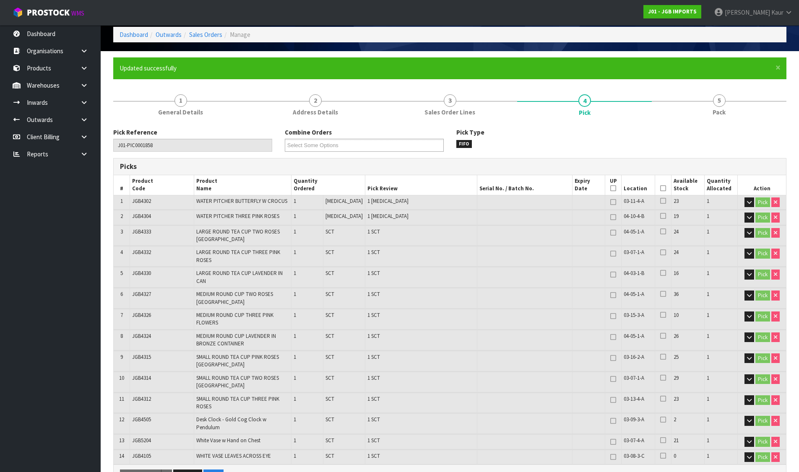
scroll to position [0, 0]
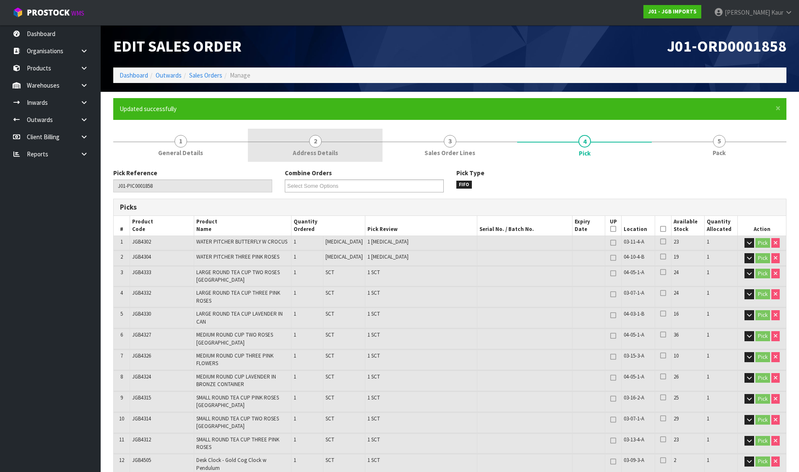
click at [304, 152] on span "Address Details" at bounding box center [315, 152] width 45 height 9
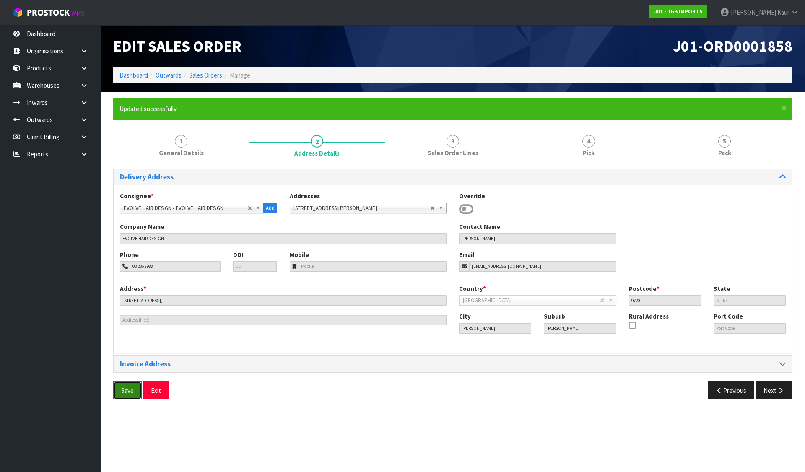
click at [127, 385] on button "Save" at bounding box center [127, 391] width 29 height 18
click at [129, 80] on ol "Dashboard Outwards Sales Orders Manage" at bounding box center [452, 76] width 679 height 16
click at [129, 77] on link "Dashboard" at bounding box center [134, 75] width 29 height 8
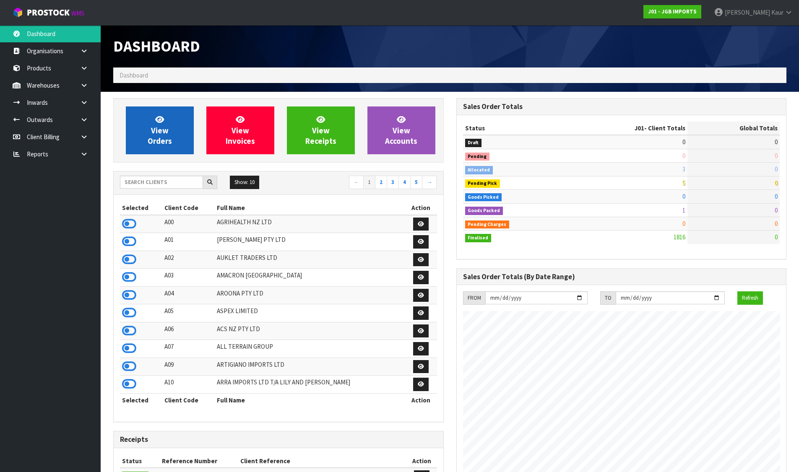
scroll to position [635, 343]
click at [168, 109] on link "View Orders" at bounding box center [160, 131] width 68 height 48
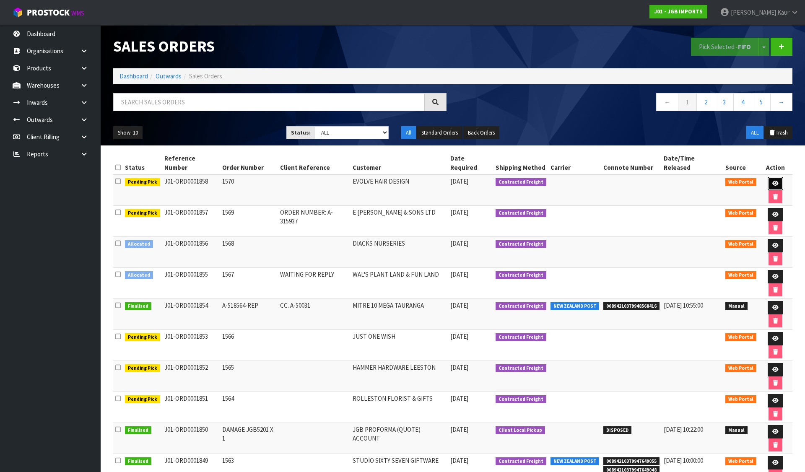
click at [769, 177] on link at bounding box center [776, 183] width 16 height 13
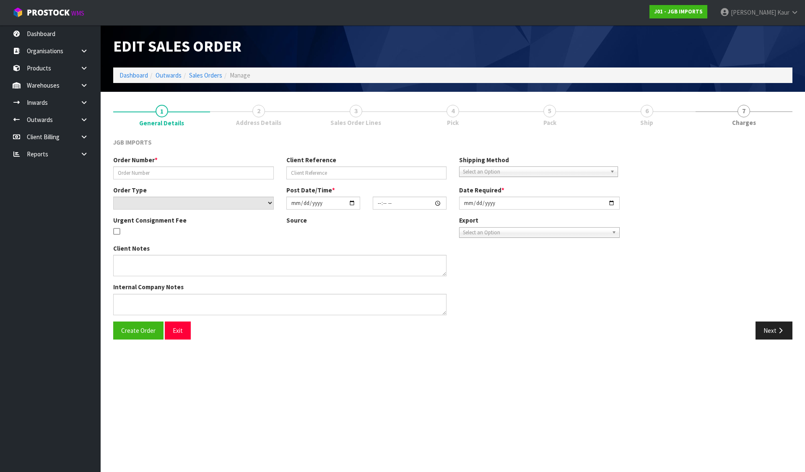
type input "1570"
select select "number:0"
type input "[DATE]"
type input "15:58:00.000"
type input "[DATE]"
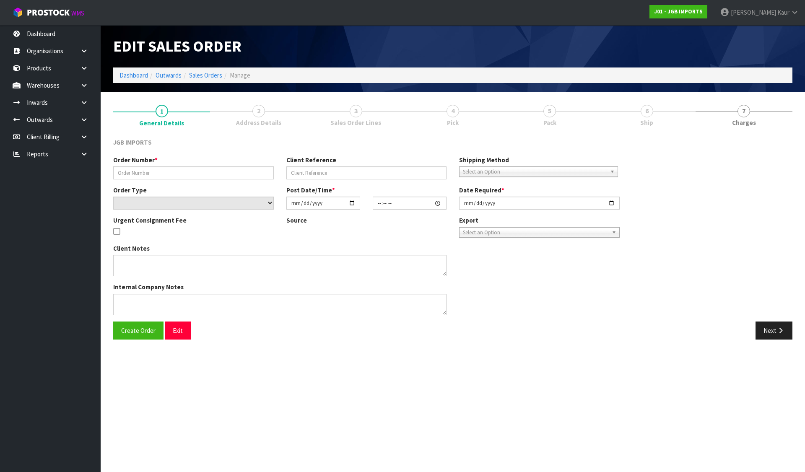
type textarea "NEW CUSTOMER FREIGHT FREE - 100% DISCOUNT"
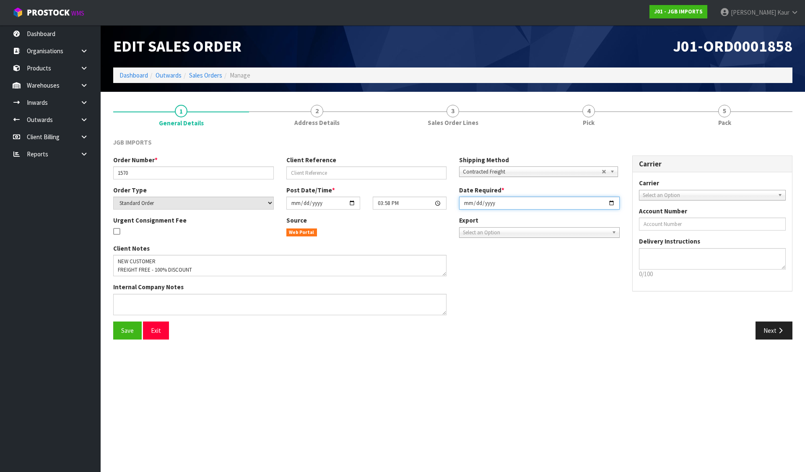
click at [466, 203] on input "[DATE]" at bounding box center [539, 203] width 161 height 13
type input "[DATE]"
click at [131, 332] on span "Save" at bounding box center [127, 331] width 13 height 8
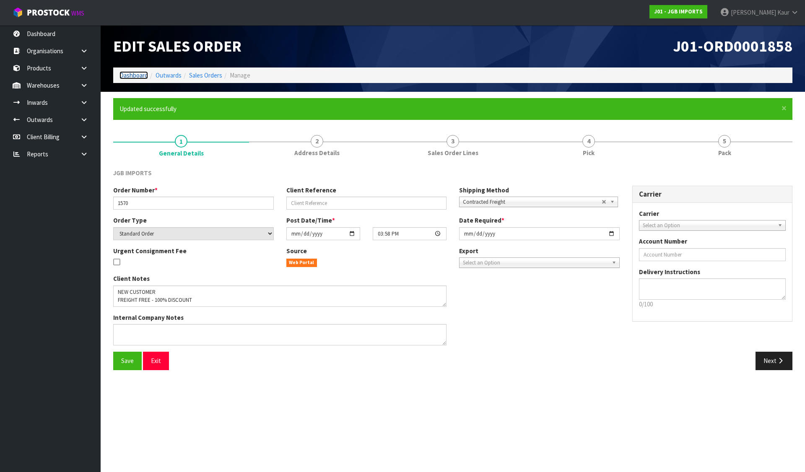
click at [140, 71] on link "Dashboard" at bounding box center [134, 75] width 29 height 8
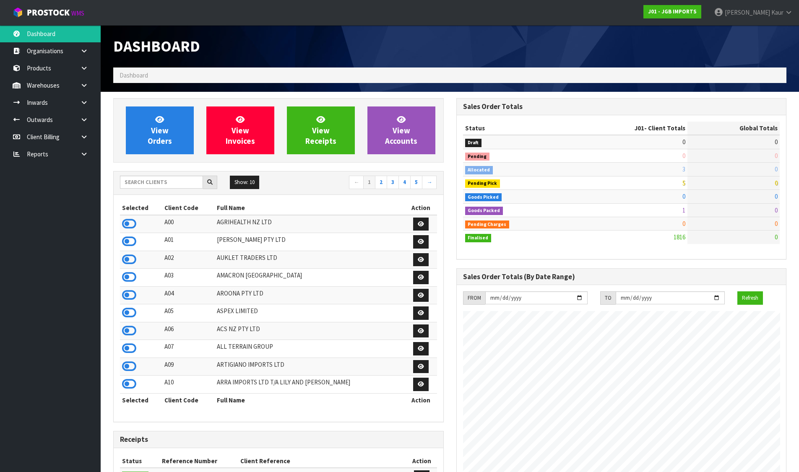
scroll to position [635, 343]
click at [171, 183] on input "text" at bounding box center [161, 182] width 83 height 13
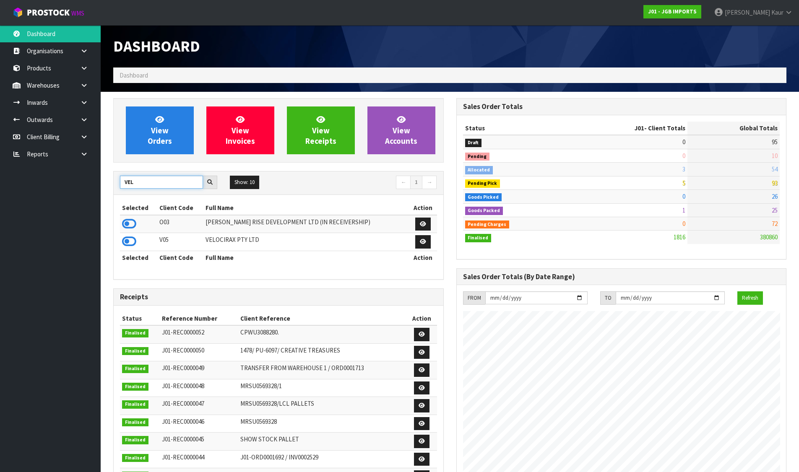
type input "VEL"
click at [129, 225] on icon at bounding box center [129, 224] width 14 height 13
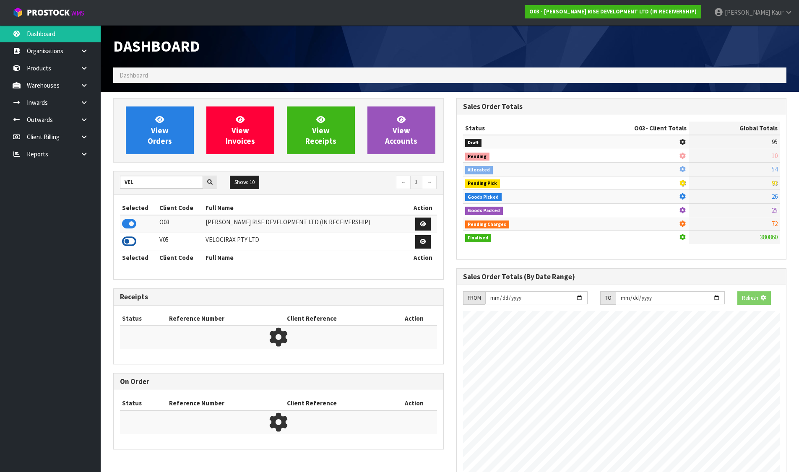
click at [124, 243] on icon at bounding box center [129, 241] width 14 height 13
click at [150, 91] on div "Dashboard Dashboard" at bounding box center [450, 58] width 686 height 67
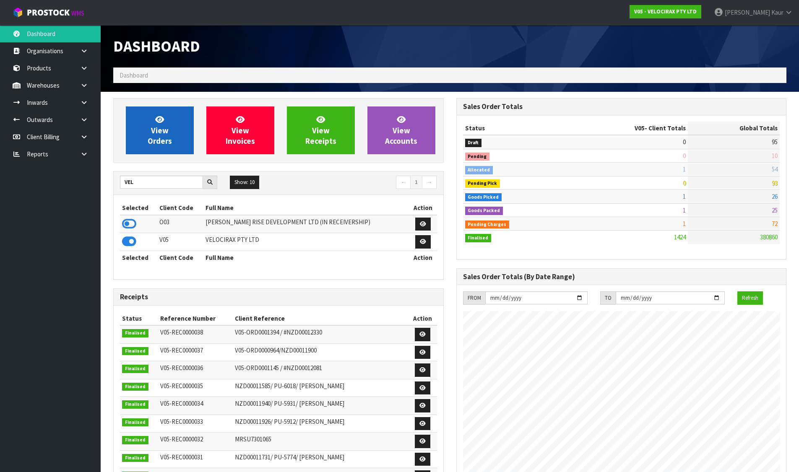
scroll to position [653, 343]
click at [150, 117] on link "View Orders" at bounding box center [160, 131] width 68 height 48
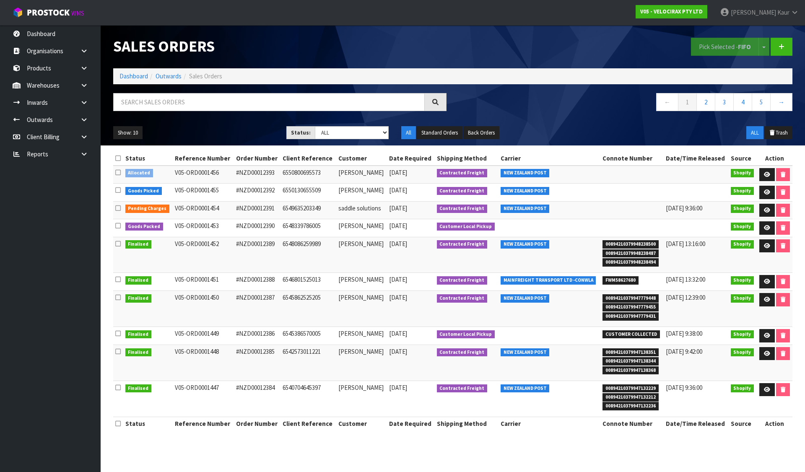
click at [118, 171] on icon at bounding box center [117, 172] width 5 height 6
click at [0, 0] on input "checkbox" at bounding box center [0, 0] width 0 height 0
click at [701, 46] on button "Pick Selected - FIFO" at bounding box center [725, 47] width 68 height 18
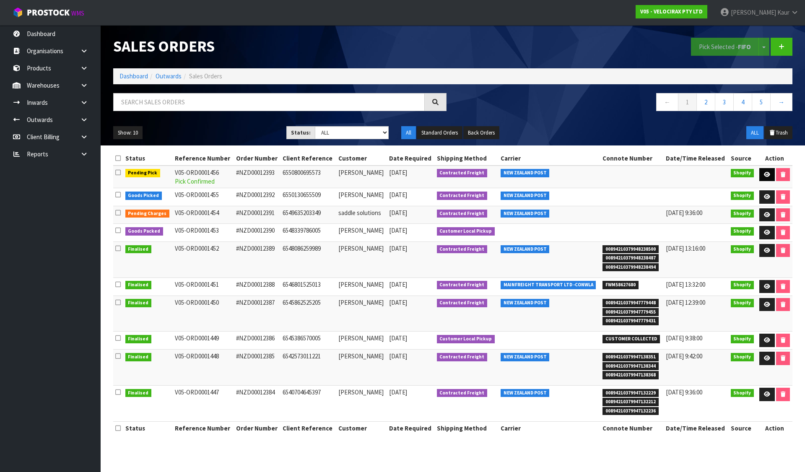
click at [763, 169] on link at bounding box center [767, 174] width 16 height 13
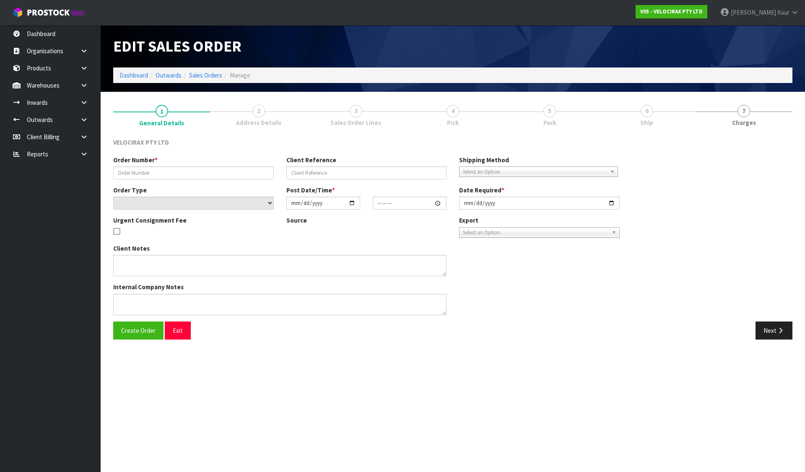
type input "#NZD00012393"
type input "6550800695573"
select select "number:0"
type input "[DATE]"
type input "09:32:09.000"
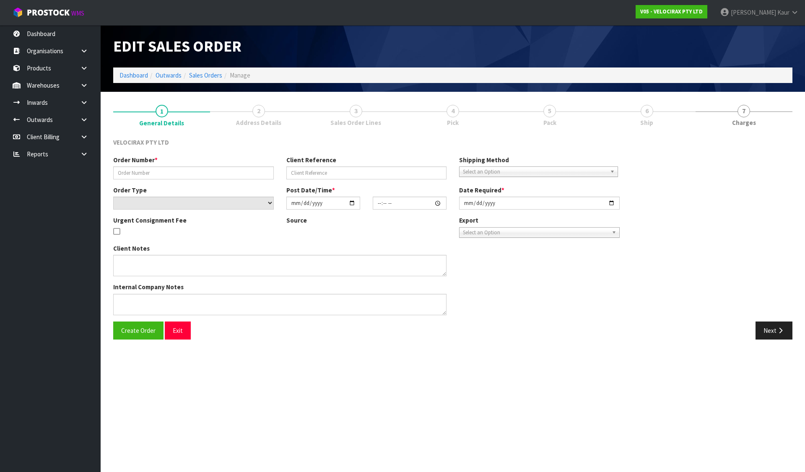
type input "[DATE]"
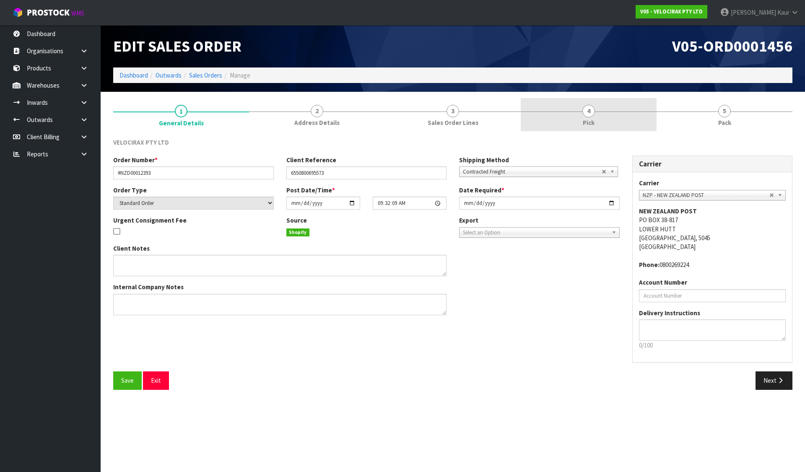
drag, startPoint x: 431, startPoint y: 119, endPoint x: 631, endPoint y: 111, distance: 200.2
click at [437, 119] on span "Sales Order Lines" at bounding box center [453, 122] width 51 height 9
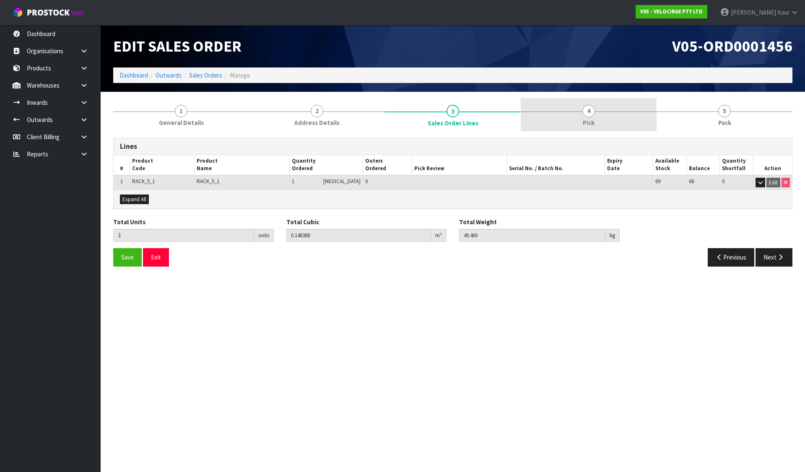
click at [641, 111] on link "4 Pick" at bounding box center [589, 114] width 136 height 33
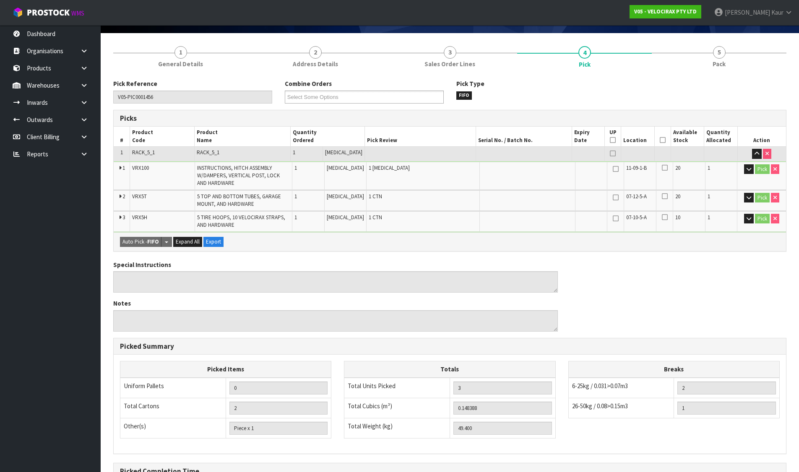
scroll to position [156, 0]
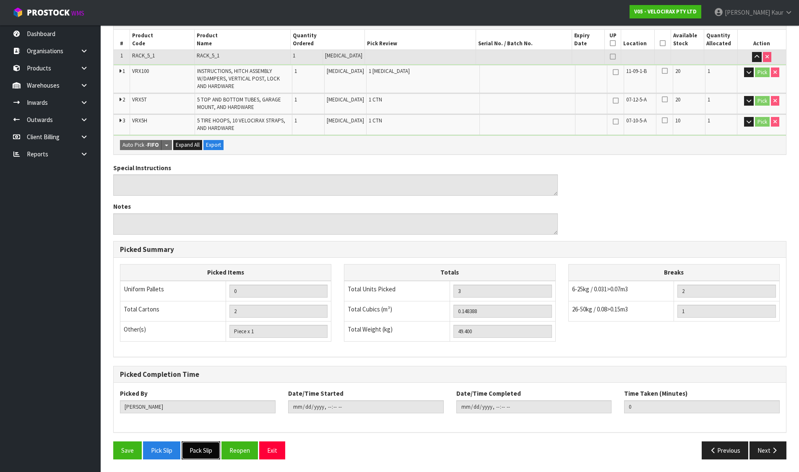
click at [196, 445] on button "Pack Slip" at bounding box center [201, 451] width 39 height 18
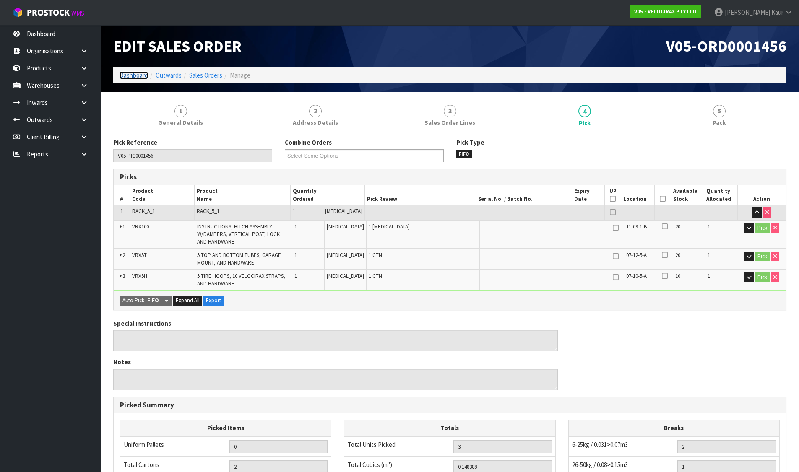
click at [128, 74] on link "Dashboard" at bounding box center [134, 75] width 29 height 8
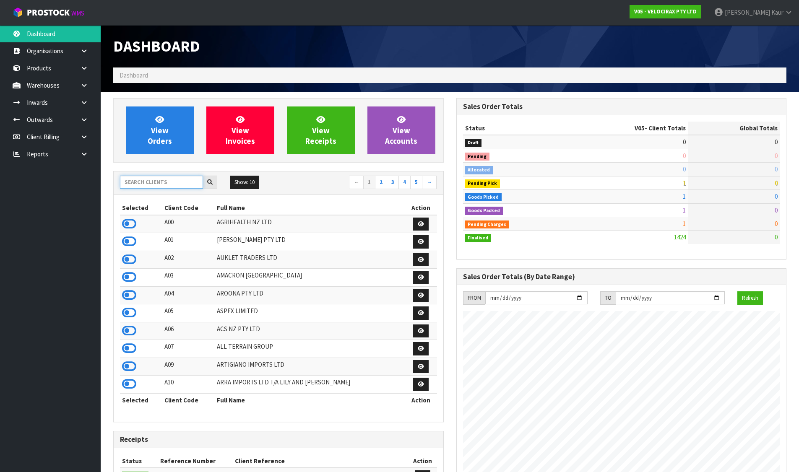
scroll to position [653, 343]
click at [156, 189] on input "text" at bounding box center [161, 182] width 83 height 13
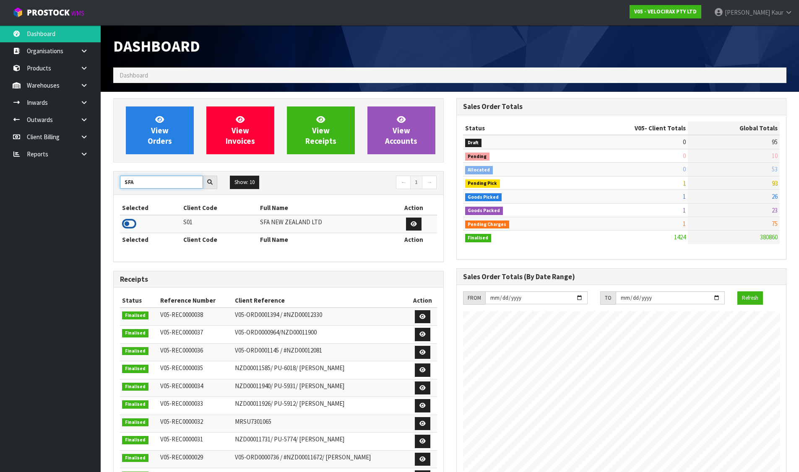
type input "SFA"
click at [133, 221] on icon at bounding box center [129, 224] width 14 height 13
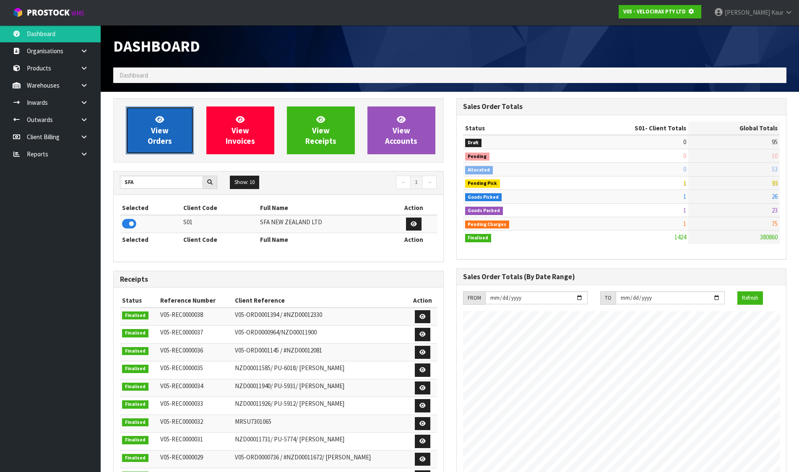
scroll to position [418788, 418968]
click at [167, 140] on span "View Orders" at bounding box center [160, 129] width 24 height 31
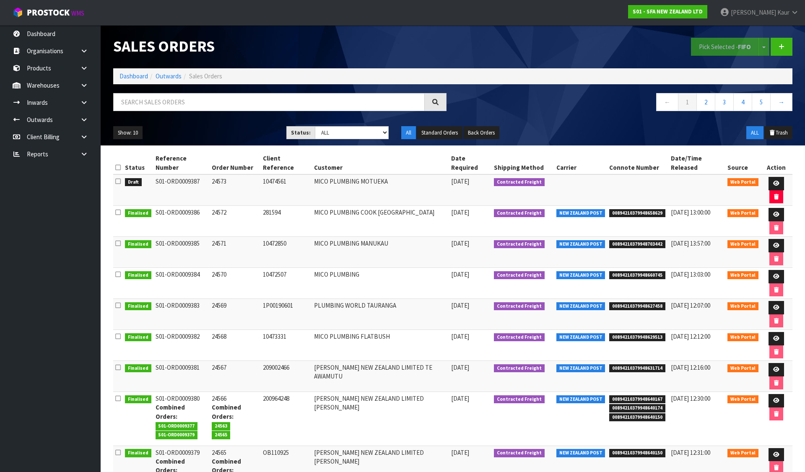
click at [116, 178] on icon at bounding box center [117, 181] width 5 height 6
click at [0, 0] on input "checkbox" at bounding box center [0, 0] width 0 height 0
click at [703, 46] on button "Pick Selected - FIFO" at bounding box center [725, 47] width 68 height 18
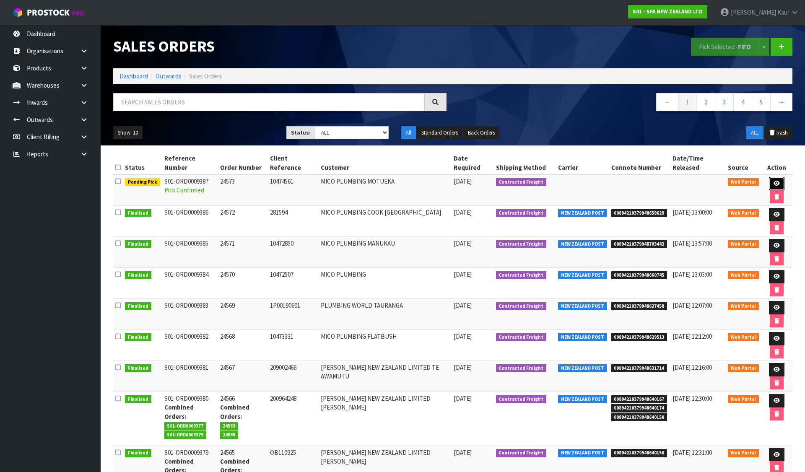
click at [769, 178] on link at bounding box center [777, 183] width 16 height 13
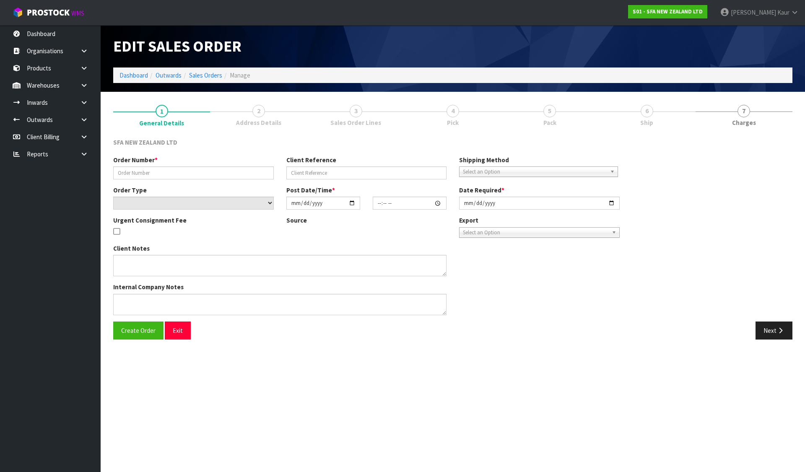
type input "24573"
type input "10474561"
select select "number:0"
type input "[DATE]"
type input "09:35:00.000"
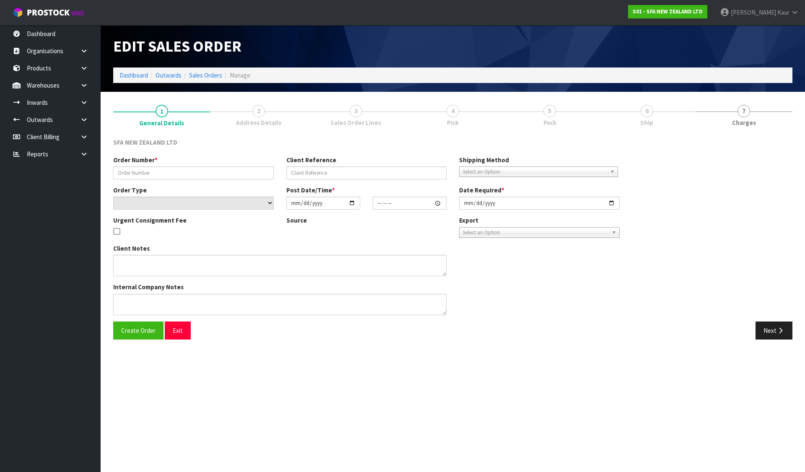
type input "[DATE]"
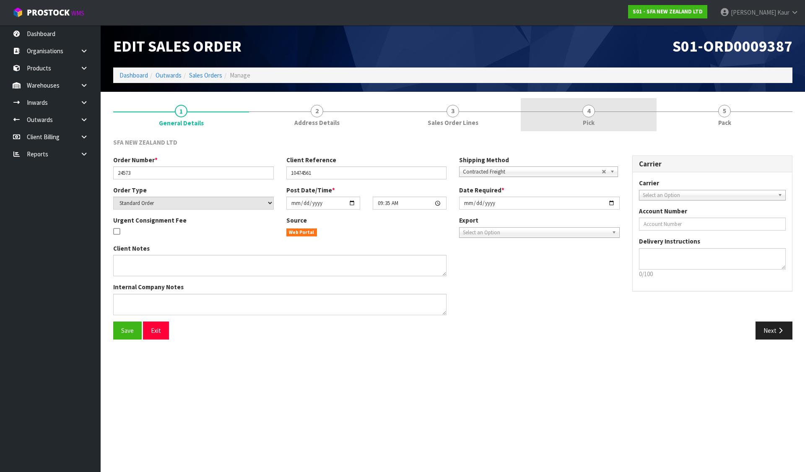
click at [554, 118] on link "4 Pick" at bounding box center [589, 114] width 136 height 33
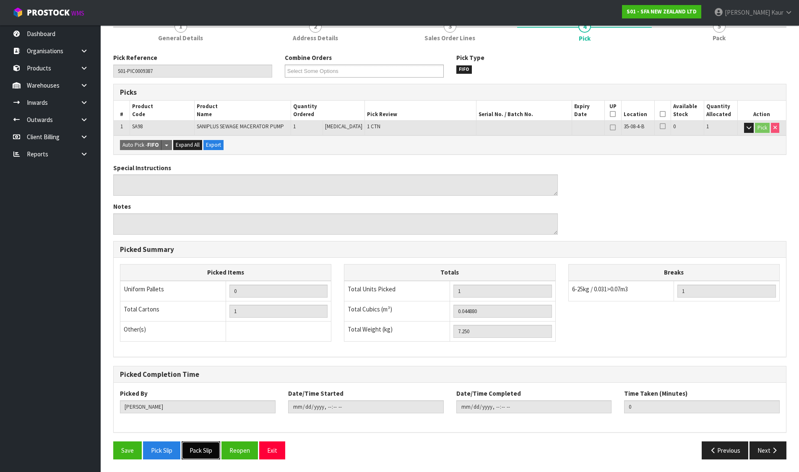
click at [194, 457] on button "Pack Slip" at bounding box center [201, 451] width 39 height 18
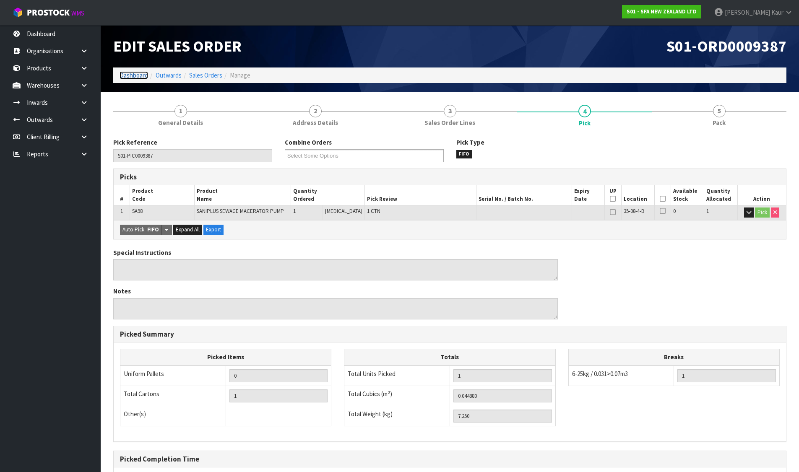
click at [133, 78] on link "Dashboard" at bounding box center [134, 75] width 29 height 8
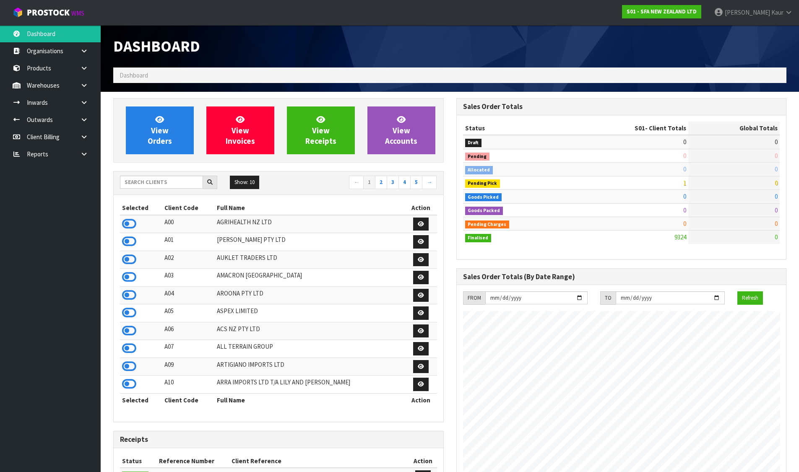
scroll to position [635, 343]
click at [153, 182] on input "text" at bounding box center [161, 182] width 83 height 13
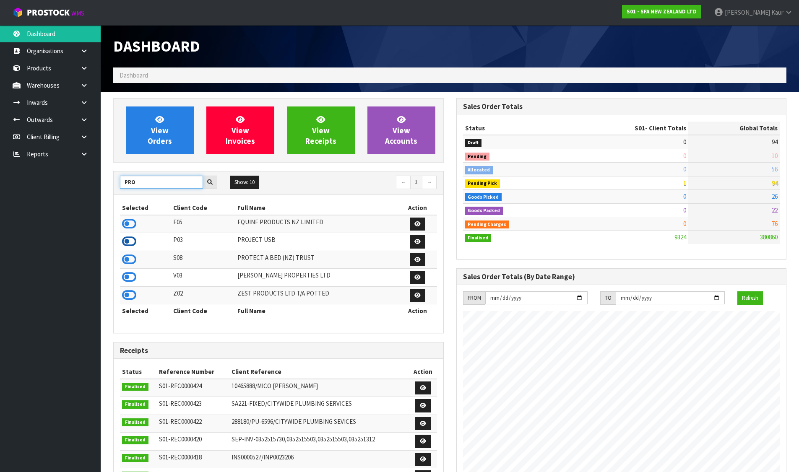
type input "PRO"
click at [127, 248] on icon at bounding box center [129, 241] width 14 height 13
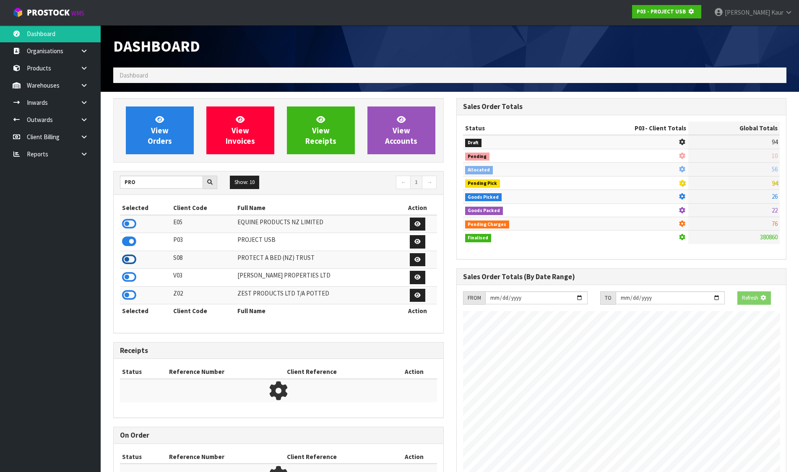
scroll to position [418788, 418968]
click at [128, 256] on icon at bounding box center [129, 259] width 14 height 13
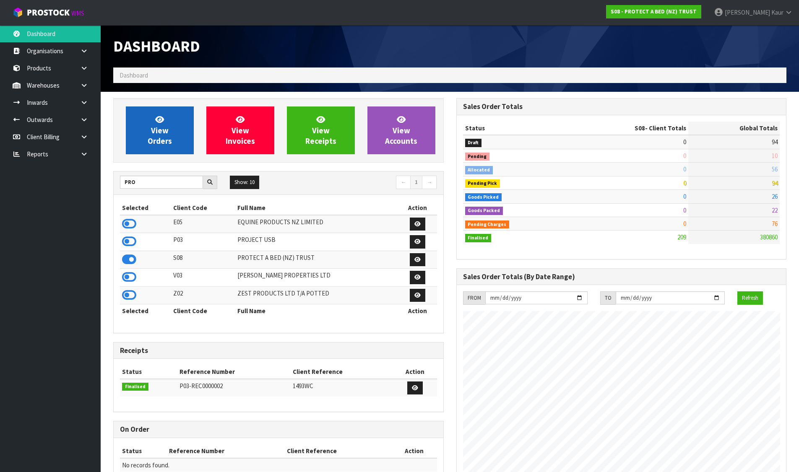
scroll to position [513, 343]
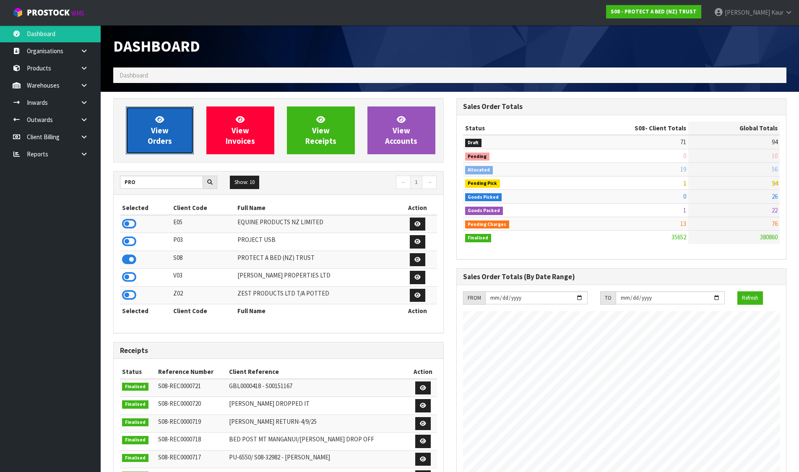
click at [163, 154] on link "View Orders" at bounding box center [160, 131] width 68 height 48
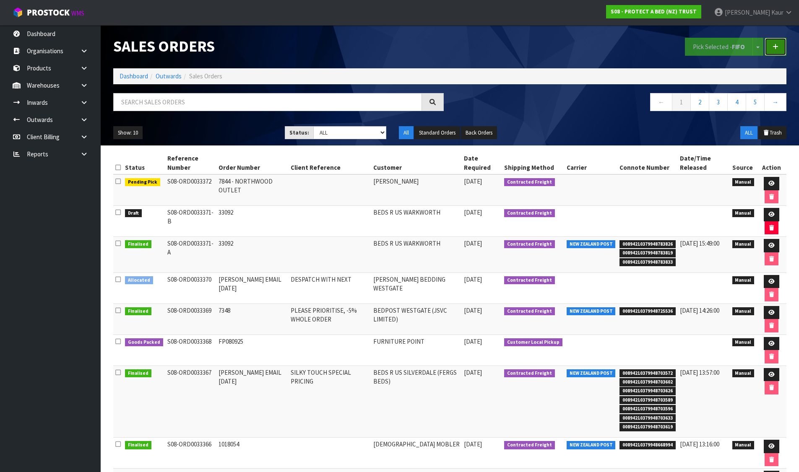
click at [773, 45] on icon at bounding box center [775, 47] width 6 height 6
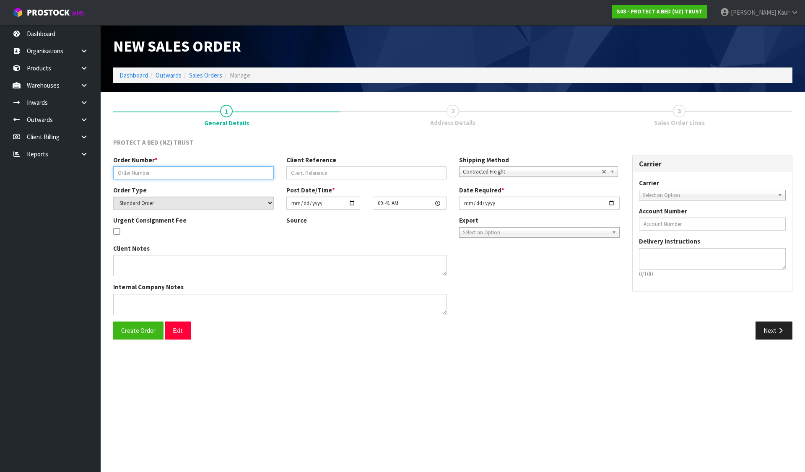
click at [169, 172] on input "text" at bounding box center [193, 172] width 161 height 13
type input "47475"
click at [137, 335] on button "Create Order" at bounding box center [138, 331] width 50 height 18
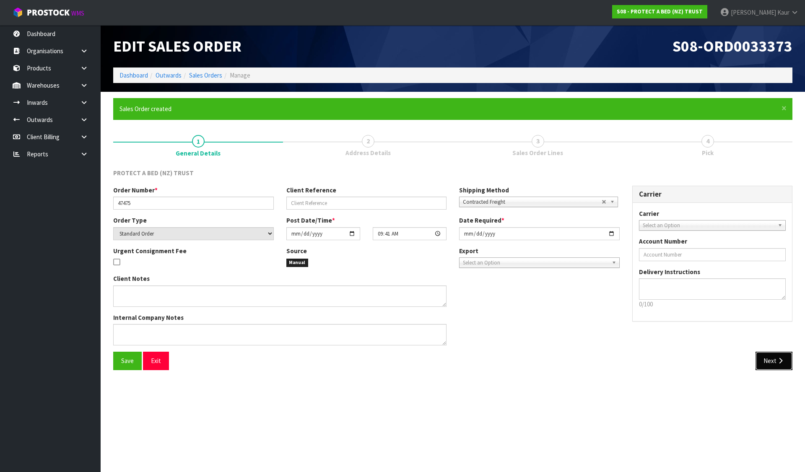
click at [775, 361] on button "Next" at bounding box center [774, 361] width 37 height 18
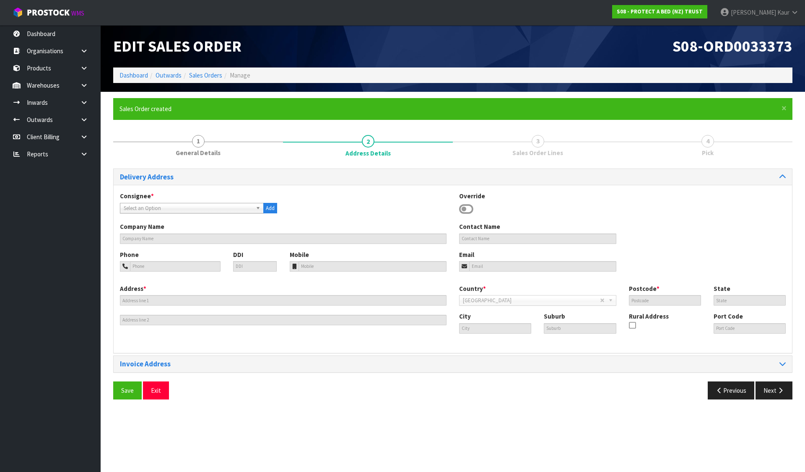
click at [182, 211] on span "Select an Option" at bounding box center [188, 208] width 129 height 10
click at [209, 211] on span "Select an Option" at bounding box center [188, 208] width 129 height 10
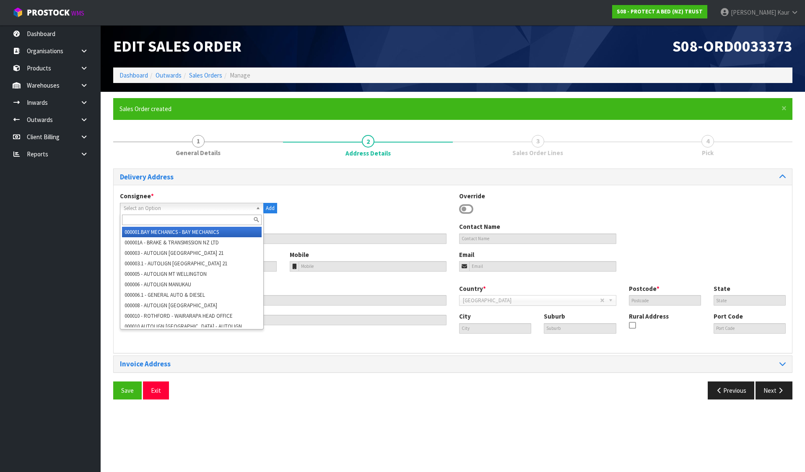
paste input "Fergs)"
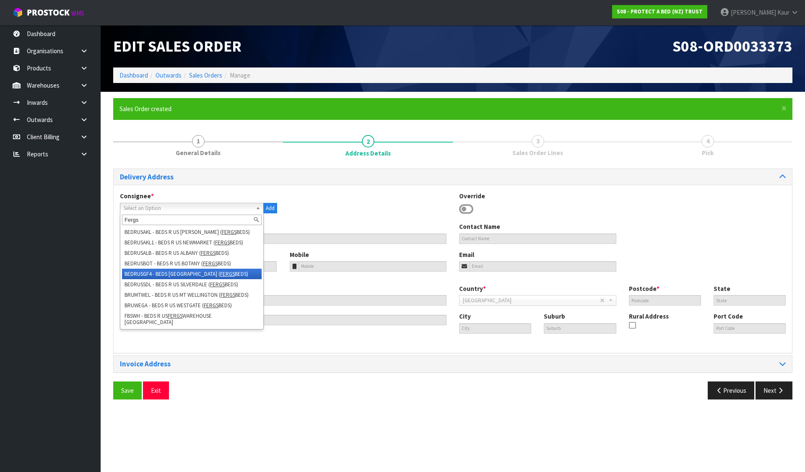
type input "Fergs"
drag, startPoint x: 206, startPoint y: 275, endPoint x: 226, endPoint y: 271, distance: 19.7
click at [226, 271] on li "BEDRUSGF4 - BEDS R US WAIRAU PARK ( FERGS BEDS)" at bounding box center [192, 270] width 140 height 10
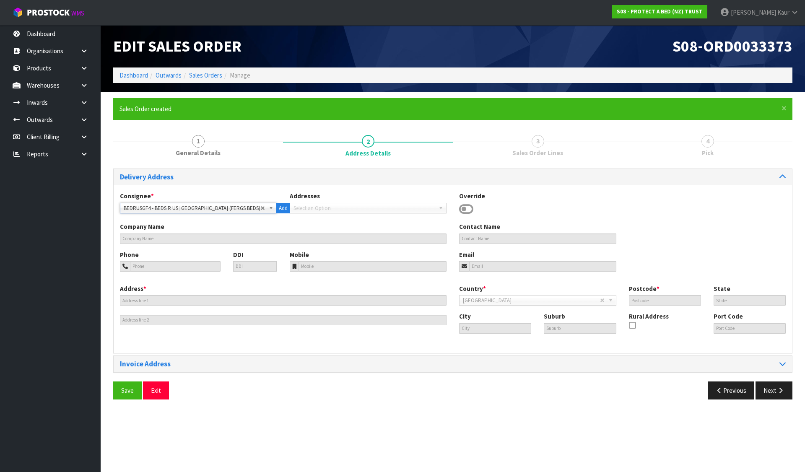
type input "BEDS R US WAIRAU PARK (FERGS BEDS)"
type input "wairau@bedsrus.co.nz"
type input "8D LINK DRIVE"
type input "0627"
type input "AUK"
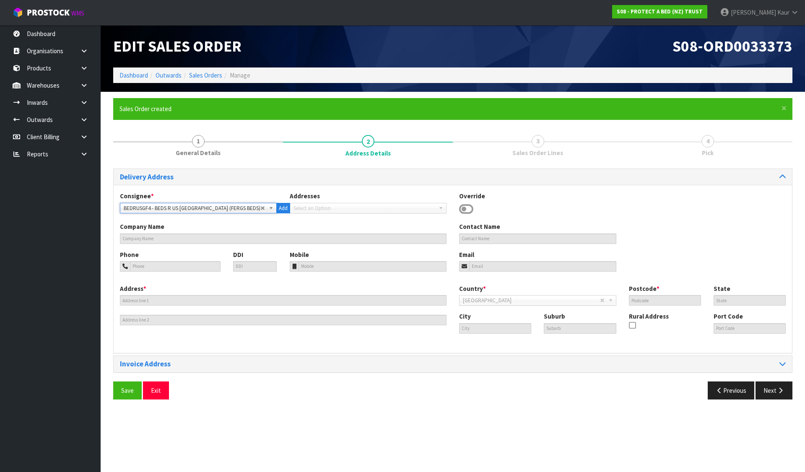
type input "AUCKLAND"
type input "WAIRAU VALLEY"
click at [200, 208] on span "BEDRUSGF4 - BEDS R US [GEOGRAPHIC_DATA] (FERGS BEDS)" at bounding box center [192, 208] width 137 height 10
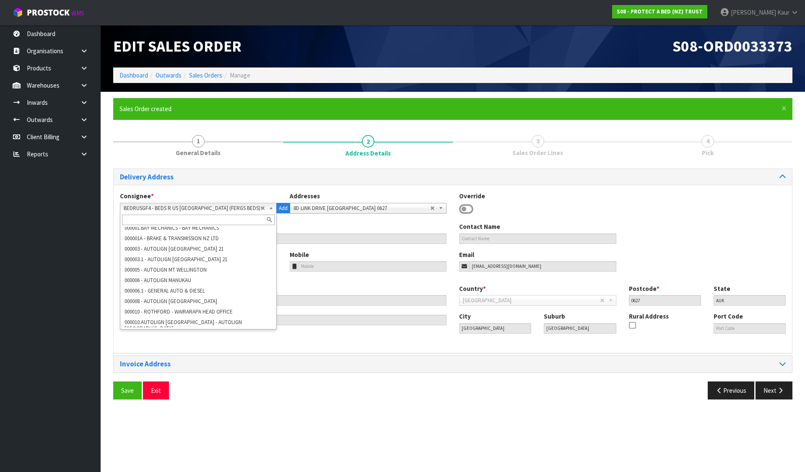
scroll to position [12579, 0]
click at [200, 222] on input "text" at bounding box center [198, 220] width 153 height 10
paste input "Fergs)"
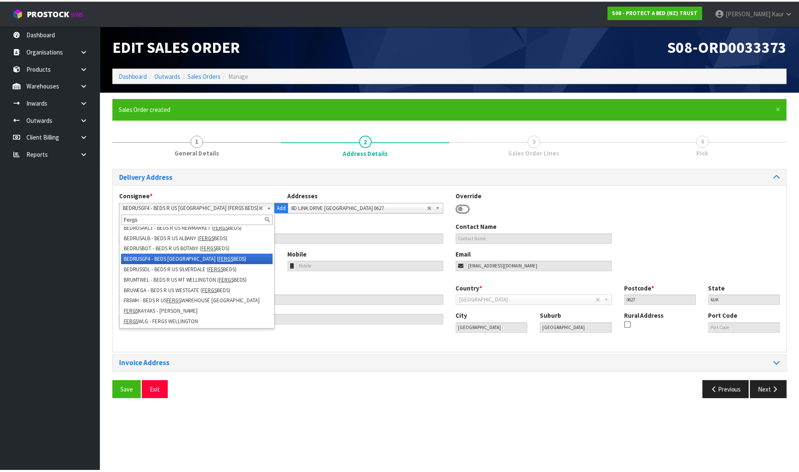
scroll to position [0, 0]
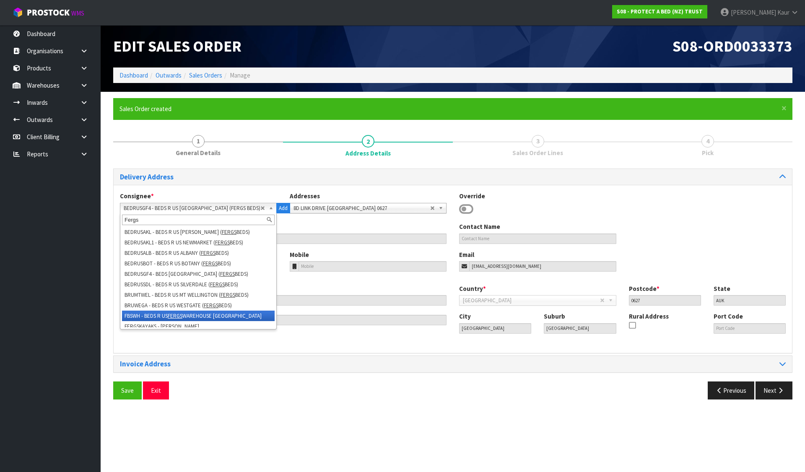
type input "Fergs"
click at [197, 314] on li "FBSWH - BEDS R US FERGS WAREHOUSE AUCKLAND" at bounding box center [198, 316] width 153 height 10
type input "BEDS R US FERGS WAREHOUSE AUCKLAND"
type input "027 244 2491"
type input "fergswarehouse@bedsrus.co.nz"
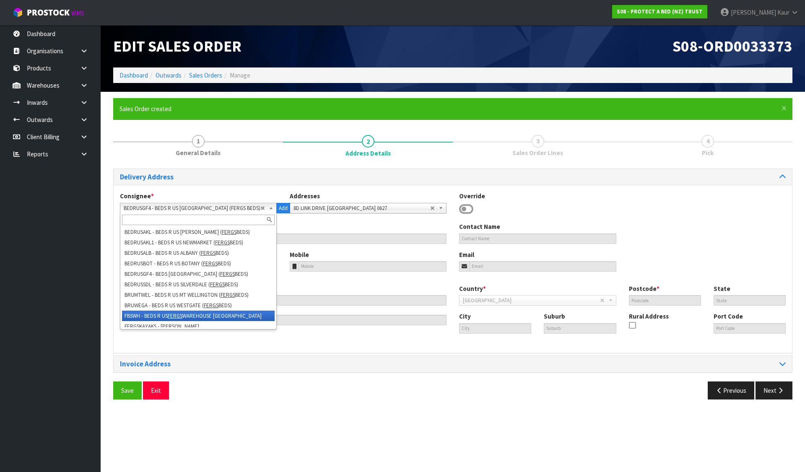
type input "39C HONAN PLACE"
type input "1026"
type input "AUCKLAND"
type input "AVONDALE"
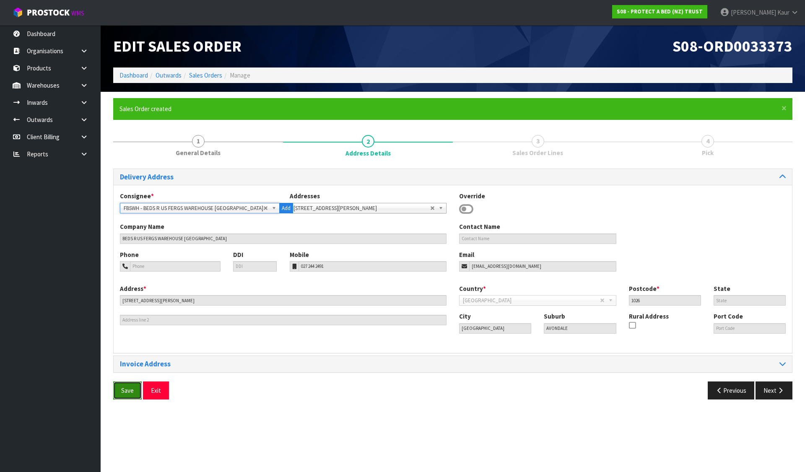
click at [130, 392] on span "Save" at bounding box center [127, 391] width 13 height 8
click at [771, 389] on button "Next" at bounding box center [774, 391] width 37 height 18
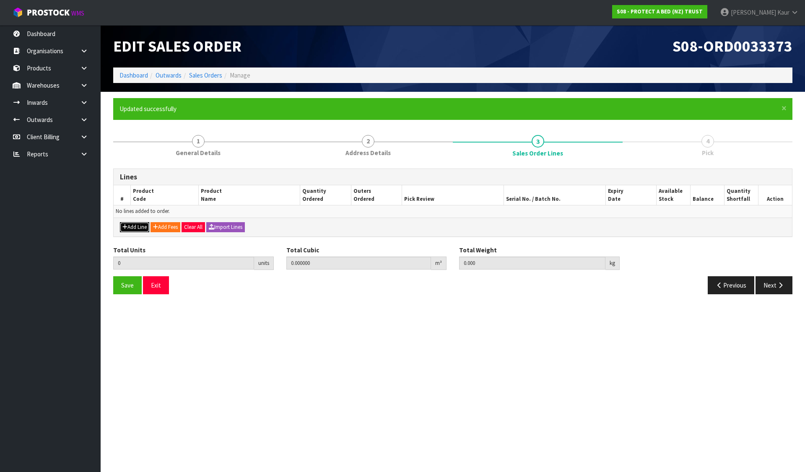
drag, startPoint x: 128, startPoint y: 229, endPoint x: 132, endPoint y: 222, distance: 7.7
click at [128, 228] on button "Add Line" at bounding box center [134, 227] width 29 height 10
type input "0"
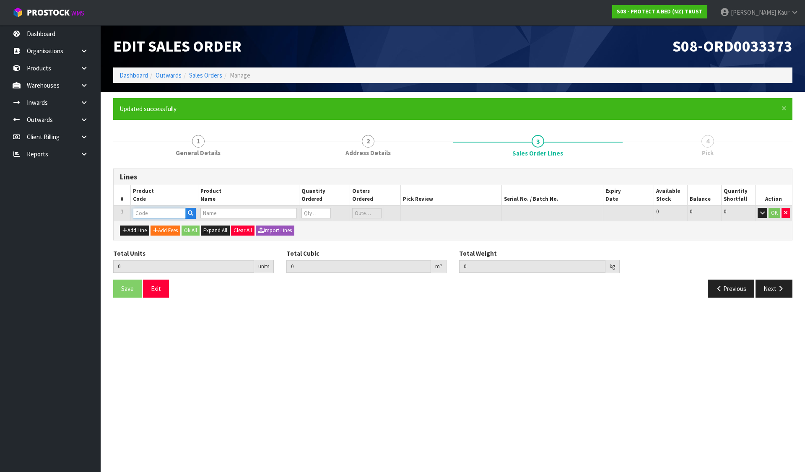
click at [136, 217] on input "text" at bounding box center [159, 213] width 53 height 10
paste input "F0600QUE0"
type input "F0600QUE0"
type input "0.000000"
type input "0.000"
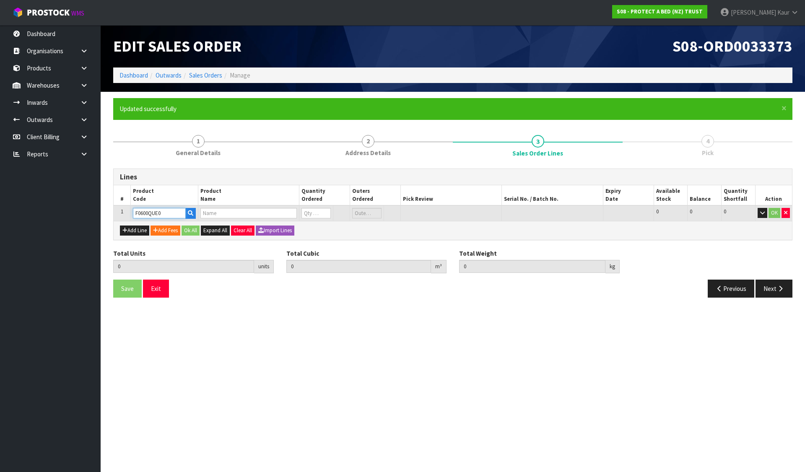
type input "BAMBOO JERSEY BXD QUEEN"
type input "0"
type input "F0600QUE0"
type input "2"
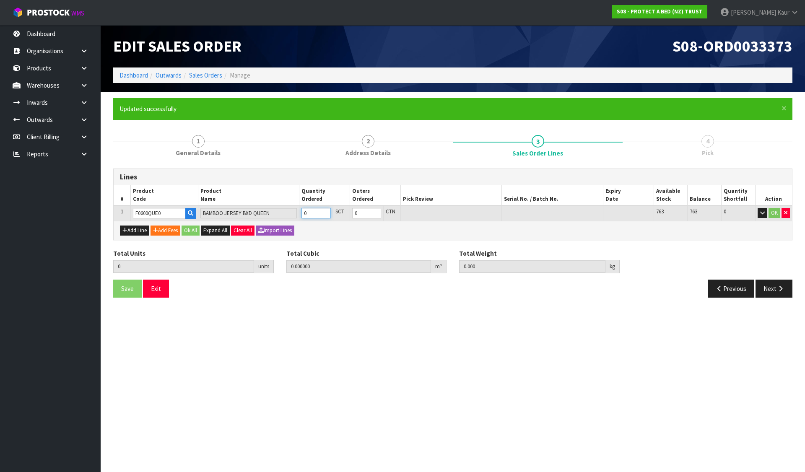
type input "0.01682"
type input "1.84"
type input "2"
click at [192, 229] on button "Ok All" at bounding box center [191, 231] width 18 height 10
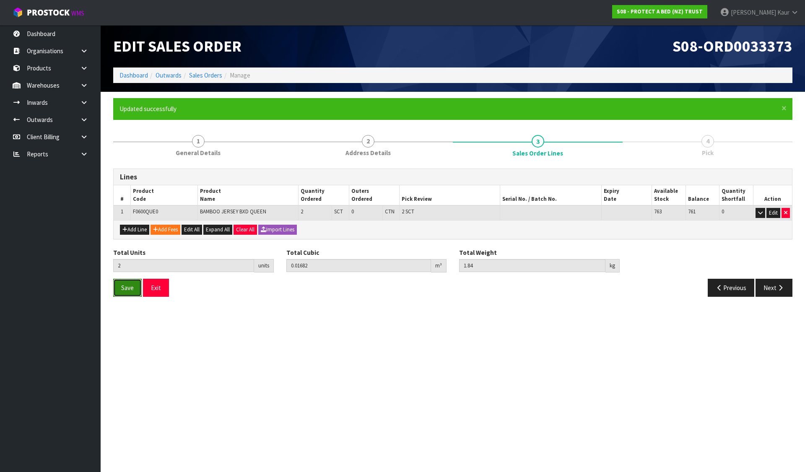
click at [134, 291] on button "Save" at bounding box center [127, 288] width 29 height 18
click at [779, 289] on icon "button" at bounding box center [781, 288] width 8 height 6
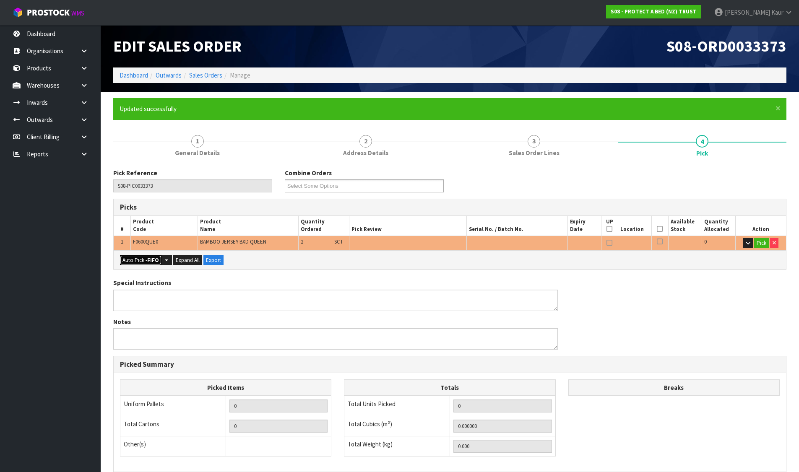
click at [135, 260] on button "Auto Pick - FIFO" at bounding box center [141, 260] width 42 height 10
type input "Sub-carton x 2"
type input "2"
type input "0.016820"
type input "1.840"
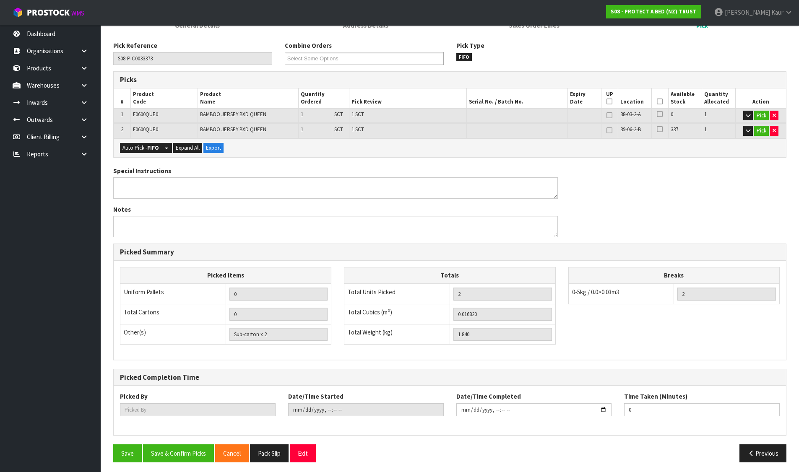
scroll to position [130, 0]
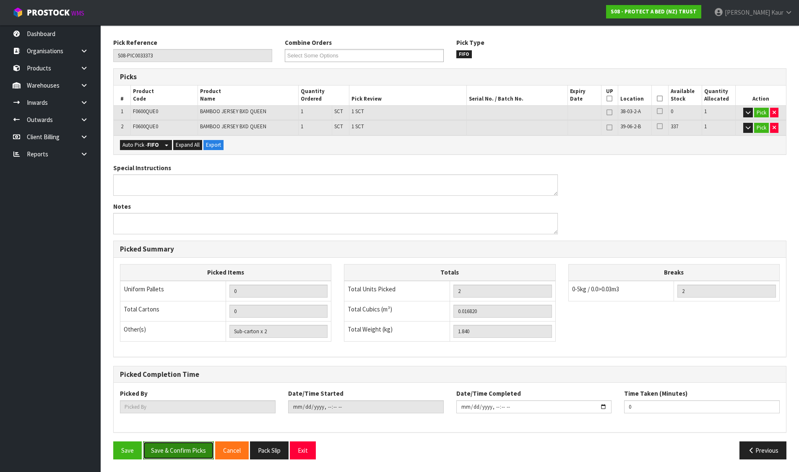
click at [175, 447] on button "Save & Confirm Picks" at bounding box center [178, 451] width 71 height 18
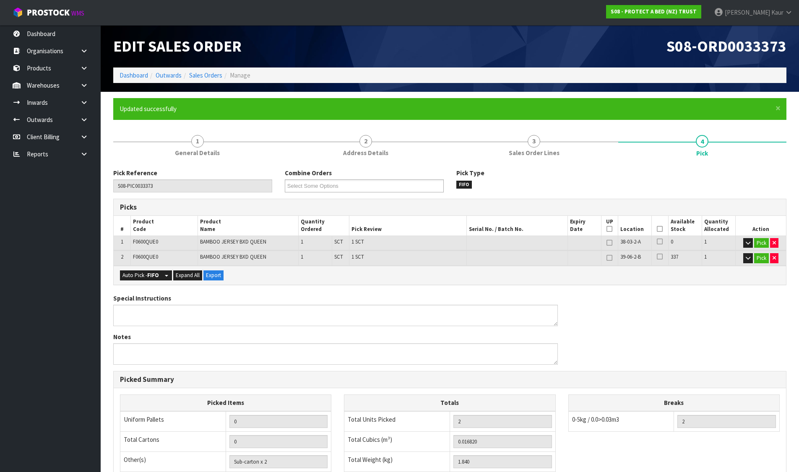
type input "[PERSON_NAME]"
type input "2025-09-12T09:43:13"
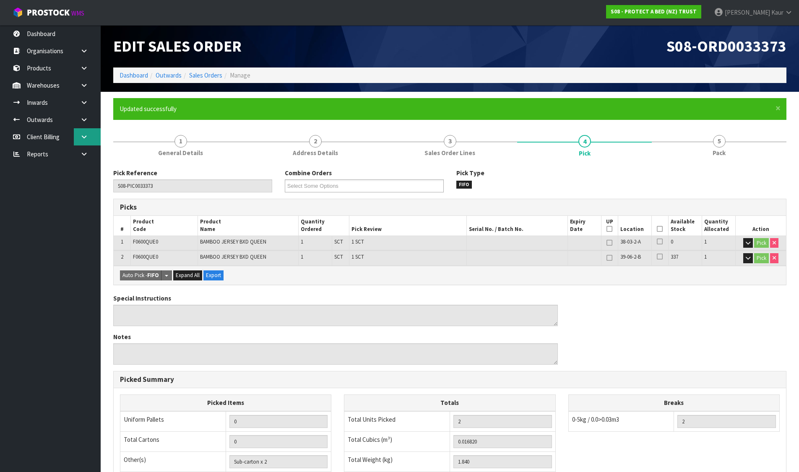
click at [87, 135] on icon at bounding box center [84, 137] width 8 height 6
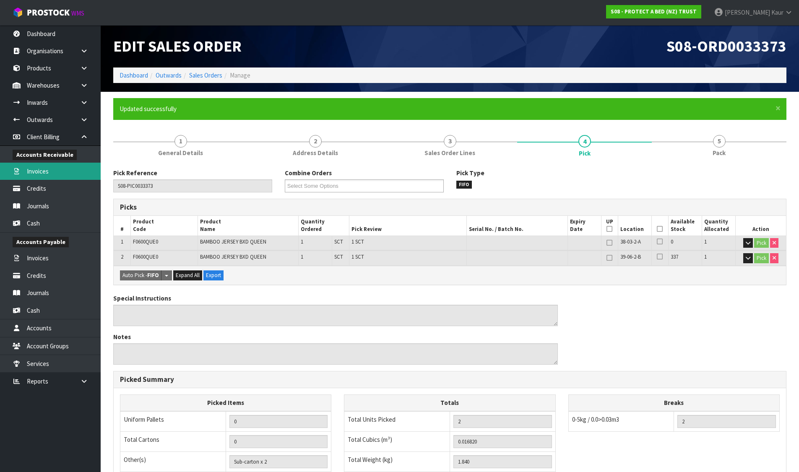
click at [50, 173] on link "Invoices" at bounding box center [50, 171] width 101 height 17
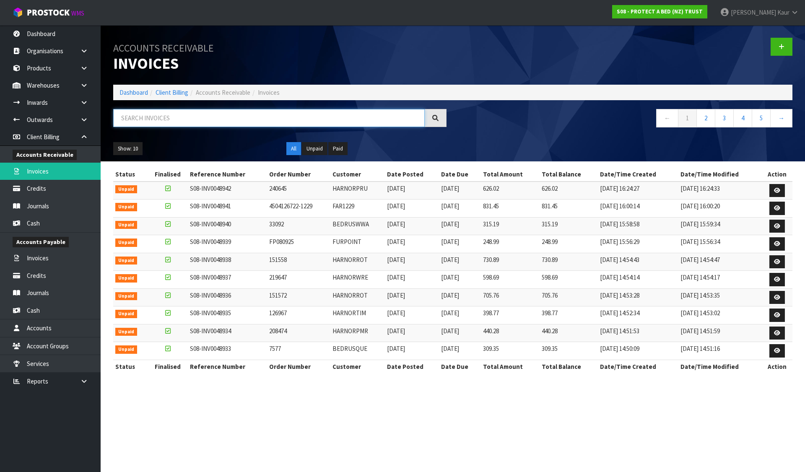
click at [281, 117] on input "text" at bounding box center [269, 118] width 312 height 18
paste input "INV0048621"
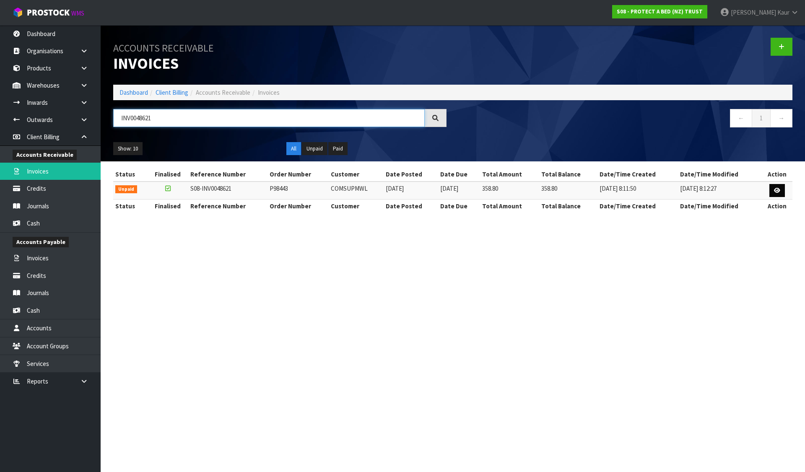
type input "INV0048621"
click at [779, 194] on link at bounding box center [777, 190] width 16 height 13
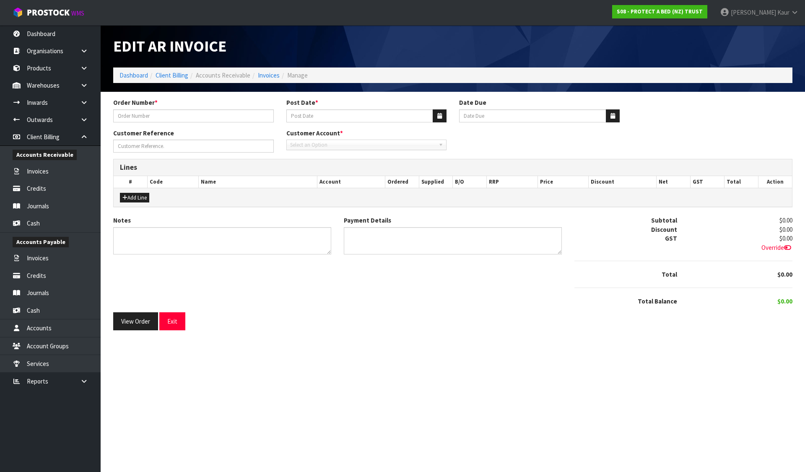
type input "P98443"
type input "[DATE]"
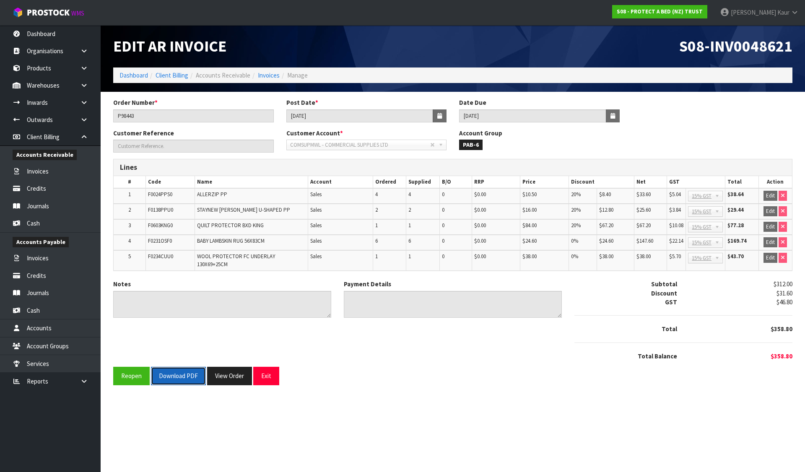
click at [174, 369] on button "Download PDF" at bounding box center [178, 376] width 55 height 18
click at [128, 78] on link "Dashboard" at bounding box center [134, 75] width 29 height 8
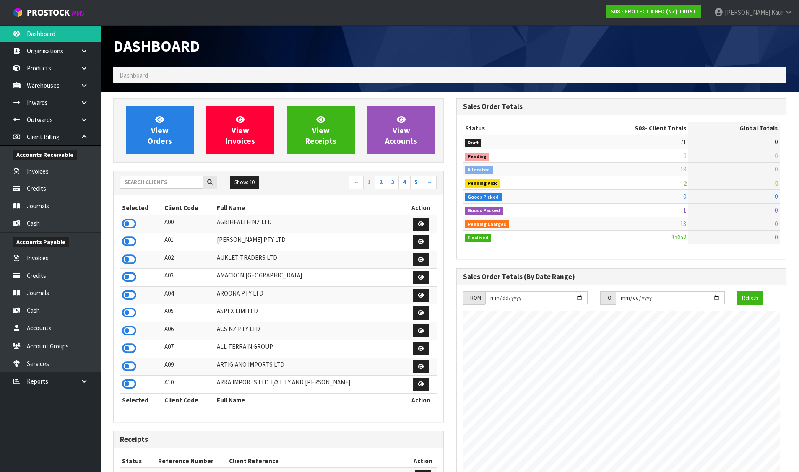
scroll to position [635, 343]
click at [158, 180] on input "text" at bounding box center [161, 182] width 83 height 13
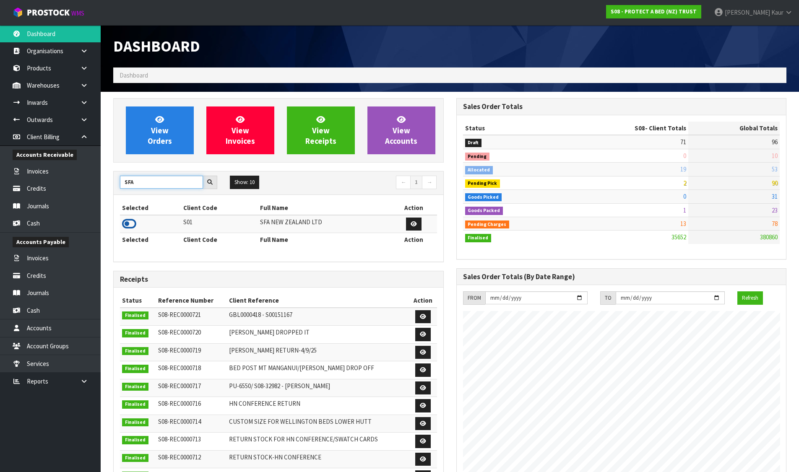
type input "SFA"
click at [130, 226] on icon at bounding box center [129, 224] width 14 height 13
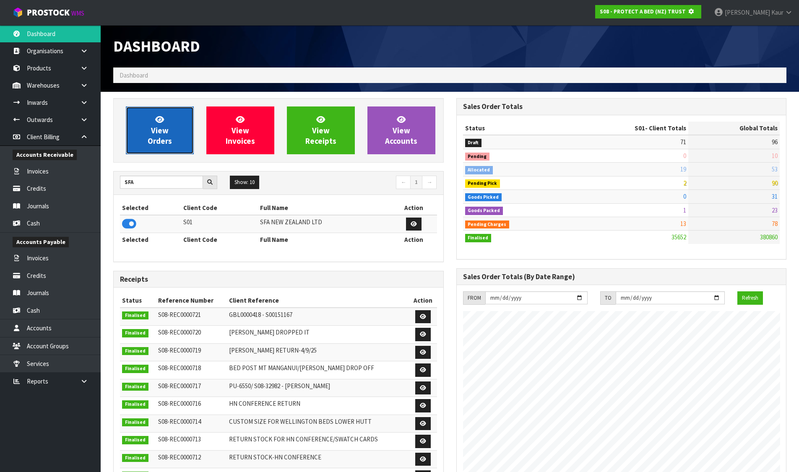
click at [164, 138] on span "View Orders" at bounding box center [160, 129] width 24 height 31
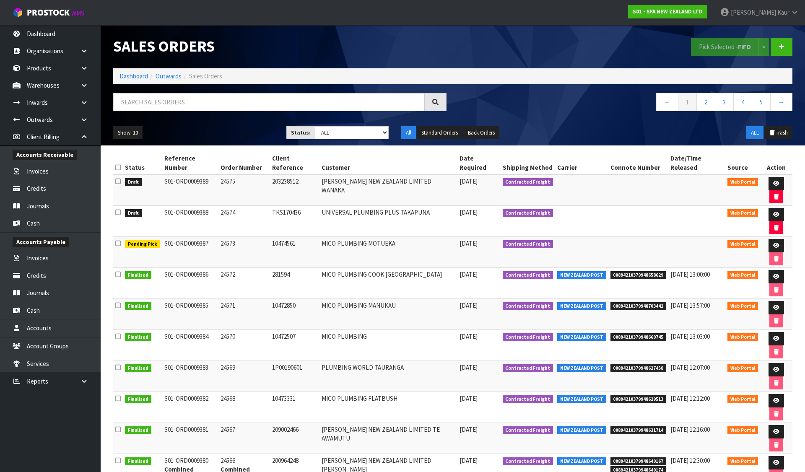
click at [117, 164] on icon at bounding box center [117, 167] width 5 height 6
click at [721, 49] on button "Pick Selected - FIFO" at bounding box center [725, 47] width 68 height 18
click at [773, 212] on icon at bounding box center [776, 214] width 6 height 5
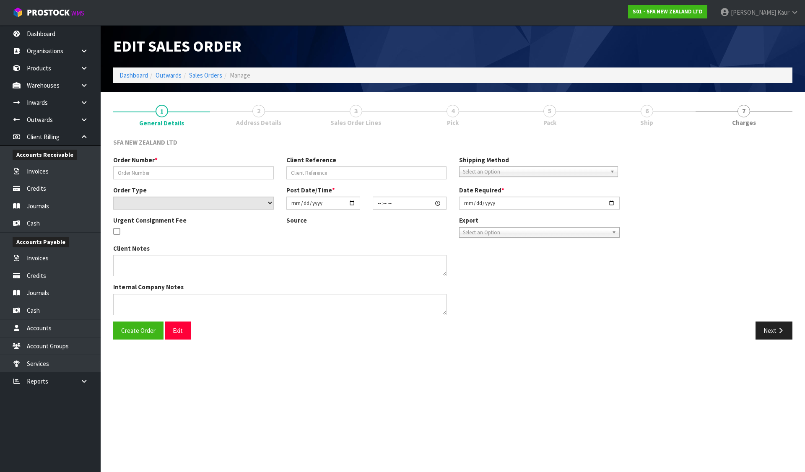
type input "24574"
type input "TKS170436"
select select "number:0"
type input "[DATE]"
type input "09:41:00.000"
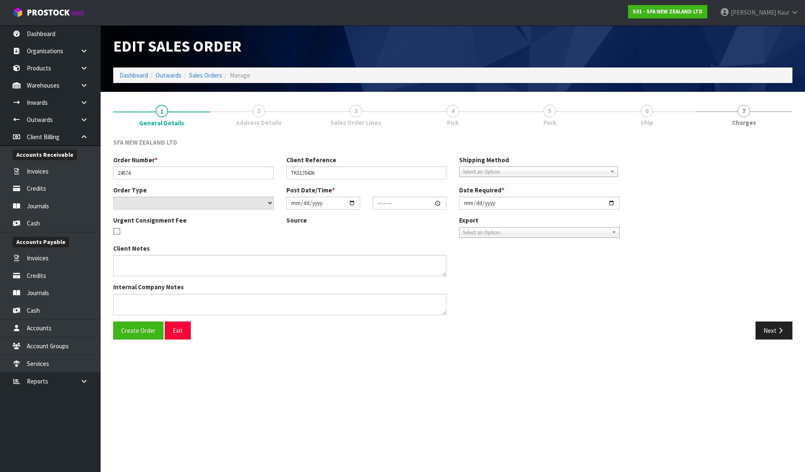
type input "[DATE]"
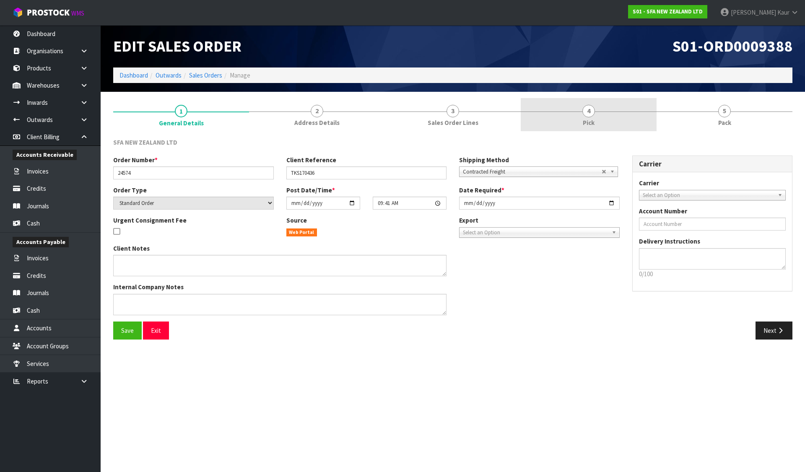
click at [616, 115] on link "4 Pick" at bounding box center [589, 114] width 136 height 33
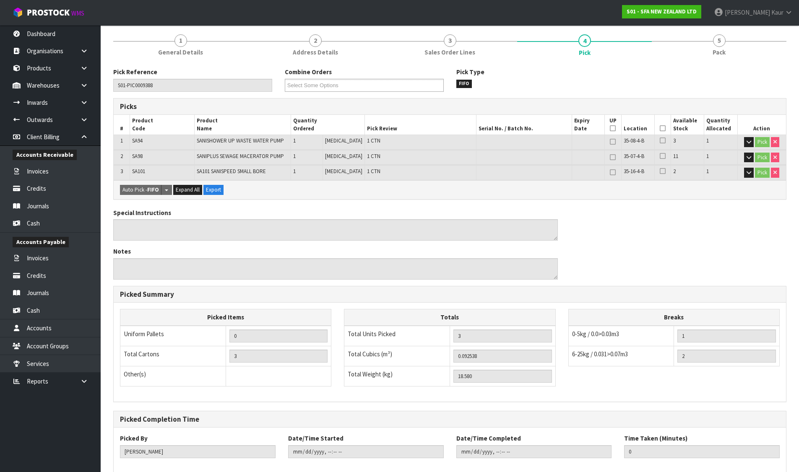
scroll to position [115, 0]
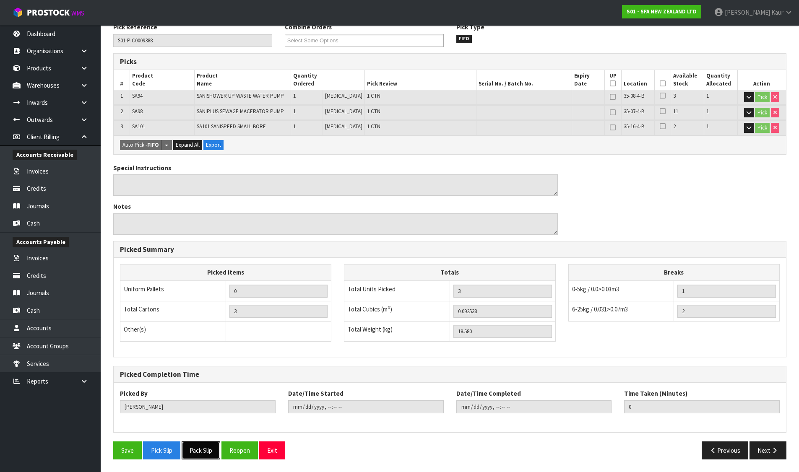
click at [206, 454] on button "Pack Slip" at bounding box center [201, 451] width 39 height 18
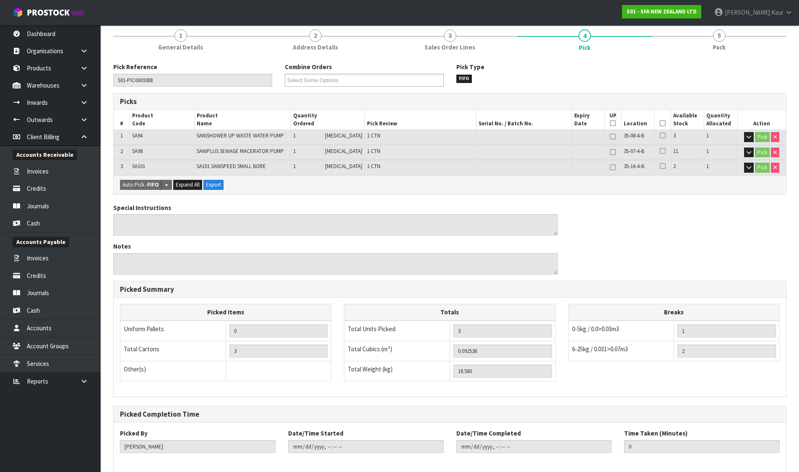
scroll to position [0, 0]
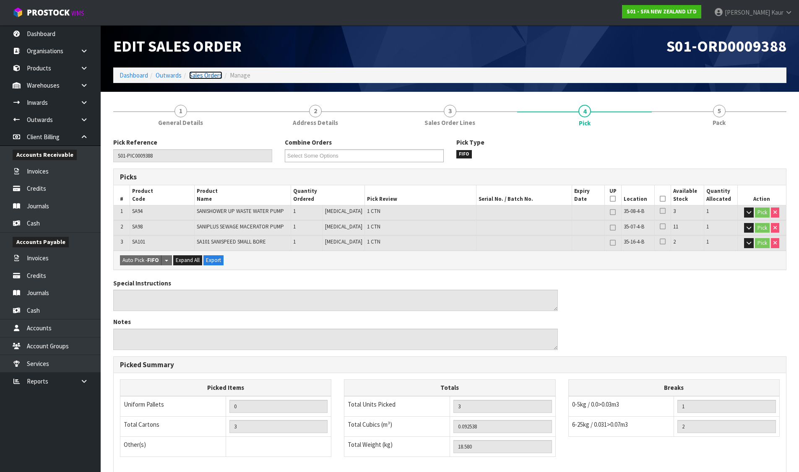
click at [210, 73] on link "Sales Orders" at bounding box center [205, 75] width 33 height 8
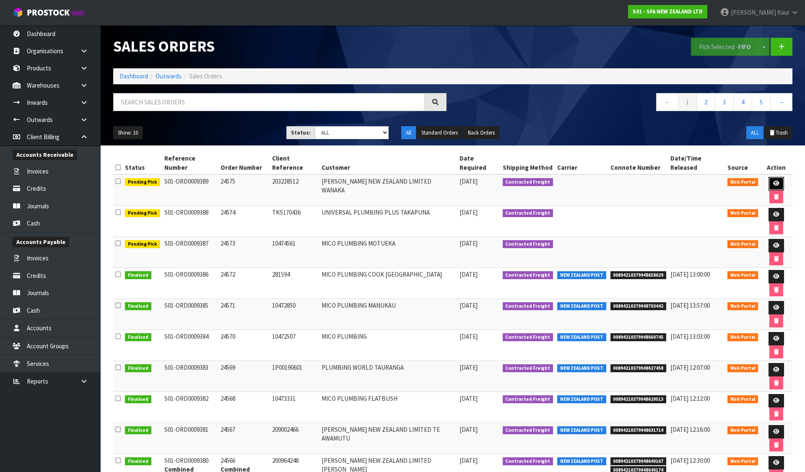
click at [772, 177] on link at bounding box center [777, 183] width 16 height 13
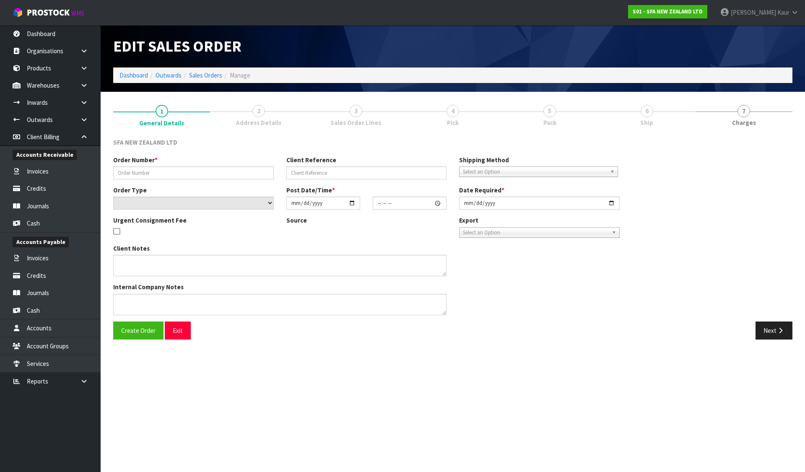
type input "24575"
type input "203238512"
select select "number:0"
type input "[DATE]"
type input "09:44:00.000"
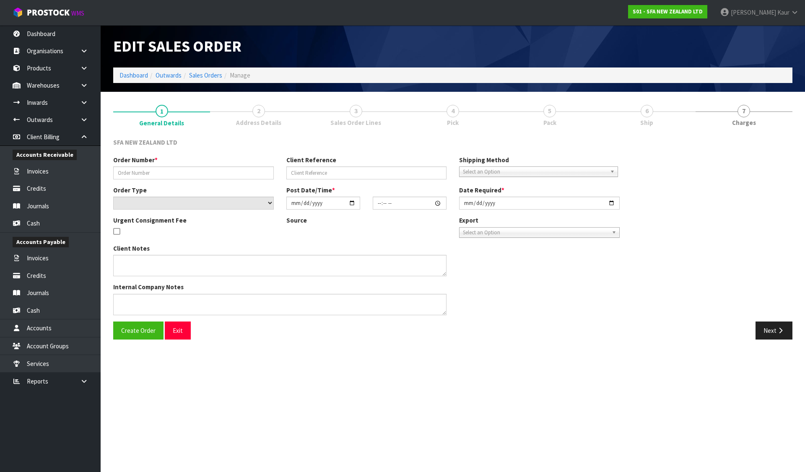
type input "[DATE]"
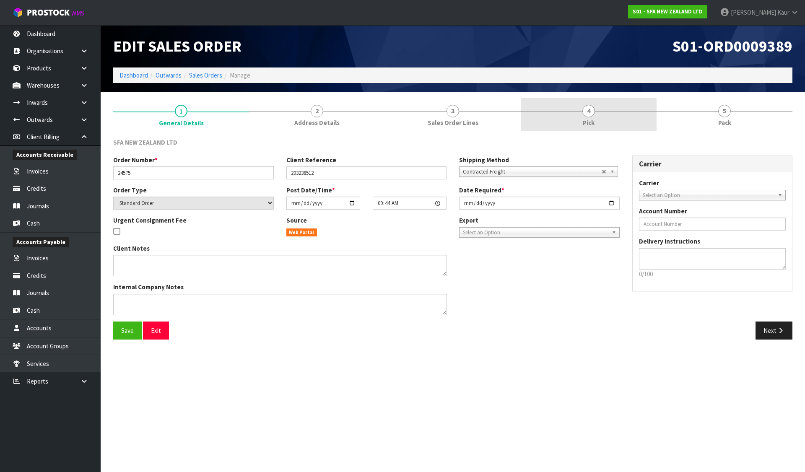
click at [572, 116] on link "4 Pick" at bounding box center [589, 114] width 136 height 33
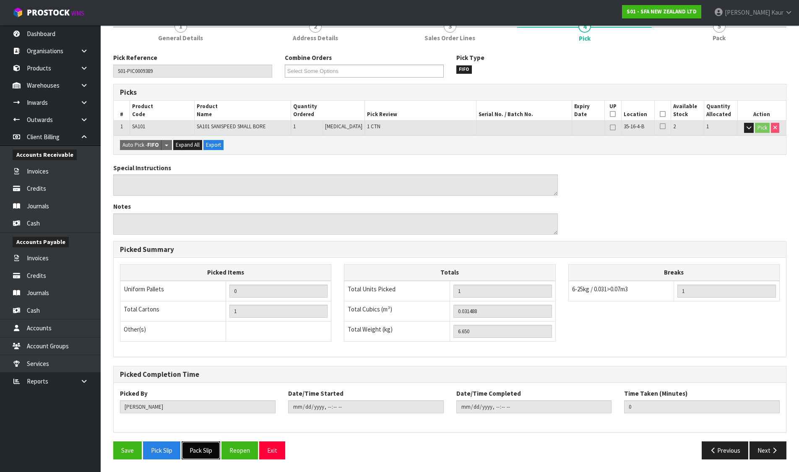
click at [202, 450] on button "Pack Slip" at bounding box center [201, 451] width 39 height 18
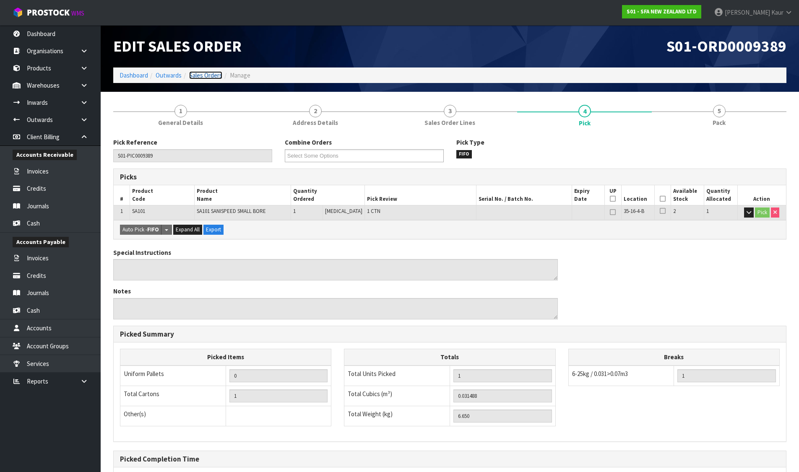
click at [206, 72] on link "Sales Orders" at bounding box center [205, 75] width 33 height 8
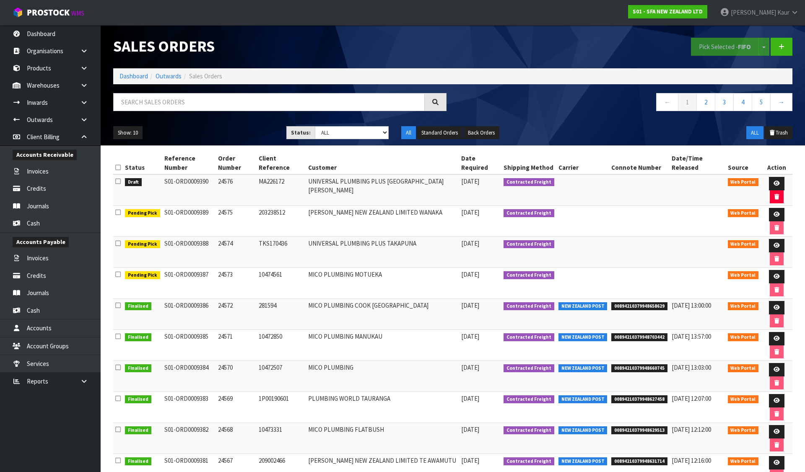
drag, startPoint x: 117, startPoint y: 170, endPoint x: 430, endPoint y: 80, distance: 326.3
click at [117, 178] on icon at bounding box center [117, 181] width 5 height 6
click at [0, 0] on input "checkbox" at bounding box center [0, 0] width 0 height 0
click at [720, 48] on button "Pick Selected - FIFO" at bounding box center [725, 47] width 68 height 18
click at [774, 181] on icon at bounding box center [777, 183] width 6 height 5
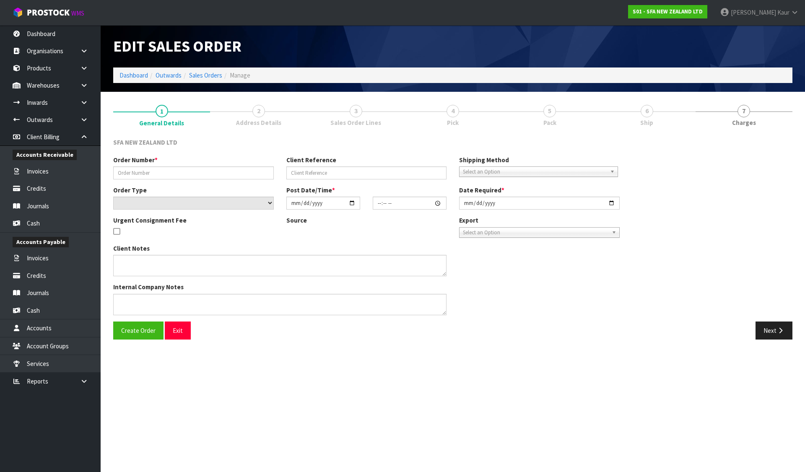
type input "24576"
type input "MA226172"
select select "number:0"
type input "[DATE]"
type input "09:46:00.000"
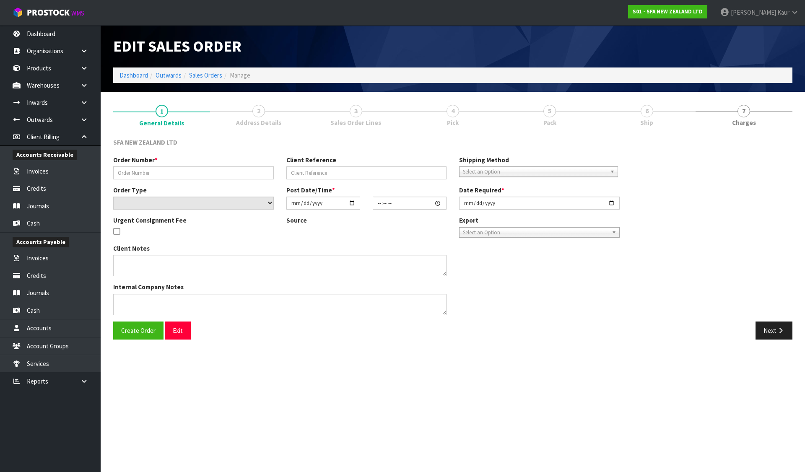
type input "[DATE]"
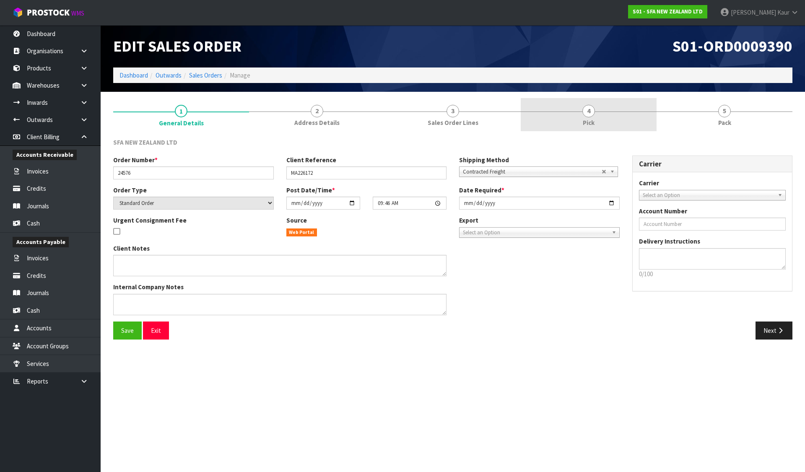
click at [549, 119] on link "4 Pick" at bounding box center [589, 114] width 136 height 33
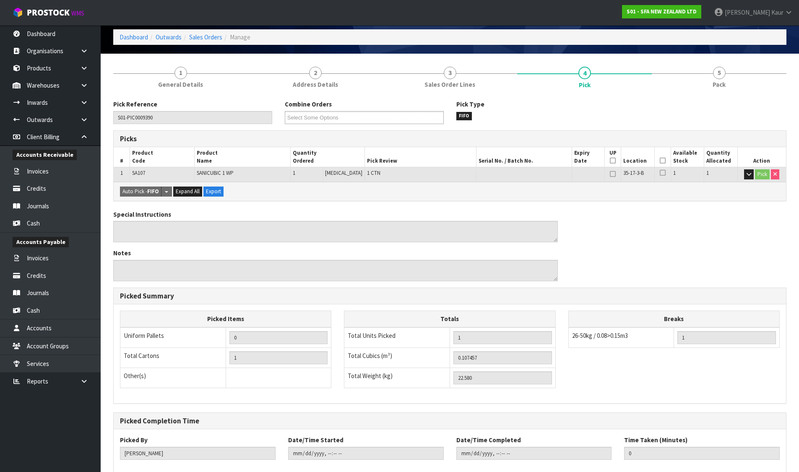
scroll to position [85, 0]
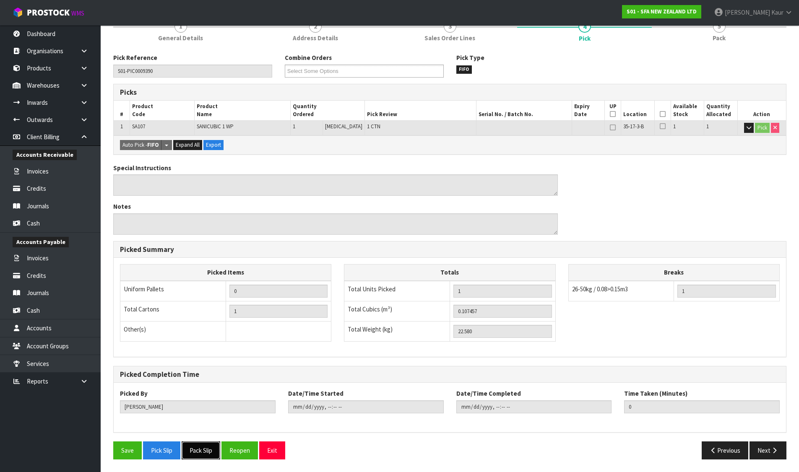
click at [202, 444] on button "Pack Slip" at bounding box center [201, 451] width 39 height 18
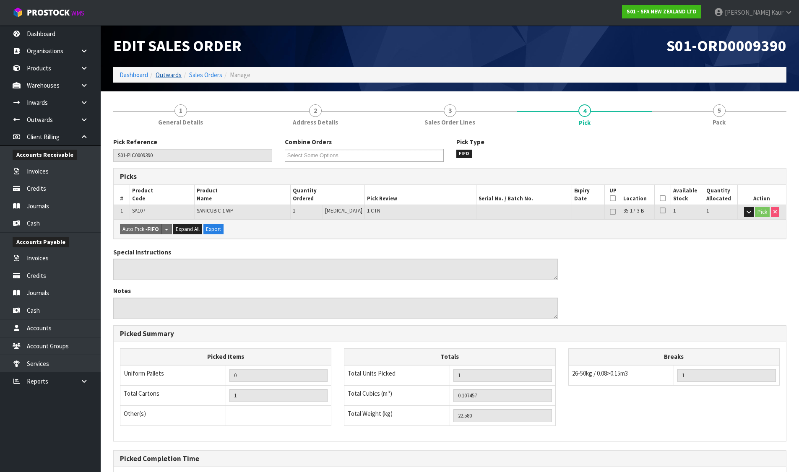
scroll to position [0, 0]
click at [205, 73] on link "Sales Orders" at bounding box center [205, 75] width 33 height 8
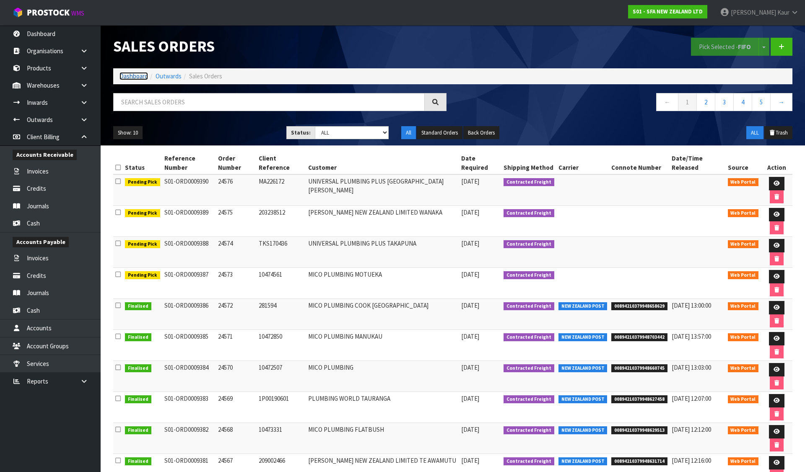
click at [139, 73] on link "Dashboard" at bounding box center [134, 76] width 29 height 8
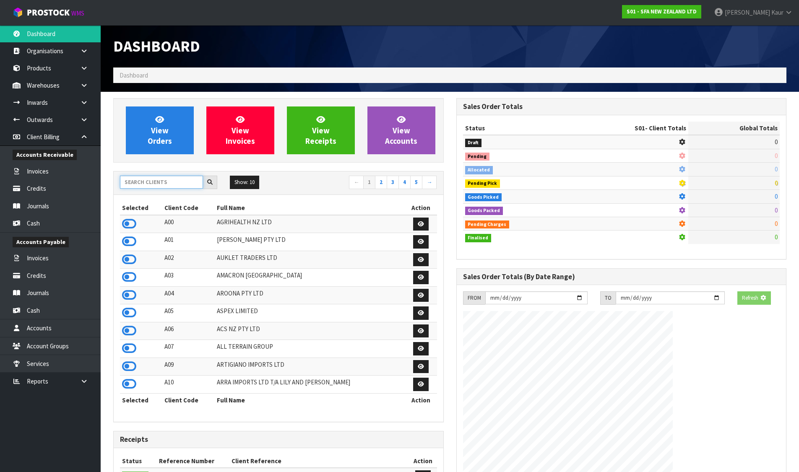
click at [163, 181] on input "text" at bounding box center [161, 182] width 83 height 13
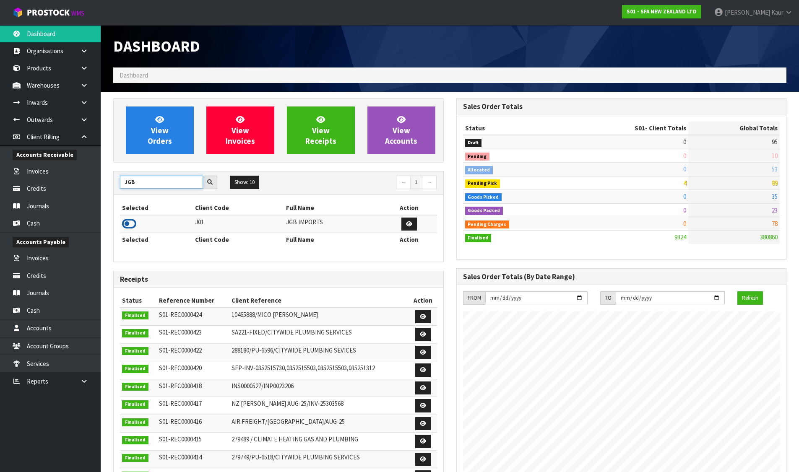
type input "JGB"
click at [130, 223] on icon at bounding box center [129, 224] width 14 height 13
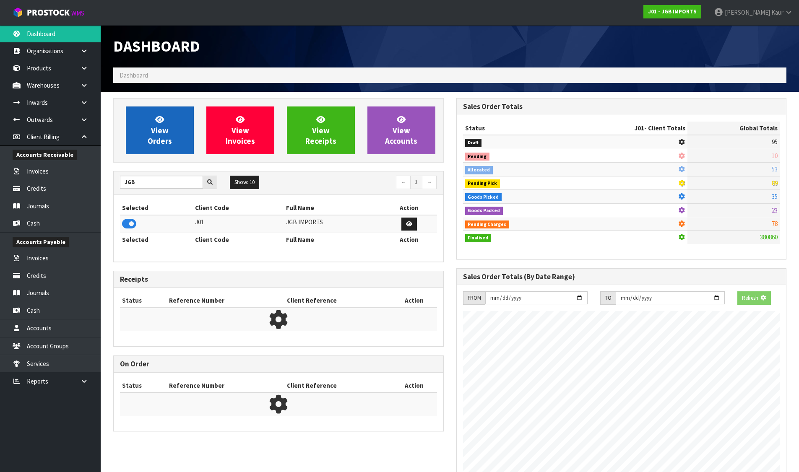
scroll to position [523, 343]
click at [177, 136] on link "View Orders" at bounding box center [160, 131] width 68 height 48
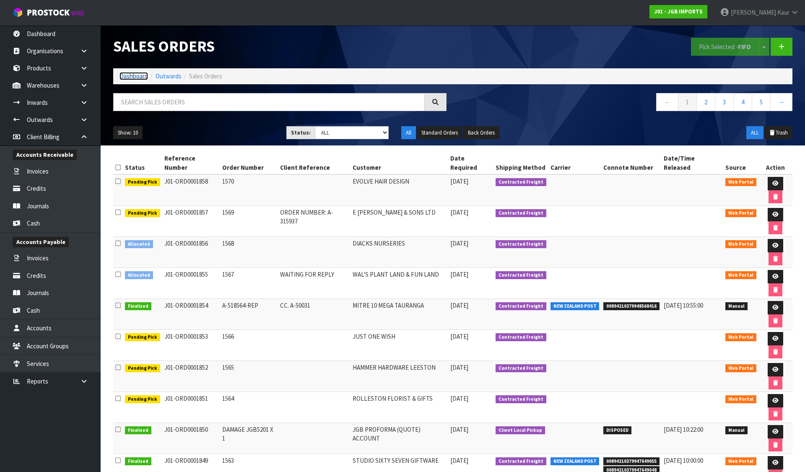
click at [128, 77] on link "Dashboard" at bounding box center [134, 76] width 29 height 8
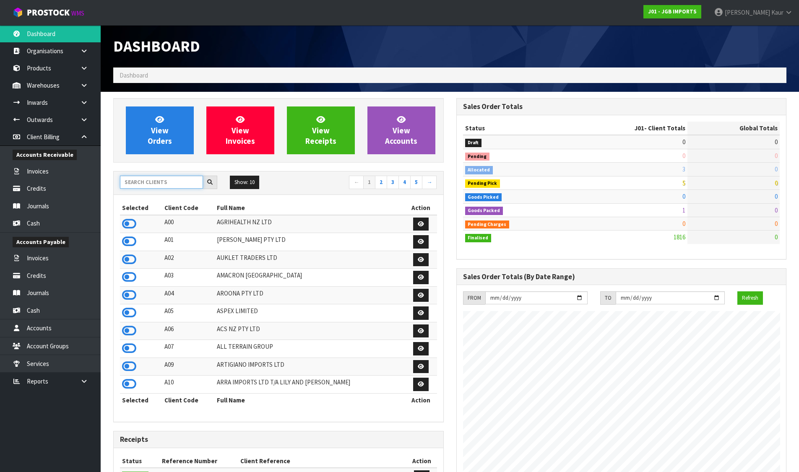
click at [158, 183] on input "text" at bounding box center [161, 182] width 83 height 13
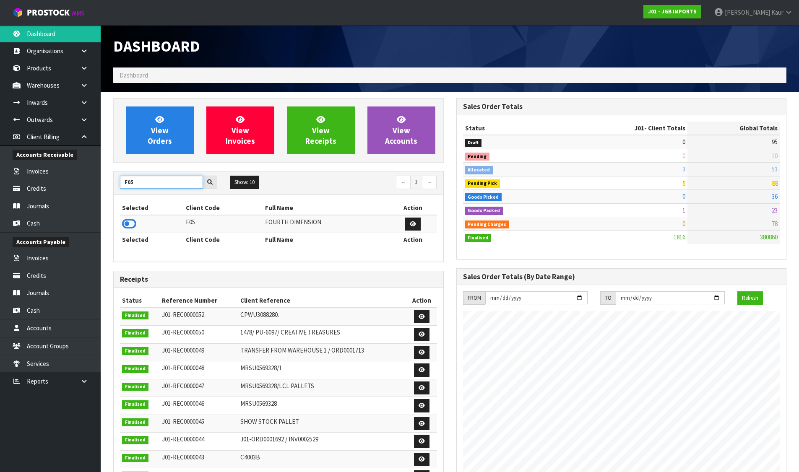
type input "F05"
click at [127, 225] on icon at bounding box center [129, 224] width 14 height 13
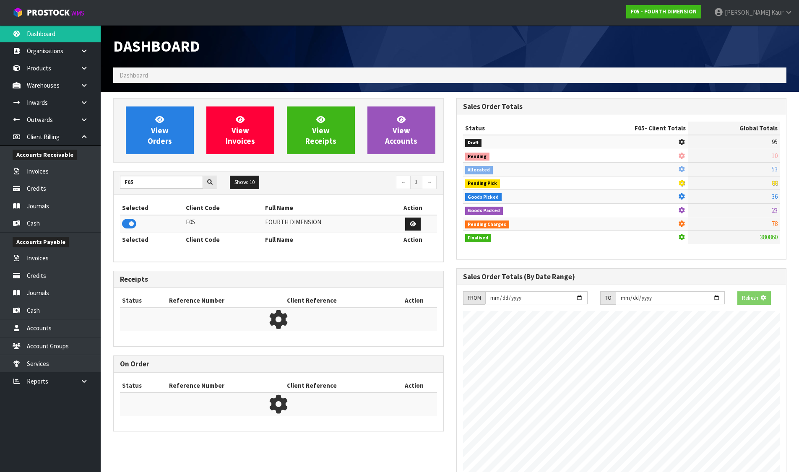
scroll to position [545, 343]
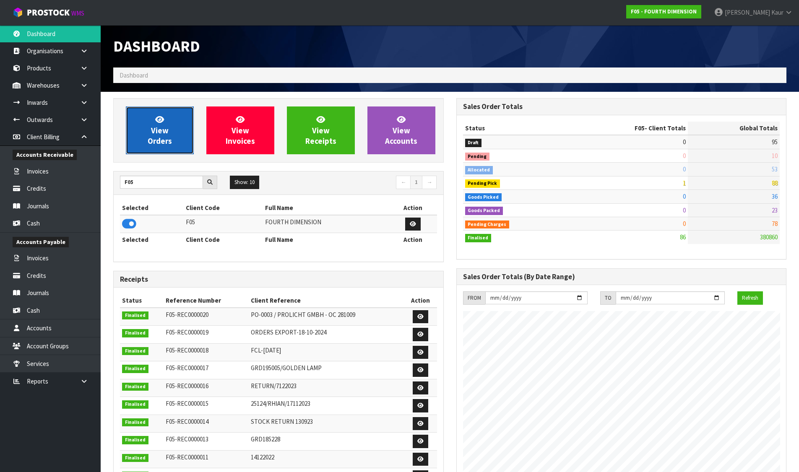
click at [166, 136] on span "View Orders" at bounding box center [160, 129] width 24 height 31
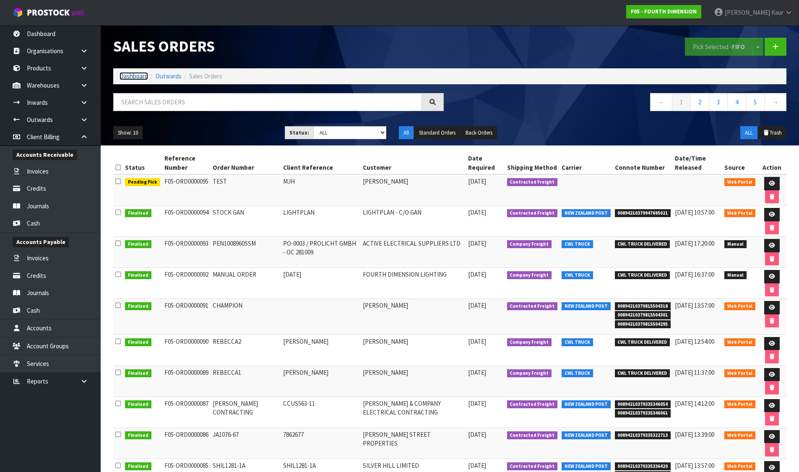
click at [127, 75] on link "Dashboard" at bounding box center [134, 76] width 29 height 8
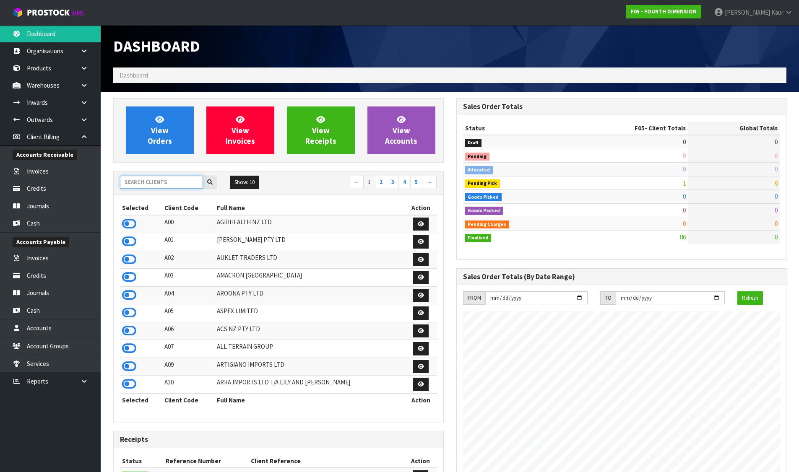
scroll to position [545, 343]
click at [167, 179] on input "text" at bounding box center [161, 182] width 83 height 13
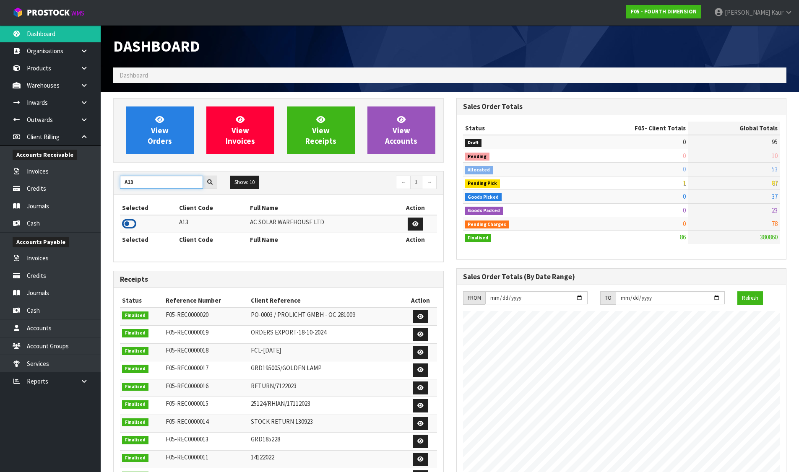
type input "A13"
click at [128, 230] on icon at bounding box center [129, 224] width 14 height 13
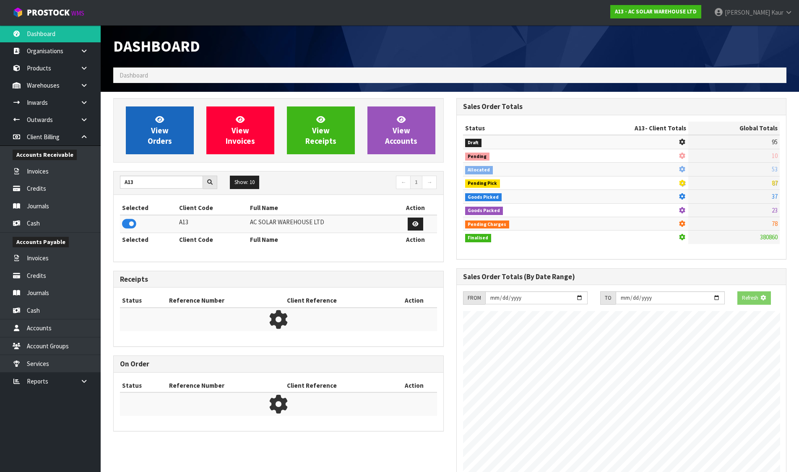
scroll to position [523, 343]
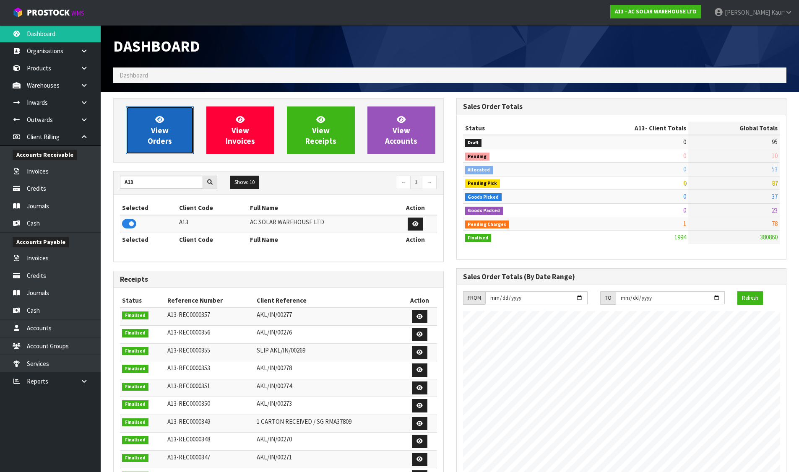
click at [152, 133] on span "View Orders" at bounding box center [160, 129] width 24 height 31
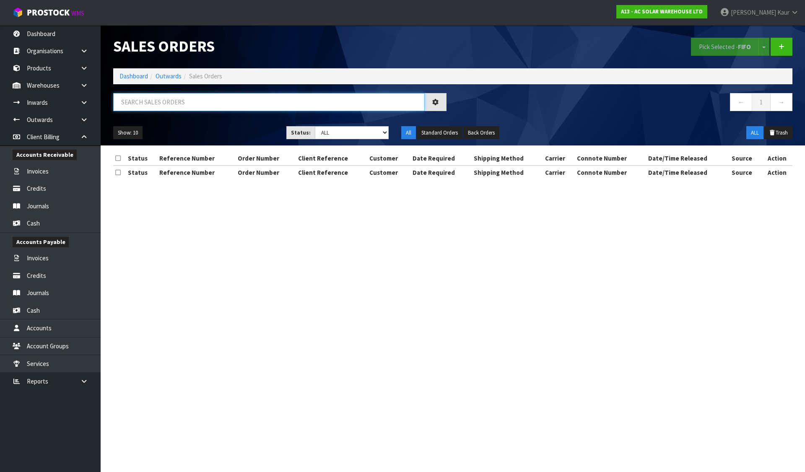
click at [139, 102] on input "text" at bounding box center [269, 102] width 312 height 18
paste input "S26454"
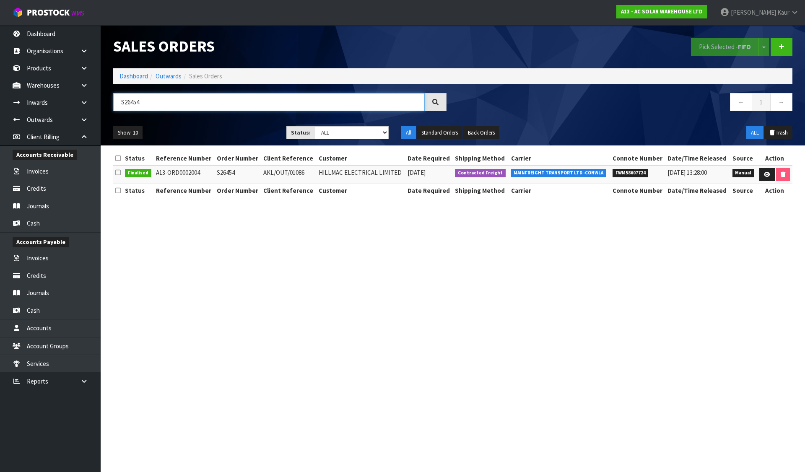
type input "S26454"
click at [624, 175] on span "FWM58607724" at bounding box center [631, 173] width 36 height 8
copy span "FWM58607724"
click at [629, 172] on span "FWM58607724" at bounding box center [631, 173] width 36 height 8
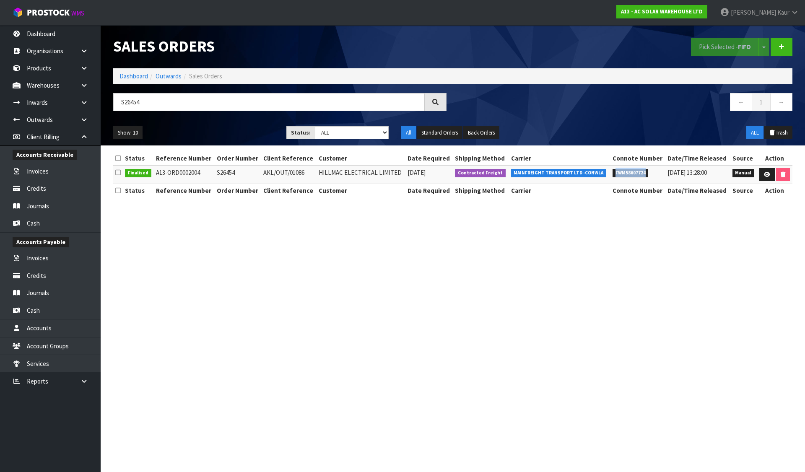
click at [629, 172] on span "FWM58607724" at bounding box center [631, 173] width 36 height 8
click at [123, 77] on link "Dashboard" at bounding box center [134, 76] width 29 height 8
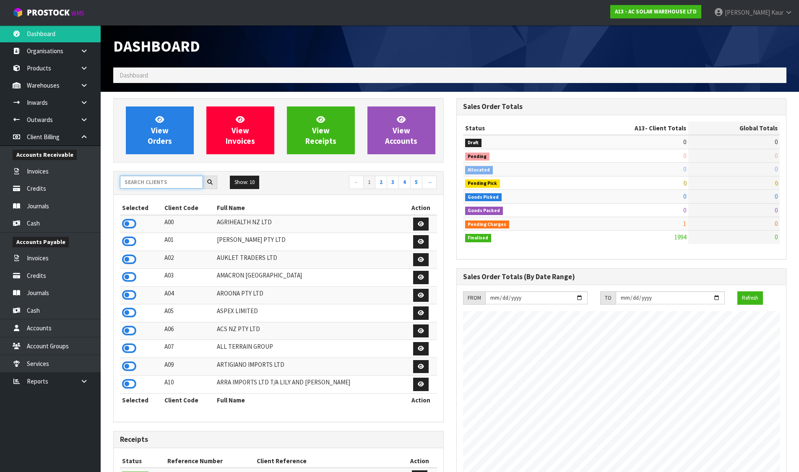
click at [156, 186] on input "text" at bounding box center [161, 182] width 83 height 13
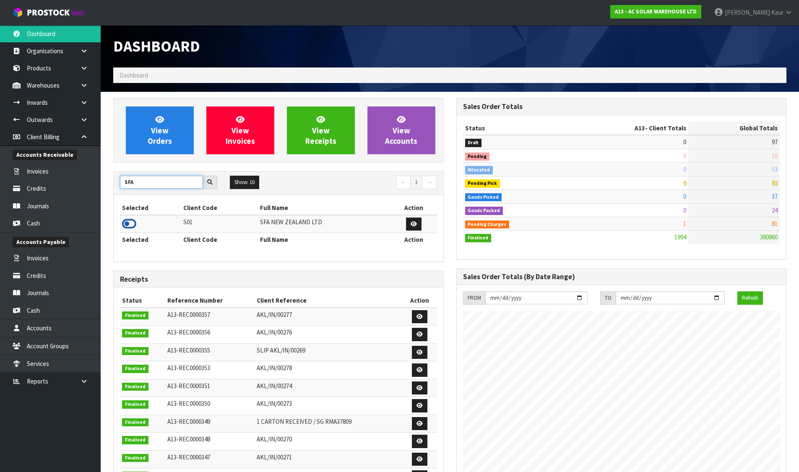
type input "SFA"
click at [131, 219] on icon at bounding box center [129, 224] width 14 height 13
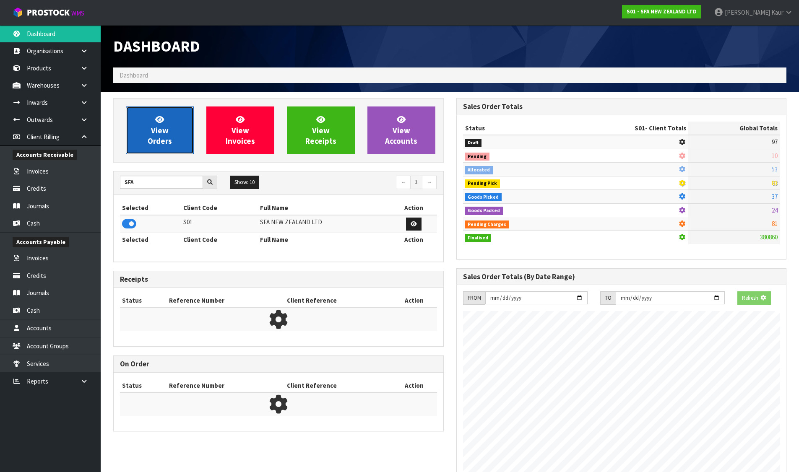
click at [161, 142] on span "View Orders" at bounding box center [160, 129] width 24 height 31
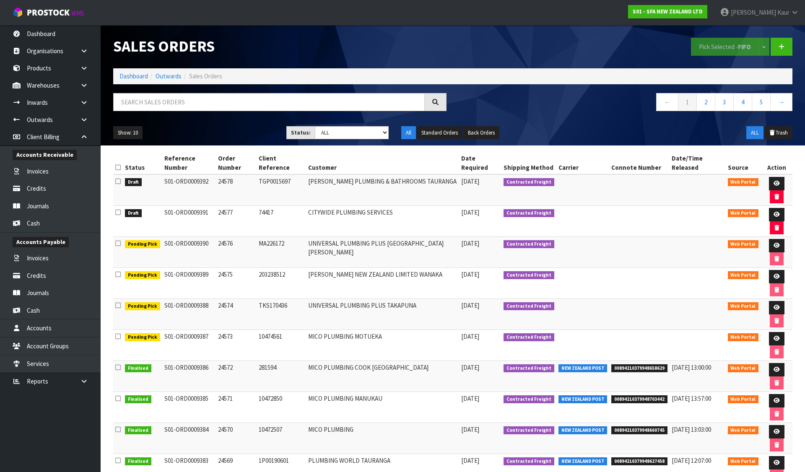
click at [117, 164] on icon at bounding box center [117, 167] width 5 height 6
click at [717, 45] on button "Pick Selected - FIFO" at bounding box center [725, 47] width 68 height 18
click at [774, 212] on icon at bounding box center [777, 214] width 6 height 5
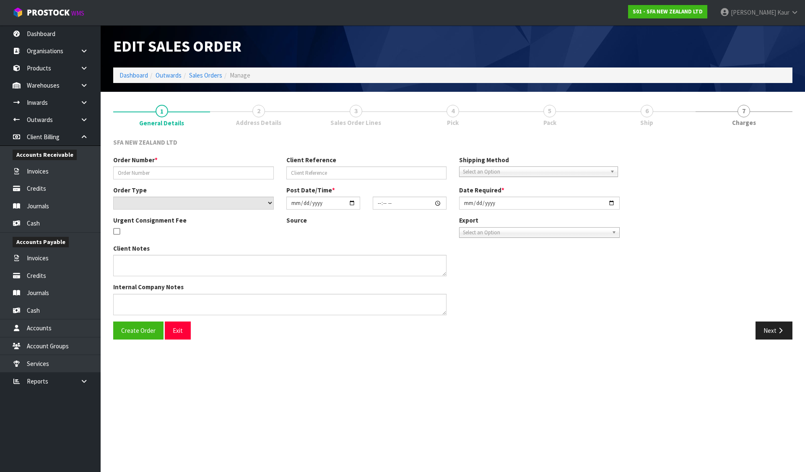
type input "24577"
type input "74417"
select select "number:0"
type input "[DATE]"
type input "09:49:00.000"
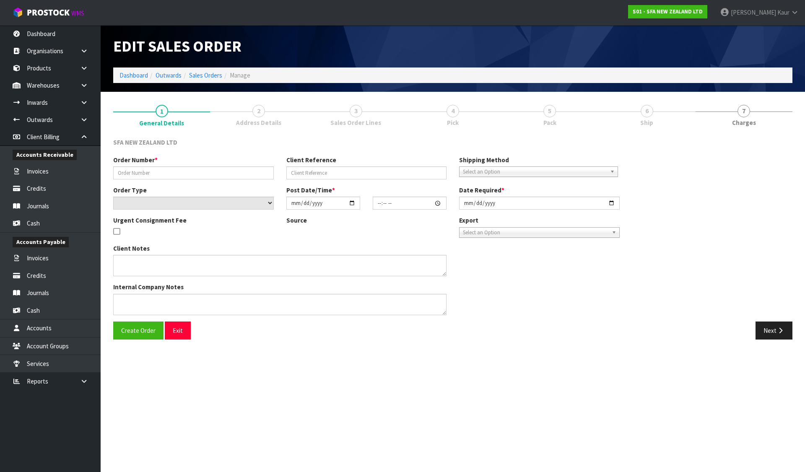
type input "[DATE]"
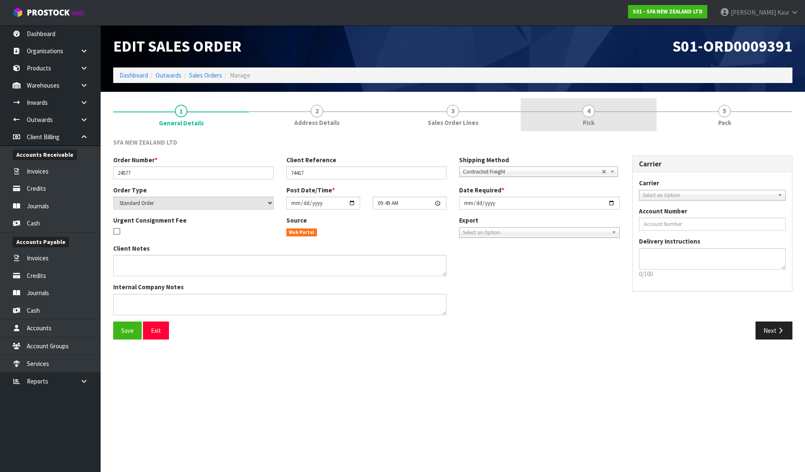
click at [551, 114] on link "4 Pick" at bounding box center [589, 114] width 136 height 33
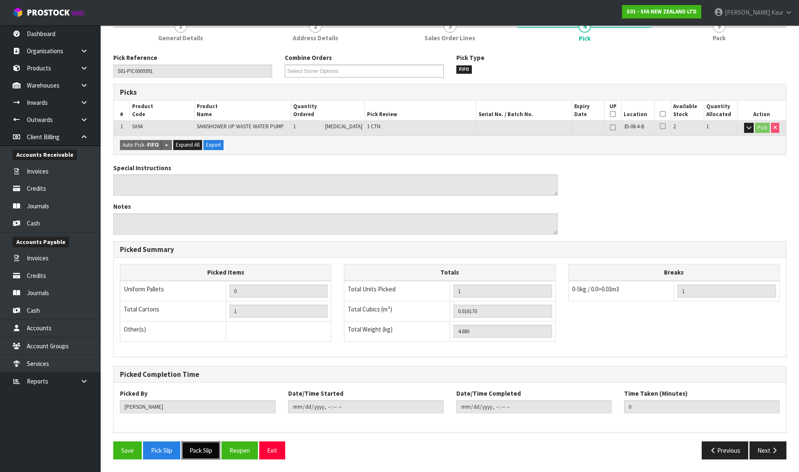
click at [195, 452] on button "Pack Slip" at bounding box center [201, 451] width 39 height 18
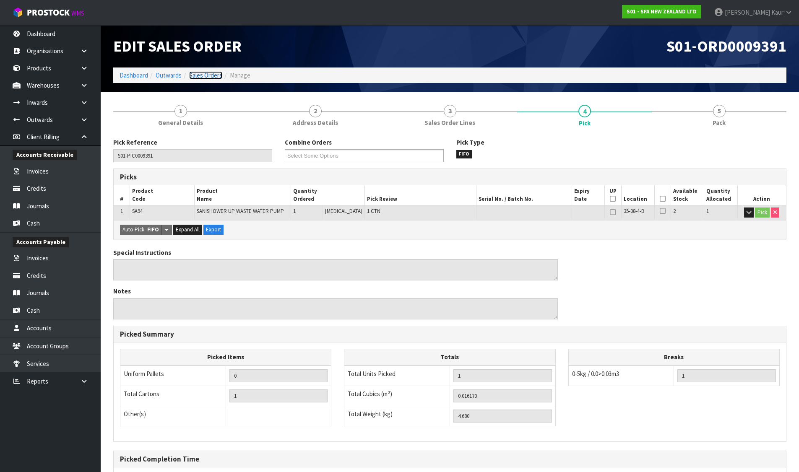
click at [197, 78] on link "Sales Orders" at bounding box center [205, 75] width 33 height 8
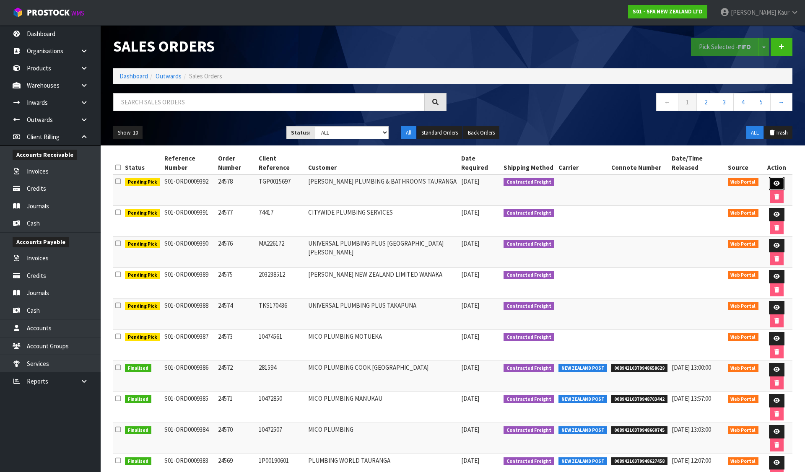
click at [769, 177] on link at bounding box center [777, 183] width 16 height 13
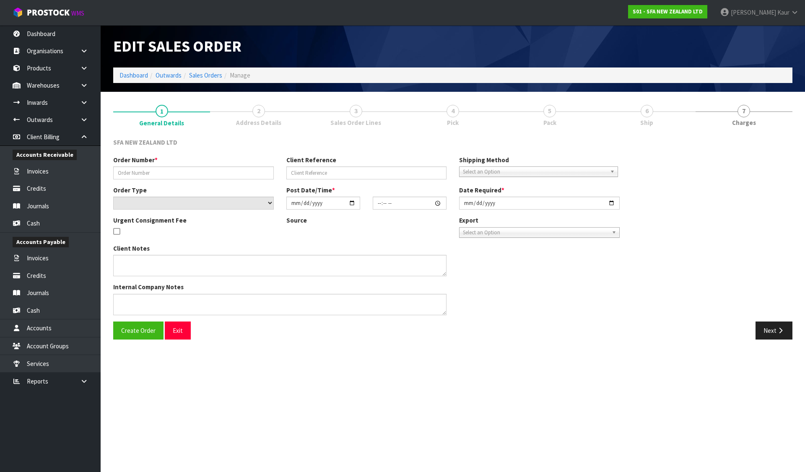
click at [559, 122] on link "5 Pack" at bounding box center [549, 114] width 97 height 33
type input "24578"
type input "TGP0015697"
select select "number:0"
type input "[DATE]"
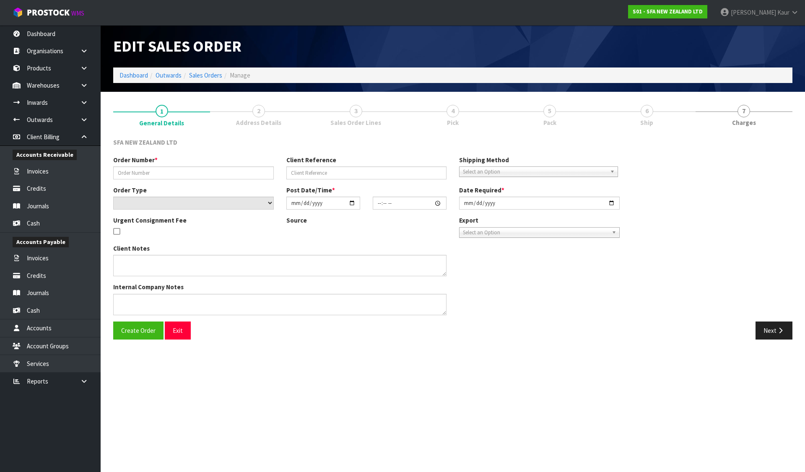
type input "09:50:00.000"
type input "[DATE]"
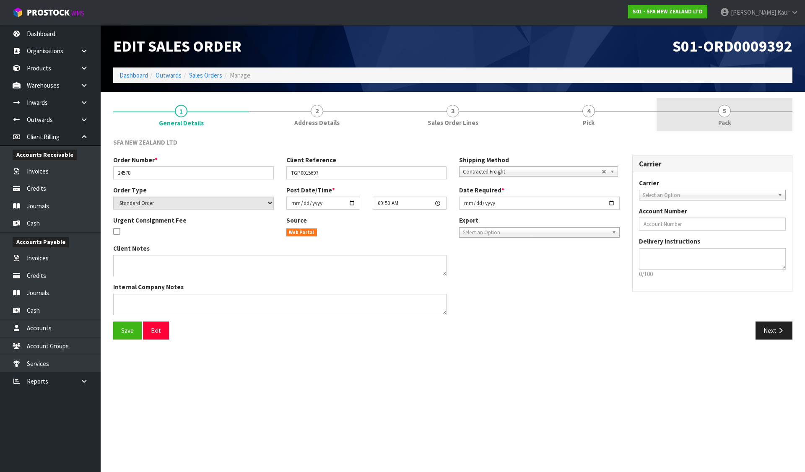
click at [559, 122] on link "4 Pick" at bounding box center [589, 114] width 136 height 33
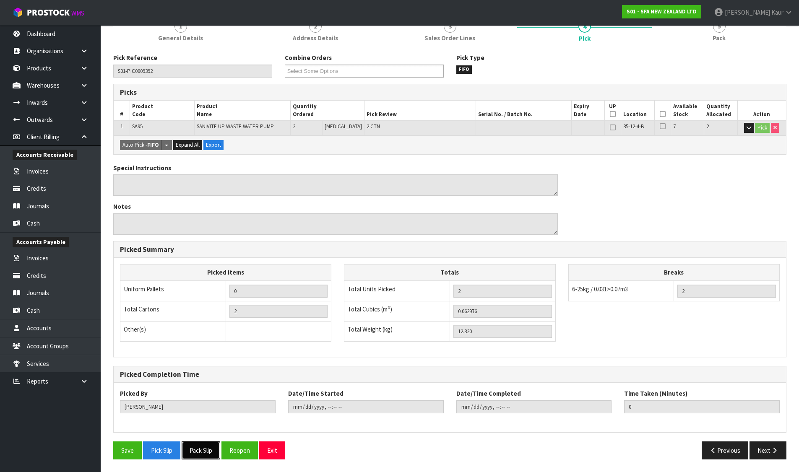
click at [206, 453] on button "Pack Slip" at bounding box center [201, 451] width 39 height 18
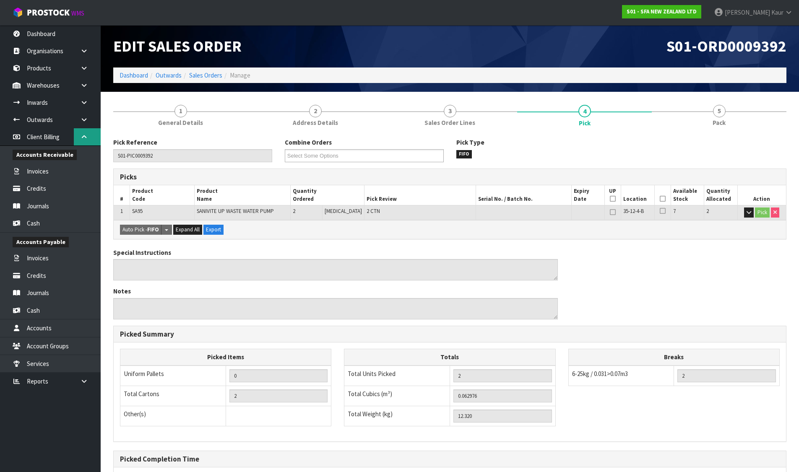
click at [81, 139] on icon at bounding box center [84, 137] width 8 height 6
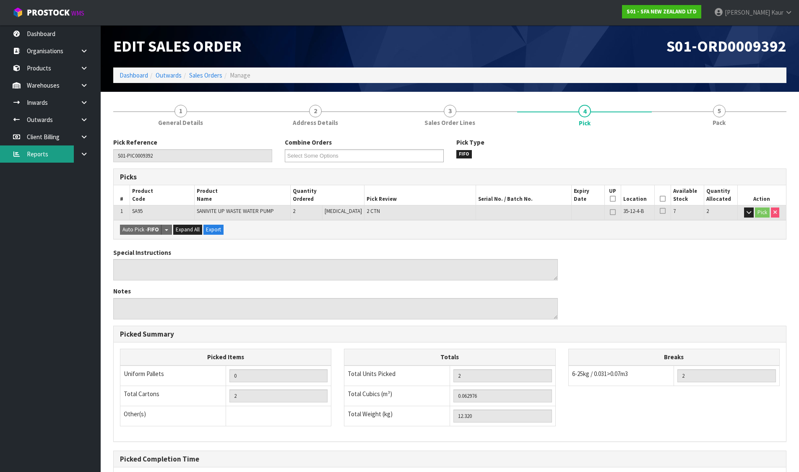
drag, startPoint x: 79, startPoint y: 151, endPoint x: 60, endPoint y: 158, distance: 21.0
click at [79, 151] on link at bounding box center [87, 154] width 27 height 17
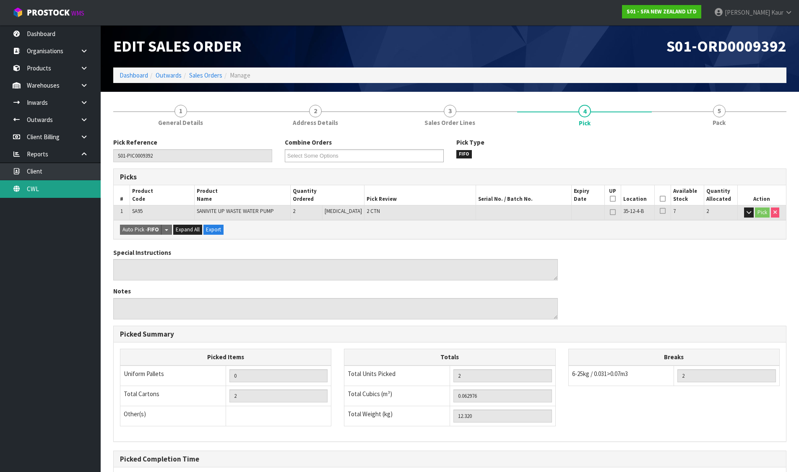
click at [48, 187] on link "CWL" at bounding box center [50, 188] width 101 height 17
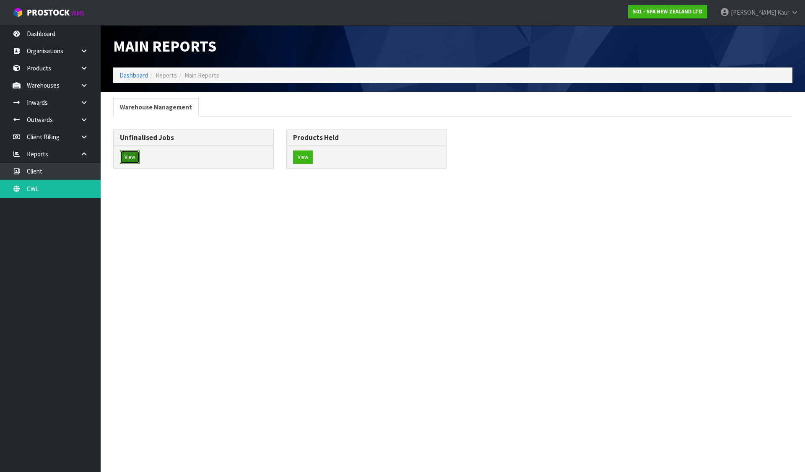
click at [130, 163] on button "View" at bounding box center [130, 157] width 20 height 13
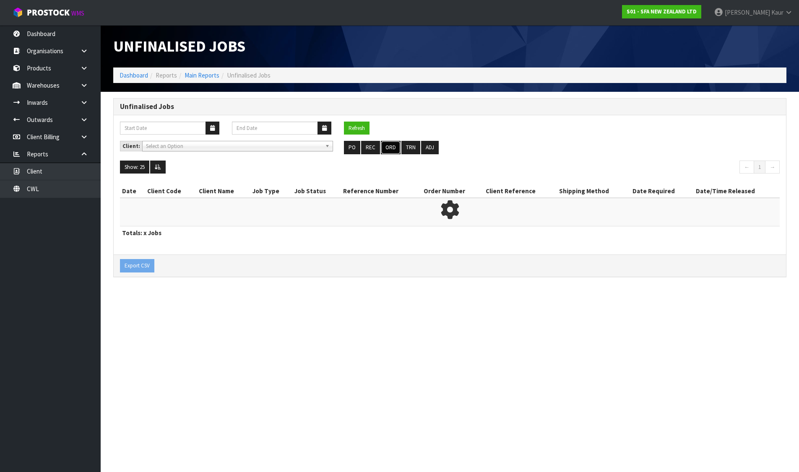
click at [390, 147] on button "ORD" at bounding box center [391, 147] width 20 height 13
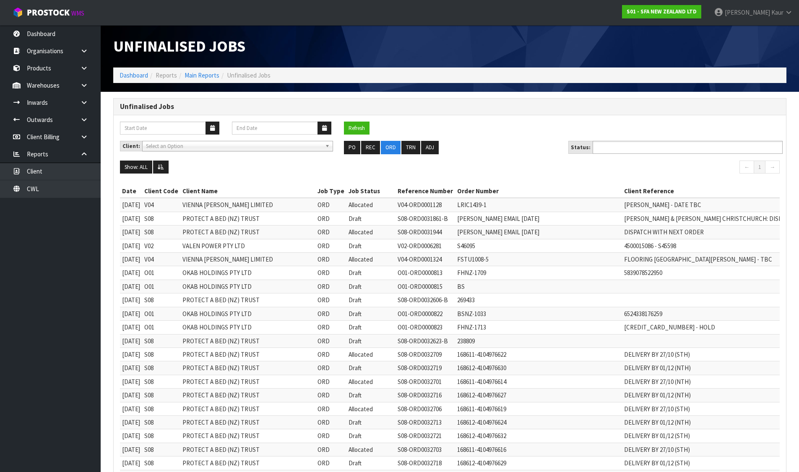
click at [618, 147] on input "text" at bounding box center [626, 147] width 62 height 10
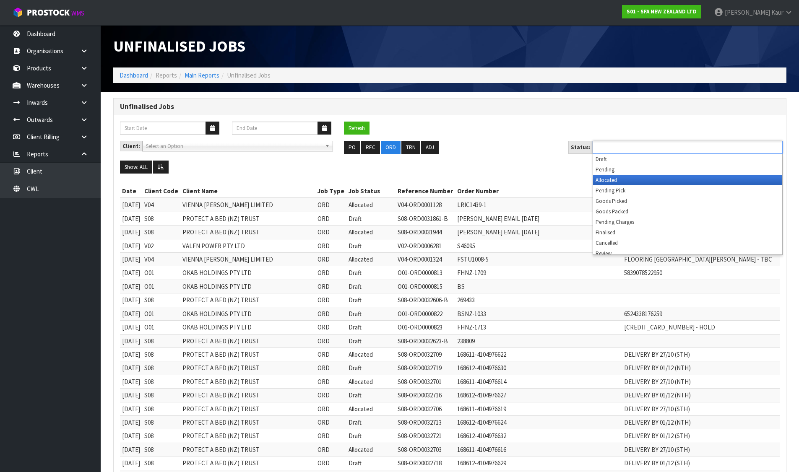
click at [613, 180] on li "Allocated" at bounding box center [687, 180] width 189 height 10
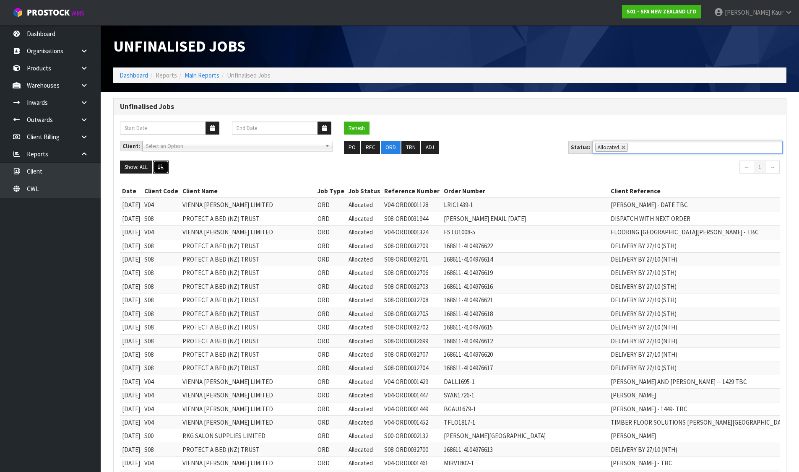
click at [161, 166] on icon at bounding box center [161, 166] width 6 height 5
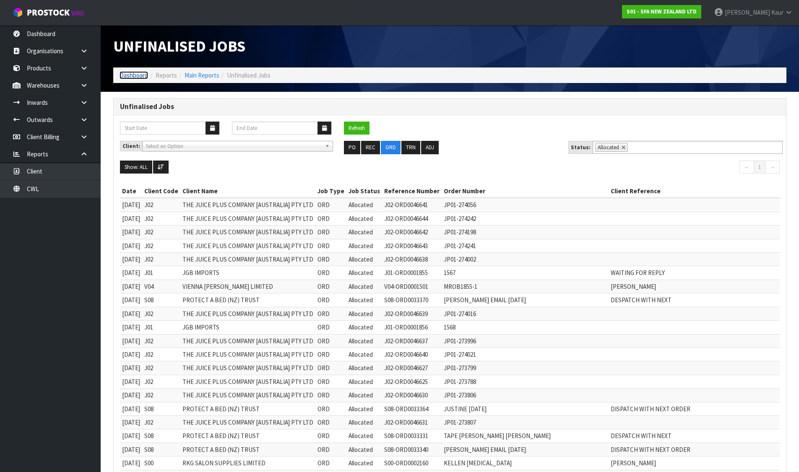
click at [132, 73] on link "Dashboard" at bounding box center [134, 75] width 29 height 8
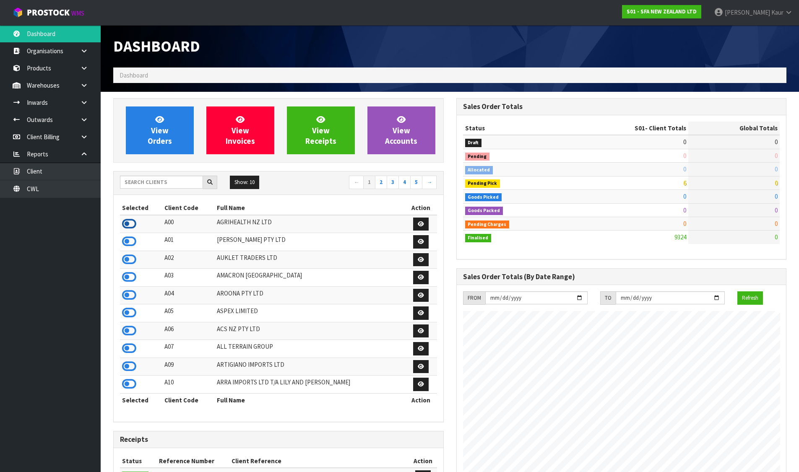
scroll to position [418675, 418968]
drag, startPoint x: 128, startPoint y: 221, endPoint x: 153, endPoint y: 135, distance: 90.1
click at [128, 221] on icon at bounding box center [129, 224] width 14 height 13
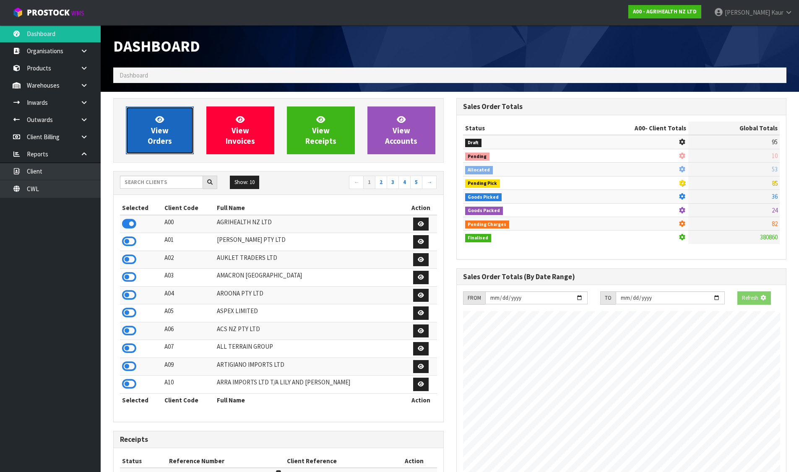
scroll to position [635, 343]
click at [169, 119] on link "View Orders" at bounding box center [160, 131] width 68 height 48
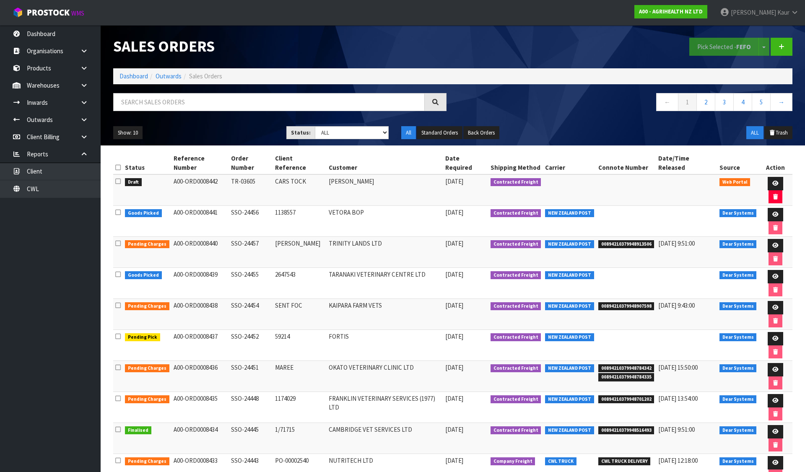
click at [115, 178] on icon at bounding box center [117, 181] width 5 height 6
click at [0, 0] on input "checkbox" at bounding box center [0, 0] width 0 height 0
click at [701, 49] on button "Pick Selected - FEFO" at bounding box center [724, 47] width 70 height 18
click at [130, 76] on link "Dashboard" at bounding box center [134, 76] width 29 height 8
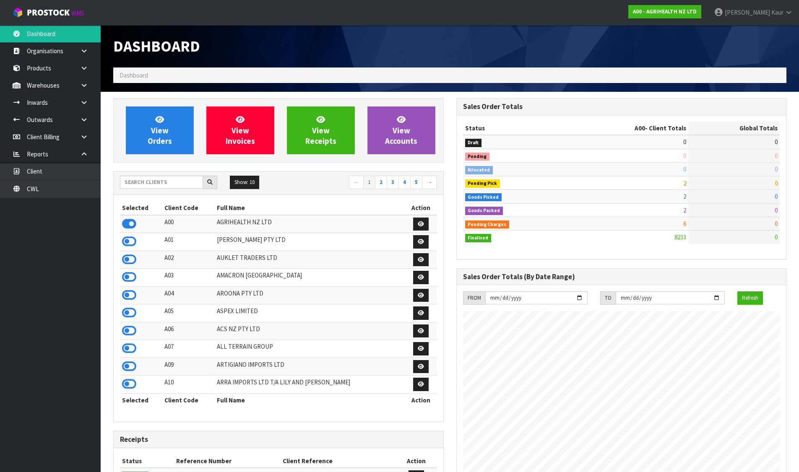
scroll to position [635, 343]
click at [164, 186] on input "text" at bounding box center [161, 182] width 83 height 13
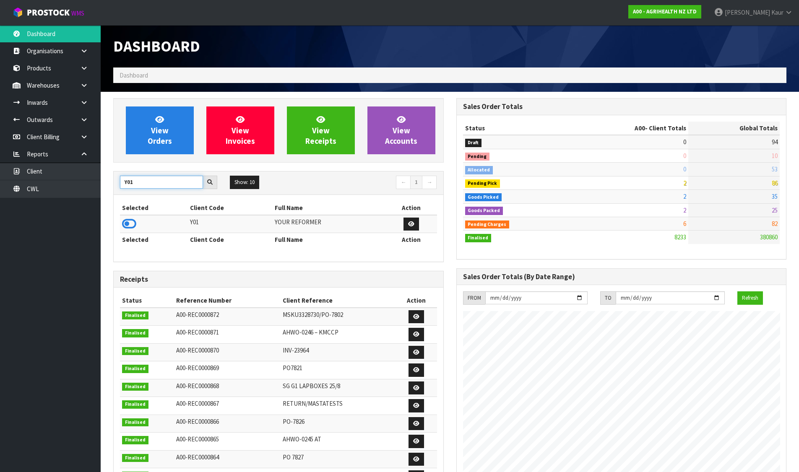
type input "Y01"
drag, startPoint x: 139, startPoint y: 235, endPoint x: 133, endPoint y: 221, distance: 15.4
click at [133, 221] on icon at bounding box center [129, 224] width 14 height 13
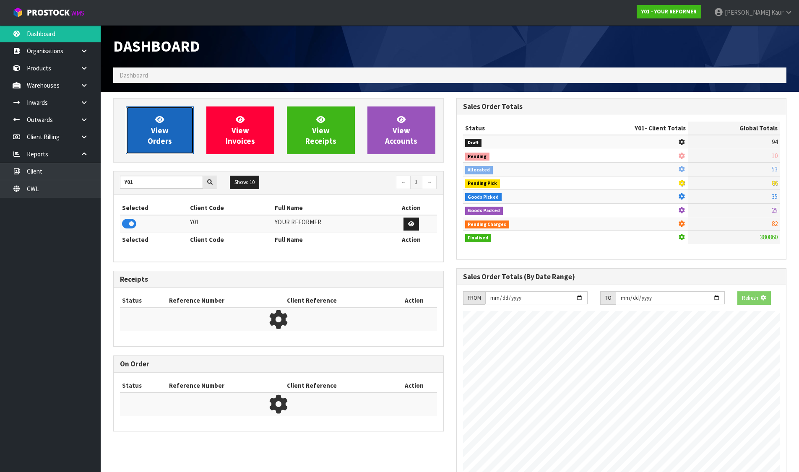
scroll to position [418788, 418968]
click at [155, 133] on span "View Orders" at bounding box center [160, 129] width 24 height 31
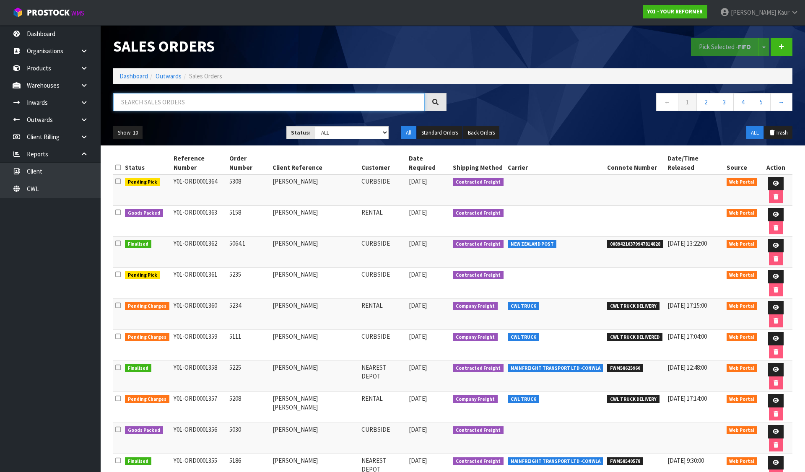
click at [230, 103] on input "text" at bounding box center [269, 102] width 312 height 18
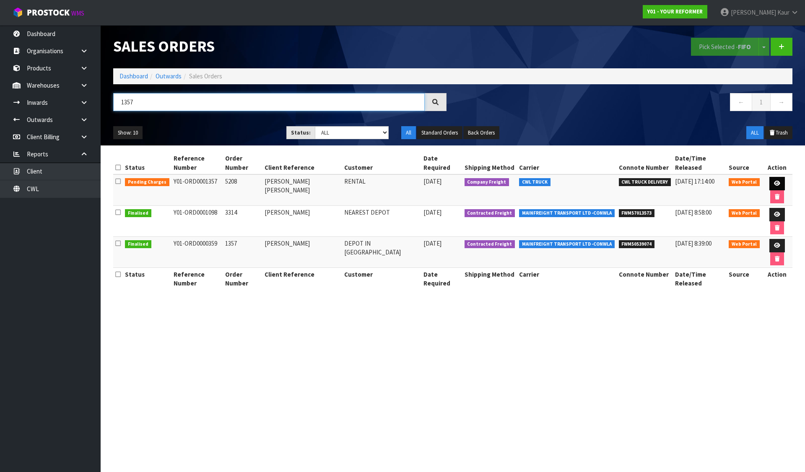
type input "1357"
click at [774, 181] on icon at bounding box center [777, 183] width 6 height 5
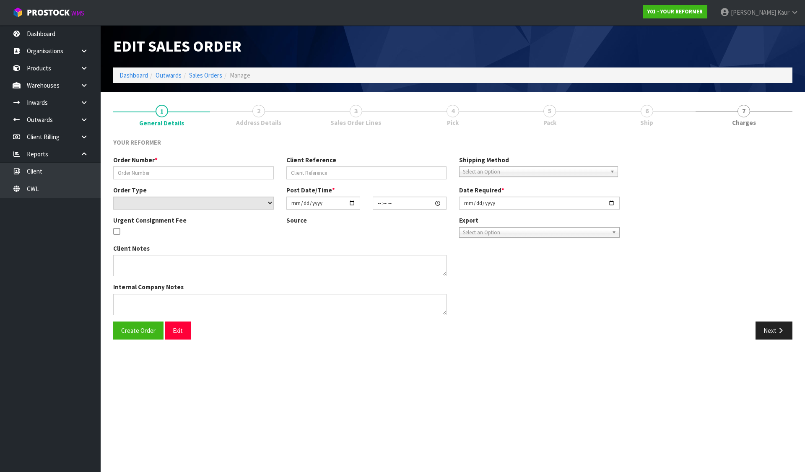
type input "5208"
type input "[PERSON_NAME] [PERSON_NAME]"
select select "number:0"
type input "2025-09-05"
type input "12:06:00.000"
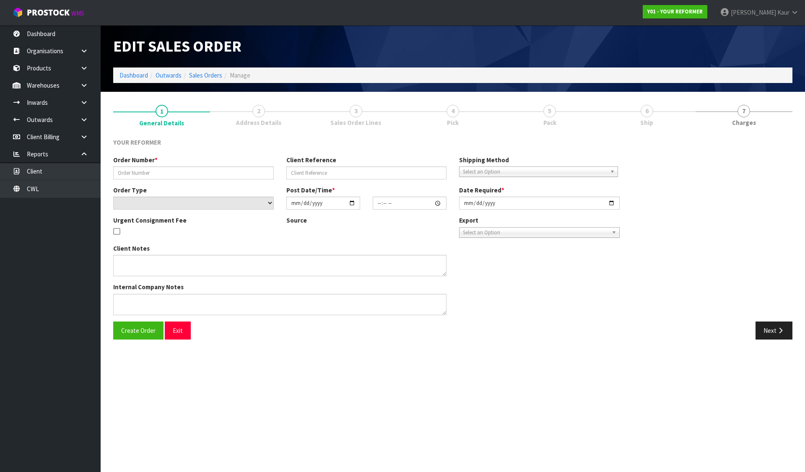
type input "2025-09-08"
type textarea "LAUREN MATILDA MATTHEWS 34 GREEN ROAD AUK MATAKANA 0985 NEW ZEALAND +41 43 412 …"
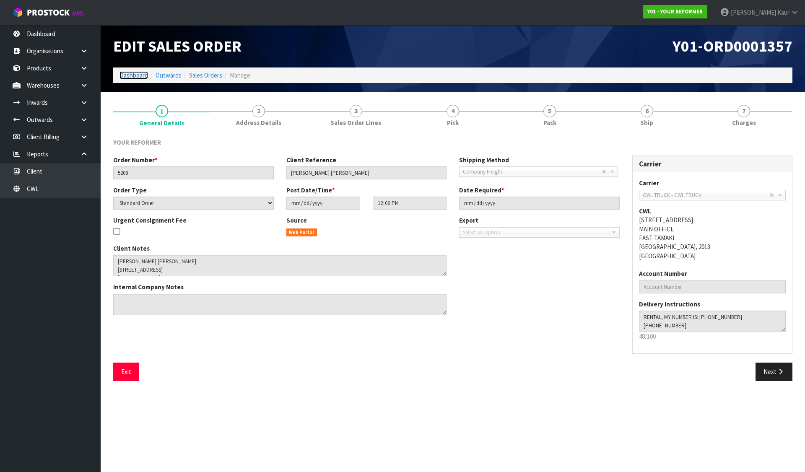
click at [136, 75] on link "Dashboard" at bounding box center [134, 75] width 29 height 8
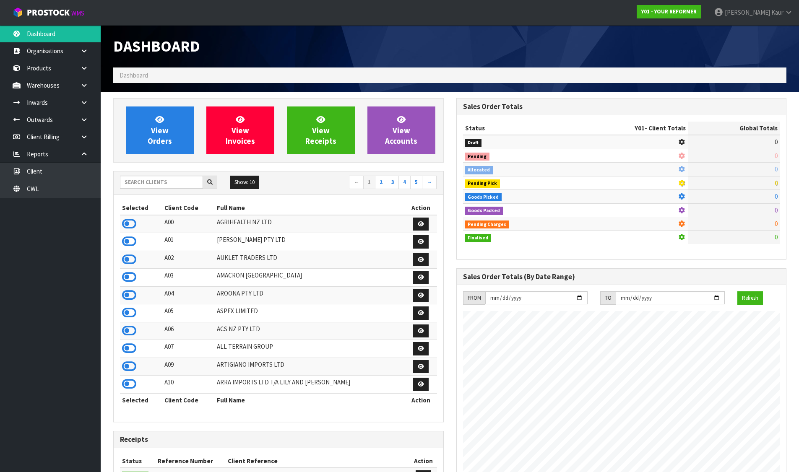
scroll to position [635, 343]
click at [168, 177] on input "text" at bounding box center [161, 182] width 83 height 13
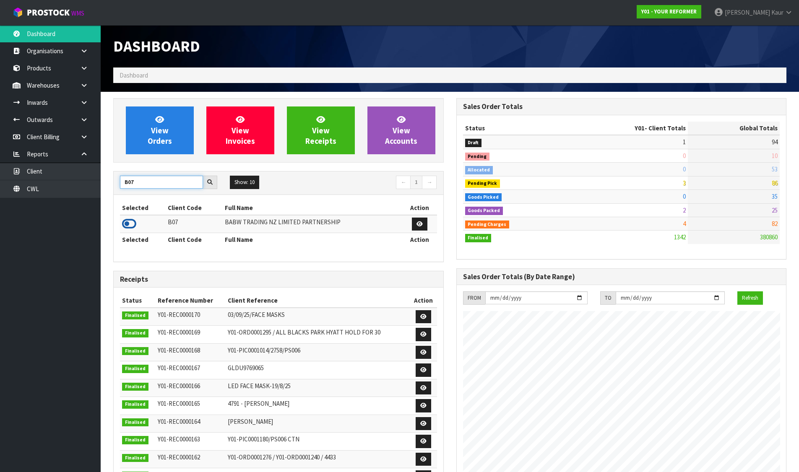
type input "B07"
click at [133, 223] on icon at bounding box center [129, 224] width 14 height 13
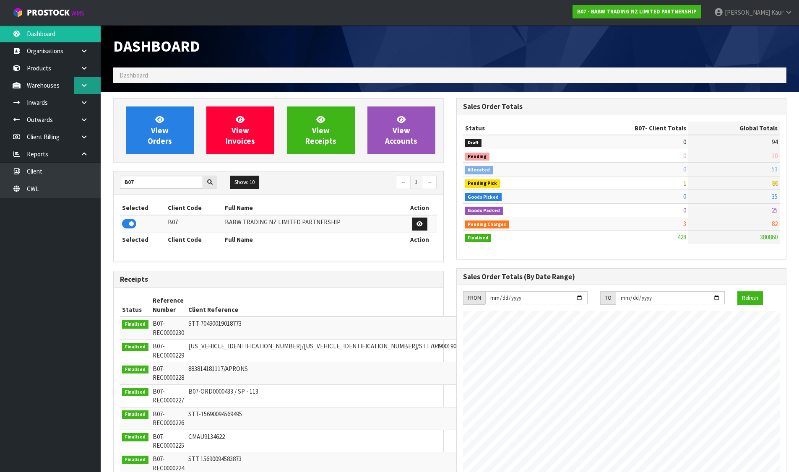
click at [89, 87] on link at bounding box center [87, 85] width 27 height 17
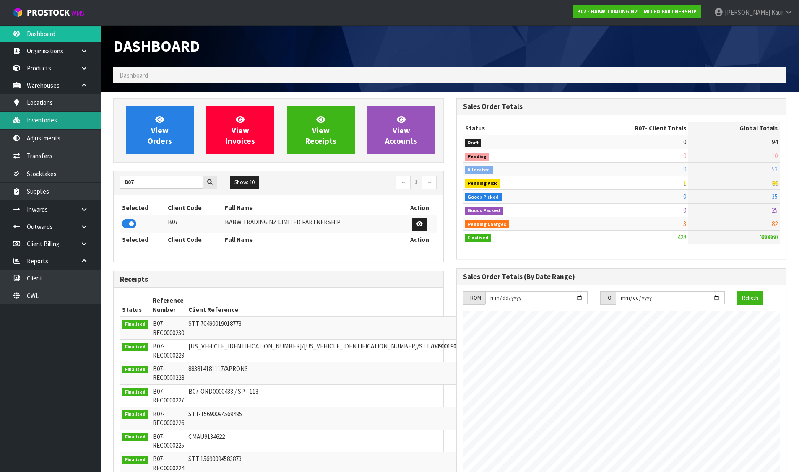
click at [67, 120] on link "Inventories" at bounding box center [50, 120] width 101 height 17
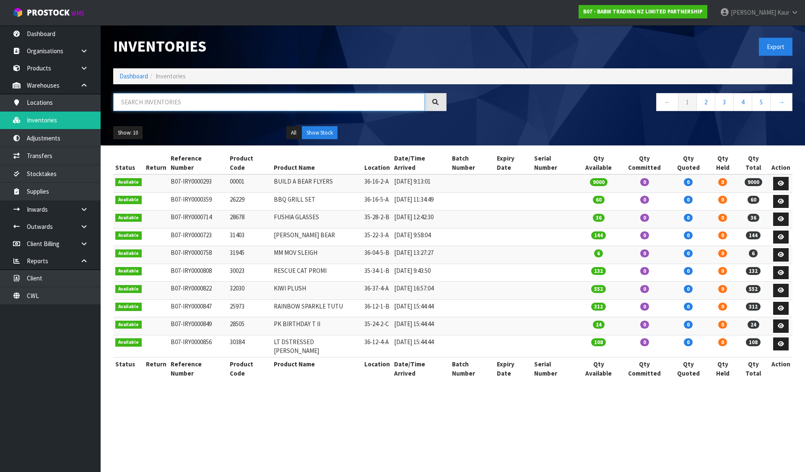
click at [374, 104] on input "text" at bounding box center [269, 102] width 312 height 18
paste input "33643"
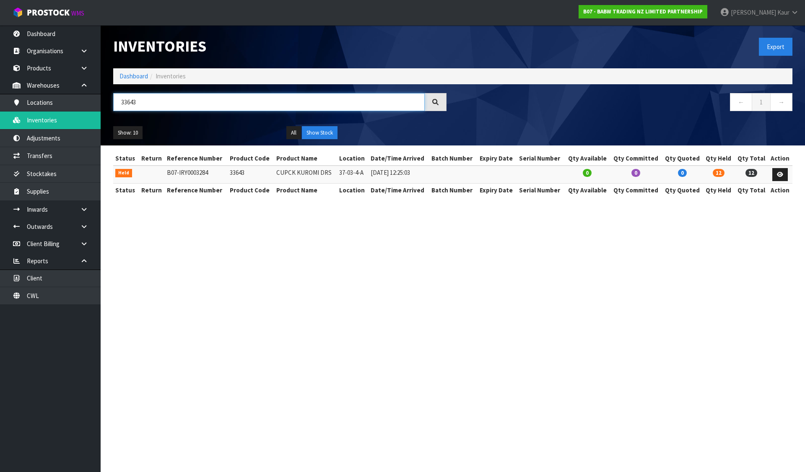
type input "33643"
click at [787, 174] on link at bounding box center [780, 174] width 16 height 13
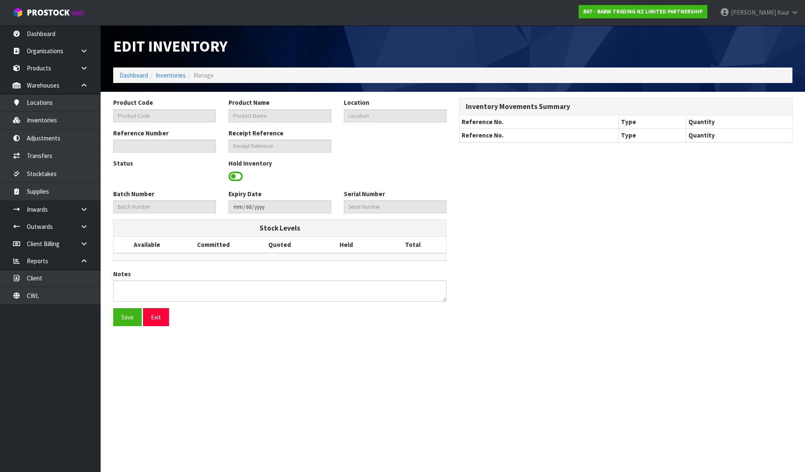
type input "33643"
type input "CUPCK KUROMI DRS"
type input "37-03-4-A"
type input "B07-IRY0003284"
type input "B07-REC0000214"
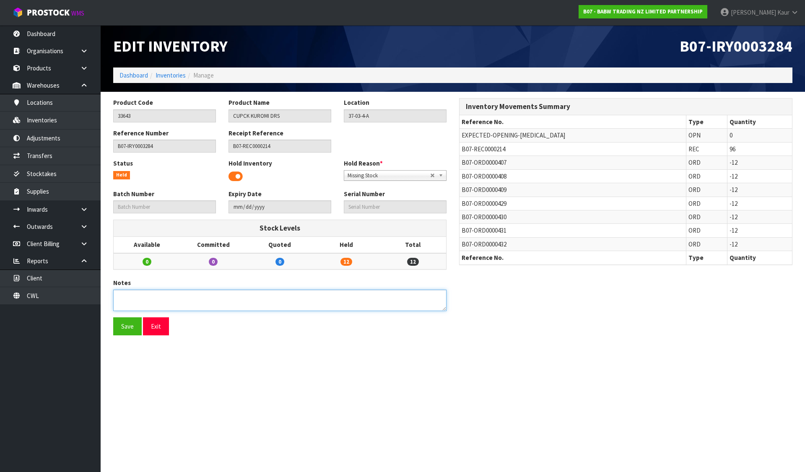
click at [174, 300] on textarea at bounding box center [279, 300] width 333 height 21
paste textarea "THE MISSING BOX OF 33643 WAS DISTRIBUTED TO OUR QUEENSGATE STORE - I WILL TRANS…"
type textarea "THE MISSING BOX OF 33643 WAS DISTRIBUTED TO OUR QUEENSGATE STORE - I WILL TRANS…"
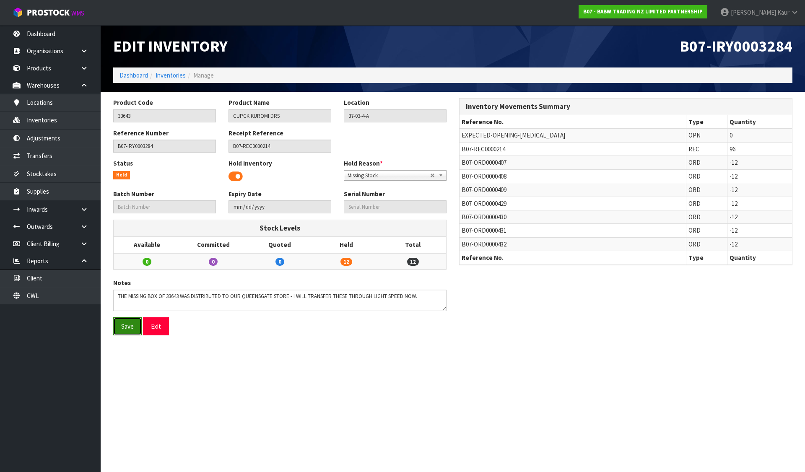
click at [128, 327] on button "Save" at bounding box center [127, 326] width 29 height 18
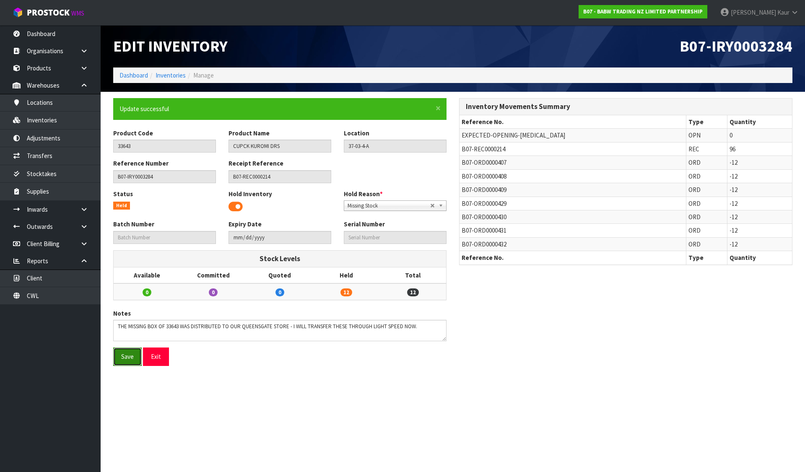
click at [122, 358] on button "Save" at bounding box center [127, 357] width 29 height 18
click at [139, 73] on link "Dashboard" at bounding box center [134, 75] width 29 height 8
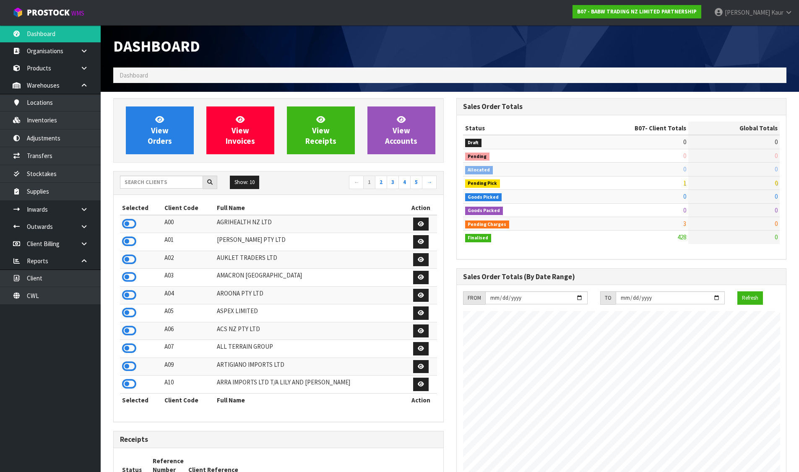
scroll to position [635, 343]
click at [155, 183] on input "text" at bounding box center [161, 182] width 83 height 13
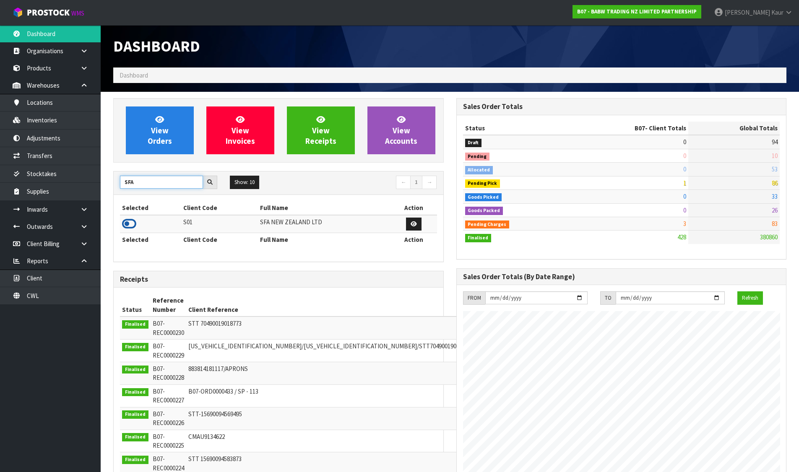
type input "SFA"
click at [130, 222] on icon at bounding box center [129, 224] width 14 height 13
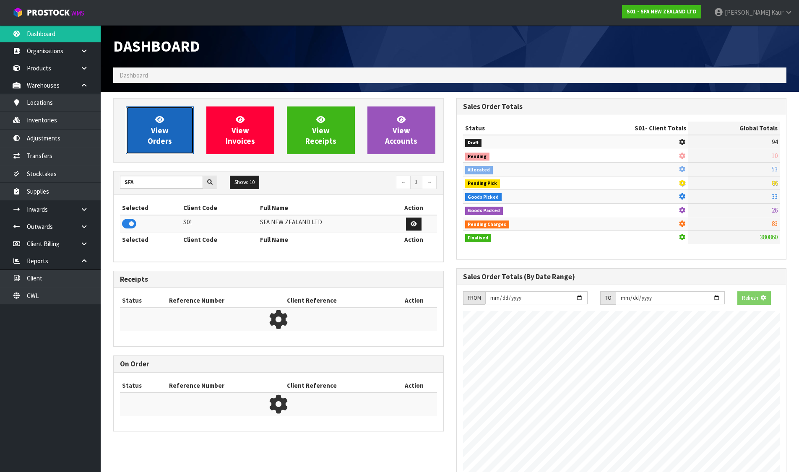
click at [172, 142] on link "View Orders" at bounding box center [160, 131] width 68 height 48
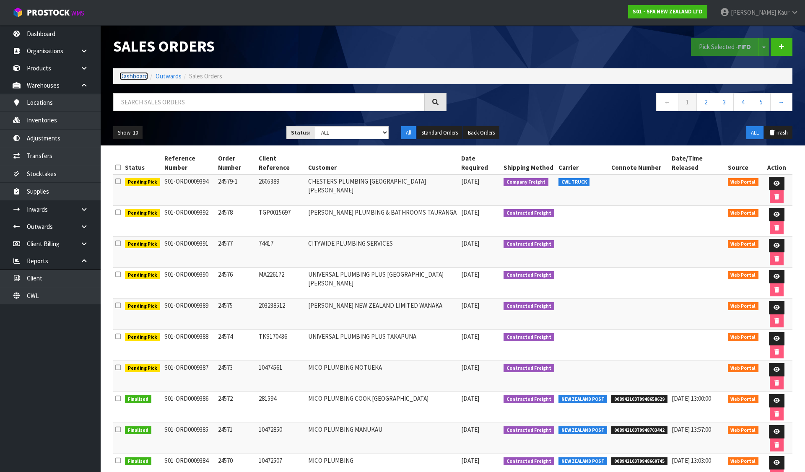
click at [129, 79] on link "Dashboard" at bounding box center [134, 76] width 29 height 8
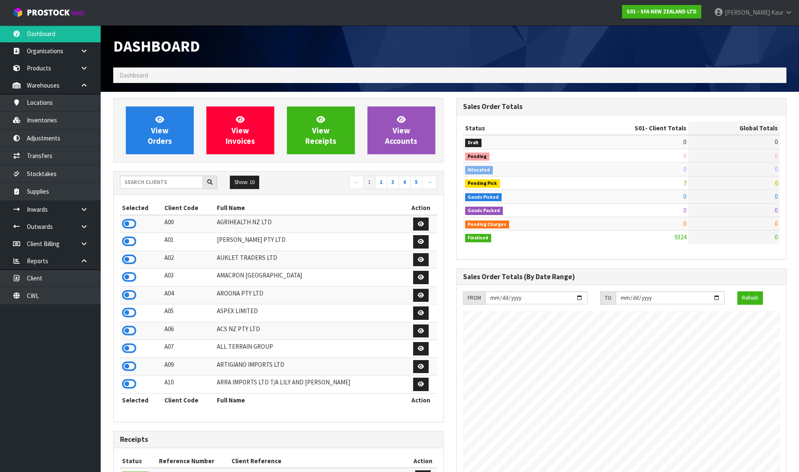
scroll to position [418675, 418968]
click at [127, 220] on icon at bounding box center [129, 224] width 14 height 13
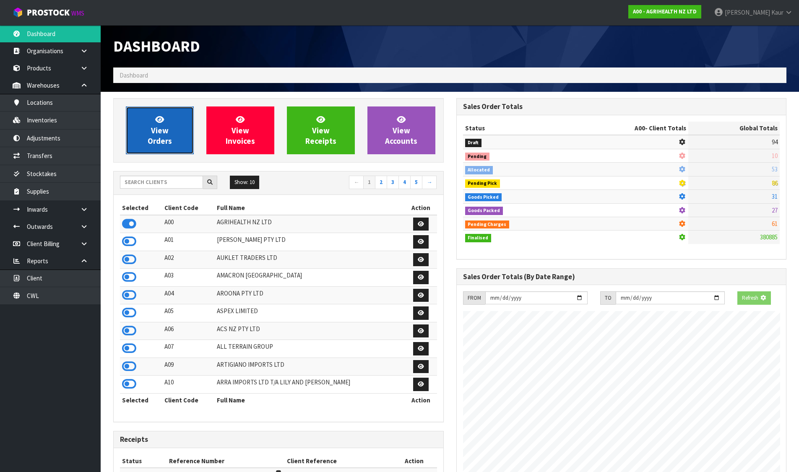
scroll to position [523, 343]
click at [155, 135] on span "View Orders" at bounding box center [160, 129] width 24 height 31
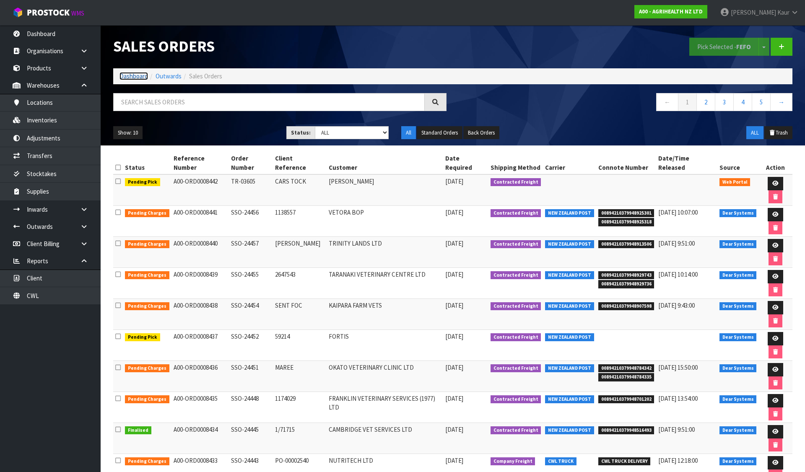
click at [140, 76] on link "Dashboard" at bounding box center [134, 76] width 29 height 8
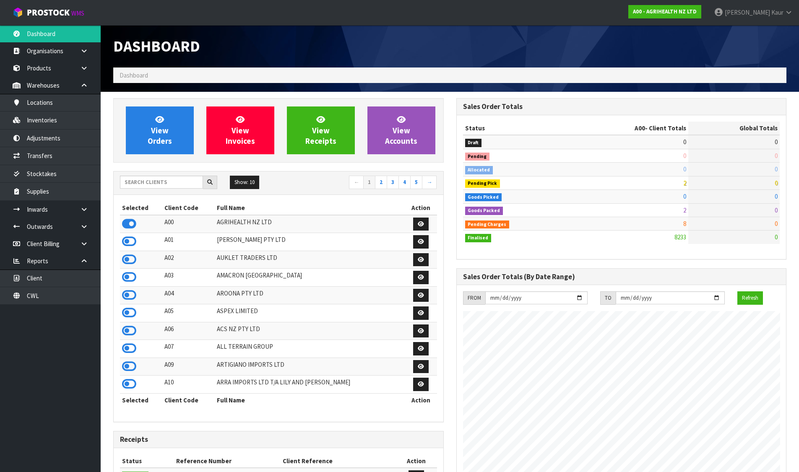
scroll to position [635, 343]
click at [143, 187] on input "text" at bounding box center [161, 182] width 83 height 13
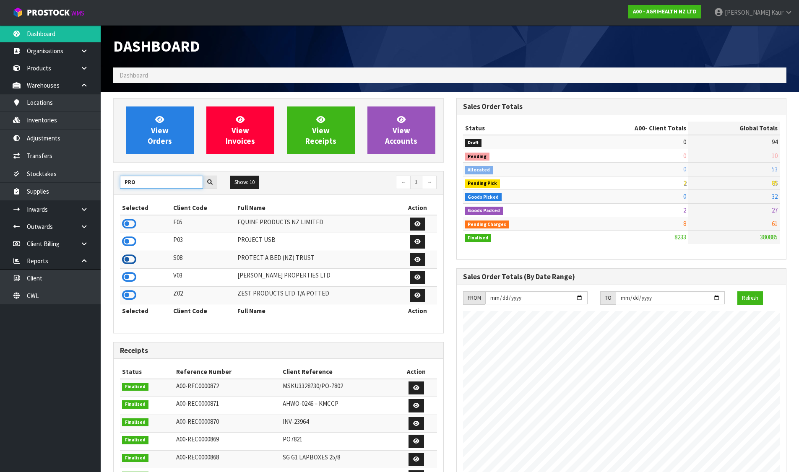
type input "PRO"
click at [132, 262] on icon at bounding box center [129, 259] width 14 height 13
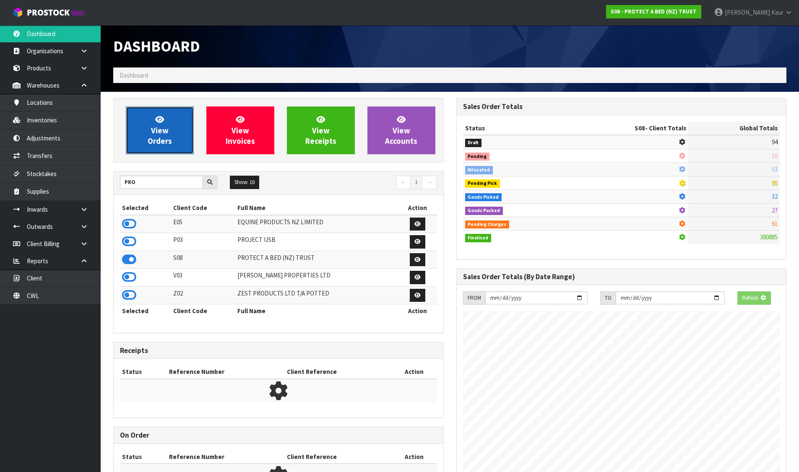
click at [156, 148] on link "View Orders" at bounding box center [160, 131] width 68 height 48
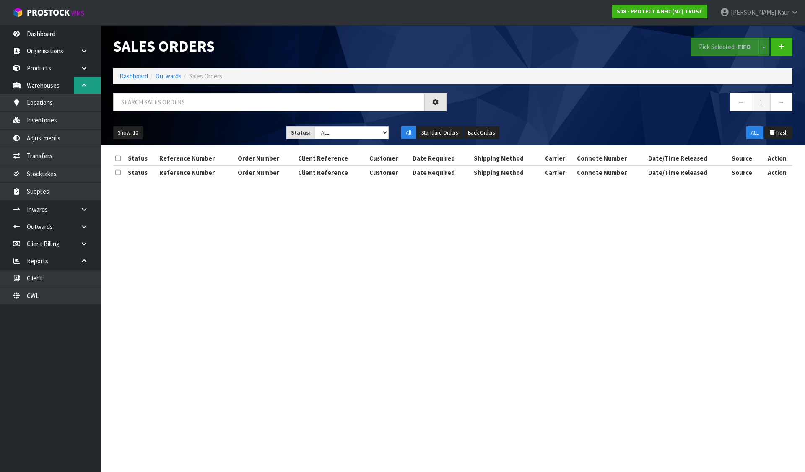
click at [86, 87] on icon at bounding box center [84, 85] width 8 height 6
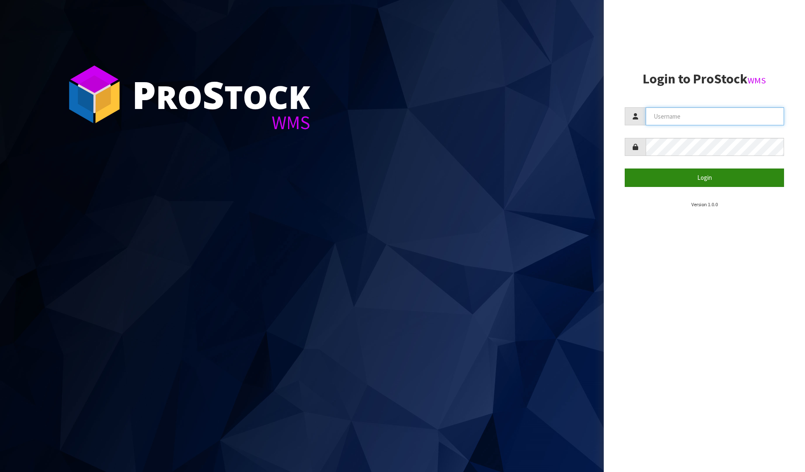
type input "[PERSON_NAME][EMAIL_ADDRESS][DOMAIN_NAME]"
click at [698, 177] on button "Login" at bounding box center [704, 178] width 159 height 18
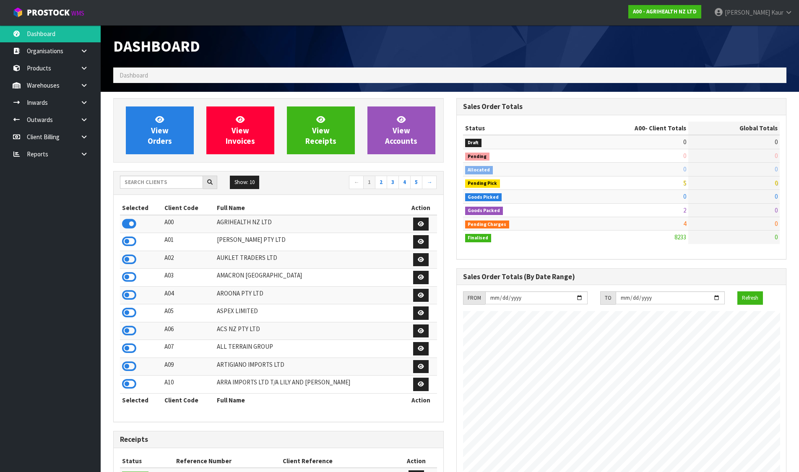
scroll to position [635, 343]
click at [156, 181] on input "text" at bounding box center [161, 182] width 83 height 13
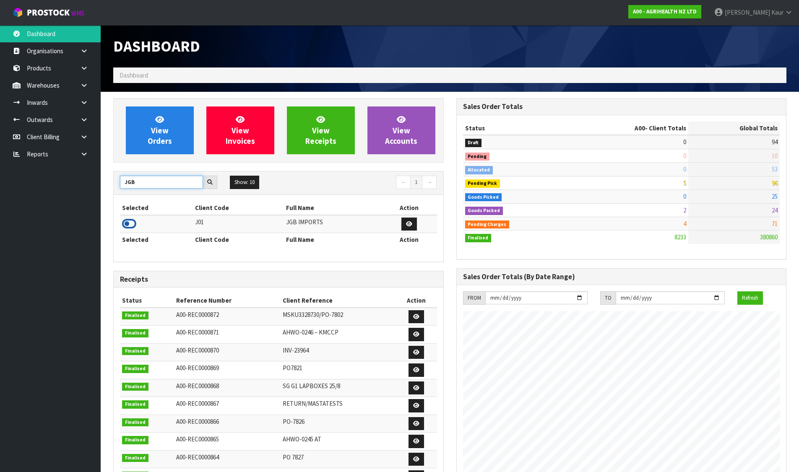
type input "JGB"
click at [127, 223] on icon at bounding box center [129, 224] width 14 height 13
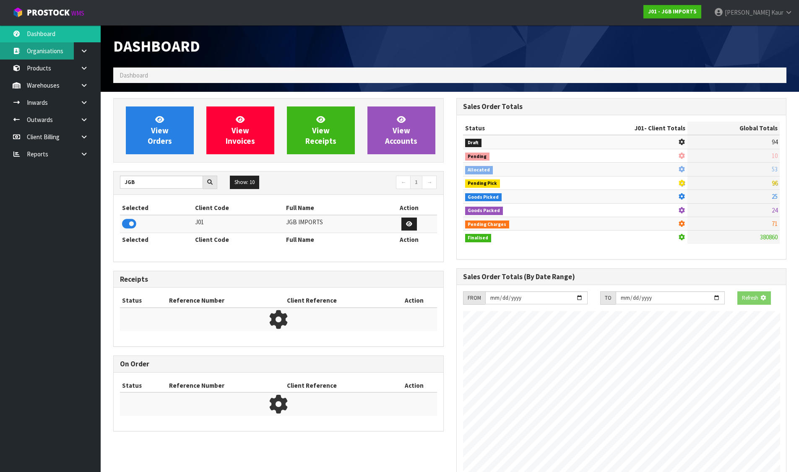
click at [36, 55] on link "Organisations" at bounding box center [50, 50] width 101 height 17
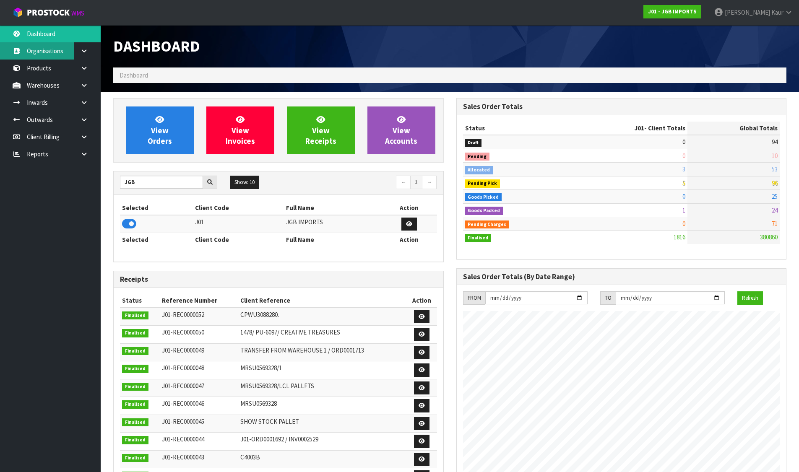
scroll to position [635, 343]
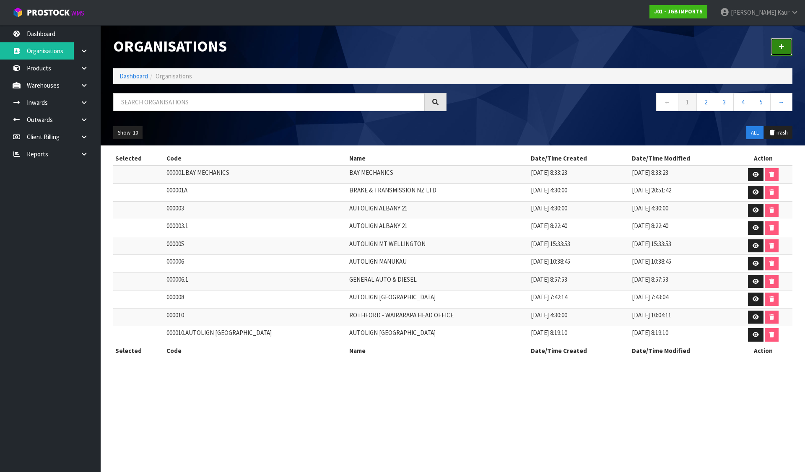
click at [782, 42] on link at bounding box center [782, 47] width 22 height 18
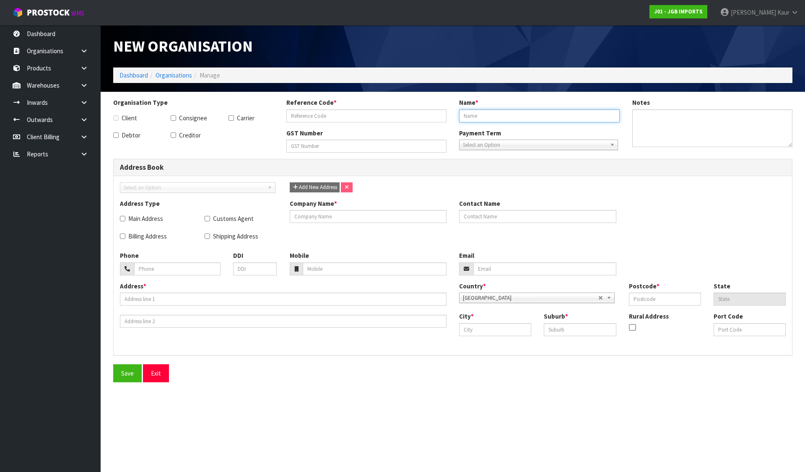
click at [505, 113] on input "text" at bounding box center [539, 115] width 161 height 13
paste input "EVOLVE HAIR DESIGN"
type input "EVOLVE HAIR DESIGN"
click at [318, 118] on input "text" at bounding box center [366, 115] width 161 height 13
paste input "EVOLVE HAIR DESIGN"
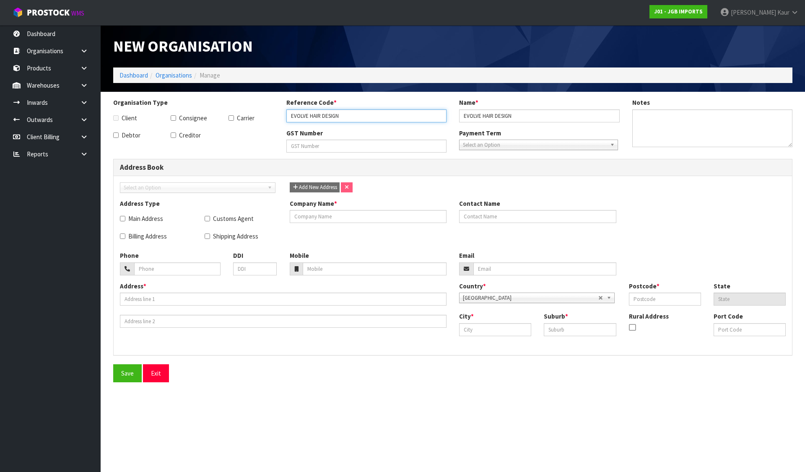
type input "EVOLVE HAIR DESIGN"
click at [319, 216] on input "text" at bounding box center [368, 216] width 157 height 13
paste input "EVOLVE HAIR DESIGN"
type input "EVOLVE HAIR DESIGN"
click at [218, 239] on label "Shipping Address" at bounding box center [232, 236] width 54 height 9
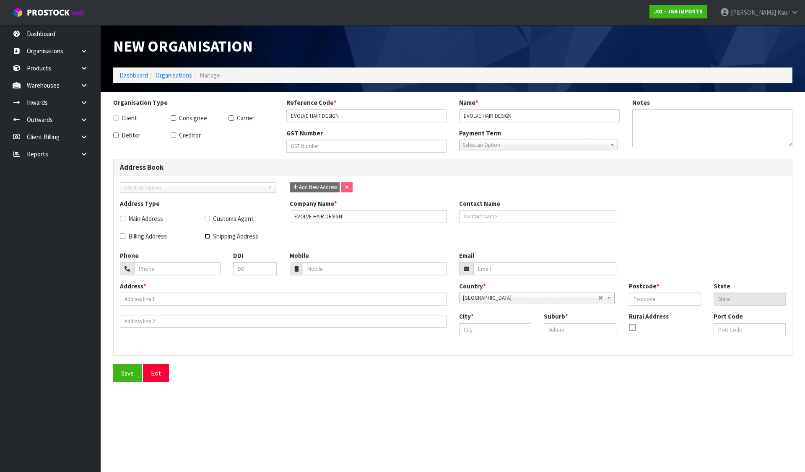
click at [210, 239] on input "Shipping Address" at bounding box center [207, 236] width 5 height 5
checkbox input "true"
click at [160, 236] on label "Billing Address" at bounding box center [143, 236] width 47 height 9
click at [125, 236] on input "Billing Address" at bounding box center [122, 236] width 5 height 5
checkbox input "true"
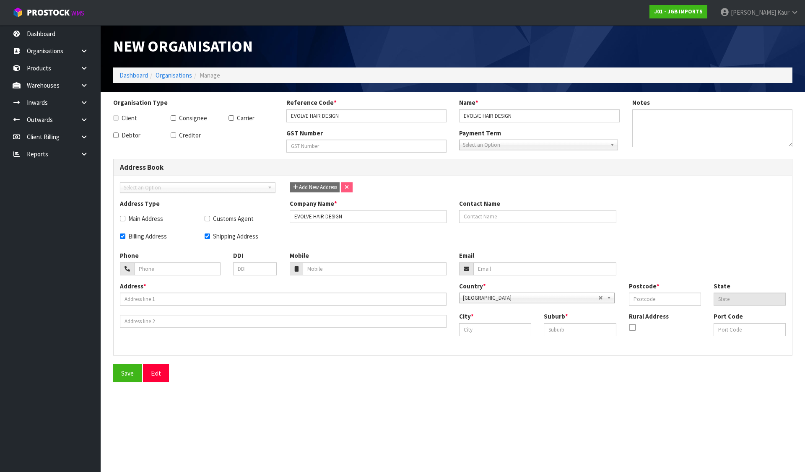
click at [157, 216] on label "Main Address" at bounding box center [141, 218] width 43 height 9
click at [125, 216] on input "Main Address" at bounding box center [122, 218] width 5 height 5
checkbox input "true"
click at [185, 116] on label "Consignee" at bounding box center [189, 118] width 36 height 9
click at [176, 116] on input "Consignee" at bounding box center [173, 117] width 5 height 5
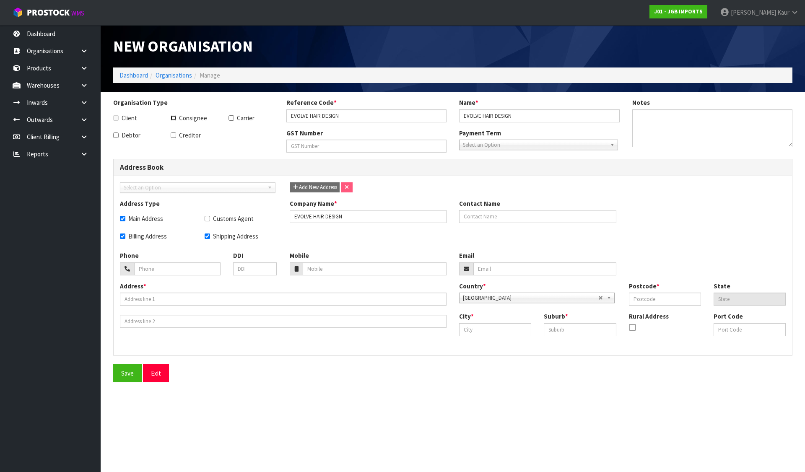
checkbox input "true"
click at [513, 333] on input "text" at bounding box center [495, 329] width 72 height 13
paste input "WINTON"
type input "WINTON"
click at [570, 329] on input "text" at bounding box center [580, 329] width 72 height 13
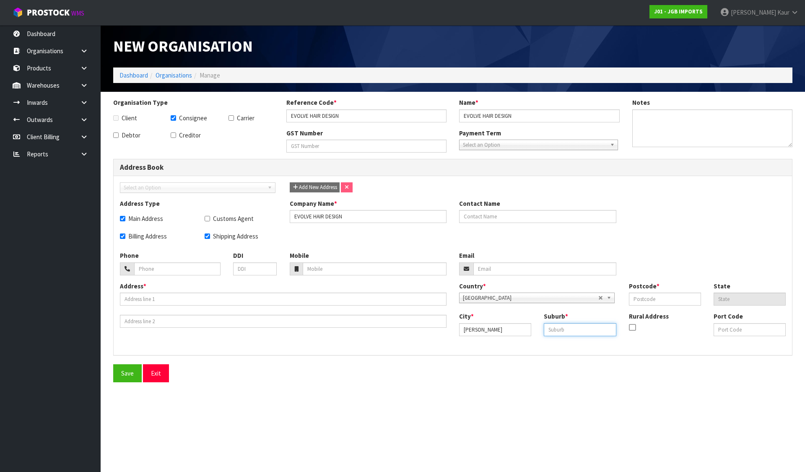
paste input "WINTON"
type input "WINTON"
click at [637, 299] on input "text" at bounding box center [665, 299] width 72 height 13
type input "9720"
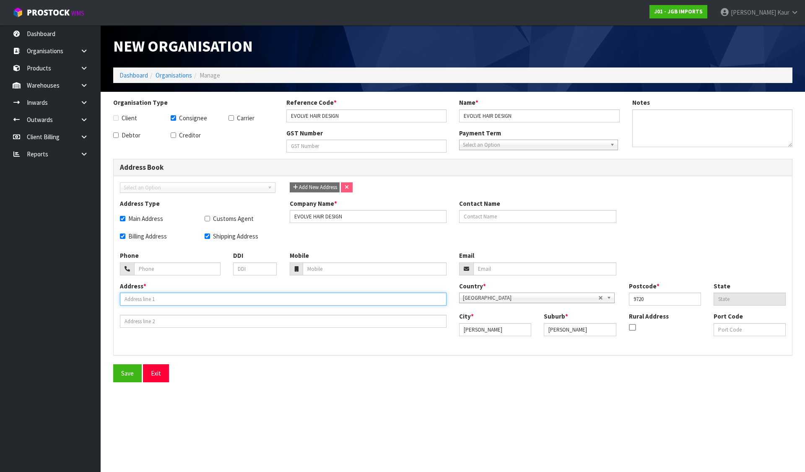
click at [145, 303] on input "text" at bounding box center [283, 299] width 327 height 13
paste input "302 GREAT NORTH ROAD,"
type input "302 GREAT NORTH ROAD,"
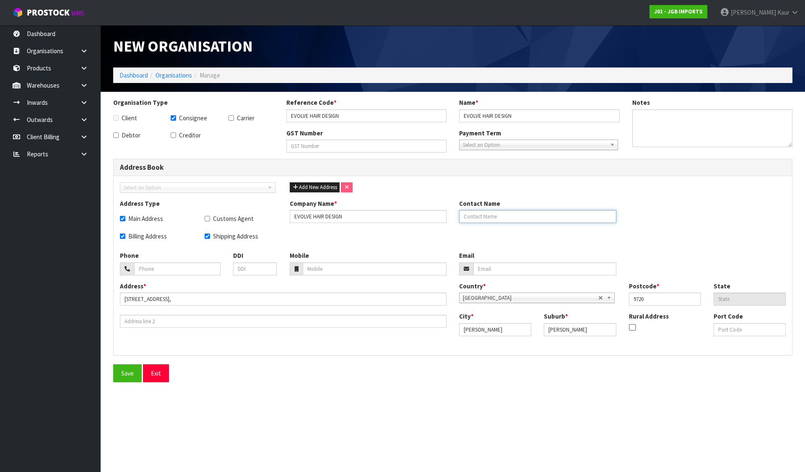
click at [528, 216] on input "text" at bounding box center [537, 216] width 157 height 13
paste input "DAINA ROBERTSON"
type input "DAINA ROBERTSON"
click at [171, 270] on input "tel" at bounding box center [177, 268] width 86 height 13
paste input "03 236 7988"
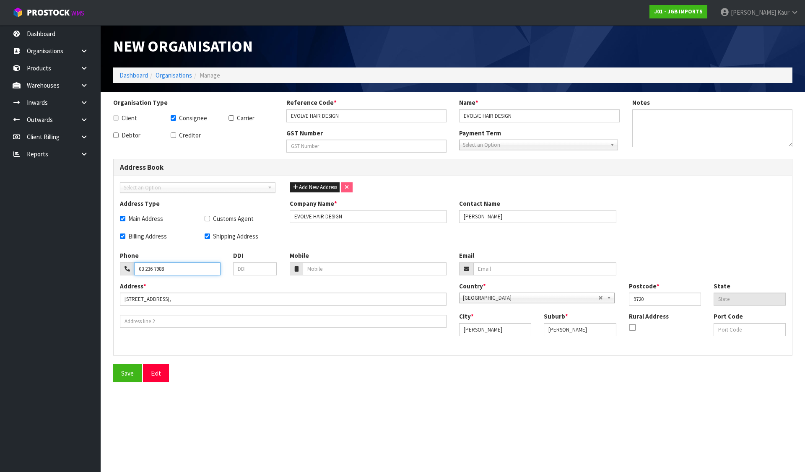
type input "03 236 7988"
click at [580, 265] on input "email" at bounding box center [544, 268] width 143 height 13
paste input "chopchophairdesign@gmail.com"
type input "chopchophairdesign@gmail.com"
click at [300, 187] on span "Add New Address" at bounding box center [314, 187] width 45 height 7
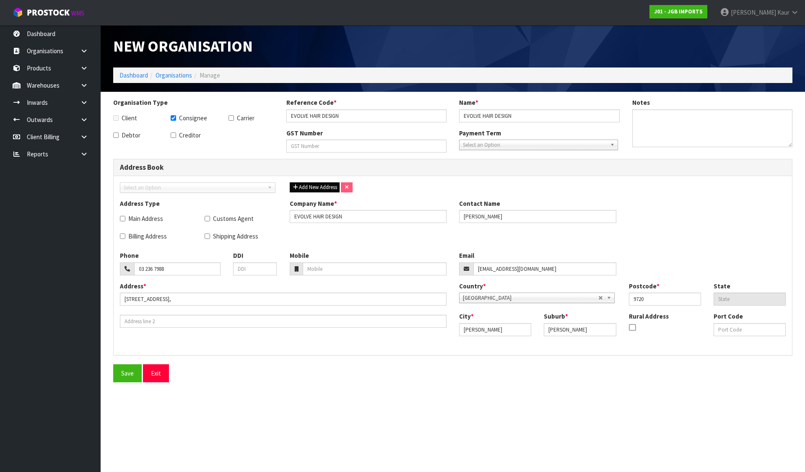
checkbox input "false"
click at [112, 371] on div "Save Exit" at bounding box center [453, 373] width 692 height 18
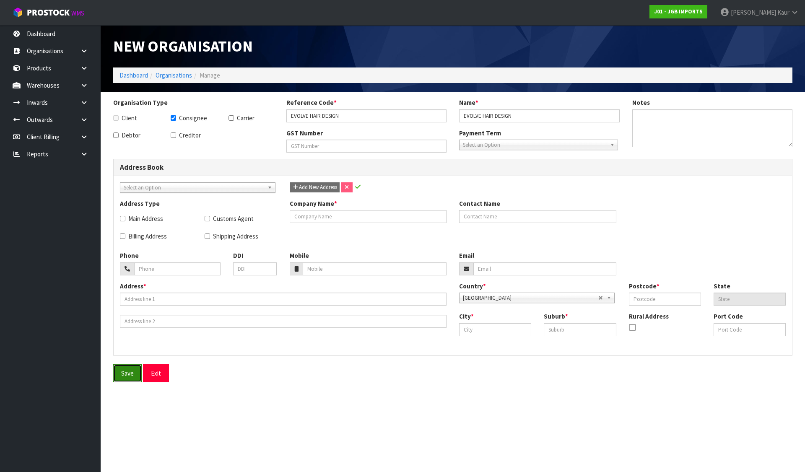
click at [125, 373] on button "Save" at bounding box center [127, 373] width 29 height 18
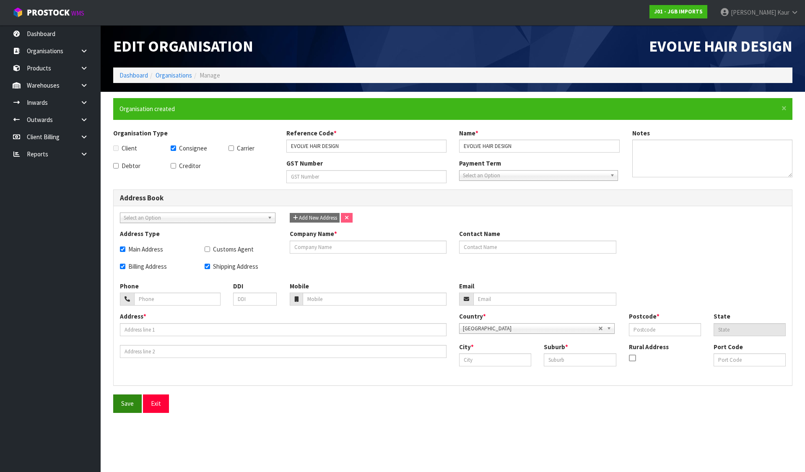
checkbox input "true"
type input "EVOLVE HAIR DESIGN"
type input "DAINA ROBERTSON"
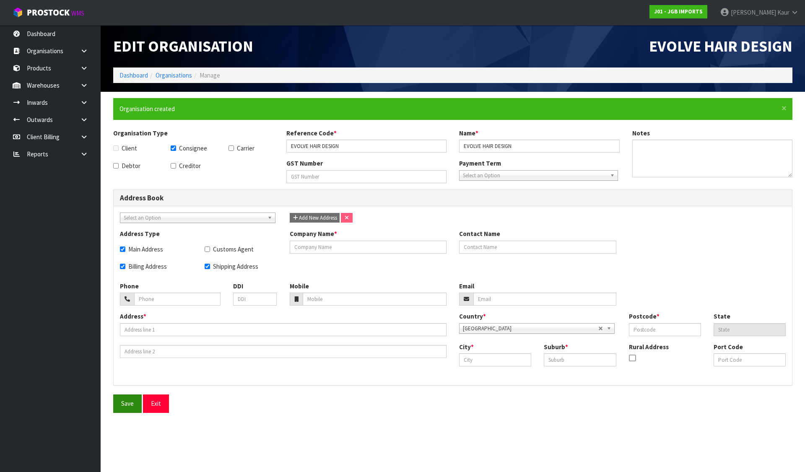
type input "03 236 7988"
type input "chopchophairdesign@gmail.com"
type input "302 GREAT NORTH ROAD,"
type input "9720"
type input "WINTON"
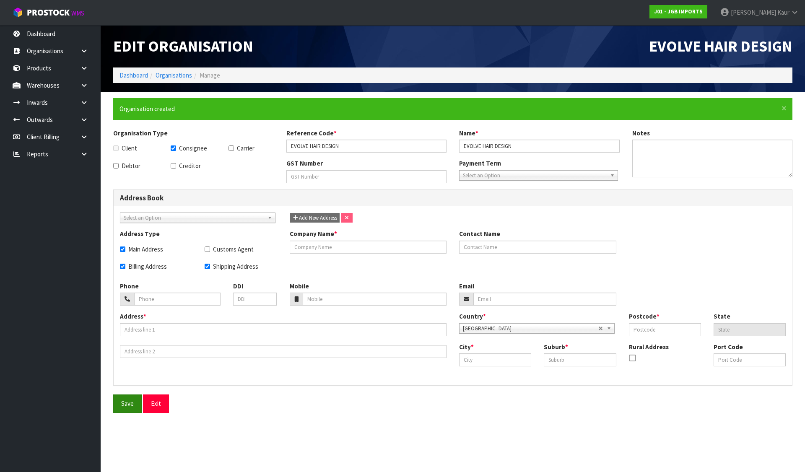
type input "WINTON"
click at [129, 400] on button "Save" at bounding box center [127, 404] width 29 height 18
click at [135, 77] on link "Dashboard" at bounding box center [134, 75] width 29 height 8
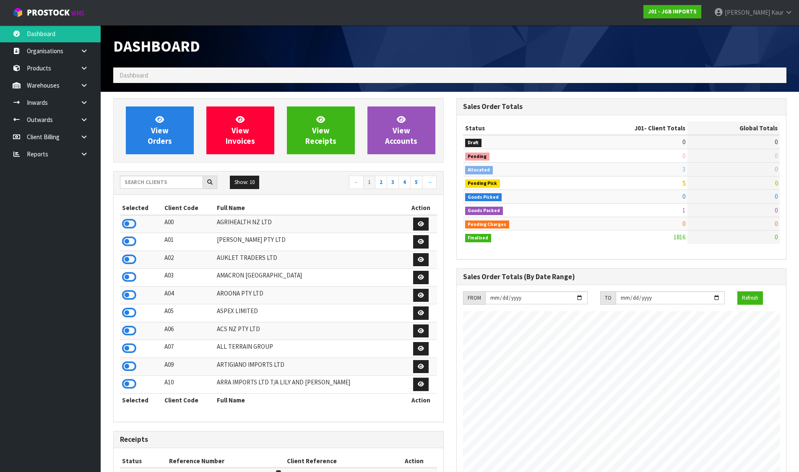
scroll to position [635, 343]
drag, startPoint x: 81, startPoint y: 152, endPoint x: 47, endPoint y: 181, distance: 43.7
click at [81, 152] on icon at bounding box center [84, 154] width 8 height 6
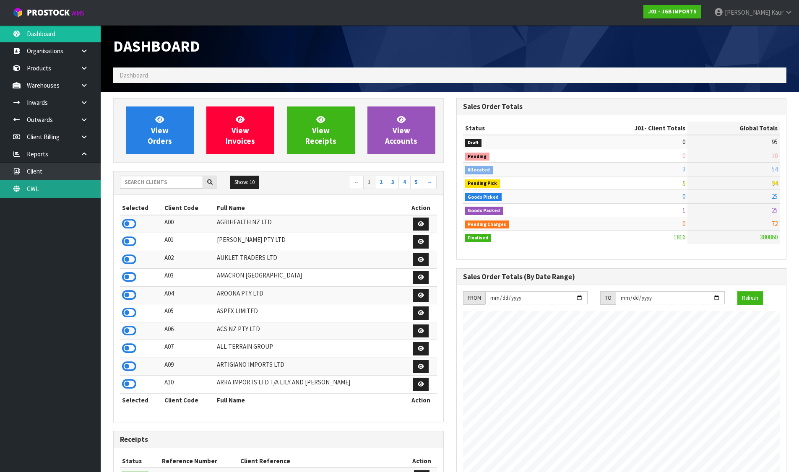
click at [46, 189] on link "CWL" at bounding box center [50, 188] width 101 height 17
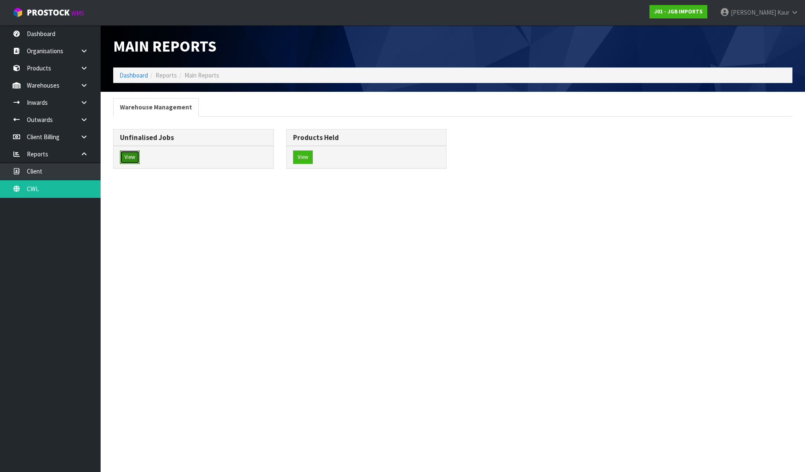
click at [133, 152] on button "View" at bounding box center [130, 157] width 20 height 13
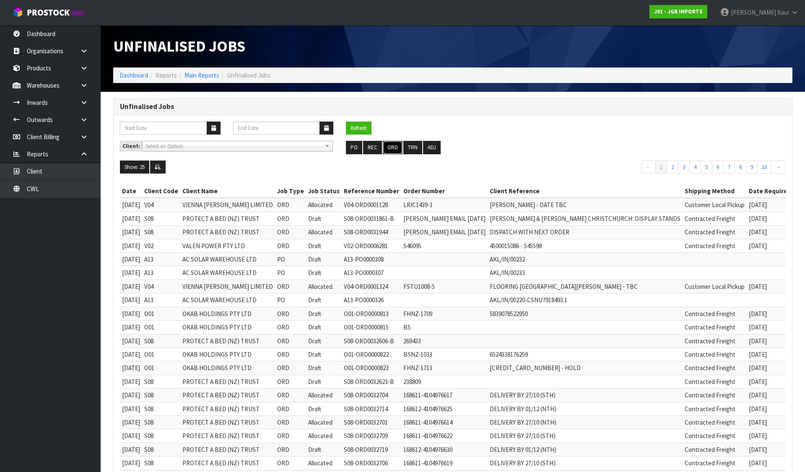
click at [393, 148] on button "ORD" at bounding box center [393, 147] width 20 height 13
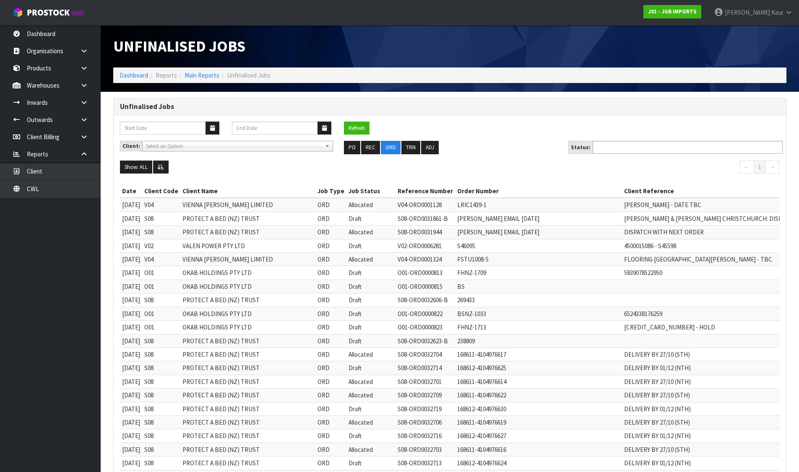
click at [639, 148] on input "text" at bounding box center [626, 147] width 62 height 10
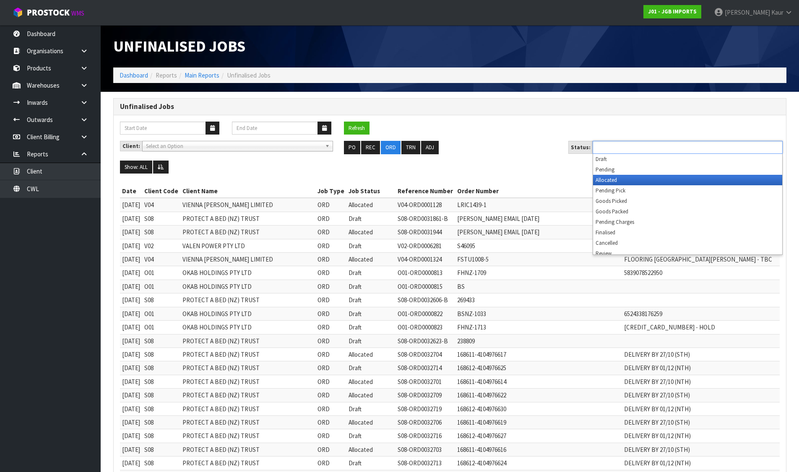
click at [620, 177] on li "Allocated" at bounding box center [687, 180] width 189 height 10
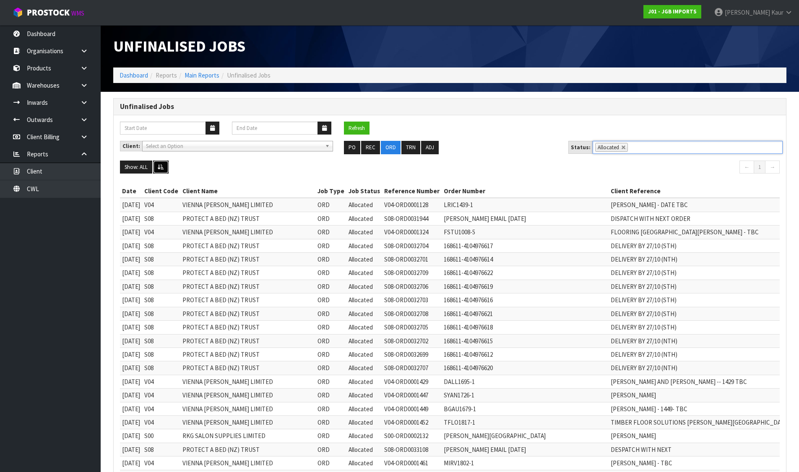
click at [164, 165] on button at bounding box center [161, 167] width 16 height 13
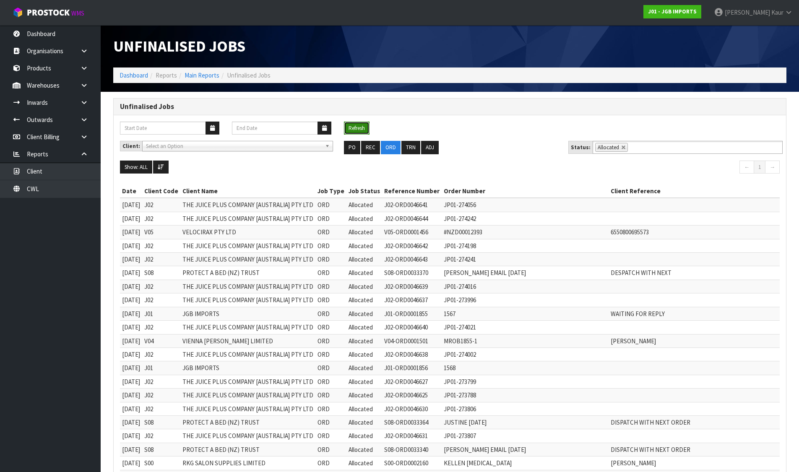
click at [366, 126] on button "Refresh" at bounding box center [357, 128] width 26 height 13
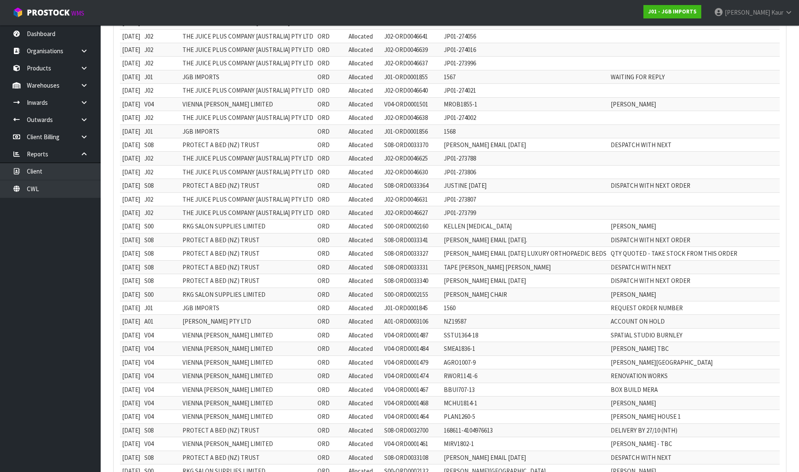
scroll to position [42, 0]
